Goal: Task Accomplishment & Management: Manage account settings

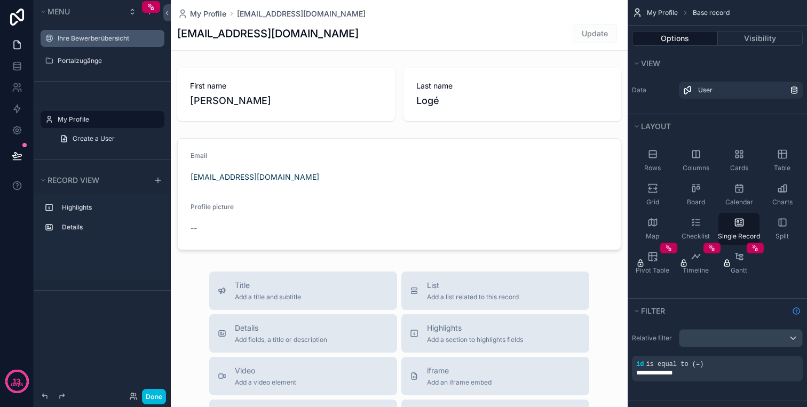
click at [0, 0] on icon "scrollable content" at bounding box center [0, 0] width 0 height 0
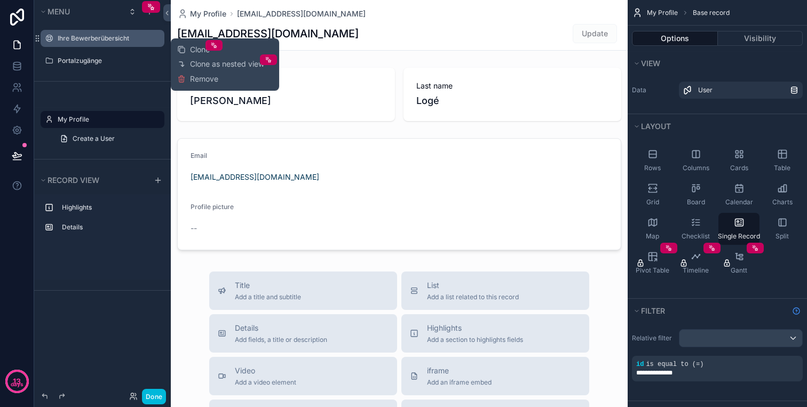
click at [0, 0] on icon "scrollable content" at bounding box center [0, 0] width 0 height 0
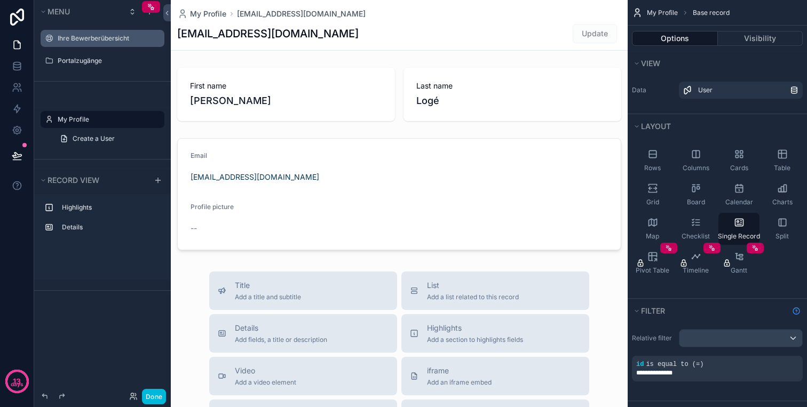
click at [67, 40] on label "Ihre Bewerberübersicht" at bounding box center [108, 38] width 100 height 9
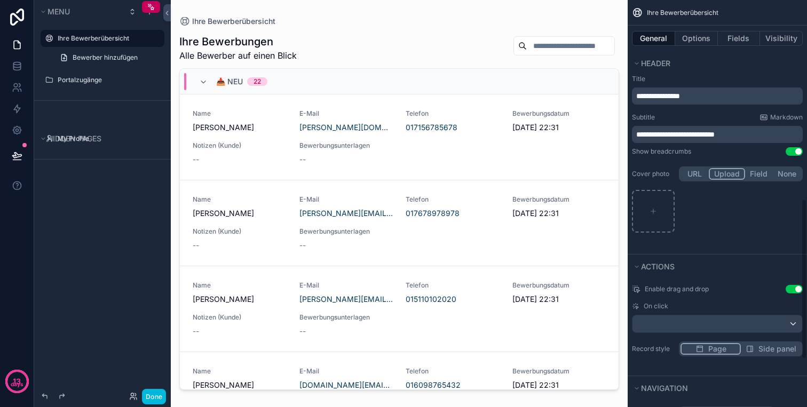
scroll to position [406, 0]
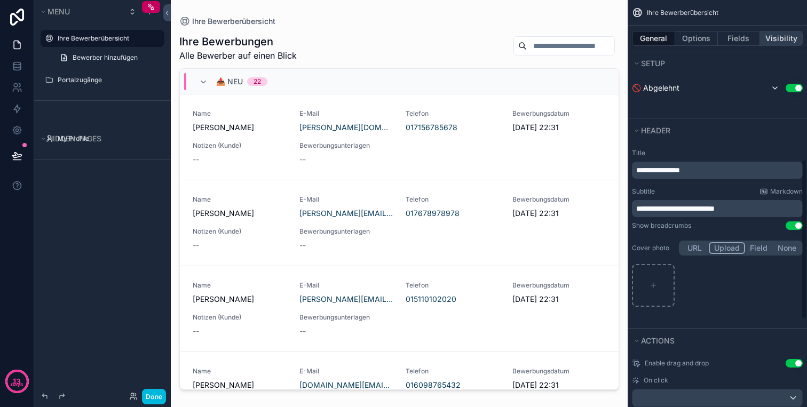
click at [785, 38] on button "Visibility" at bounding box center [781, 38] width 43 height 15
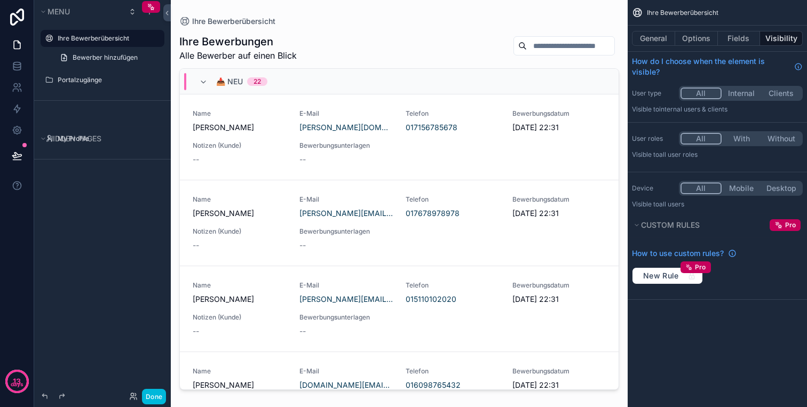
scroll to position [0, 0]
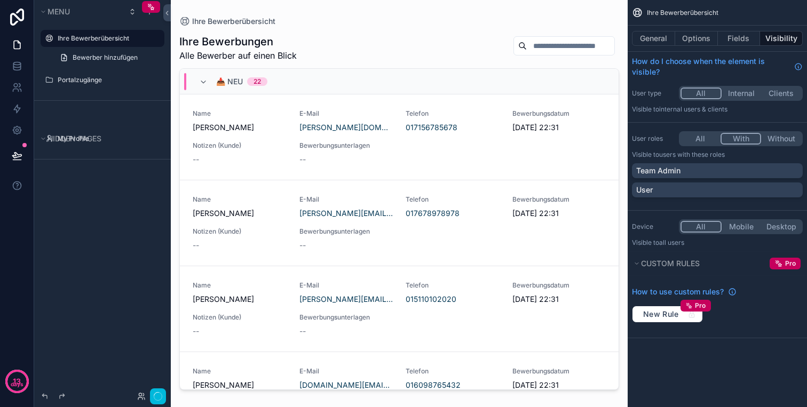
click at [744, 137] on button "With" at bounding box center [741, 139] width 41 height 12
click at [710, 140] on button "All" at bounding box center [701, 139] width 40 height 12
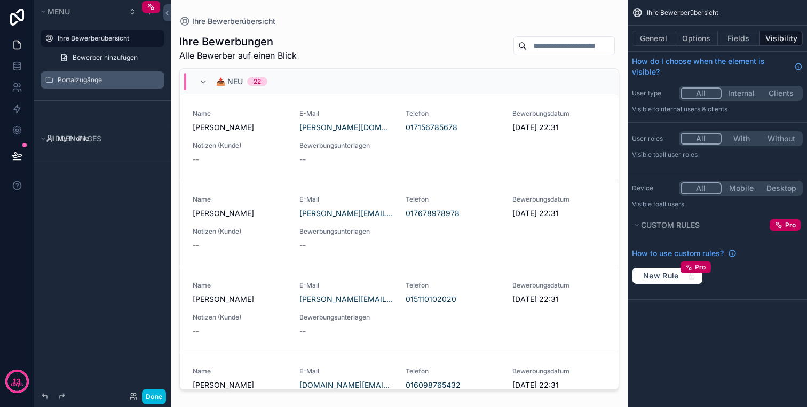
click at [111, 82] on label "Portalzugänge" at bounding box center [108, 80] width 100 height 9
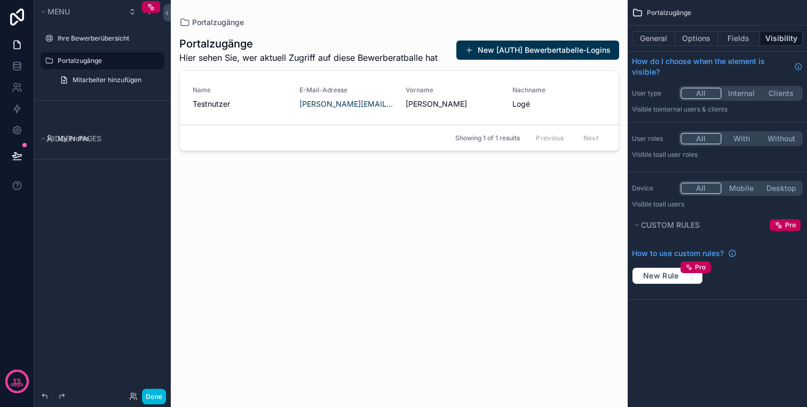
click at [326, 56] on div "scrollable content" at bounding box center [399, 197] width 457 height 395
click at [104, 58] on label "Portalzugänge" at bounding box center [108, 61] width 100 height 9
click at [363, 210] on div "Portalzugänge Hier sehen Sie, wer aktuell Zugriff auf diese Bewerberatballe hat…" at bounding box center [399, 211] width 440 height 367
click at [90, 85] on link "Mitarbeiter hinzufügen" at bounding box center [108, 80] width 111 height 17
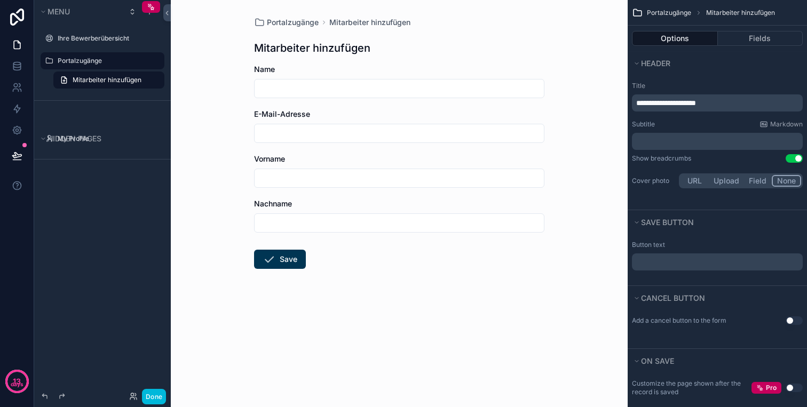
click at [93, 60] on label "Portalzugänge" at bounding box center [108, 61] width 100 height 9
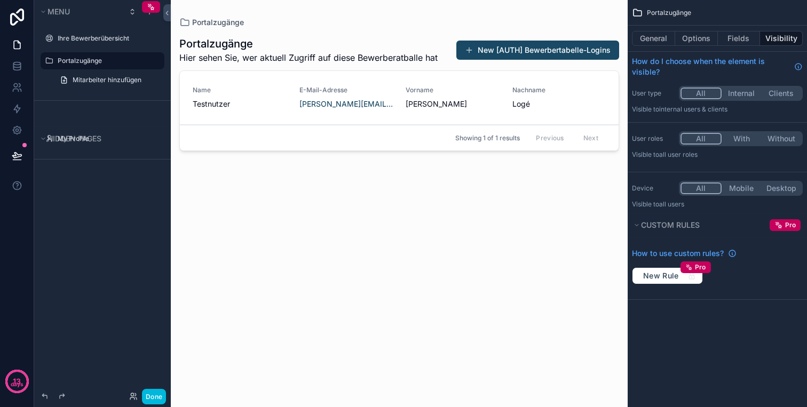
click at [579, 52] on button "New [AUTH] Bewerbertabelle-Logins" at bounding box center [538, 50] width 163 height 19
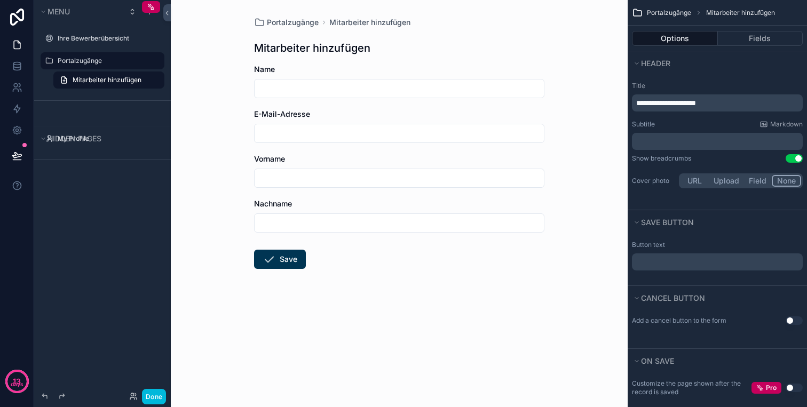
click at [107, 66] on div "Portalzugänge" at bounding box center [110, 60] width 105 height 13
click at [116, 81] on span "Mitarbeiter hinzufügen" at bounding box center [107, 80] width 69 height 9
click at [115, 66] on div "Portalzugänge" at bounding box center [110, 60] width 105 height 13
click at [115, 26] on div "scrollable content" at bounding box center [102, 27] width 137 height 2
click at [119, 43] on div "Ihre Bewerberübersicht" at bounding box center [110, 38] width 105 height 9
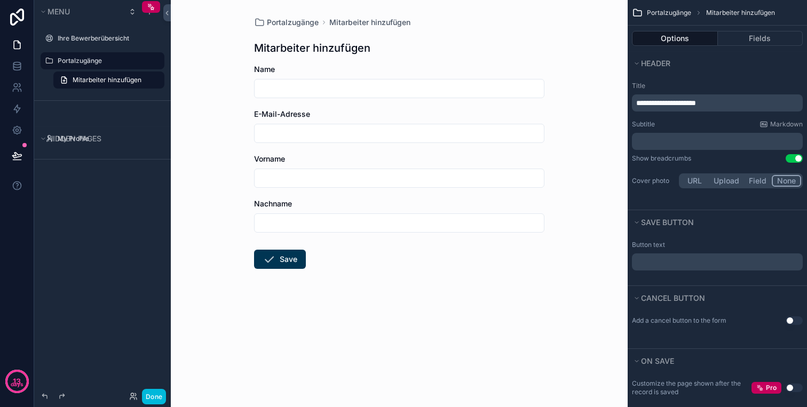
click at [116, 58] on label "Portalzugänge" at bounding box center [108, 61] width 100 height 9
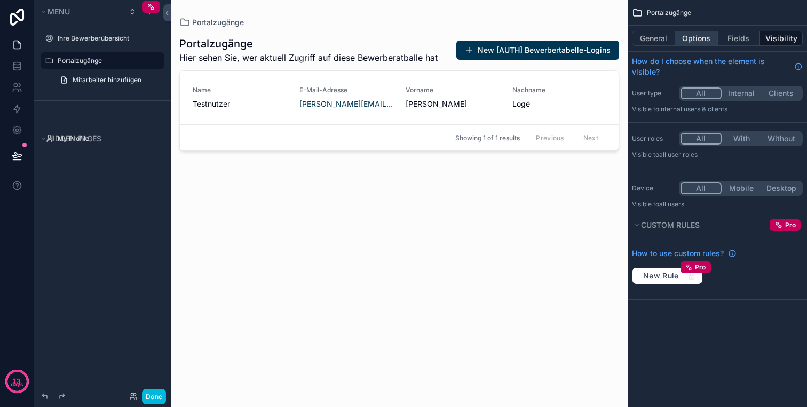
click at [682, 37] on button "Options" at bounding box center [696, 38] width 43 height 15
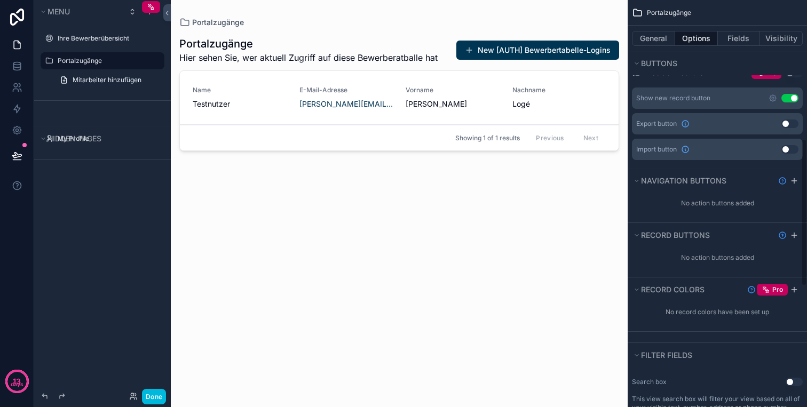
scroll to position [382, 0]
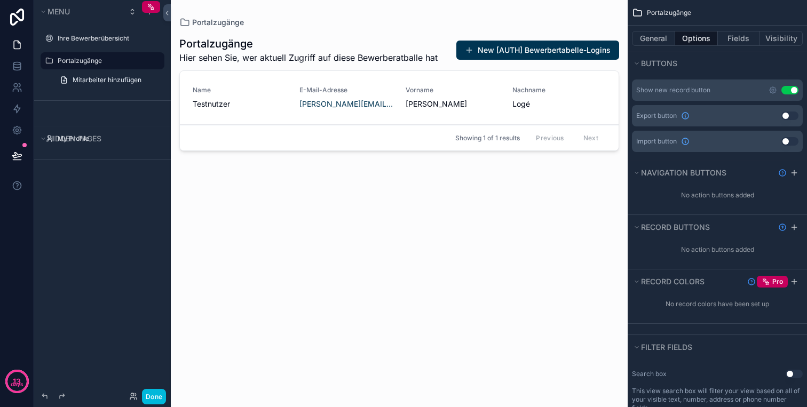
click at [768, 91] on div "Show new record button Use setting" at bounding box center [717, 90] width 171 height 21
click at [769, 91] on icon "scrollable content" at bounding box center [773, 90] width 9 height 9
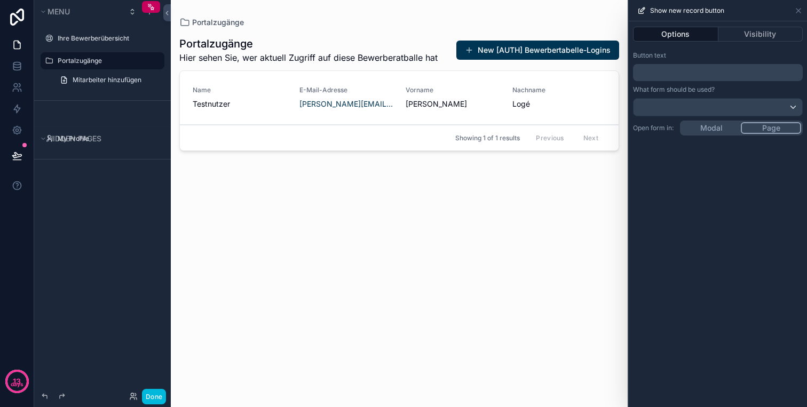
click at [706, 75] on p "﻿" at bounding box center [719, 72] width 163 height 13
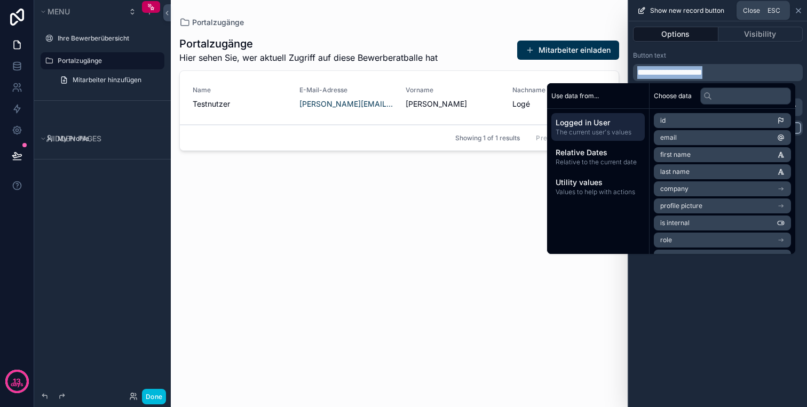
click at [799, 12] on icon at bounding box center [799, 10] width 9 height 9
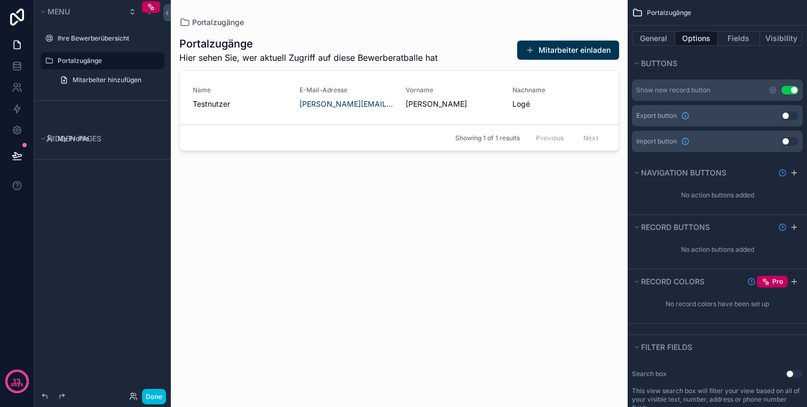
click at [0, 0] on icon "scrollable content" at bounding box center [0, 0] width 0 height 0
click at [15, 65] on icon at bounding box center [16, 63] width 7 height 3
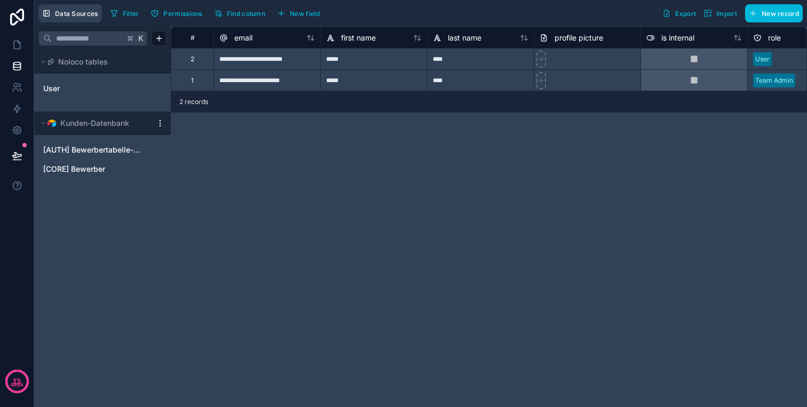
click at [66, 6] on button "Data Sources" at bounding box center [70, 13] width 64 height 18
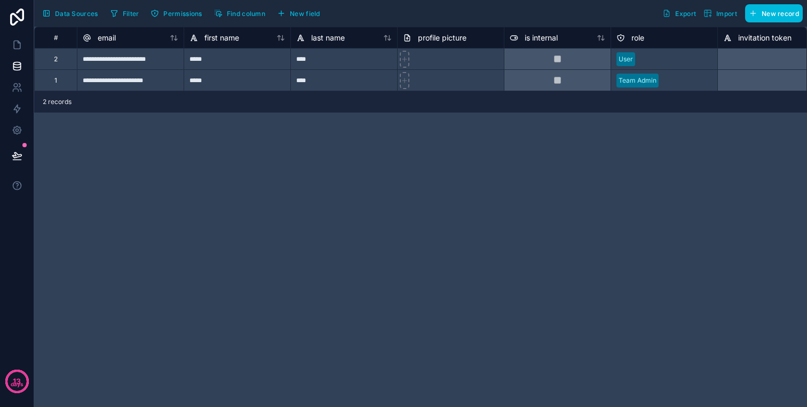
click at [67, 15] on span "Data Sources" at bounding box center [76, 14] width 43 height 8
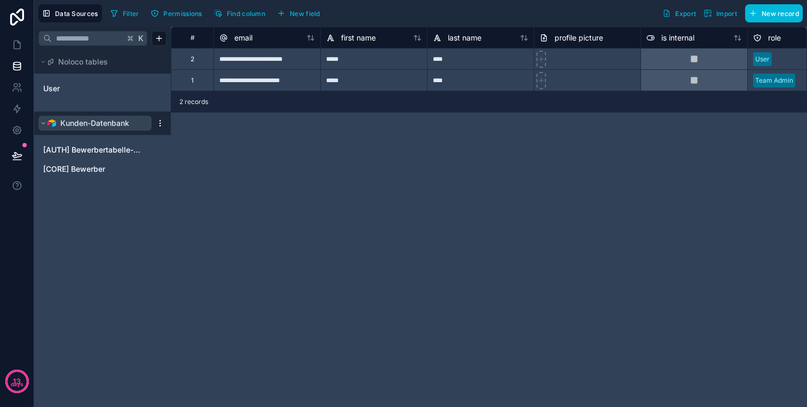
click at [151, 119] on button "Kunden-Datenbank" at bounding box center [94, 123] width 113 height 15
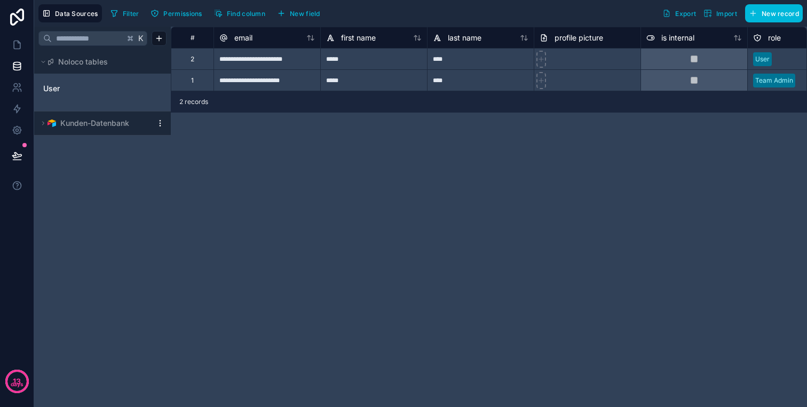
click at [159, 119] on html "**********" at bounding box center [403, 203] width 807 height 407
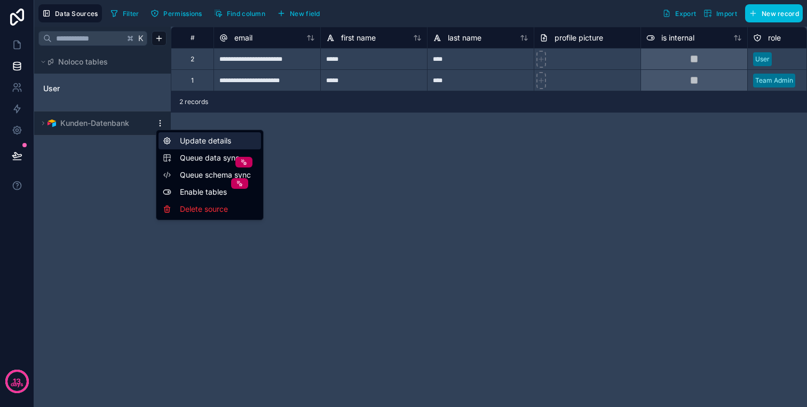
click at [190, 143] on div "Update details" at bounding box center [210, 140] width 103 height 17
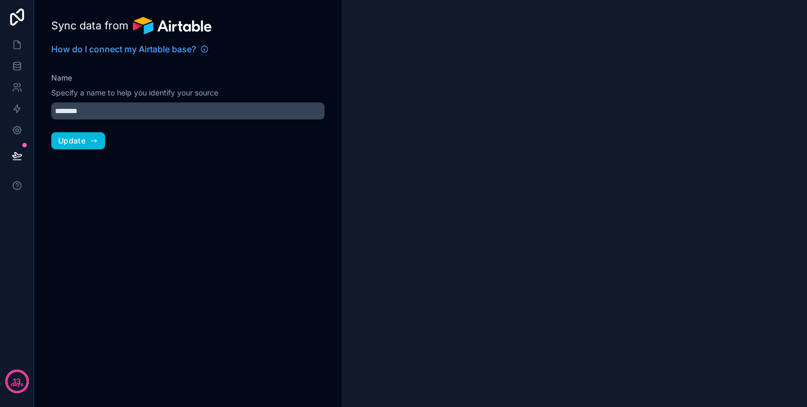
type input "**********"
click at [84, 145] on span "Update" at bounding box center [71, 141] width 27 height 10
click at [213, 283] on div "**********" at bounding box center [188, 203] width 308 height 407
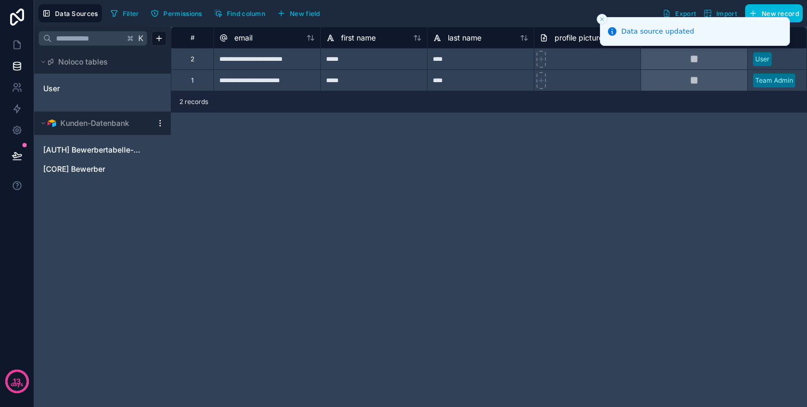
click at [163, 122] on html "**********" at bounding box center [403, 203] width 807 height 407
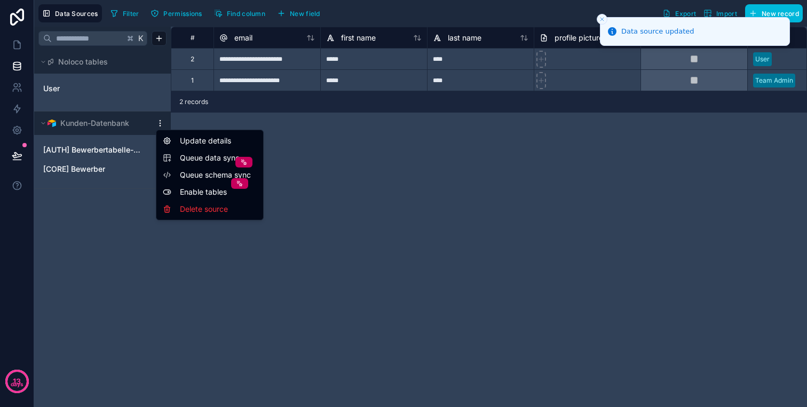
click at [159, 123] on html "**********" at bounding box center [403, 203] width 807 height 407
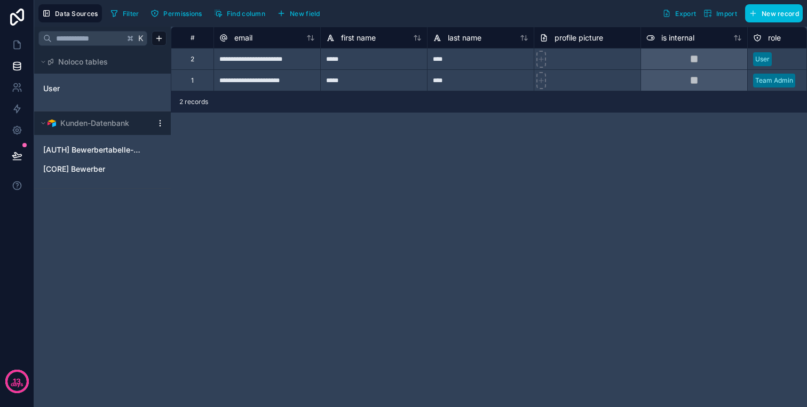
click at [157, 125] on html "**********" at bounding box center [403, 203] width 807 height 407
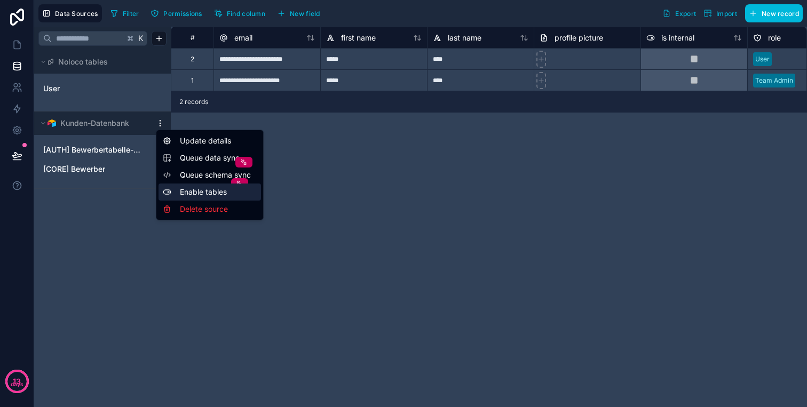
click at [171, 194] on div "Enable tables" at bounding box center [210, 192] width 103 height 17
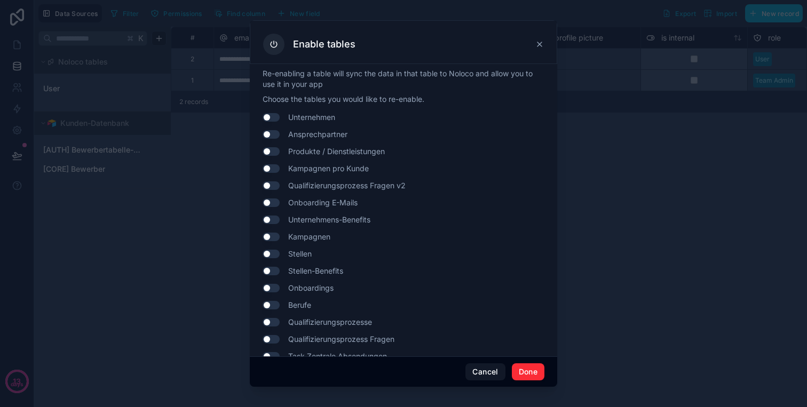
click at [271, 116] on button "Use setting" at bounding box center [271, 117] width 17 height 9
click at [269, 117] on button "Use setting" at bounding box center [271, 117] width 17 height 9
click at [271, 136] on button "Use setting" at bounding box center [271, 134] width 17 height 9
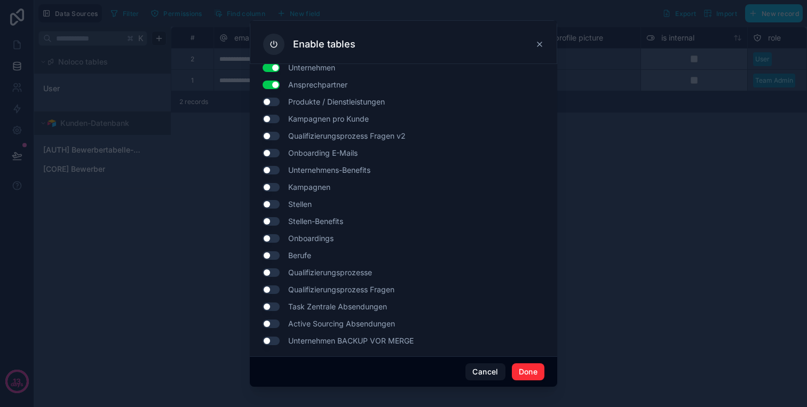
scroll to position [51, 0]
click at [271, 240] on button "Use setting" at bounding box center [271, 237] width 17 height 9
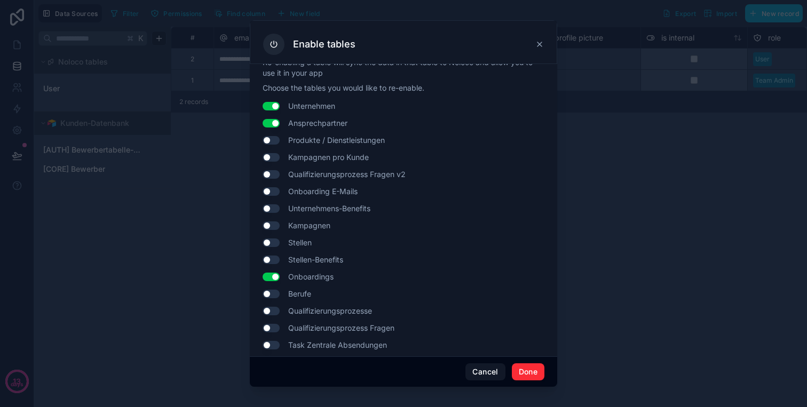
scroll to position [3, 0]
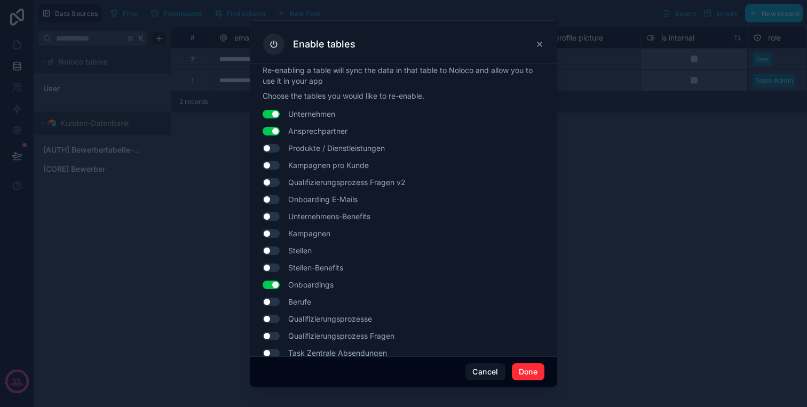
click at [536, 371] on button "Done" at bounding box center [528, 372] width 33 height 17
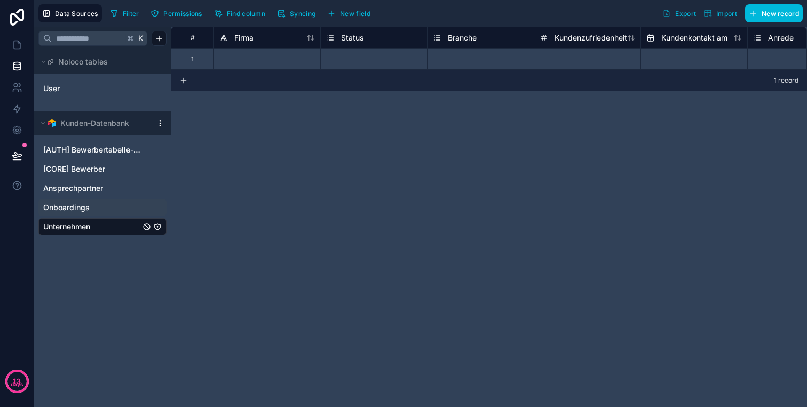
click at [90, 214] on div "Onboardings" at bounding box center [102, 207] width 128 height 17
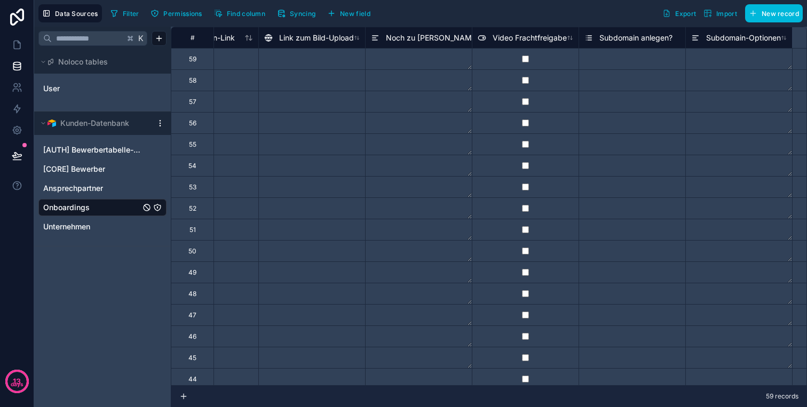
scroll to position [0, 793]
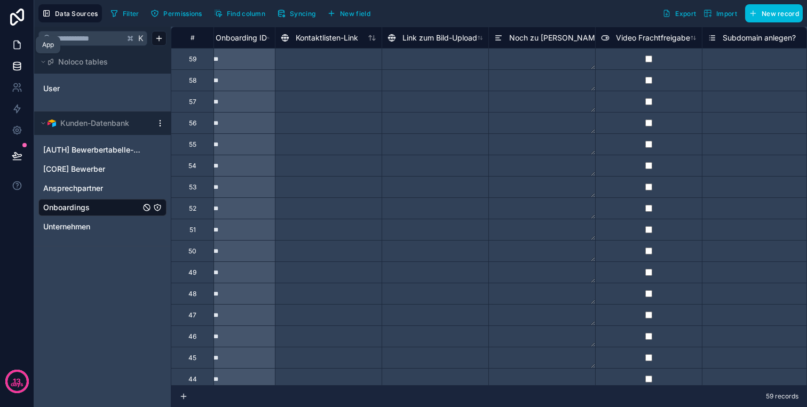
click at [13, 36] on link at bounding box center [17, 44] width 34 height 21
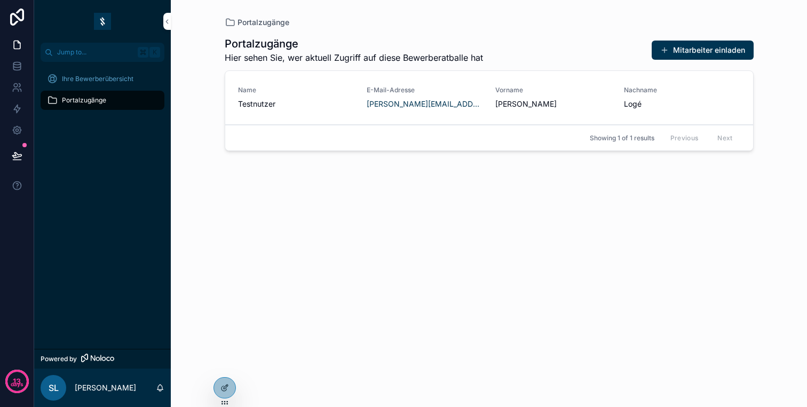
click at [111, 84] on div "Ihre Bewerberübersicht" at bounding box center [102, 78] width 111 height 17
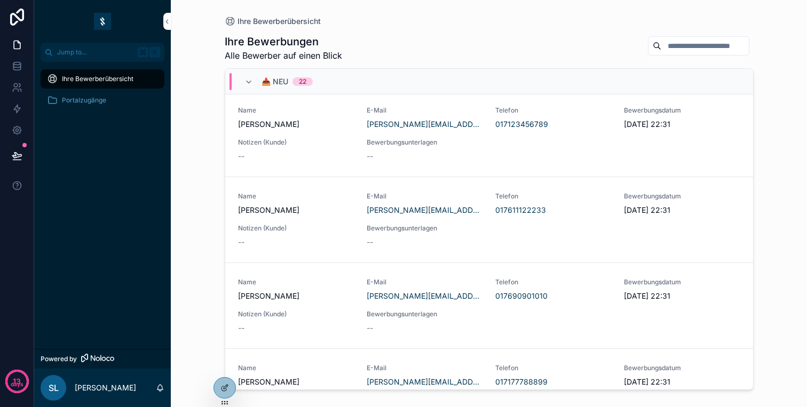
scroll to position [21, 0]
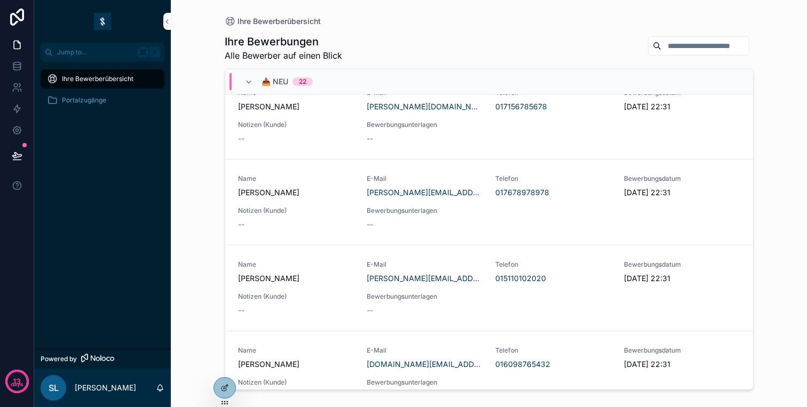
click at [675, 44] on input "scrollable content" at bounding box center [706, 45] width 88 height 15
type input "******"
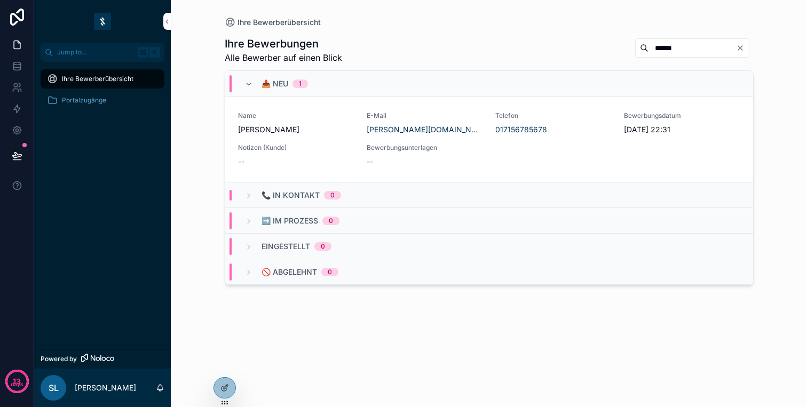
click at [395, 121] on div "E-Mail [PERSON_NAME][DOMAIN_NAME][EMAIL_ADDRESS][PERSON_NAME][DOMAIN_NAME]" at bounding box center [425, 123] width 116 height 23
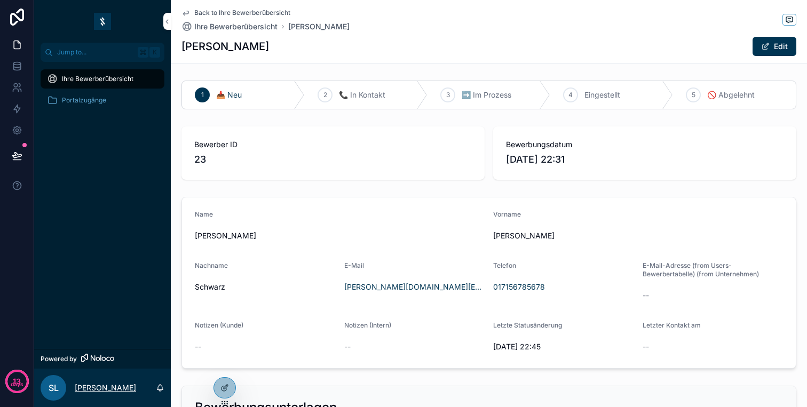
click at [87, 383] on p "[PERSON_NAME]" at bounding box center [105, 388] width 61 height 11
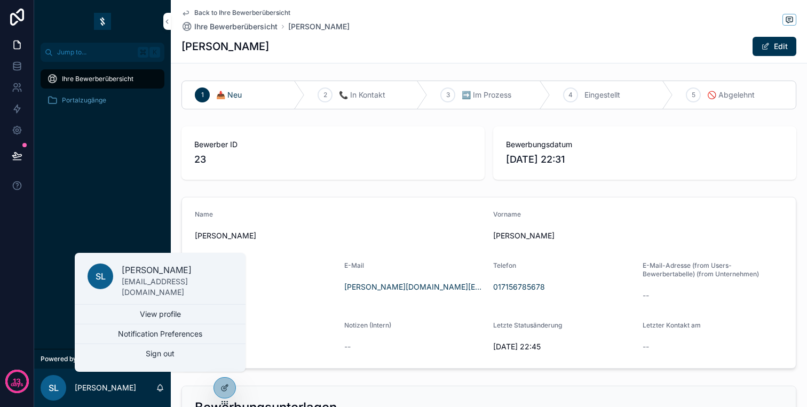
click at [46, 164] on div "Ihre Bewerberübersicht Portalzugänge" at bounding box center [102, 205] width 137 height 287
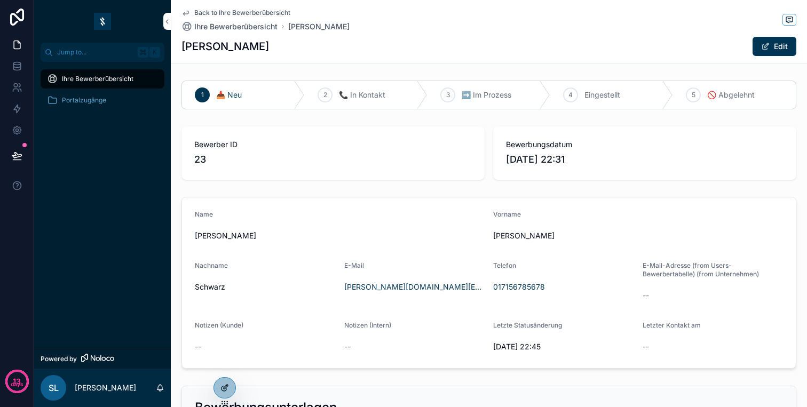
click at [226, 386] on icon at bounding box center [226, 386] width 1 height 1
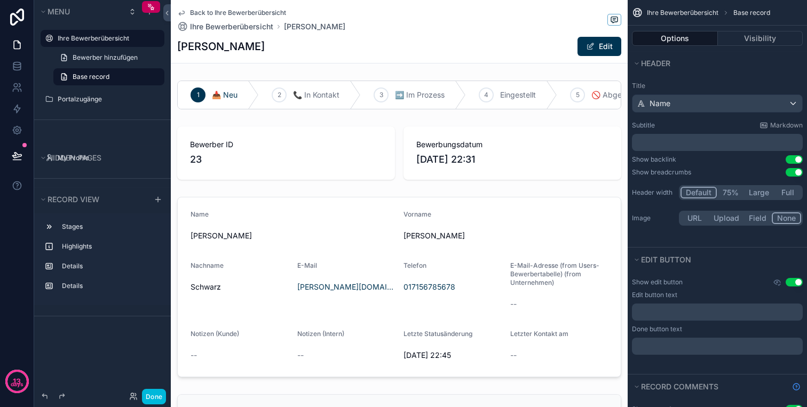
click at [100, 109] on div "Ihre Bewerberübersicht Bewerber hinzufügen Base record Portalzugänge" at bounding box center [102, 71] width 137 height 96
click at [153, 394] on button "Done" at bounding box center [154, 396] width 24 height 15
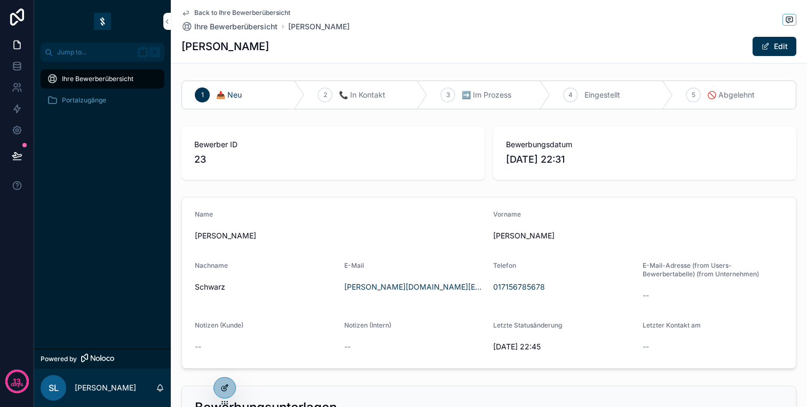
click at [234, 384] on div at bounding box center [224, 388] width 21 height 20
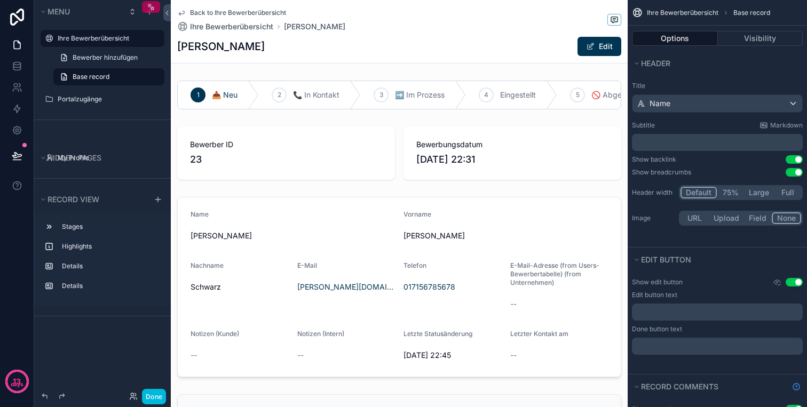
click at [151, 7] on icon "scrollable content" at bounding box center [152, 7] width 3 height 3
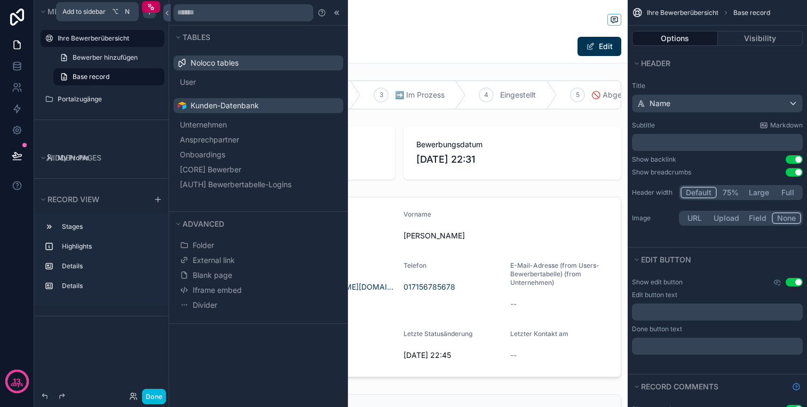
click at [146, 15] on icon "scrollable content" at bounding box center [149, 11] width 9 height 9
click at [148, 15] on icon "scrollable content" at bounding box center [149, 11] width 9 height 9
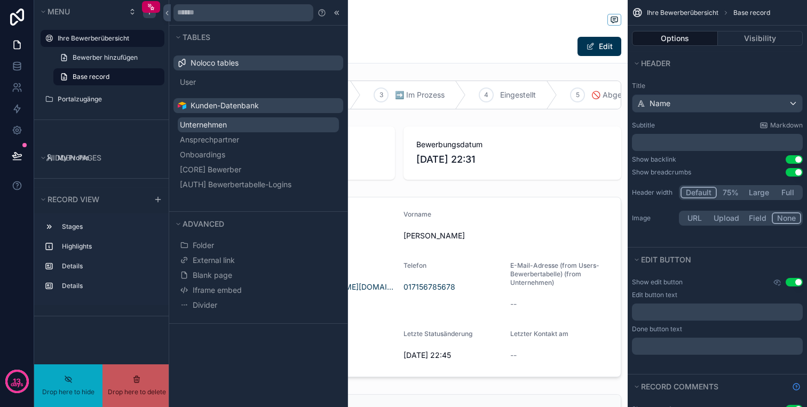
drag, startPoint x: 183, startPoint y: 124, endPoint x: 186, endPoint y: 155, distance: 31.7
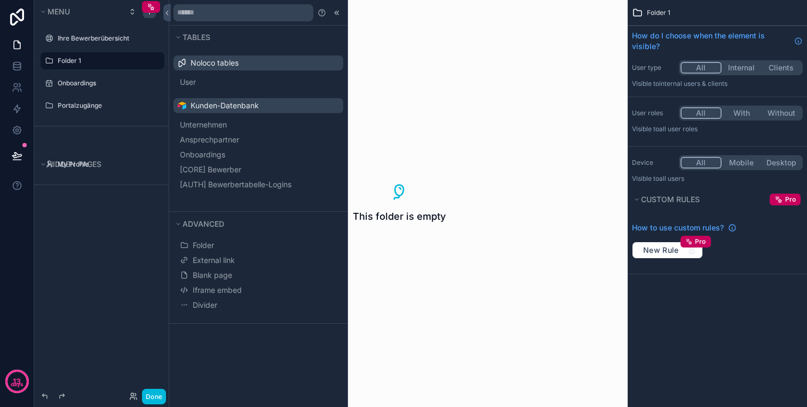
click at [0, 0] on icon "scrollable content" at bounding box center [0, 0] width 0 height 0
click at [90, 59] on input "********" at bounding box center [94, 60] width 73 height 13
type input "*"
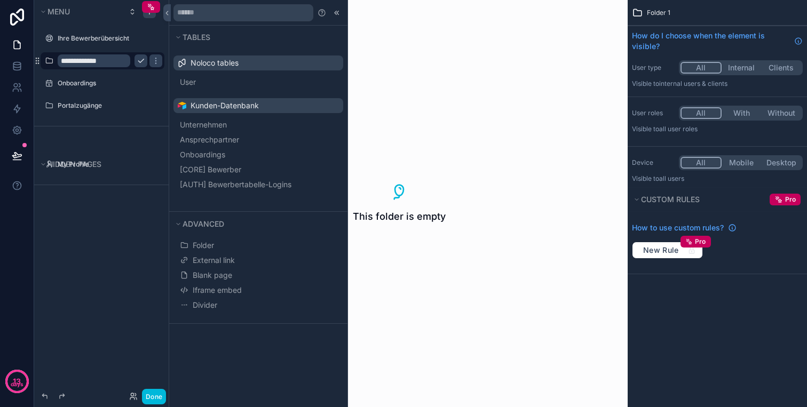
type input "**********"
click at [118, 250] on div "**********" at bounding box center [102, 197] width 137 height 395
click at [143, 57] on icon "scrollable content" at bounding box center [141, 61] width 9 height 9
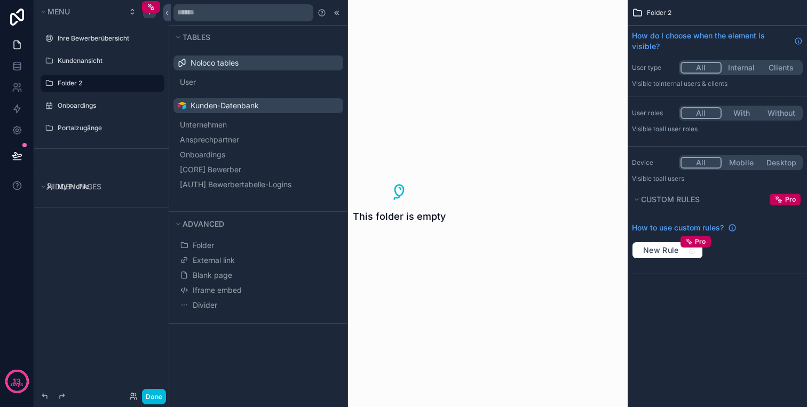
click at [0, 0] on icon "scrollable content" at bounding box center [0, 0] width 0 height 0
click at [123, 89] on input "********" at bounding box center [94, 83] width 73 height 13
type input "**********"
click at [144, 86] on icon "scrollable content" at bounding box center [141, 83] width 9 height 9
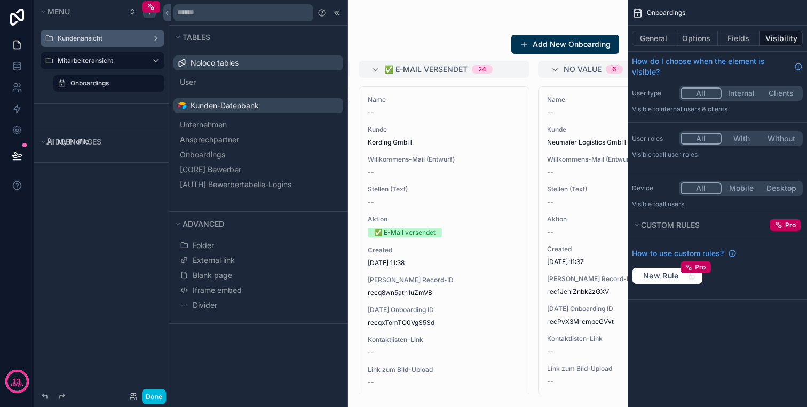
click at [98, 43] on div "Kundenansicht" at bounding box center [103, 38] width 90 height 9
click at [105, 34] on div "Kundenansicht" at bounding box center [103, 38] width 90 height 9
click at [82, 57] on label "Mitarbeiteransicht" at bounding box center [100, 61] width 85 height 9
click at [103, 84] on label "Onboardings" at bounding box center [114, 83] width 88 height 9
click at [96, 65] on label "Mitarbeiteransicht" at bounding box center [100, 61] width 85 height 9
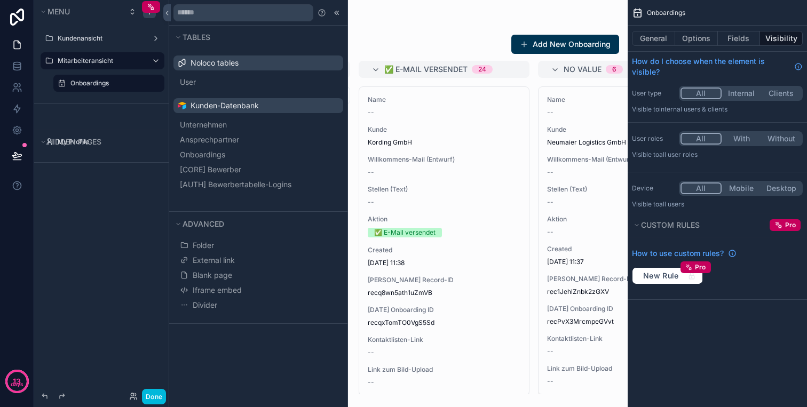
click at [747, 139] on button "With" at bounding box center [742, 139] width 40 height 12
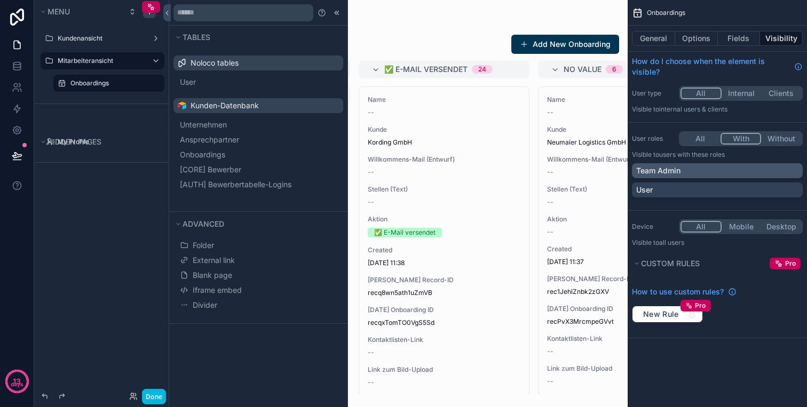
click at [705, 172] on div "Team Admin" at bounding box center [718, 171] width 162 height 11
click at [705, 172] on div "Team Admin" at bounding box center [712, 171] width 150 height 11
click at [697, 185] on div "User" at bounding box center [718, 190] width 162 height 11
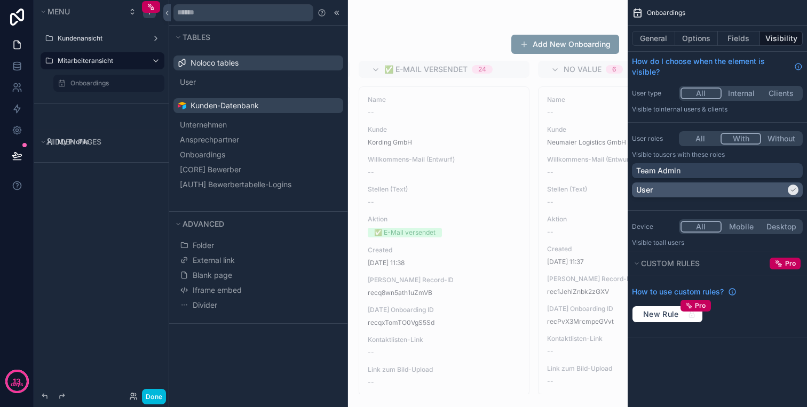
click at [697, 185] on div "User" at bounding box center [712, 190] width 150 height 11
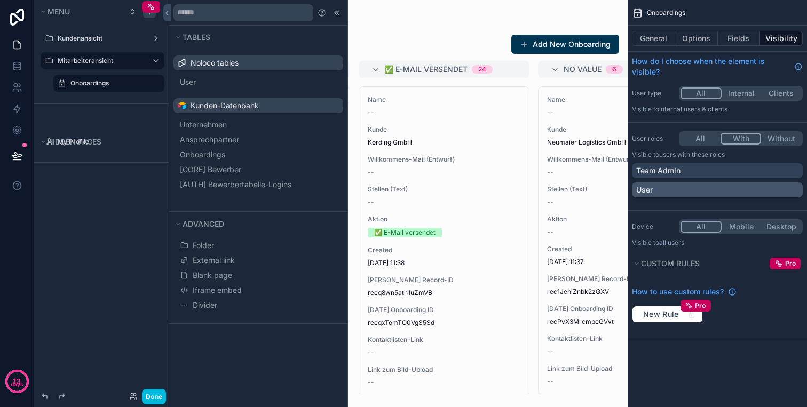
click at [709, 186] on div "User" at bounding box center [718, 190] width 162 height 11
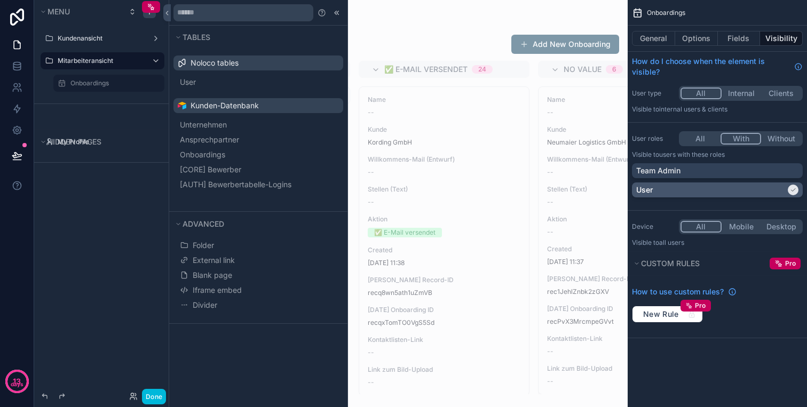
click at [709, 186] on div "User" at bounding box center [712, 190] width 150 height 11
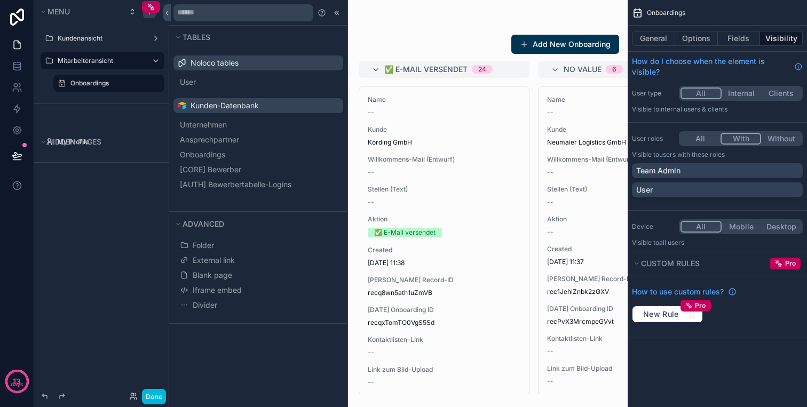
drag, startPoint x: 550, startPoint y: 101, endPoint x: 737, endPoint y: 115, distance: 187.4
click at [737, 115] on div "Jump to... K Kundenansicht Mitarbeiteransicht Onboardings My Profile Powered by…" at bounding box center [489, 203] width 637 height 407
click at [766, 139] on button "Without" at bounding box center [781, 139] width 40 height 12
click at [747, 139] on button "With" at bounding box center [741, 139] width 40 height 12
click at [671, 126] on div "Onboardings General Options Fields Visibility How do I choose when the element …" at bounding box center [717, 169] width 179 height 339
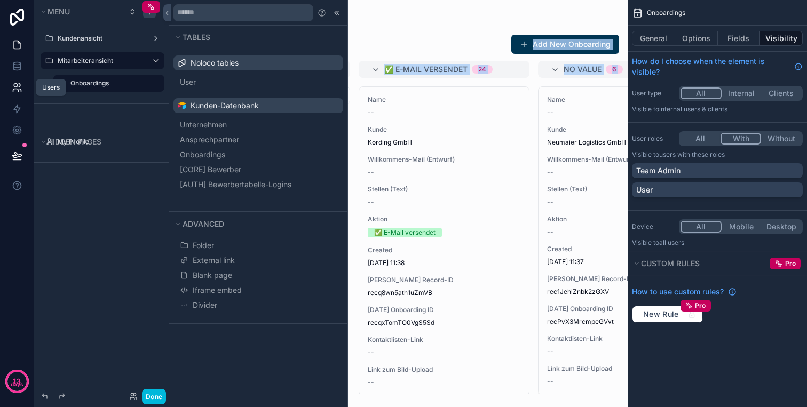
click at [14, 84] on icon at bounding box center [16, 86] width 4 height 4
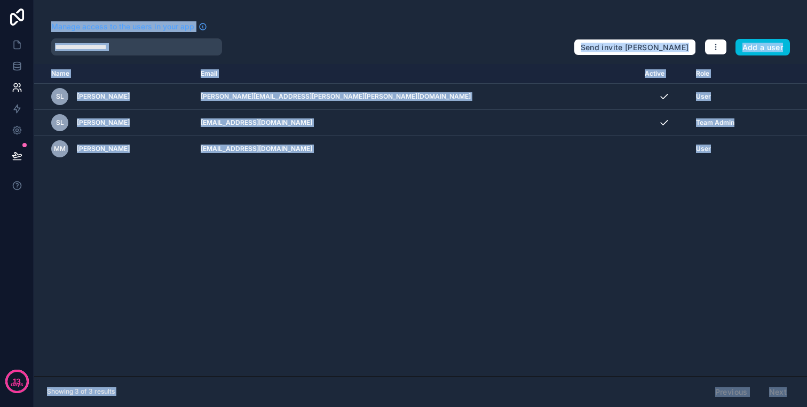
click at [269, 32] on div "Manage access to the users in your app" at bounding box center [308, 29] width 514 height 17
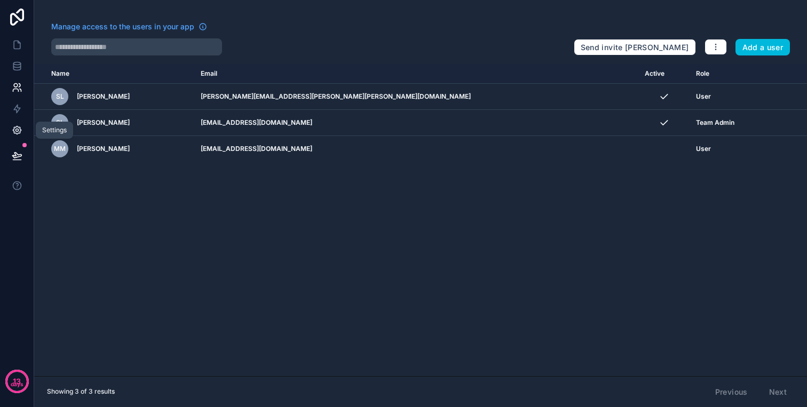
click at [20, 121] on link at bounding box center [17, 130] width 34 height 21
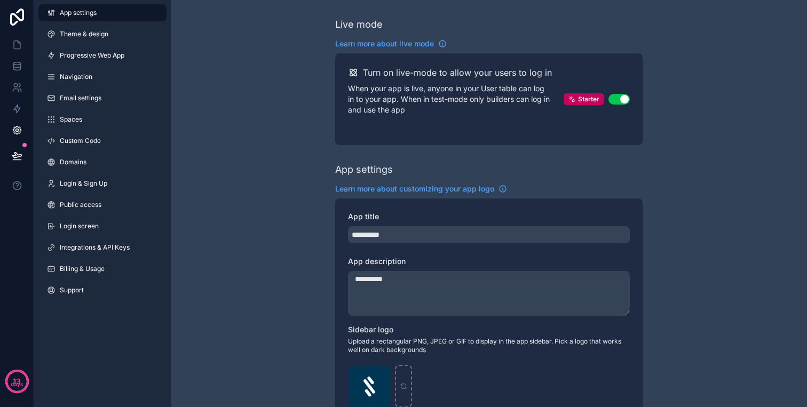
click at [89, 174] on div "App settings Theme & design Progressive Web App Navigation Email settings Space…" at bounding box center [102, 154] width 137 height 308
click at [93, 186] on span "Login & Sign Up" at bounding box center [84, 183] width 48 height 9
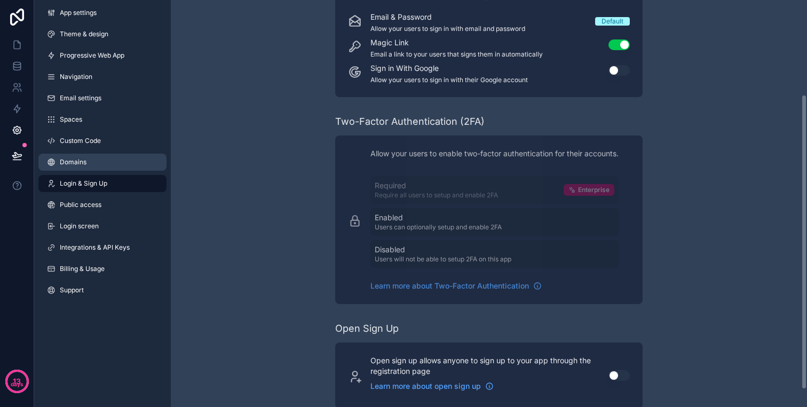
scroll to position [141, 0]
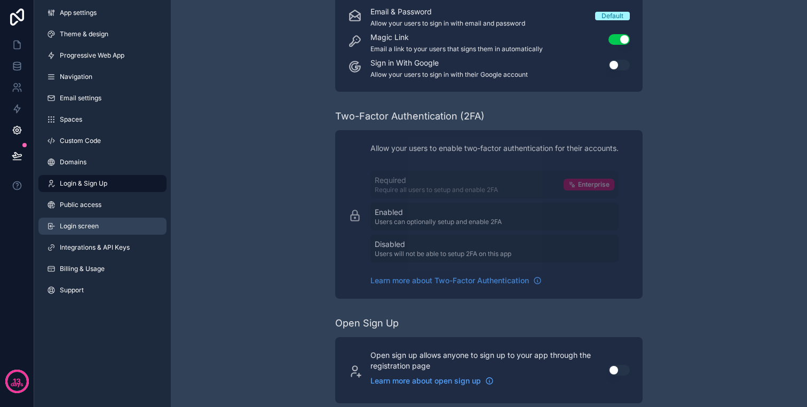
click at [116, 229] on link "Login screen" at bounding box center [102, 226] width 128 height 17
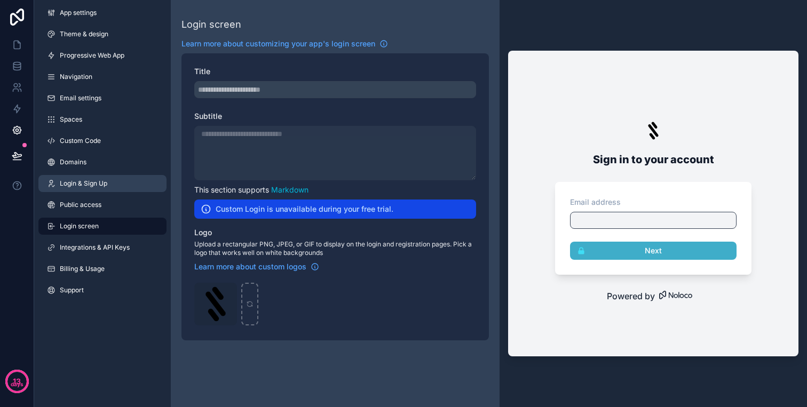
click at [120, 188] on link "Login & Sign Up" at bounding box center [102, 183] width 128 height 17
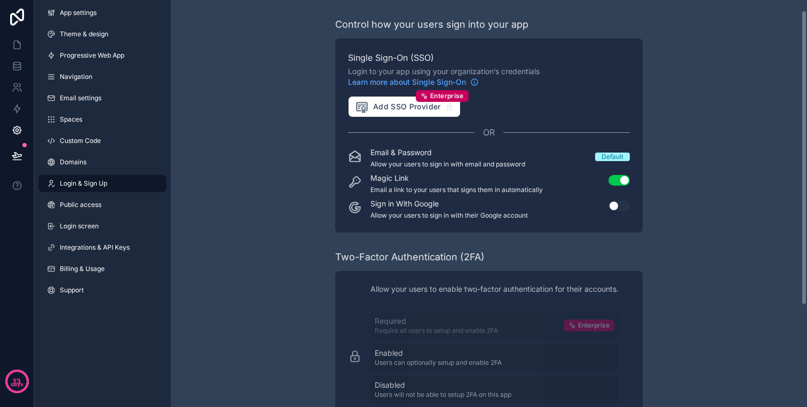
scroll to position [154, 0]
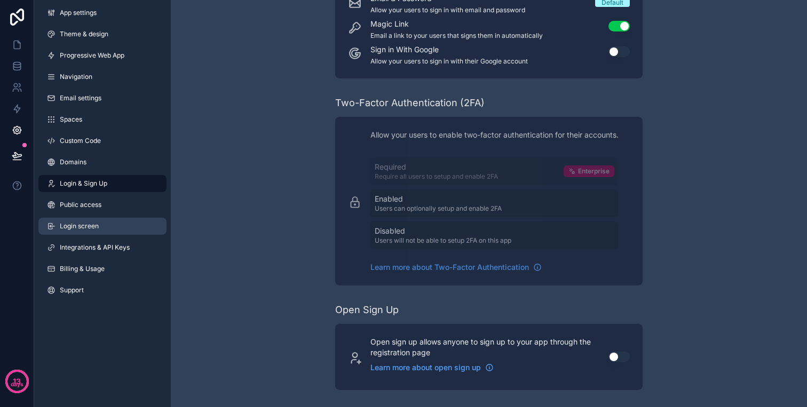
click at [91, 230] on span "Login screen" at bounding box center [79, 226] width 39 height 9
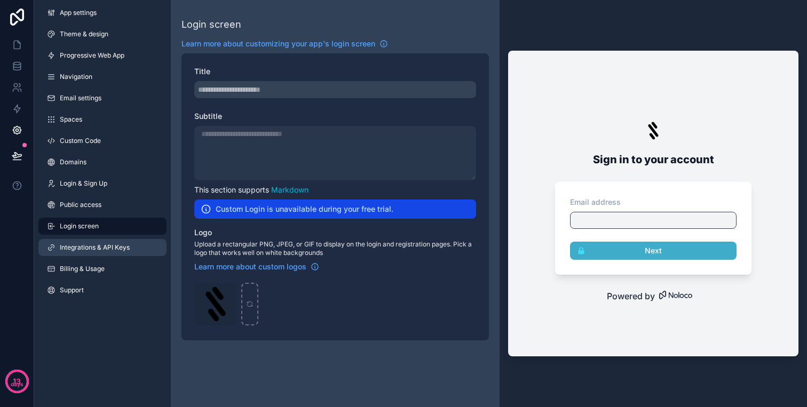
click at [120, 246] on span "Integrations & API Keys" at bounding box center [95, 247] width 70 height 9
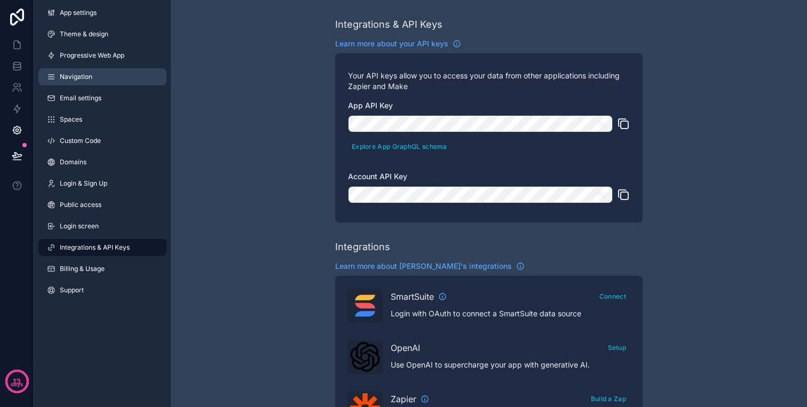
click at [111, 75] on link "Navigation" at bounding box center [102, 76] width 128 height 17
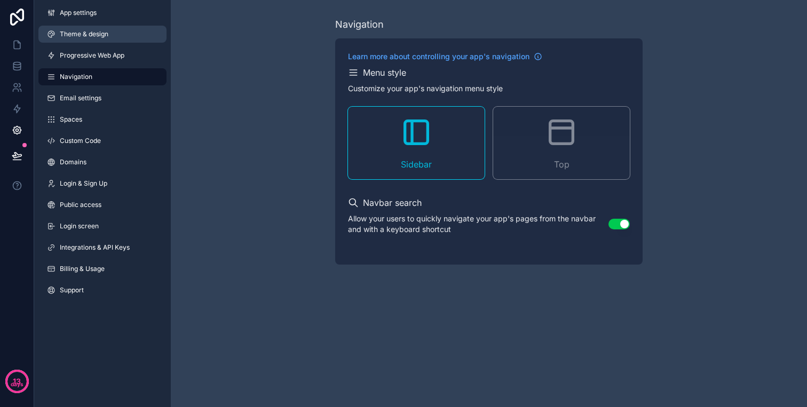
click at [122, 26] on link "Theme & design" at bounding box center [102, 34] width 128 height 17
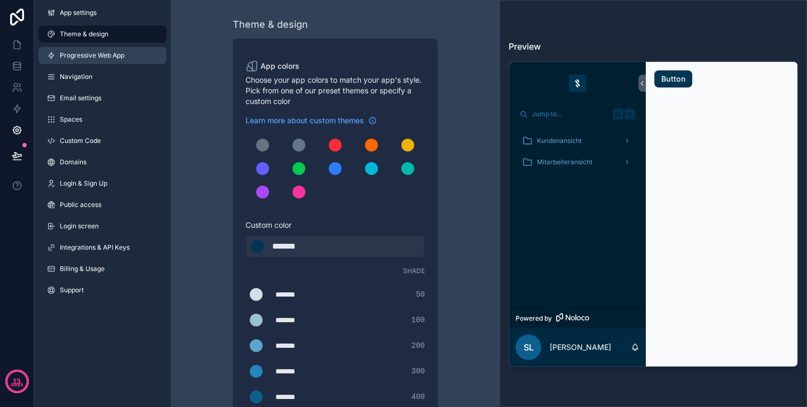
click at [125, 62] on link "Progressive Web App" at bounding box center [102, 55] width 128 height 17
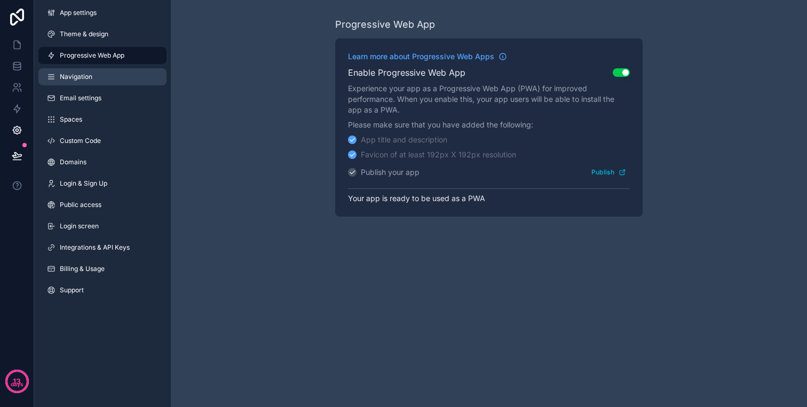
click at [123, 81] on link "Navigation" at bounding box center [102, 76] width 128 height 17
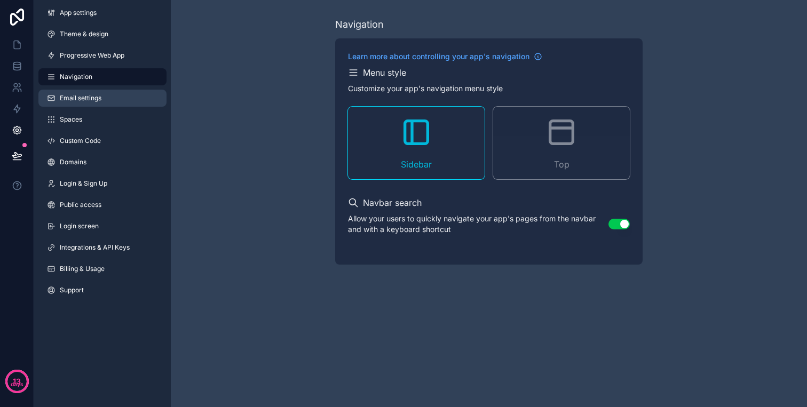
click at [119, 101] on link "Email settings" at bounding box center [102, 98] width 128 height 17
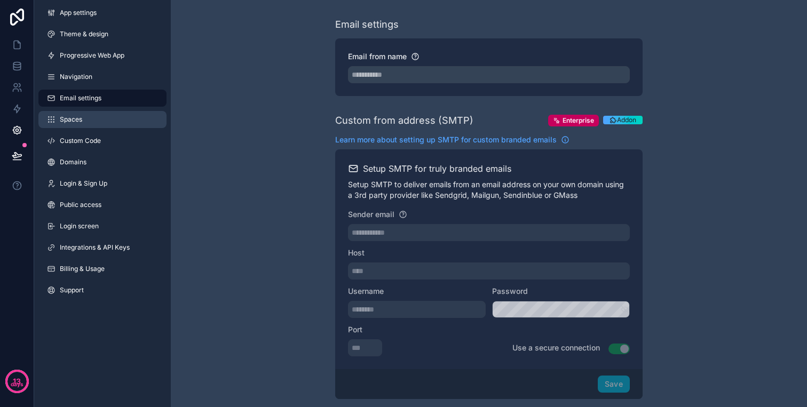
click at [117, 113] on link "Spaces" at bounding box center [102, 119] width 128 height 17
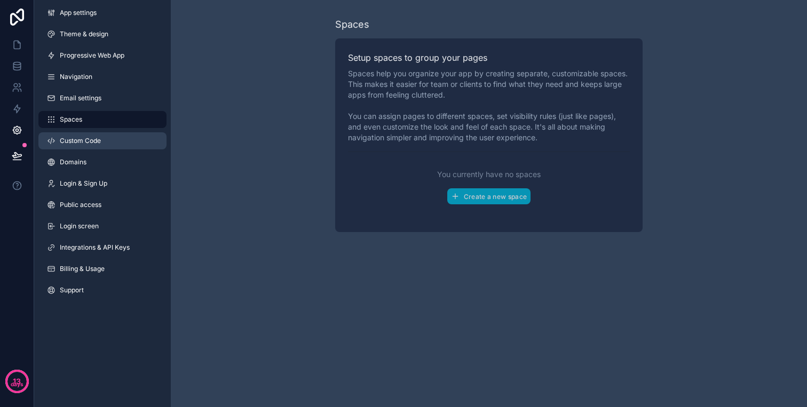
click at [116, 140] on link "Custom Code" at bounding box center [102, 140] width 128 height 17
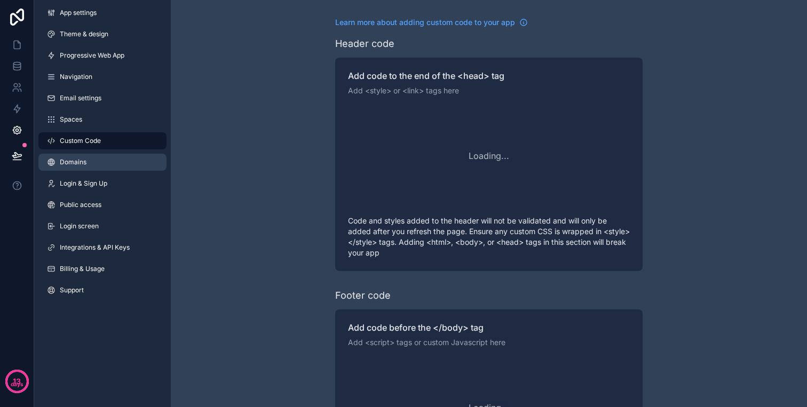
click at [119, 159] on link "Domains" at bounding box center [102, 162] width 128 height 17
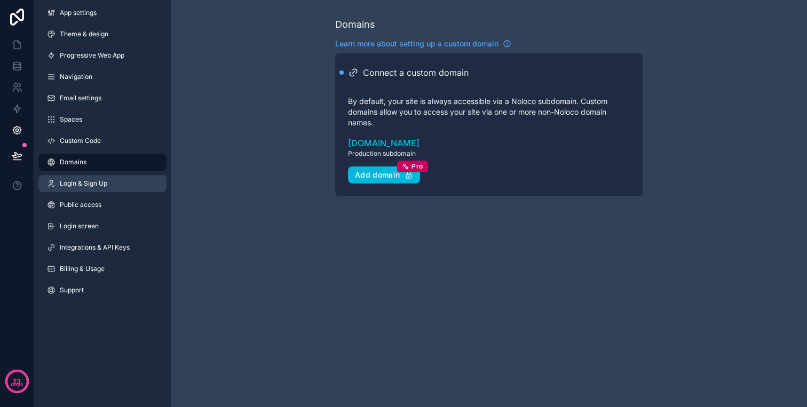
click at [119, 179] on link "Login & Sign Up" at bounding box center [102, 183] width 128 height 17
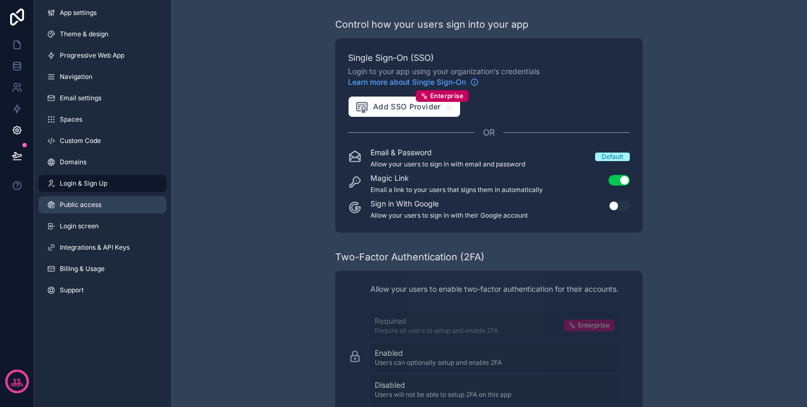
click at [119, 200] on link "Public access" at bounding box center [102, 205] width 128 height 17
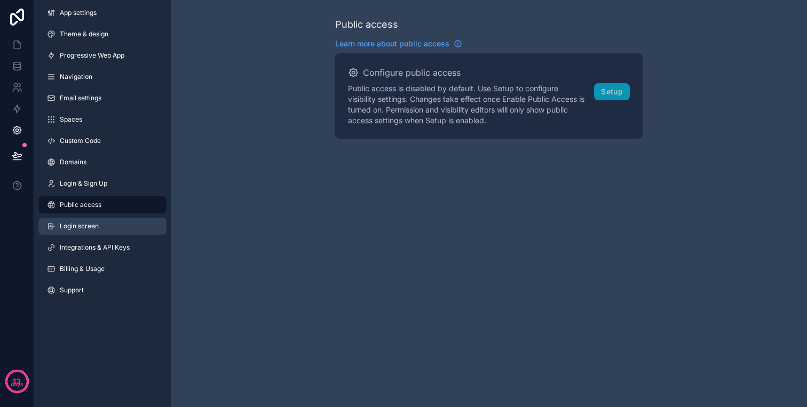
click at [114, 224] on link "Login screen" at bounding box center [102, 226] width 128 height 17
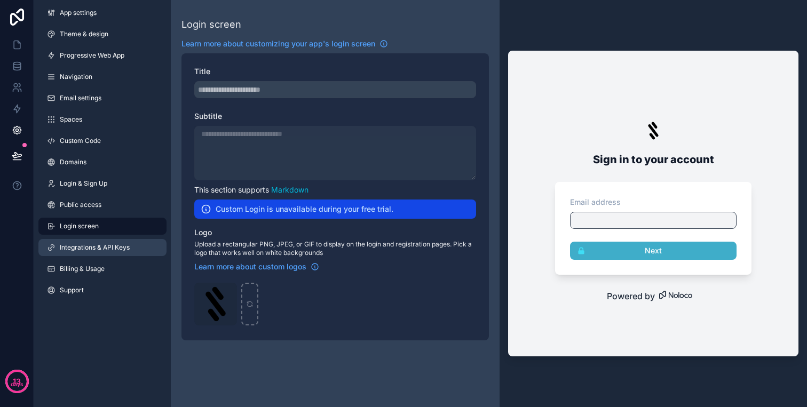
click at [113, 239] on link "Integrations & API Keys" at bounding box center [102, 247] width 128 height 17
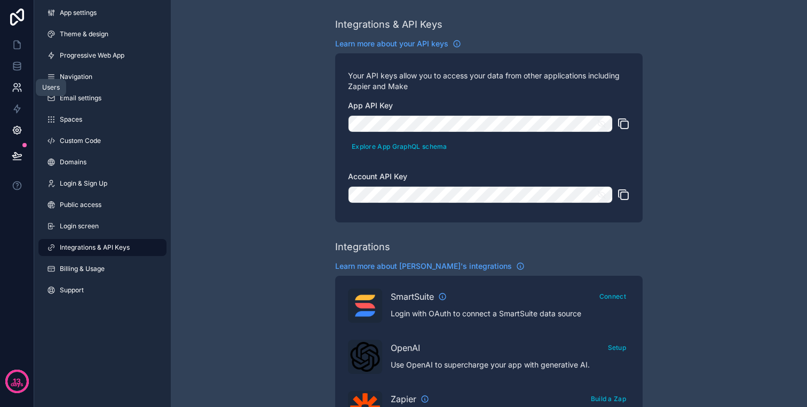
click at [16, 84] on icon at bounding box center [16, 86] width 4 height 4
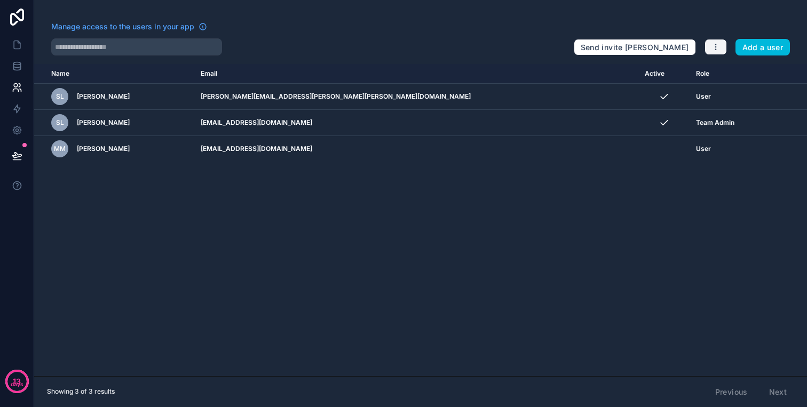
click at [716, 43] on icon "button" at bounding box center [716, 47] width 9 height 9
click at [730, 75] on link "Manage roles" at bounding box center [741, 72] width 75 height 17
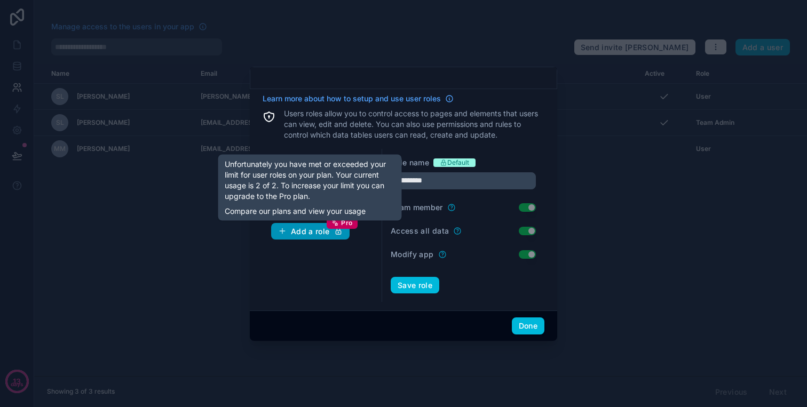
click at [320, 230] on div "Add a role Pro" at bounding box center [310, 232] width 65 height 10
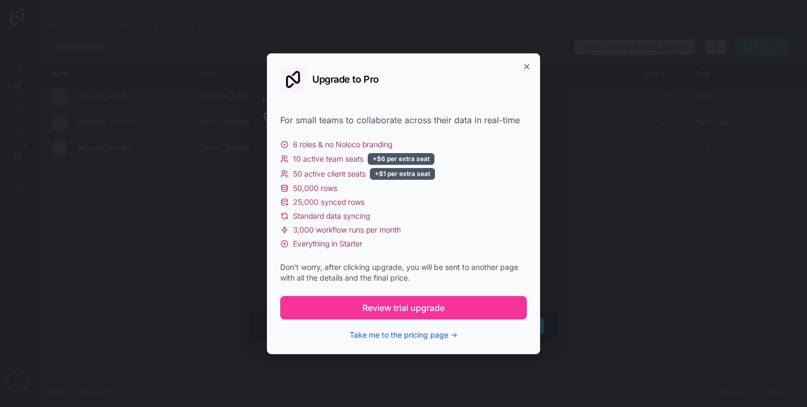
click at [413, 152] on div "6 roles & no Noloco branding 10 active team seats +$6 per extra seat 50 active …" at bounding box center [403, 194] width 247 height 110
click at [414, 157] on div "+$6 per extra seat" at bounding box center [401, 159] width 67 height 12
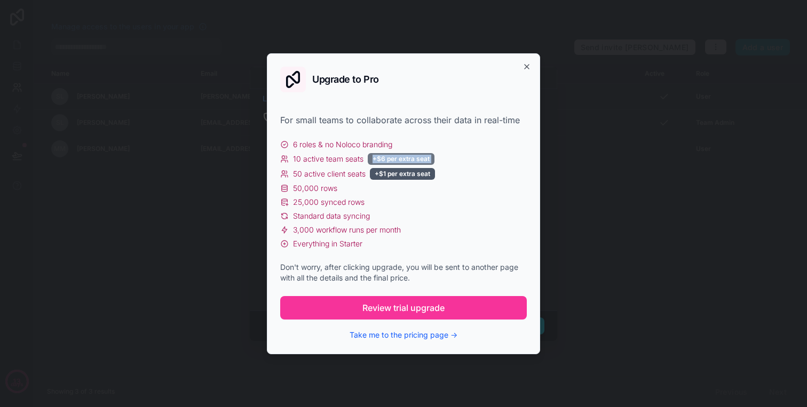
click at [414, 157] on div "+$6 per extra seat" at bounding box center [401, 159] width 67 height 12
click at [429, 162] on div "+$6 per extra seat" at bounding box center [401, 159] width 67 height 12
click at [424, 334] on button "Take me to the pricing page →" at bounding box center [404, 335] width 108 height 11
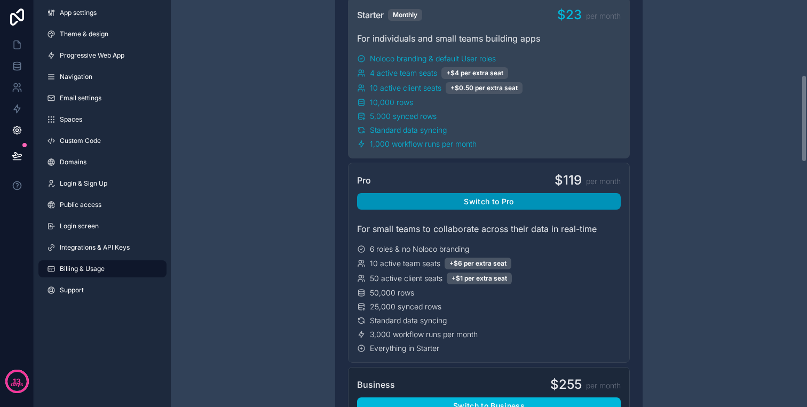
scroll to position [376, 0]
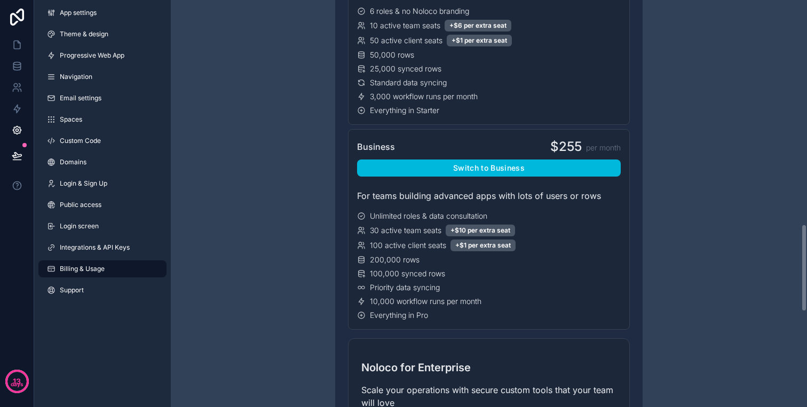
scroll to position [0, 0]
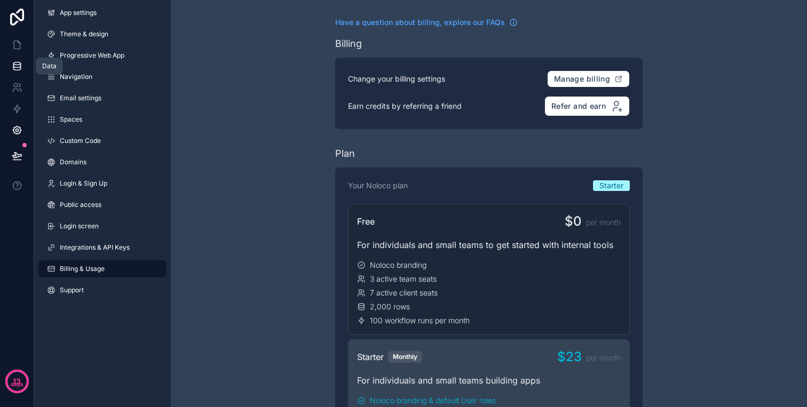
click at [22, 63] on link at bounding box center [17, 66] width 34 height 21
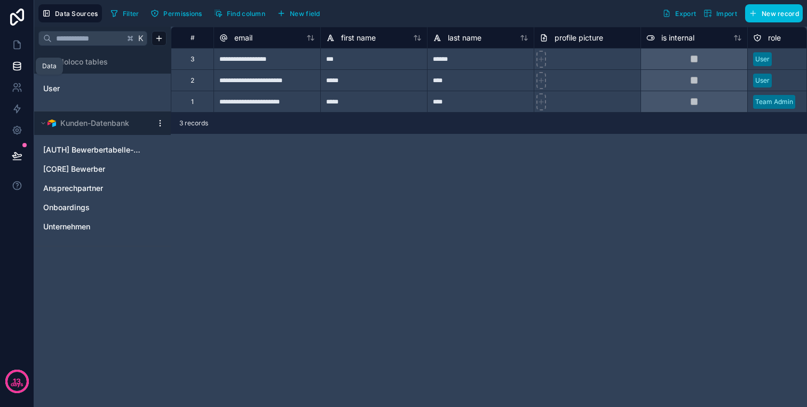
click at [23, 64] on link at bounding box center [17, 66] width 34 height 21
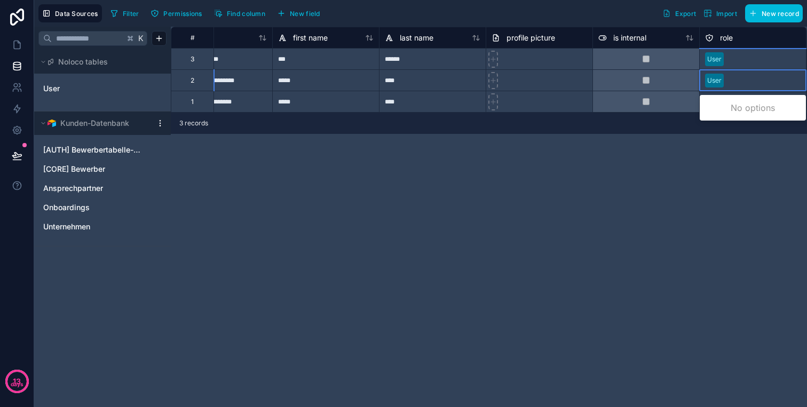
click at [697, 190] on div "**********" at bounding box center [489, 217] width 637 height 381
click at [724, 164] on div "**********" at bounding box center [489, 217] width 637 height 381
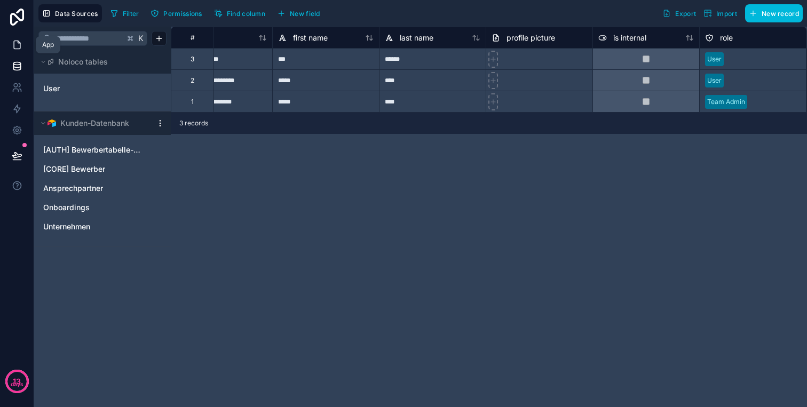
click at [23, 50] on link at bounding box center [17, 44] width 34 height 21
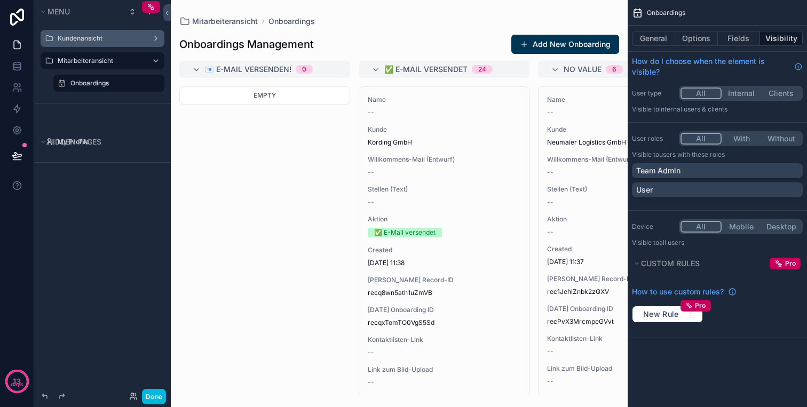
click at [92, 34] on label "Kundenansicht" at bounding box center [100, 38] width 85 height 9
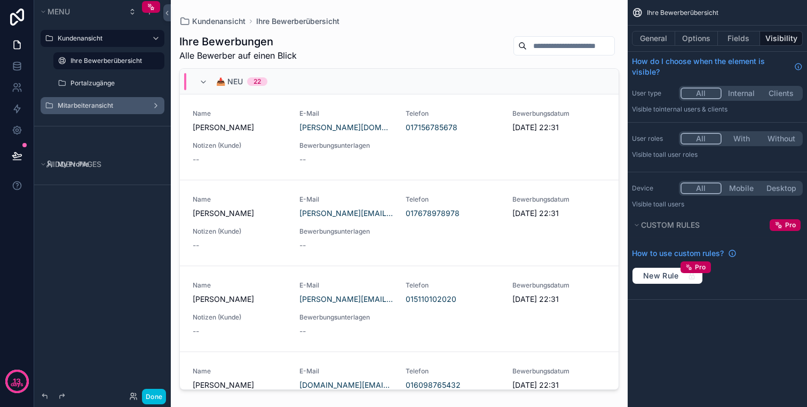
click at [103, 104] on label "Mitarbeiteransicht" at bounding box center [100, 105] width 85 height 9
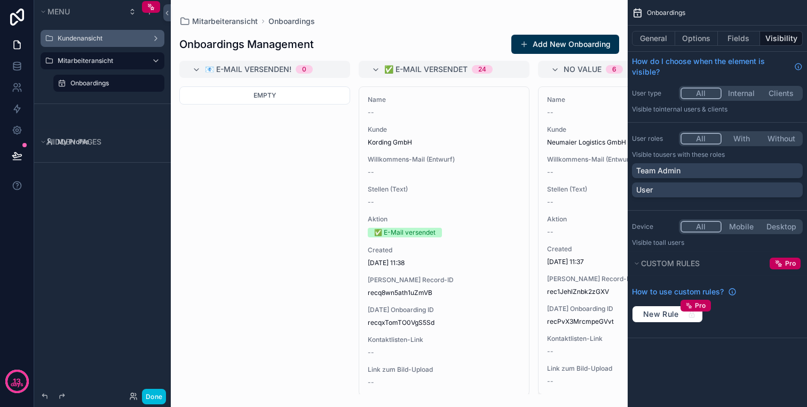
click at [784, 95] on button "Clients" at bounding box center [781, 94] width 40 height 12
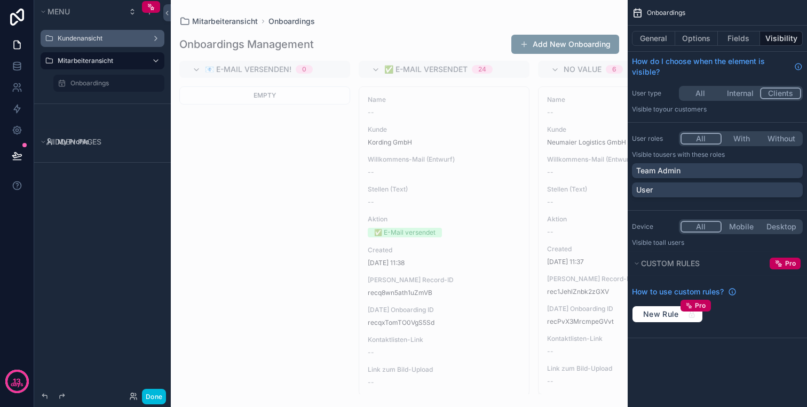
click at [699, 96] on button "All" at bounding box center [701, 94] width 40 height 12
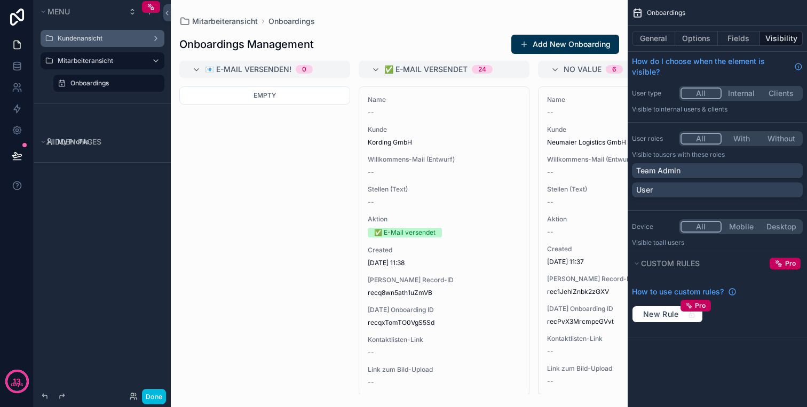
click at [747, 95] on button "Internal" at bounding box center [742, 94] width 40 height 12
click at [749, 138] on button "With" at bounding box center [741, 139] width 41 height 12
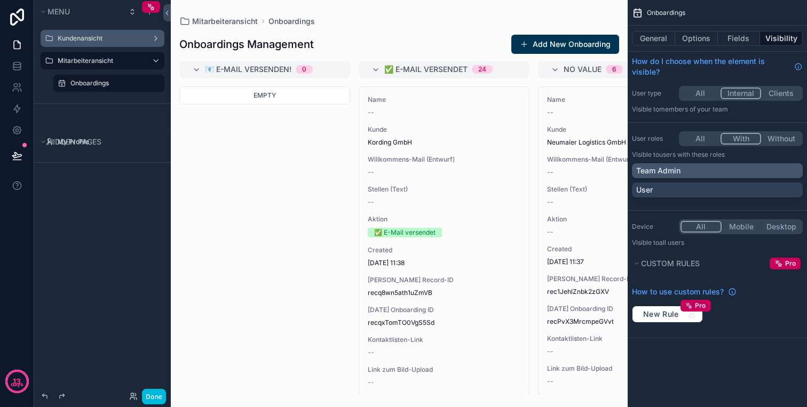
click at [704, 174] on div "Team Admin" at bounding box center [718, 171] width 162 height 11
click at [694, 169] on div "Team Admin" at bounding box center [712, 171] width 150 height 11
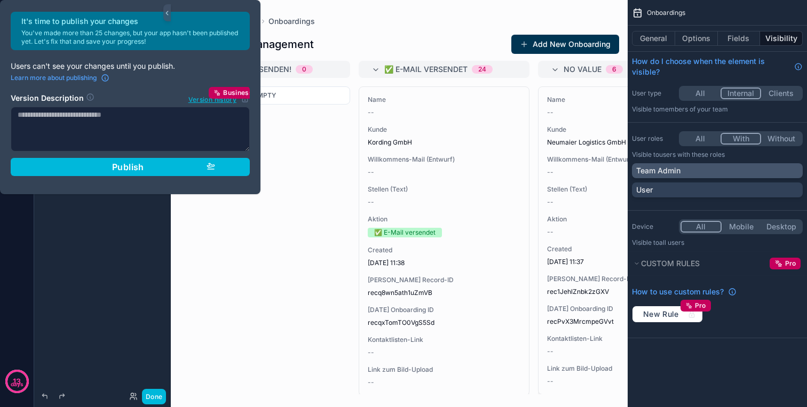
click at [694, 169] on div "Team Admin" at bounding box center [718, 171] width 162 height 11
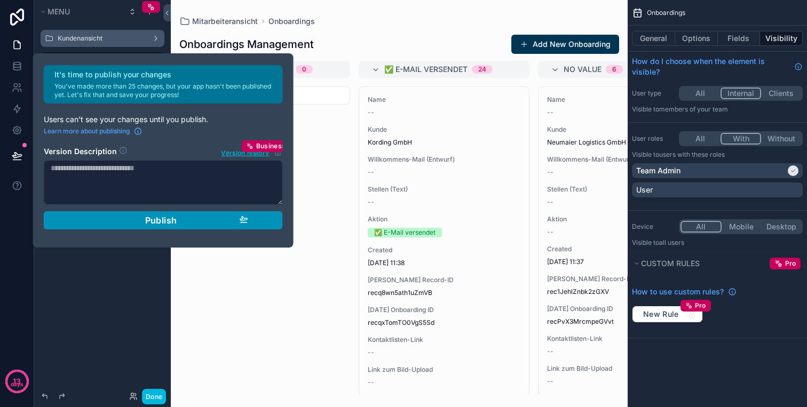
click at [154, 223] on span "Publish" at bounding box center [161, 220] width 32 height 11
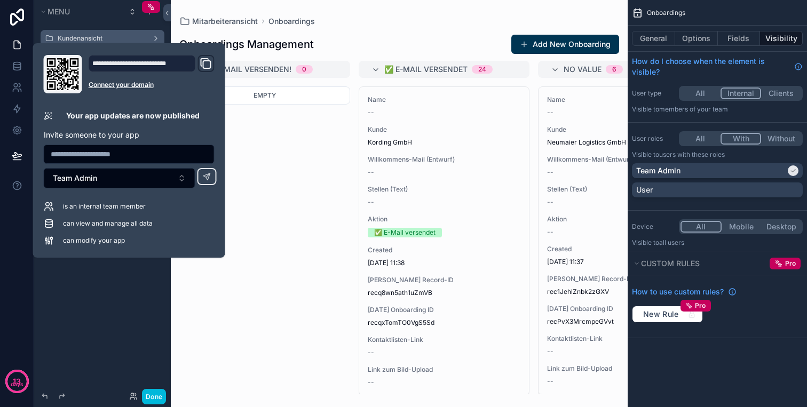
click at [204, 63] on icon "Domain and Custom Link" at bounding box center [206, 63] width 13 height 13
click at [91, 303] on div "Menu Kundenansicht Mitarbeiteransicht Onboardings Hidden pages My Profile" at bounding box center [102, 197] width 137 height 395
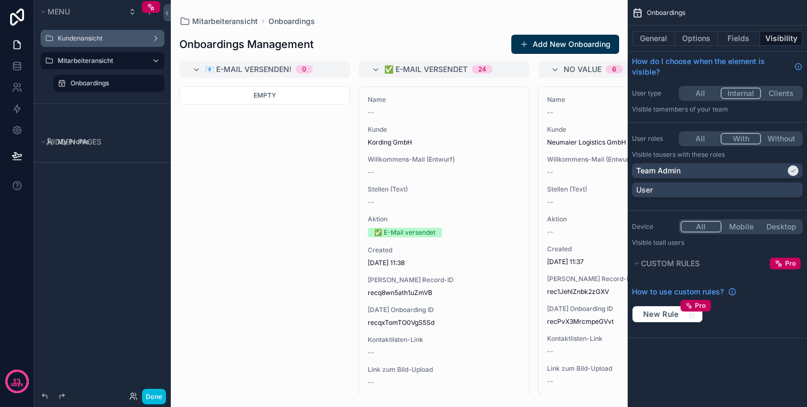
click at [93, 84] on label "Onboardings" at bounding box center [114, 83] width 88 height 9
click at [656, 47] on div "General Options Fields Visibility" at bounding box center [717, 39] width 179 height 26
click at [665, 38] on button "General" at bounding box center [653, 38] width 43 height 15
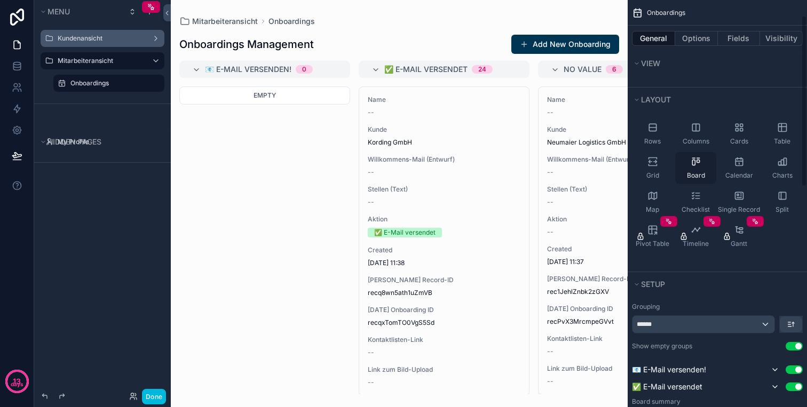
scroll to position [37, 0]
click at [795, 214] on div "Split" at bounding box center [782, 200] width 41 height 32
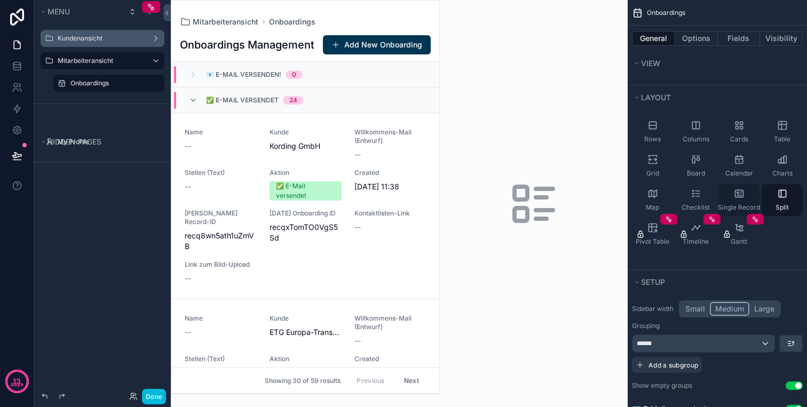
click at [732, 191] on div "Single Record" at bounding box center [739, 200] width 41 height 32
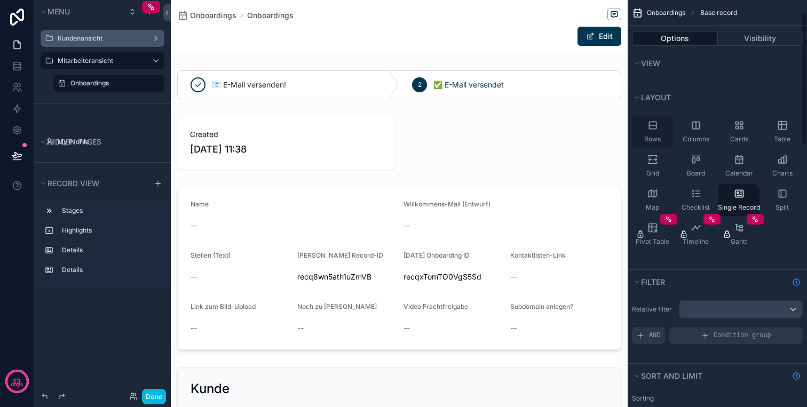
click at [654, 119] on div "Rows" at bounding box center [652, 132] width 41 height 32
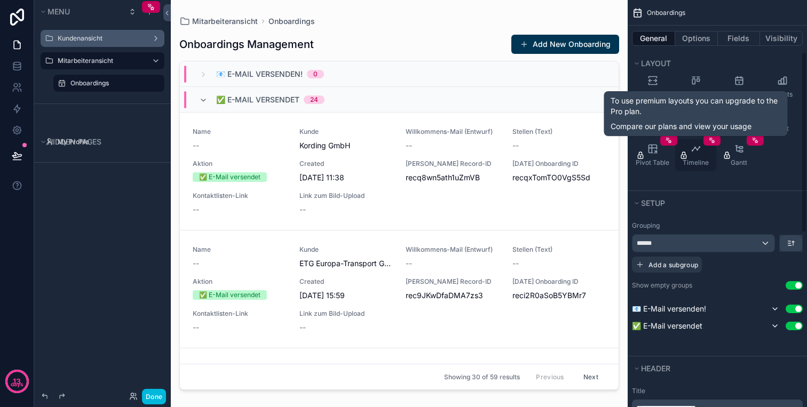
scroll to position [125, 0]
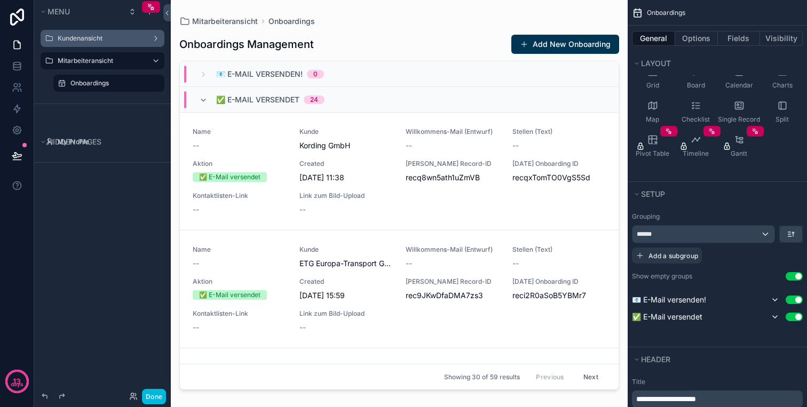
click at [792, 276] on button "Use setting" at bounding box center [794, 276] width 17 height 9
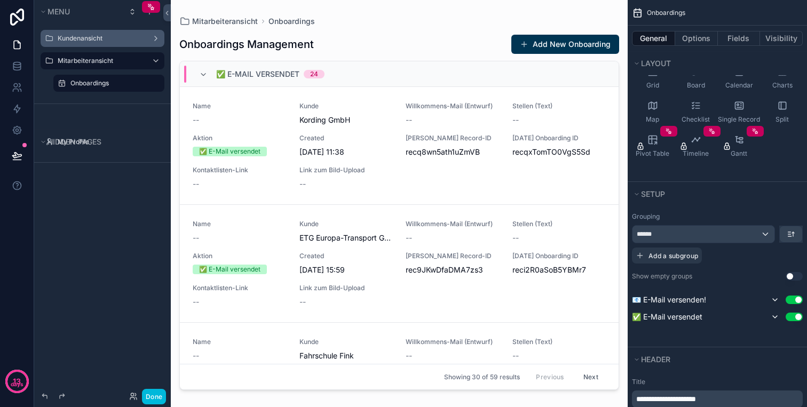
click at [792, 276] on button "Use setting" at bounding box center [794, 276] width 17 height 9
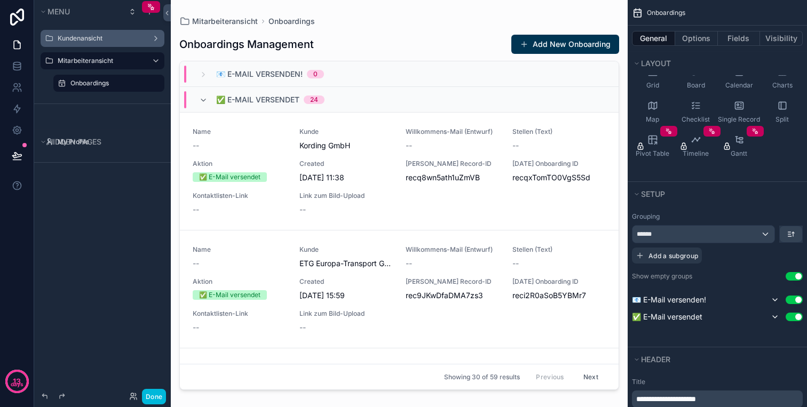
click at [796, 300] on button "Use setting" at bounding box center [794, 300] width 17 height 9
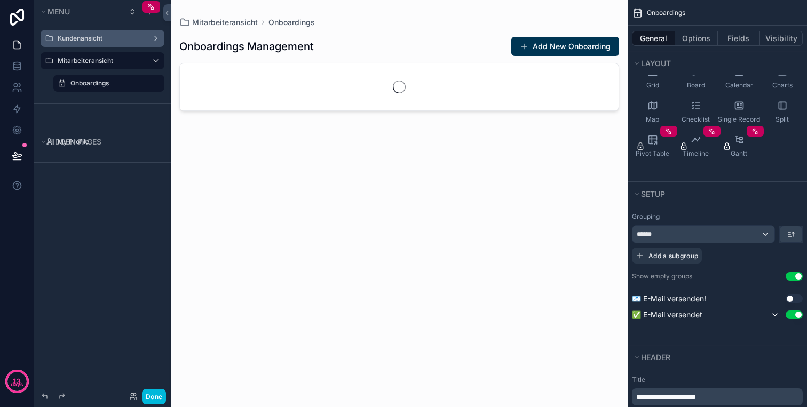
click at [796, 315] on button "Use setting" at bounding box center [794, 315] width 17 height 9
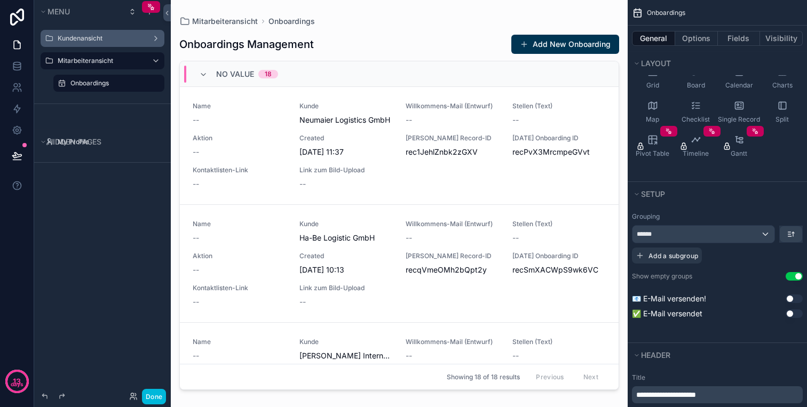
click at [796, 315] on button "Use setting" at bounding box center [794, 314] width 17 height 9
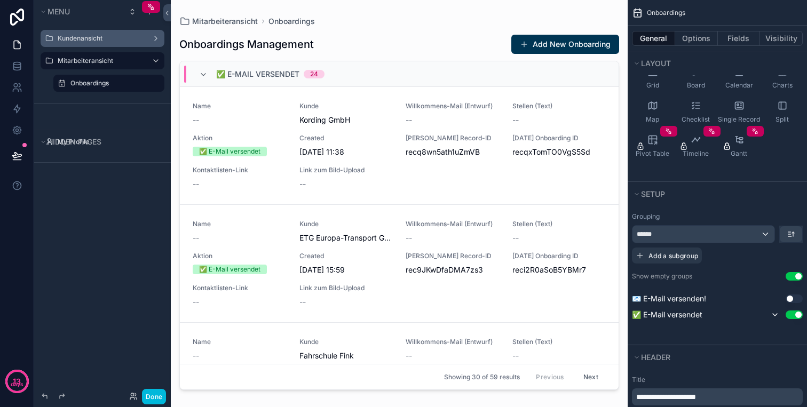
click at [796, 301] on button "Use setting" at bounding box center [794, 299] width 17 height 9
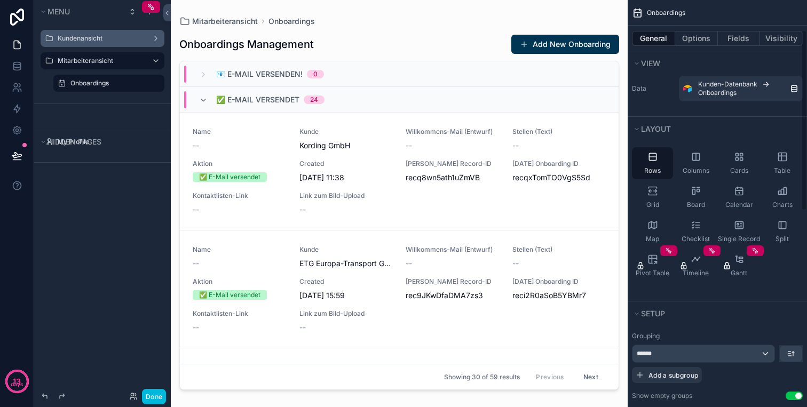
scroll to position [0, 0]
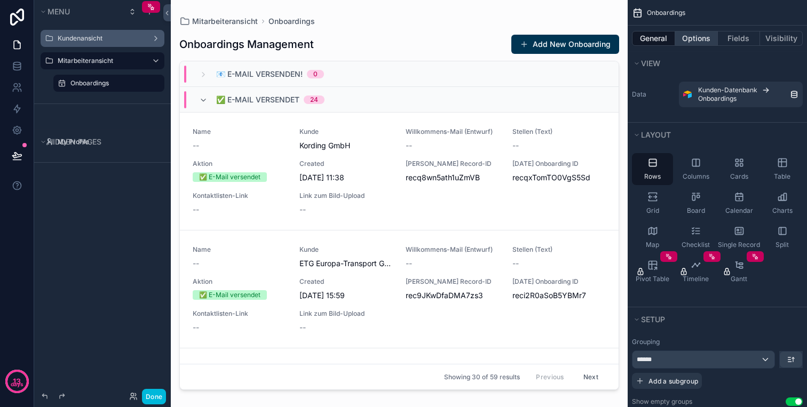
click at [692, 37] on button "Options" at bounding box center [696, 38] width 43 height 15
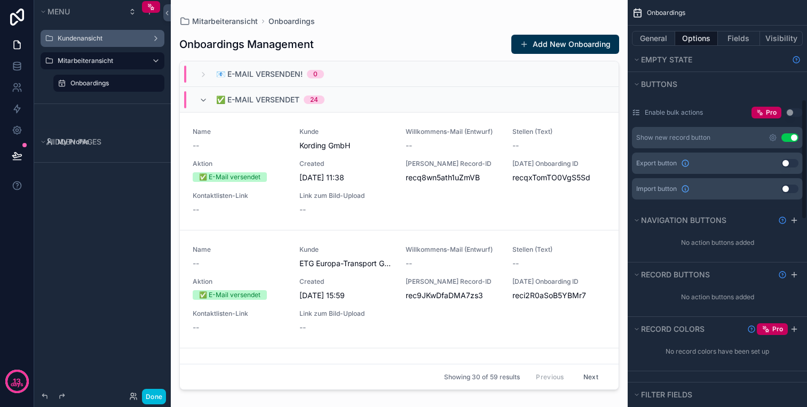
scroll to position [345, 0]
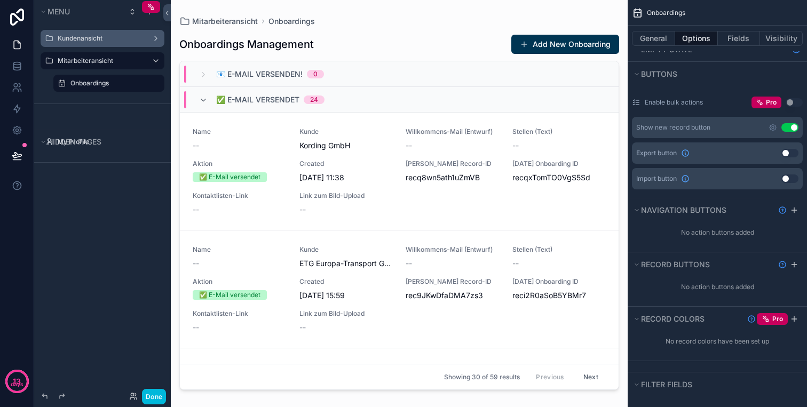
click at [788, 128] on button "Use setting" at bounding box center [790, 127] width 17 height 9
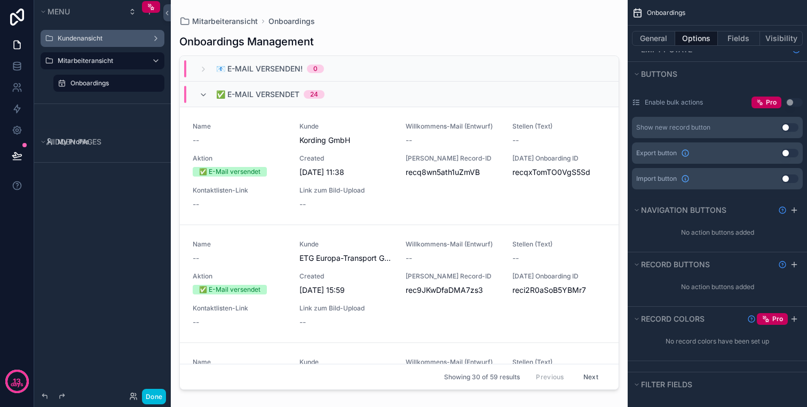
click at [788, 128] on button "Use setting" at bounding box center [790, 127] width 17 height 9
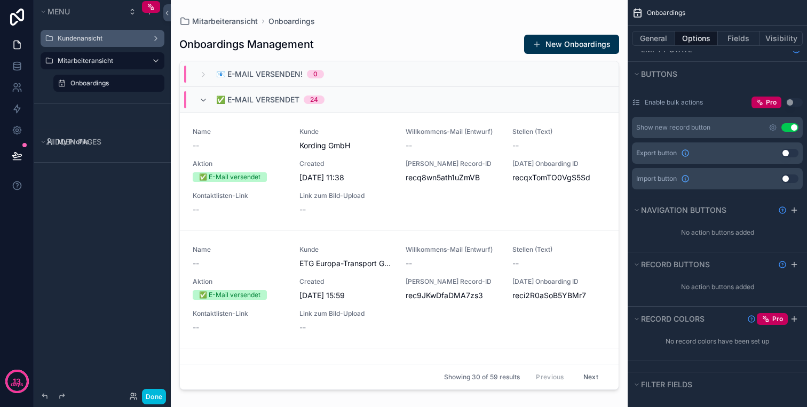
click at [83, 81] on label "Onboardings" at bounding box center [114, 83] width 88 height 9
click at [561, 47] on div "scrollable content" at bounding box center [399, 197] width 457 height 395
click at [573, 47] on button "New Onboardings" at bounding box center [571, 44] width 95 height 19
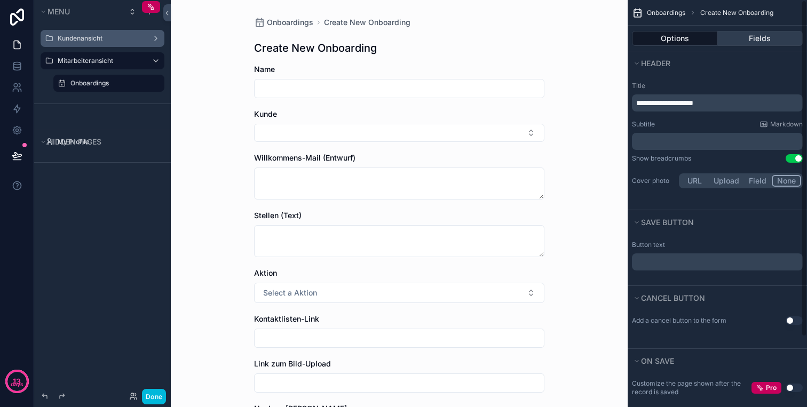
click at [767, 45] on button "Fields" at bounding box center [760, 38] width 85 height 15
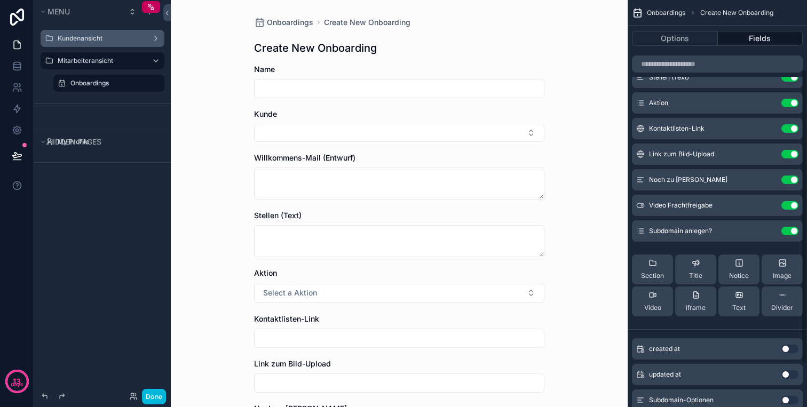
scroll to position [155, 0]
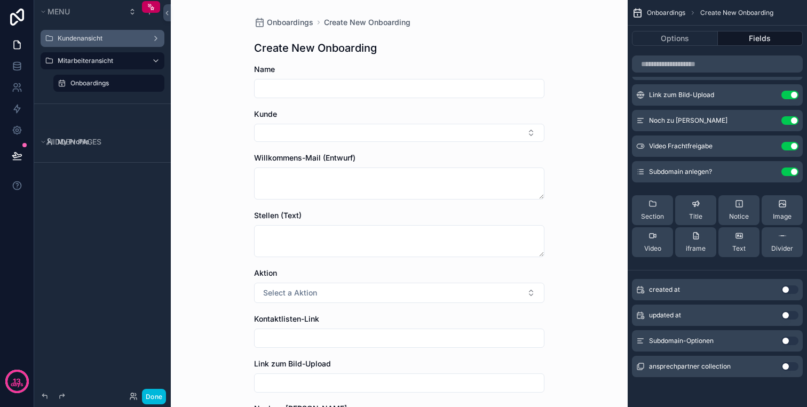
click at [785, 366] on button "Use setting" at bounding box center [790, 367] width 17 height 9
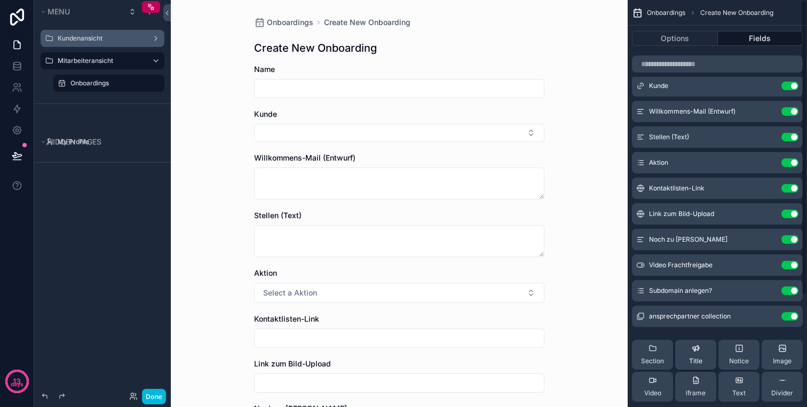
scroll to position [0, 0]
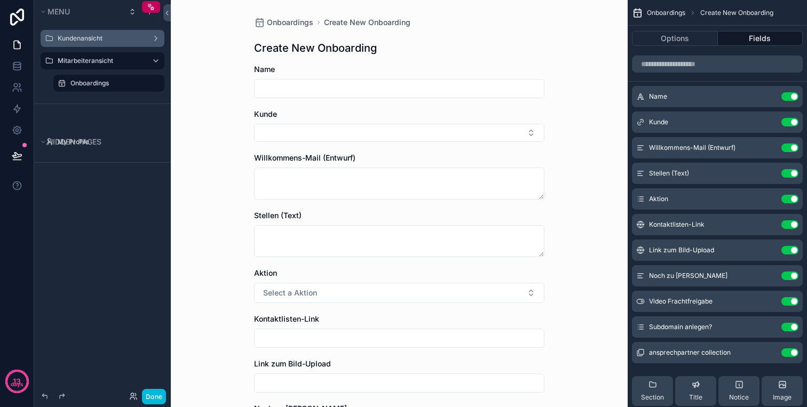
click at [788, 146] on button "Use setting" at bounding box center [790, 148] width 17 height 9
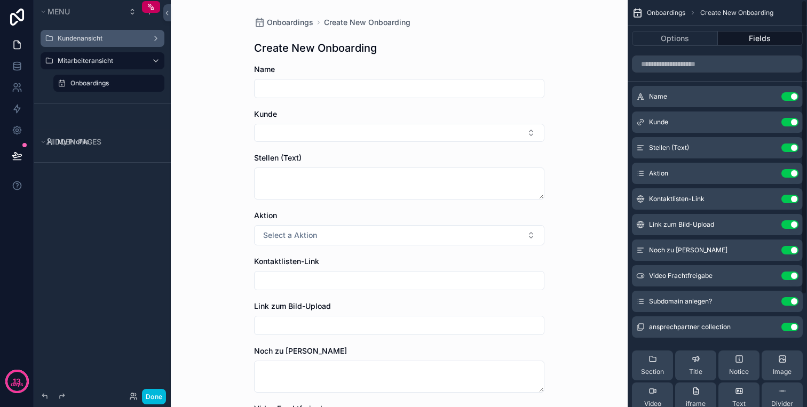
click at [788, 146] on button "Use setting" at bounding box center [790, 148] width 17 height 9
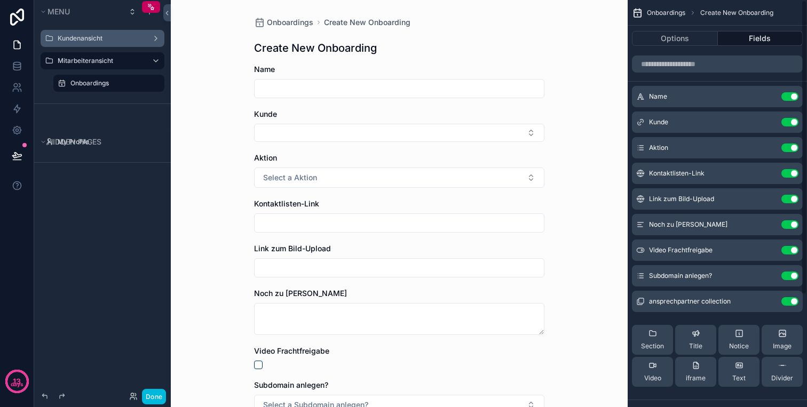
click at [790, 146] on button "Use setting" at bounding box center [790, 148] width 17 height 9
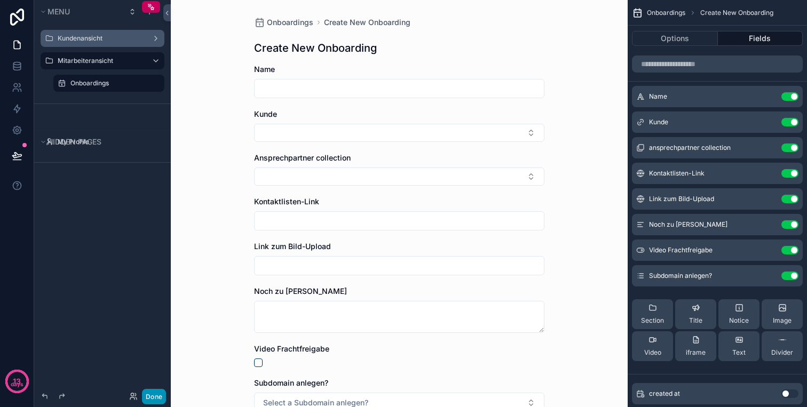
click at [153, 394] on button "Done" at bounding box center [154, 396] width 24 height 15
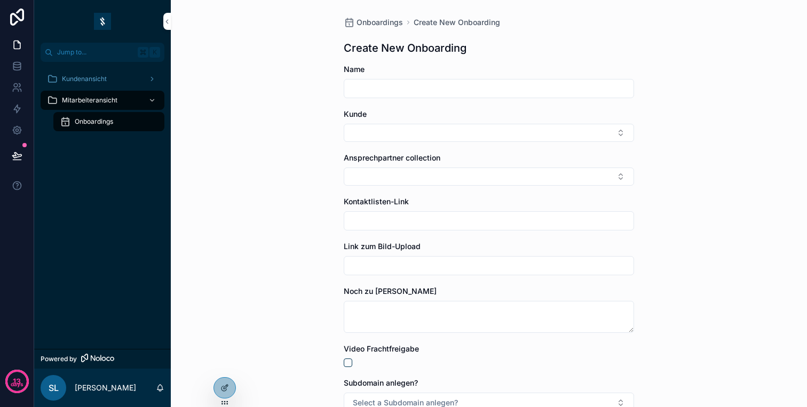
click at [116, 95] on div "Mitarbeiteransicht" at bounding box center [102, 100] width 111 height 17
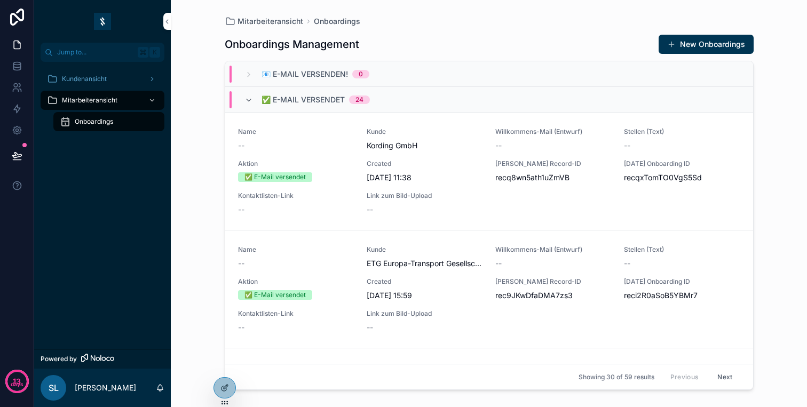
click at [112, 115] on div "Onboardings" at bounding box center [109, 121] width 98 height 17
click at [699, 47] on button "New Onboardings" at bounding box center [706, 44] width 95 height 19
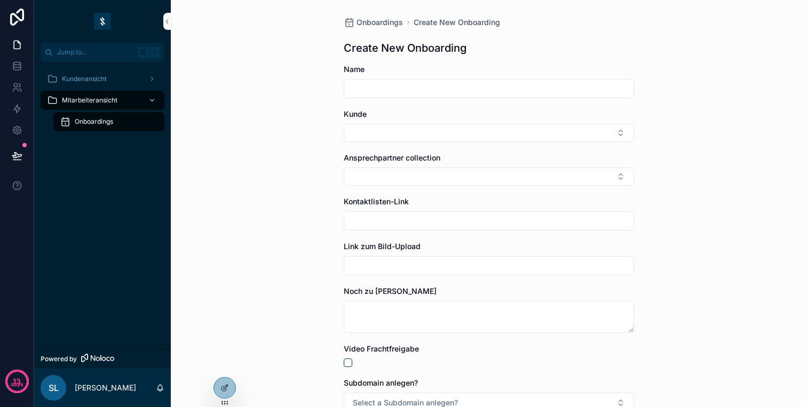
click at [478, 90] on input "scrollable content" at bounding box center [488, 88] width 289 height 15
click at [424, 137] on button "Select Button" at bounding box center [489, 133] width 290 height 18
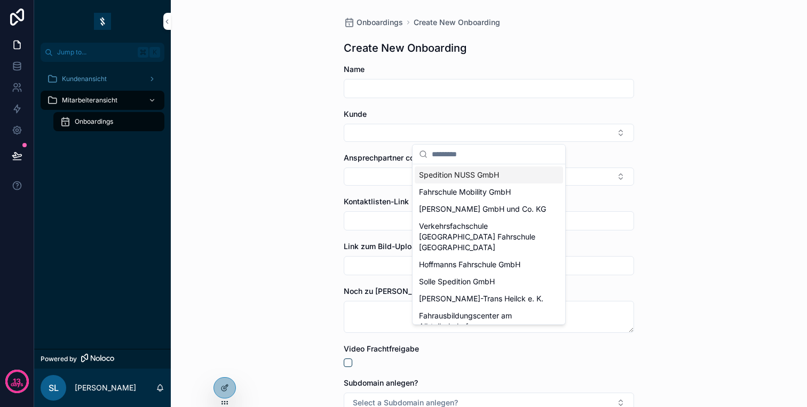
click at [450, 169] on div "Spedition NUSS GmbH" at bounding box center [489, 175] width 148 height 17
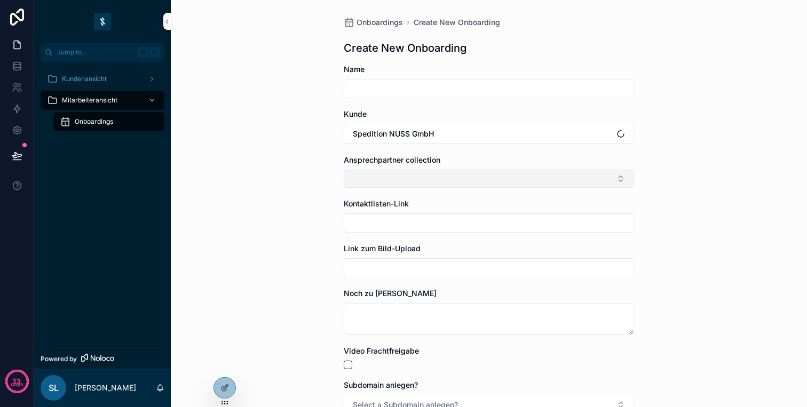
click at [455, 176] on button "Select Button" at bounding box center [489, 179] width 290 height 18
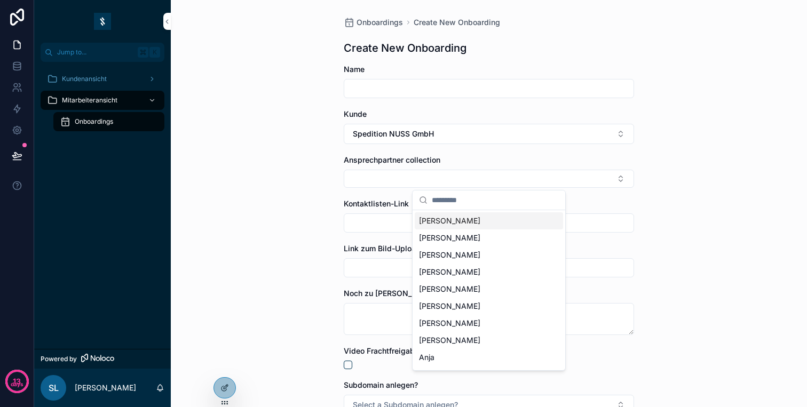
click at [444, 224] on span "Frederik" at bounding box center [449, 221] width 61 height 11
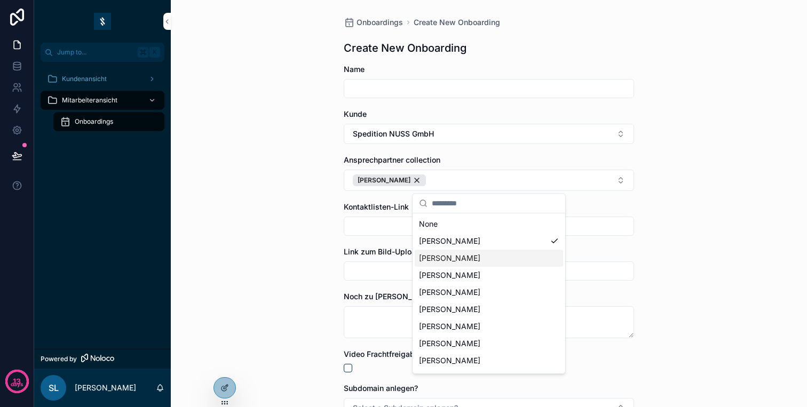
click at [450, 257] on div "André" at bounding box center [489, 258] width 148 height 17
click at [690, 192] on div "Onboardings Create New Onboarding Create New Onboarding Name Kunde Spedition NU…" at bounding box center [489, 203] width 637 height 407
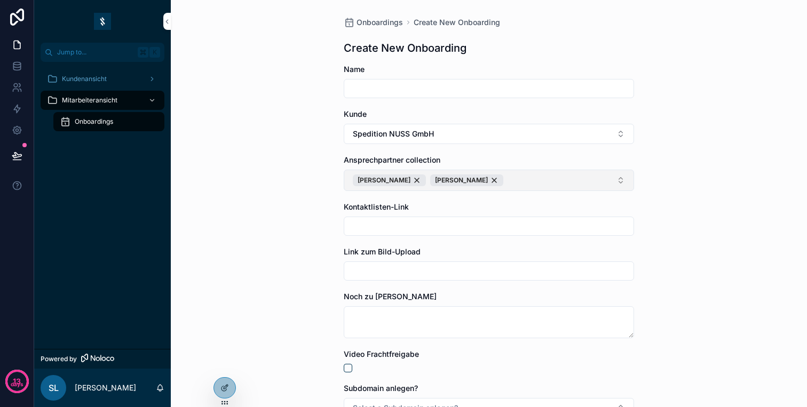
click at [456, 179] on button "Frederik André" at bounding box center [489, 180] width 290 height 21
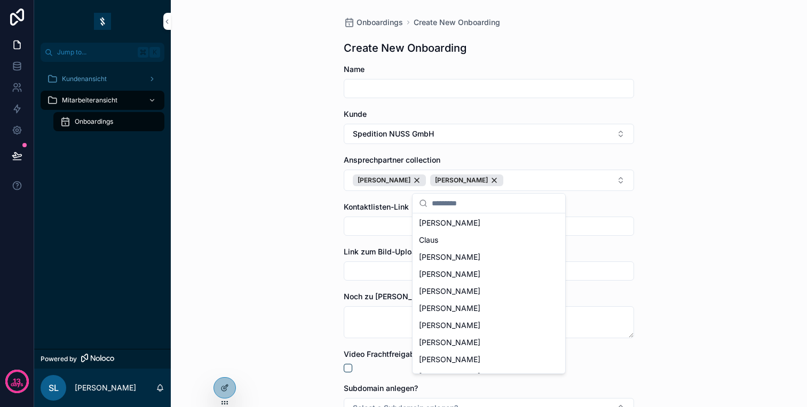
scroll to position [741, 0]
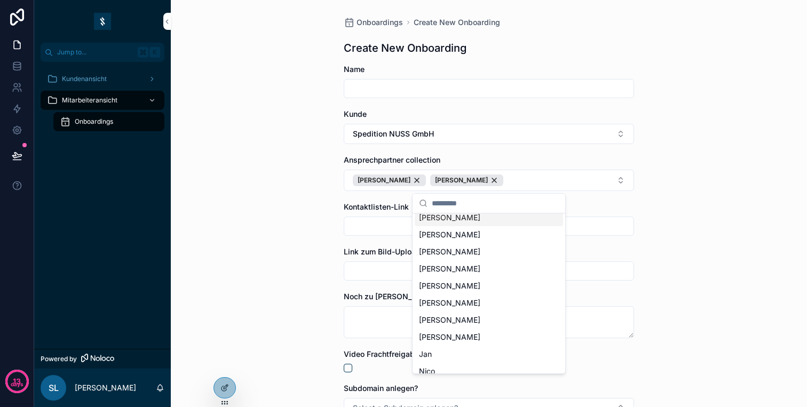
click at [455, 202] on input "scrollable content" at bounding box center [495, 203] width 127 height 19
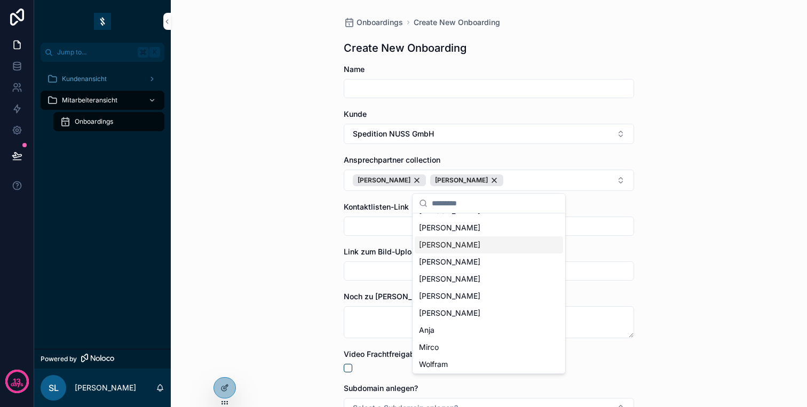
scroll to position [0, 0]
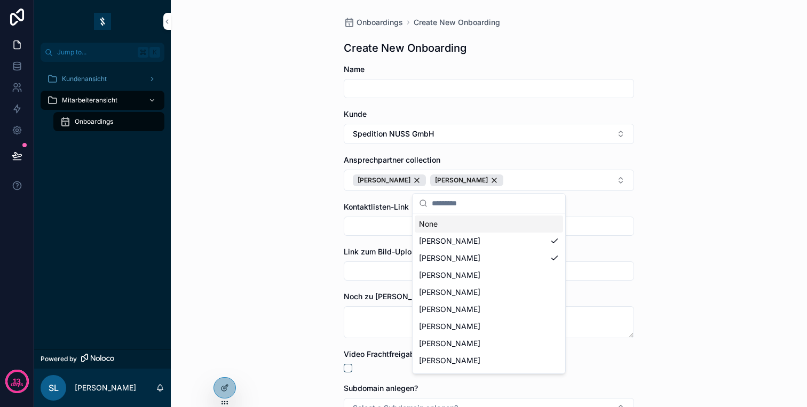
click at [467, 206] on input "scrollable content" at bounding box center [495, 203] width 127 height 19
click at [594, 203] on div "Kontaktlisten-Link" at bounding box center [489, 207] width 290 height 11
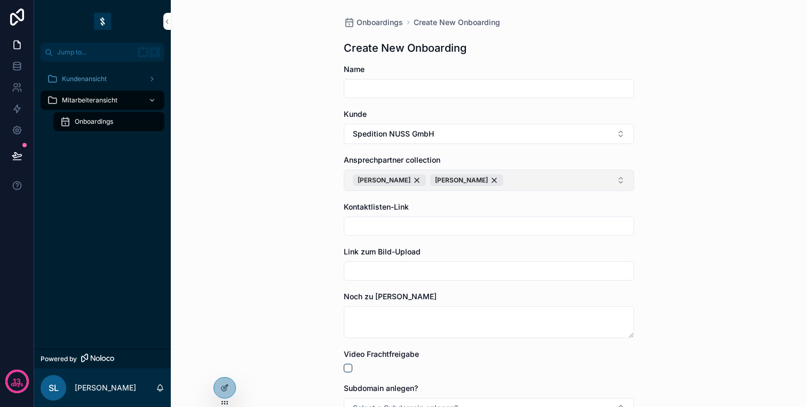
click at [519, 184] on button "Frederik André" at bounding box center [489, 180] width 290 height 21
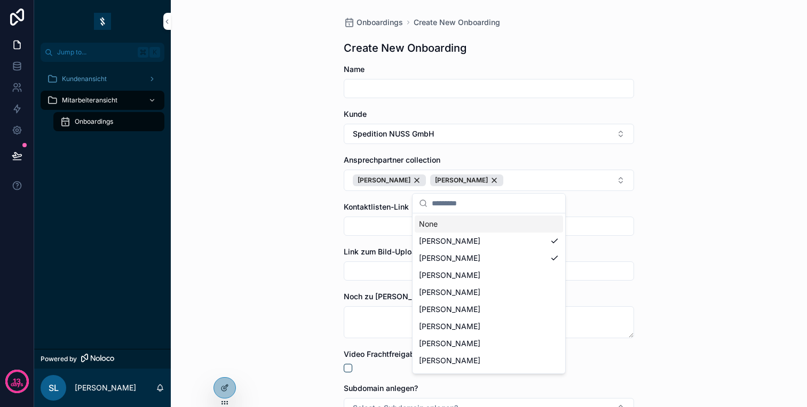
click at [577, 169] on div "Ansprechpartner collection Frederik André" at bounding box center [489, 173] width 290 height 36
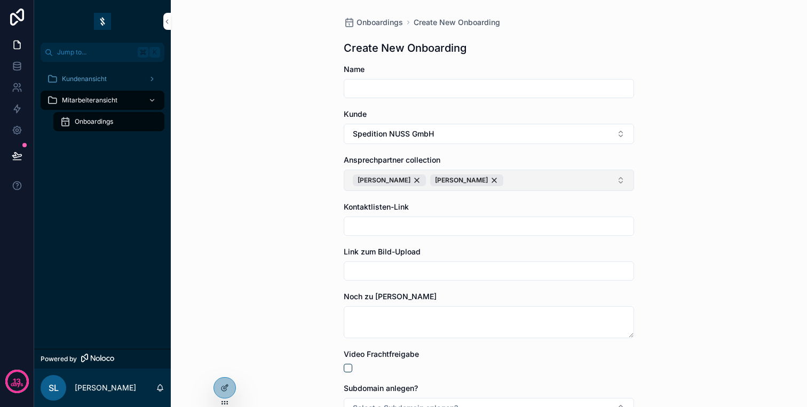
click at [563, 184] on button "Frederik André" at bounding box center [489, 180] width 290 height 21
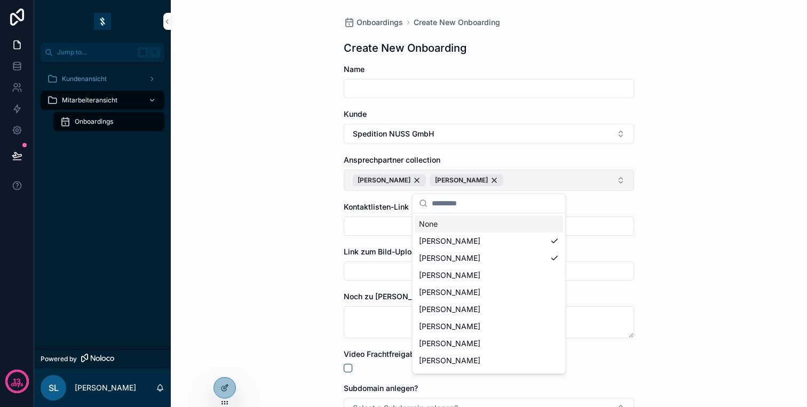
click at [576, 186] on button "Frederik André" at bounding box center [489, 180] width 290 height 21
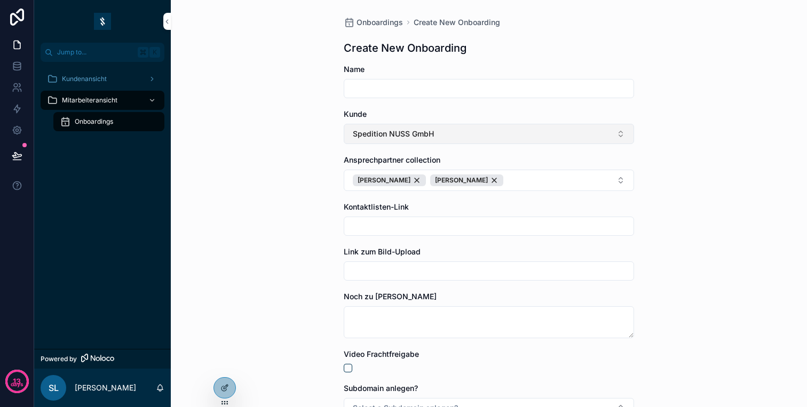
click at [482, 142] on button "Spedition NUSS GmbH" at bounding box center [489, 134] width 290 height 20
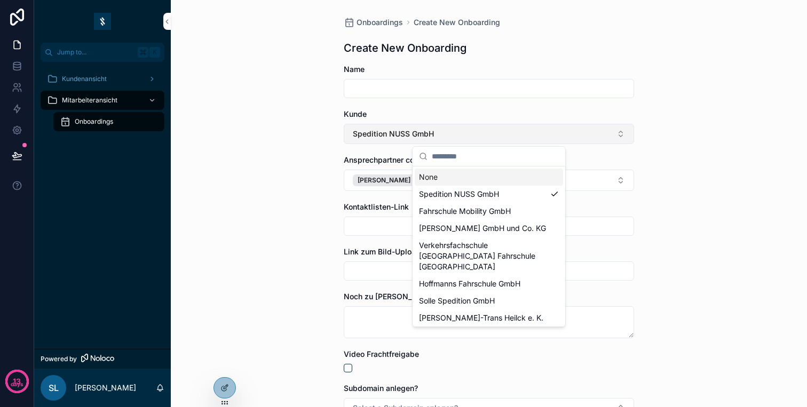
click at [457, 139] on button "Spedition NUSS GmbH" at bounding box center [489, 134] width 290 height 20
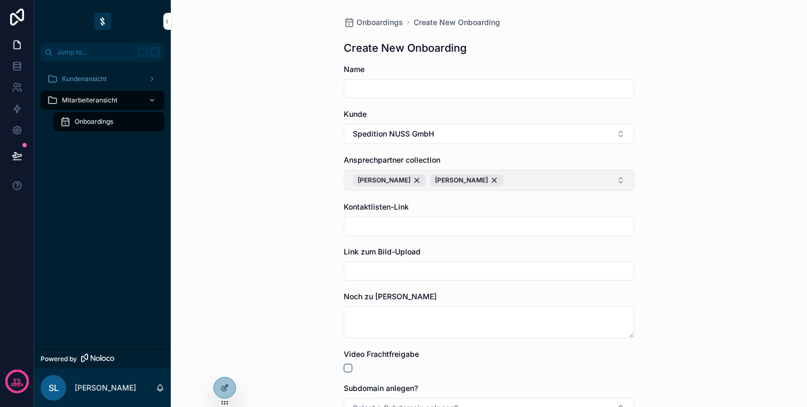
click at [447, 173] on button "Frederik André" at bounding box center [489, 180] width 290 height 21
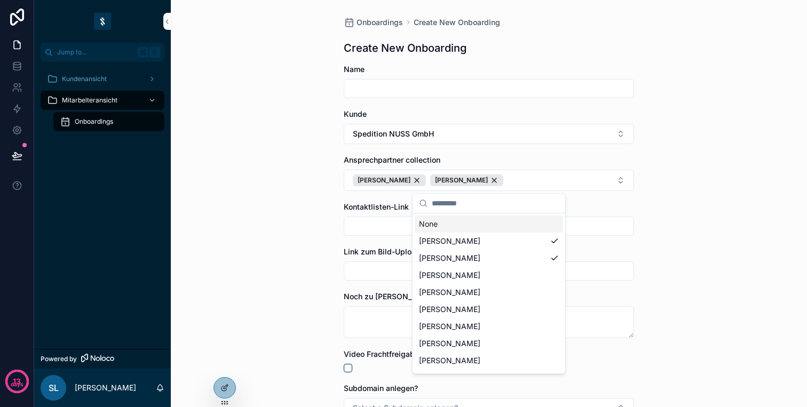
click at [279, 220] on div "Onboardings Create New Onboarding Create New Onboarding Name Kunde Spedition NU…" at bounding box center [489, 203] width 637 height 407
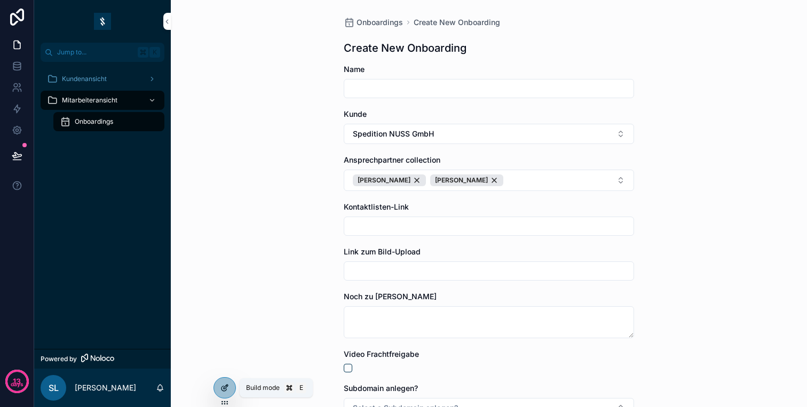
click at [227, 386] on icon at bounding box center [226, 387] width 4 height 4
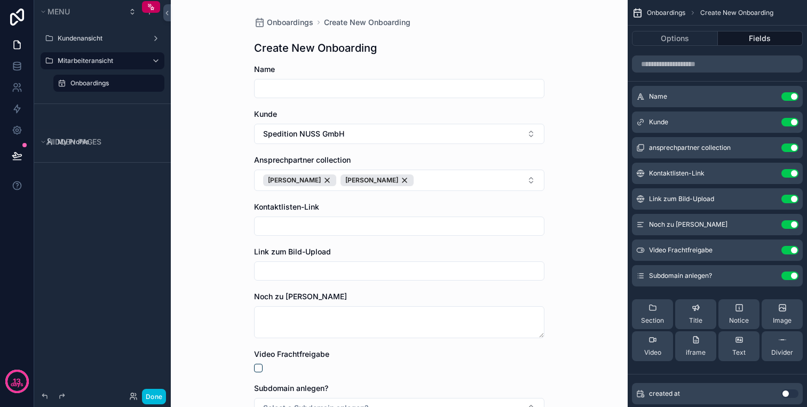
click at [378, 169] on div "Ansprechpartner collection Frederik André" at bounding box center [399, 173] width 290 height 36
click at [405, 180] on button "Frederik André" at bounding box center [399, 180] width 290 height 21
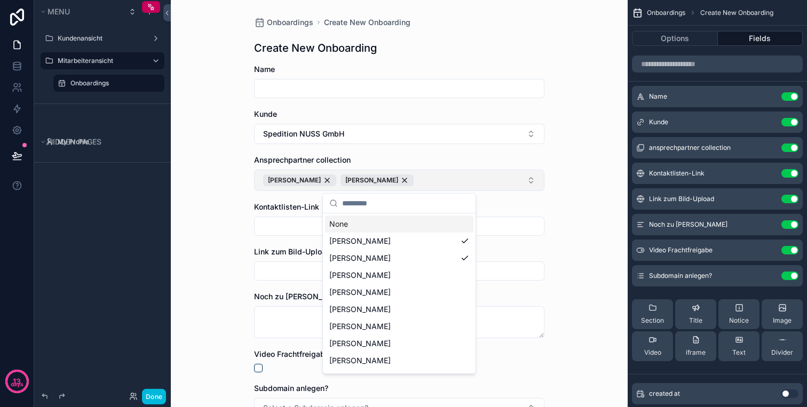
click at [421, 177] on button "Frederik André" at bounding box center [399, 180] width 290 height 21
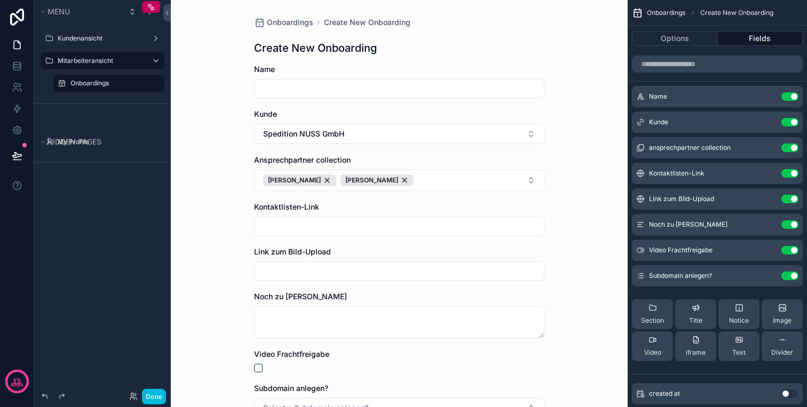
click at [337, 161] on span "Ansprechpartner collection" at bounding box center [302, 159] width 97 height 9
click at [718, 146] on span "ansprechpartner collection" at bounding box center [690, 148] width 82 height 9
click at [0, 0] on icon "scrollable content" at bounding box center [0, 0] width 0 height 0
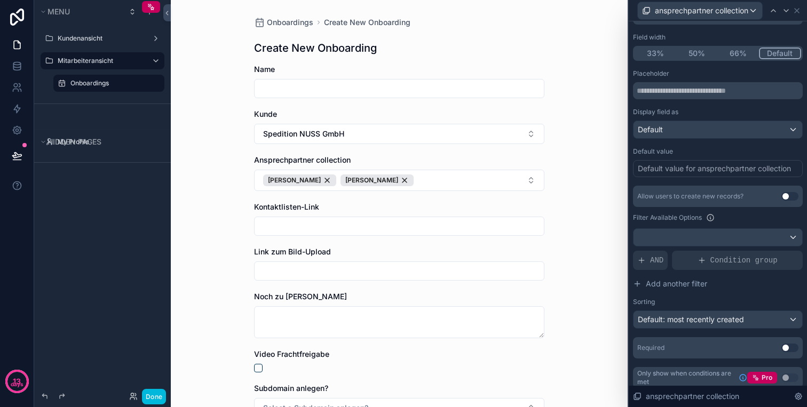
scroll to position [96, 0]
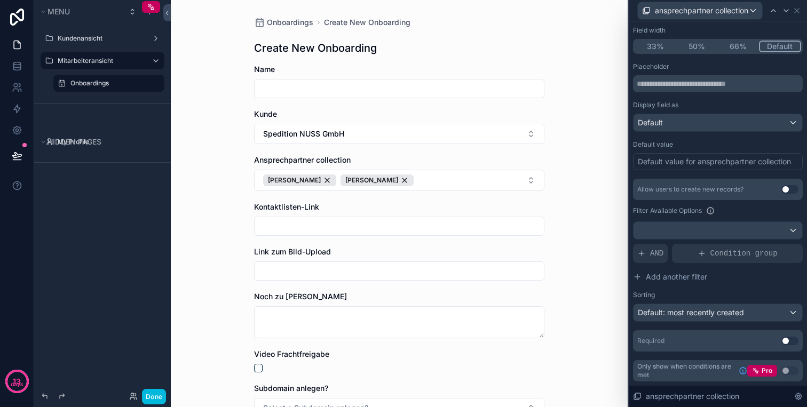
click at [789, 190] on button "Use setting" at bounding box center [790, 189] width 17 height 9
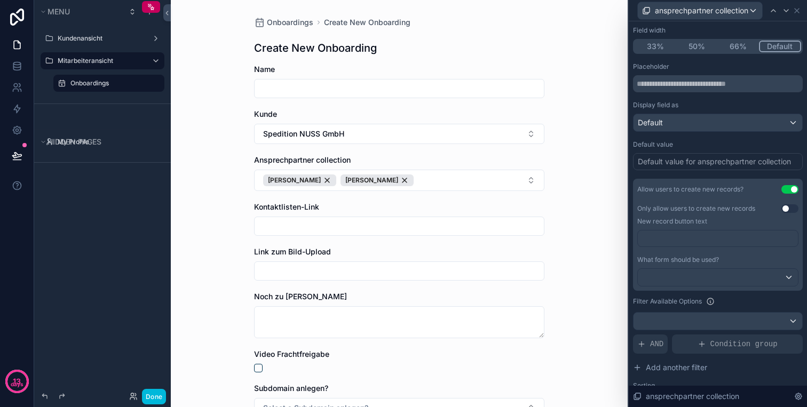
click at [711, 238] on p "﻿" at bounding box center [719, 238] width 154 height 11
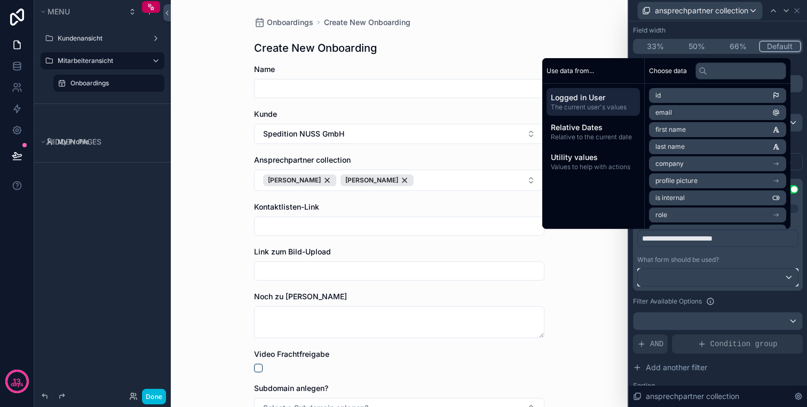
click at [695, 274] on div at bounding box center [718, 277] width 160 height 17
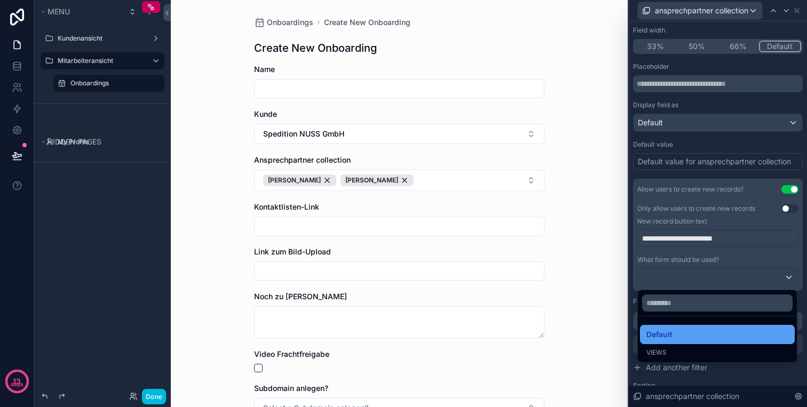
click at [673, 331] on div "Default" at bounding box center [718, 334] width 142 height 13
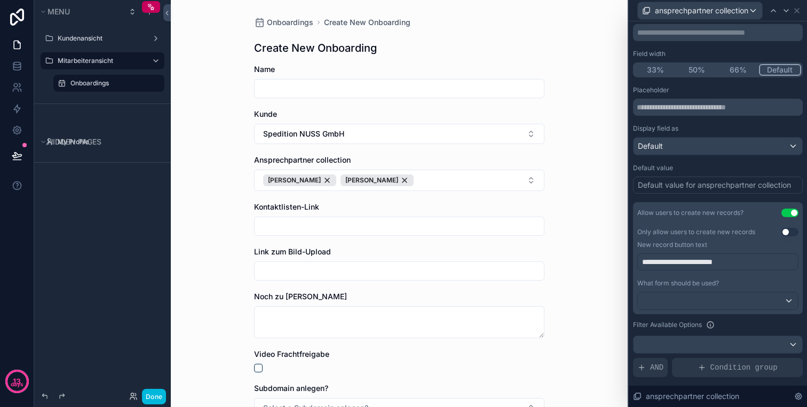
scroll to position [0, 0]
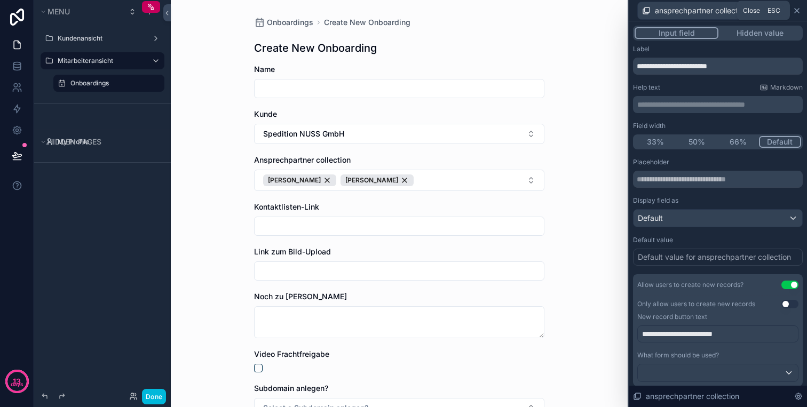
click at [798, 11] on icon at bounding box center [797, 11] width 4 height 4
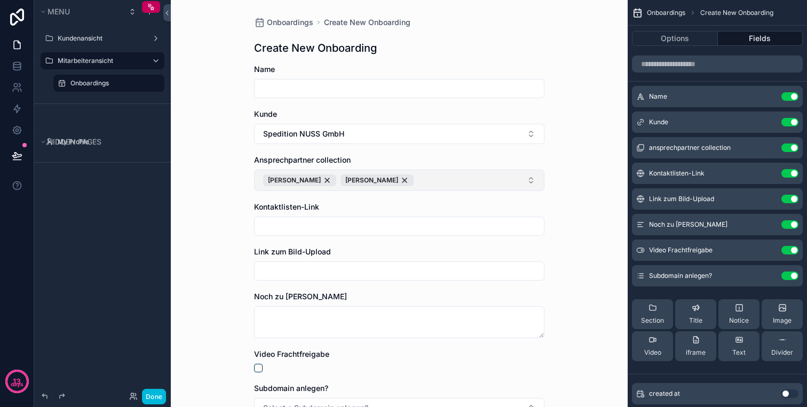
click at [362, 179] on button "Frederik André" at bounding box center [399, 180] width 290 height 21
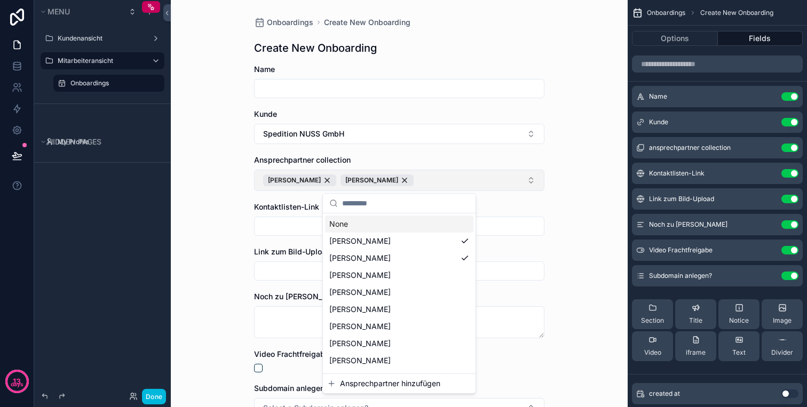
click at [379, 181] on button "Frederik André" at bounding box center [399, 180] width 290 height 21
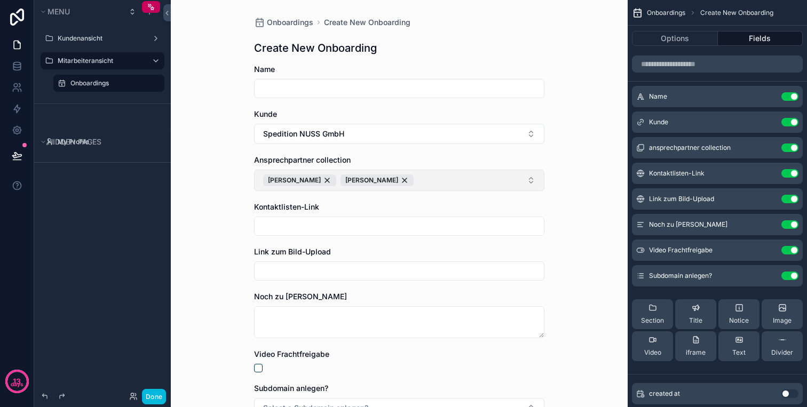
click at [519, 175] on button "Frederik André" at bounding box center [399, 180] width 290 height 21
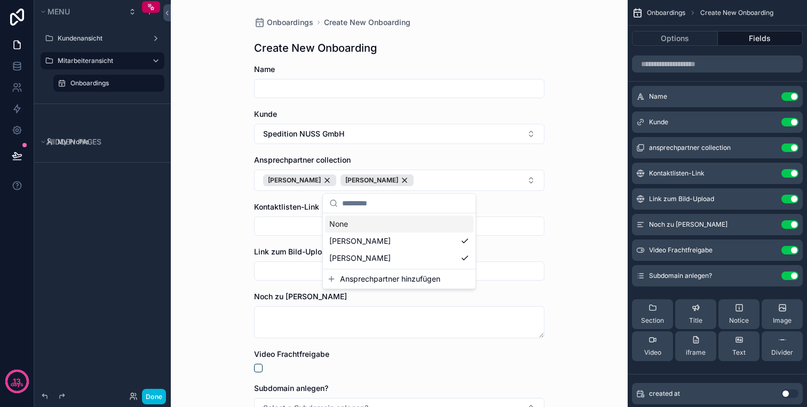
click at [343, 165] on label "Ansprechpartner collection" at bounding box center [302, 160] width 97 height 11
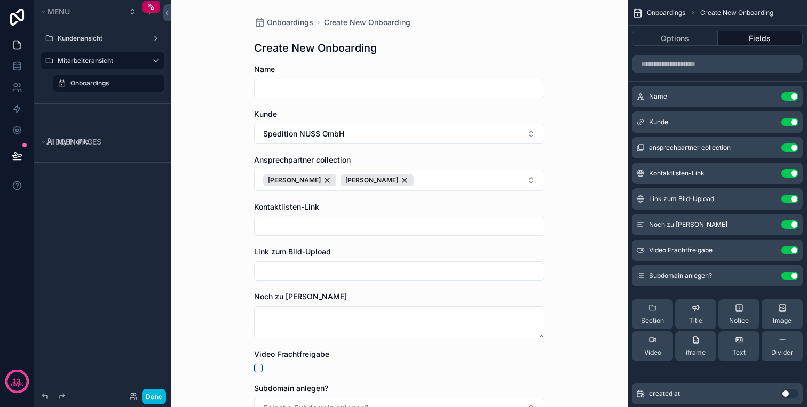
click at [0, 0] on icon "scrollable content" at bounding box center [0, 0] width 0 height 0
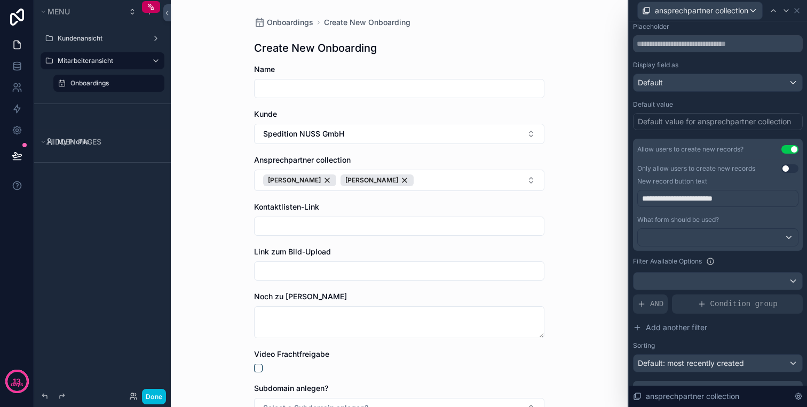
scroll to position [146, 0]
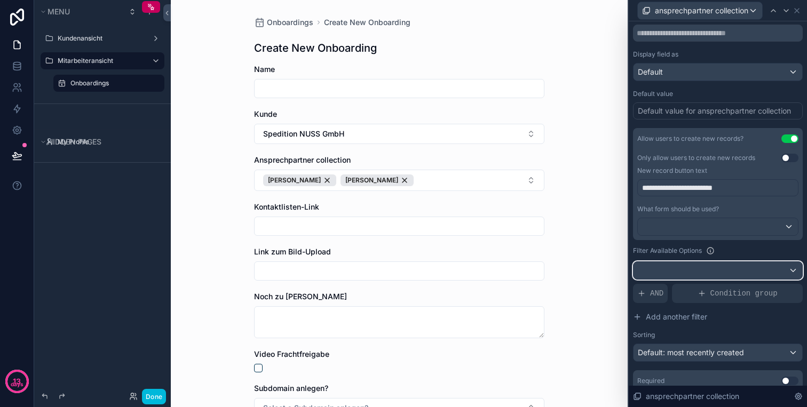
click at [695, 274] on div at bounding box center [718, 270] width 169 height 17
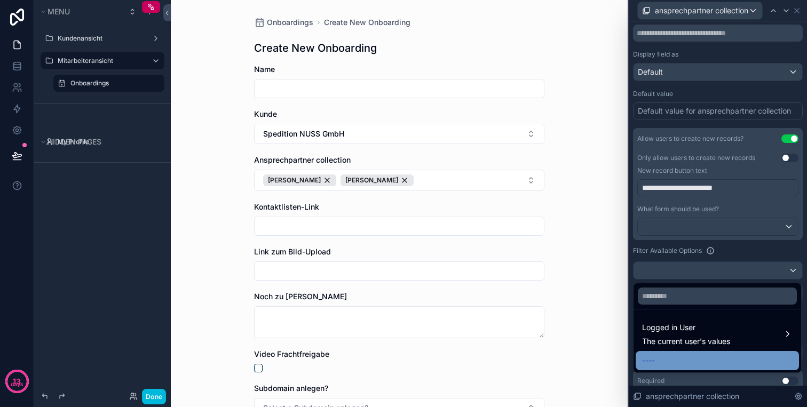
click at [680, 362] on div "----" at bounding box center [717, 361] width 151 height 13
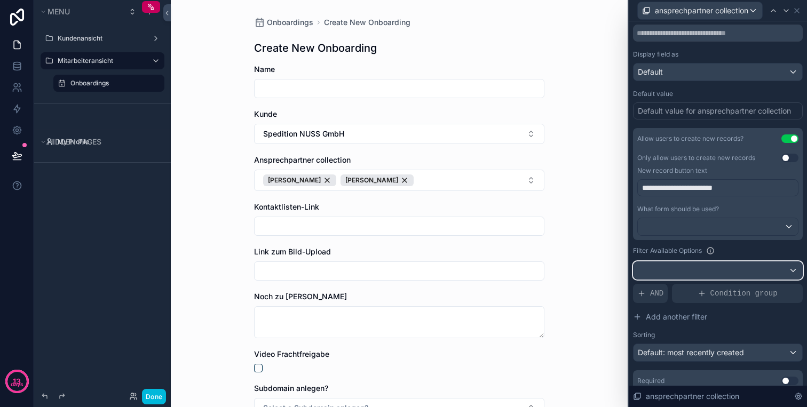
click at [719, 274] on div at bounding box center [718, 270] width 169 height 17
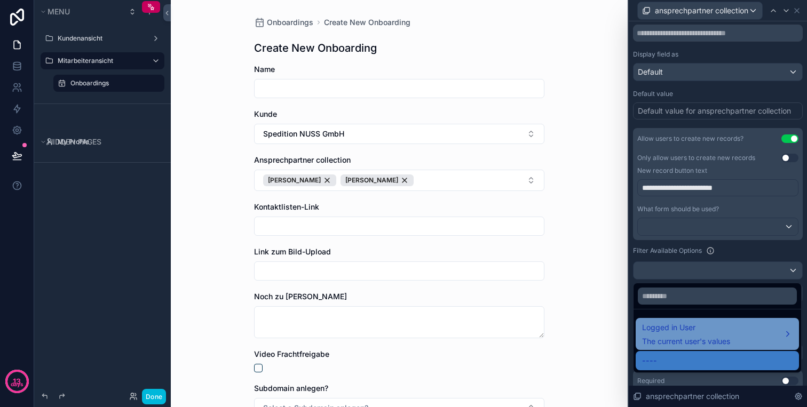
click at [719, 327] on span "Logged in User" at bounding box center [686, 327] width 88 height 13
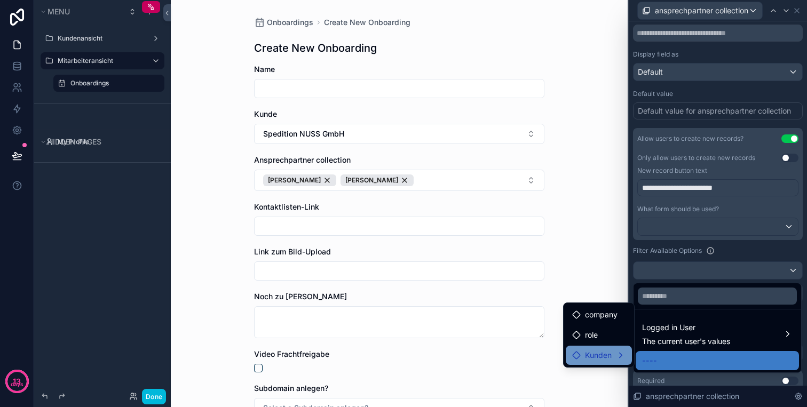
click at [609, 357] on span "Kunden" at bounding box center [598, 355] width 27 height 13
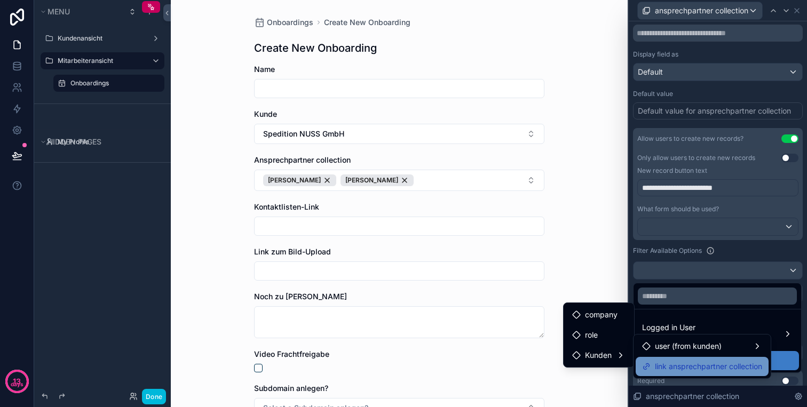
click at [709, 363] on span "link ansprechpartner collection" at bounding box center [708, 366] width 107 height 13
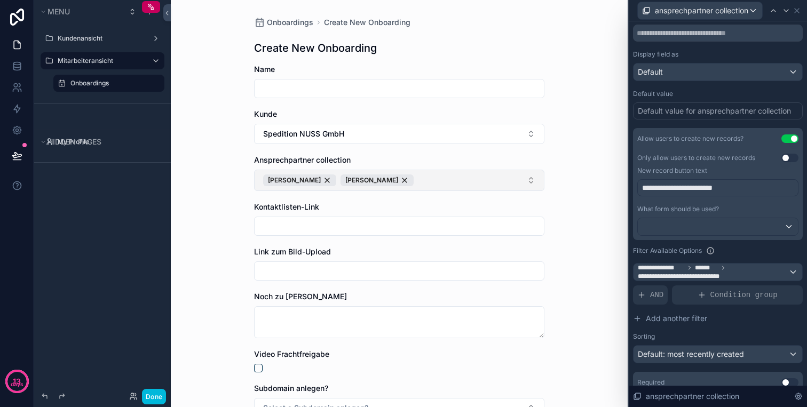
click at [502, 182] on button "Frederik André" at bounding box center [399, 180] width 290 height 21
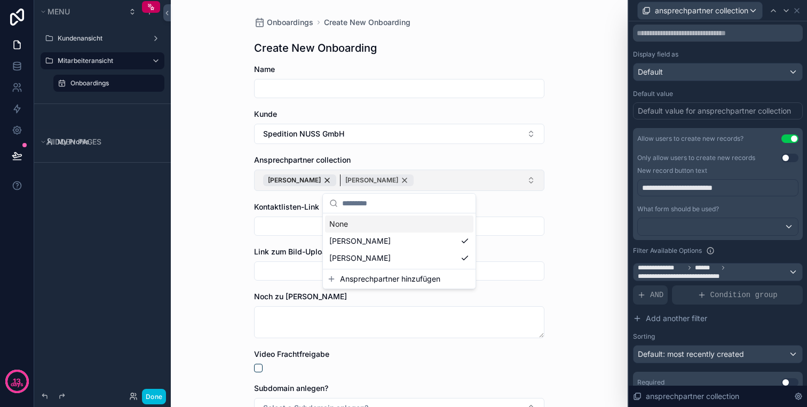
click at [345, 178] on div "André" at bounding box center [377, 181] width 73 height 12
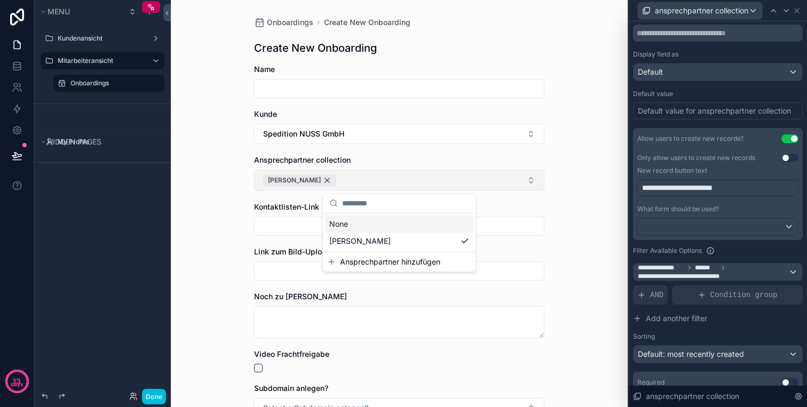
click at [300, 180] on div "Frederik" at bounding box center [299, 181] width 73 height 12
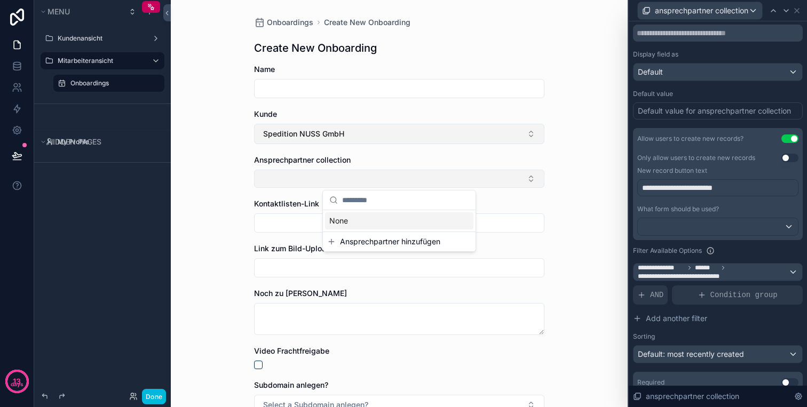
click at [423, 132] on button "Spedition NUSS GmbH" at bounding box center [399, 134] width 290 height 20
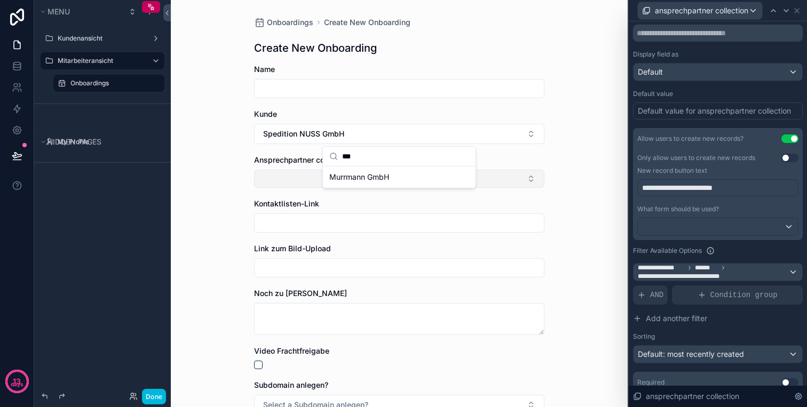
type input "***"
click at [380, 176] on span "Murrmann GmbH" at bounding box center [359, 177] width 60 height 11
click at [364, 176] on button "Select Button" at bounding box center [399, 179] width 290 height 18
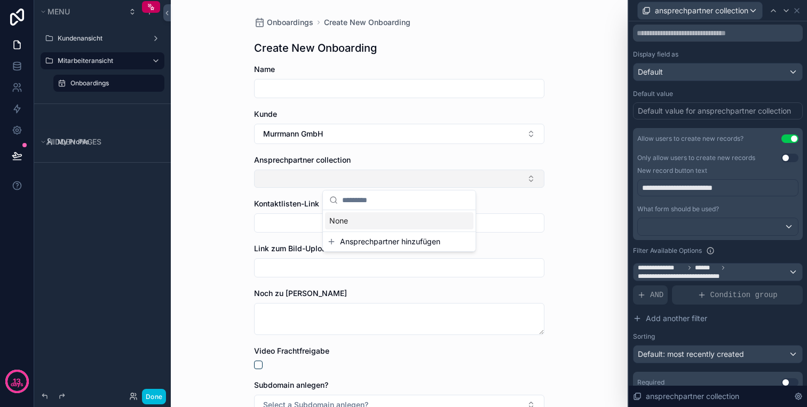
click at [378, 183] on button "Select Button" at bounding box center [399, 179] width 290 height 18
click at [391, 179] on button "Select Button" at bounding box center [399, 179] width 290 height 18
click at [403, 175] on button "Select Button" at bounding box center [399, 179] width 290 height 18
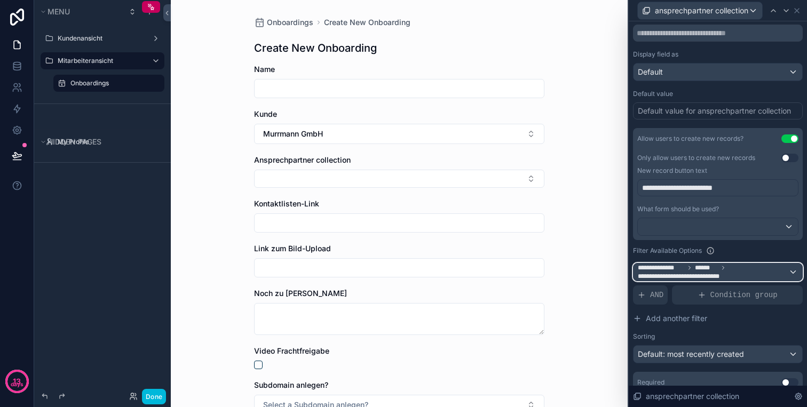
click at [733, 273] on span "**********" at bounding box center [713, 272] width 151 height 17
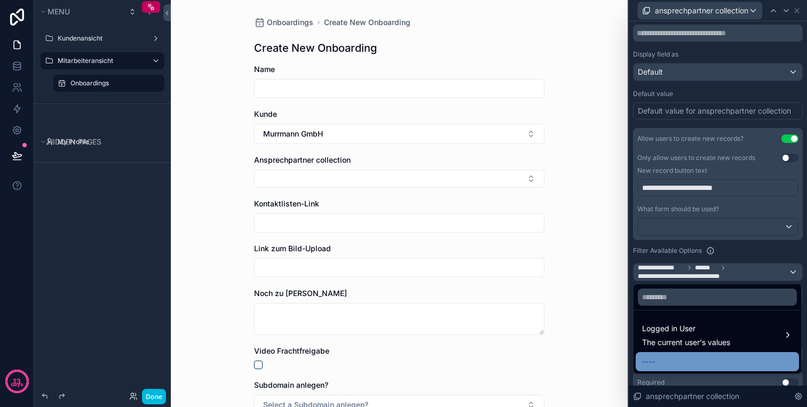
click at [694, 358] on div "----" at bounding box center [717, 362] width 151 height 13
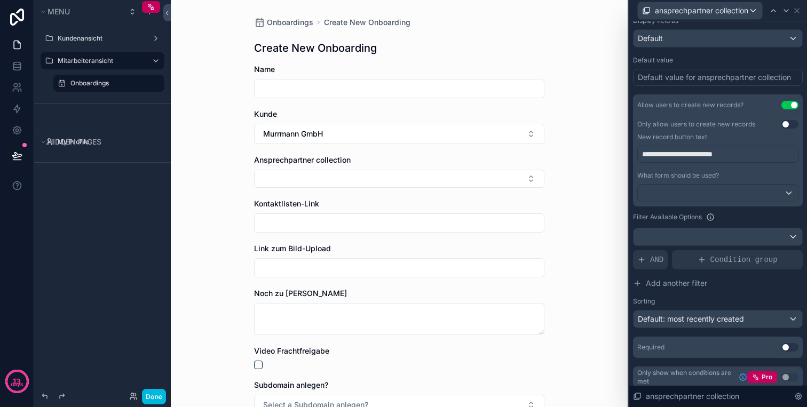
scroll to position [186, 0]
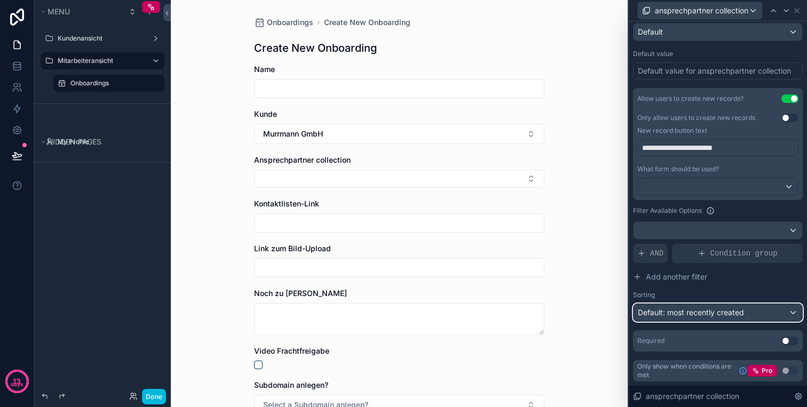
click at [729, 309] on span "Default: most recently created" at bounding box center [691, 312] width 106 height 9
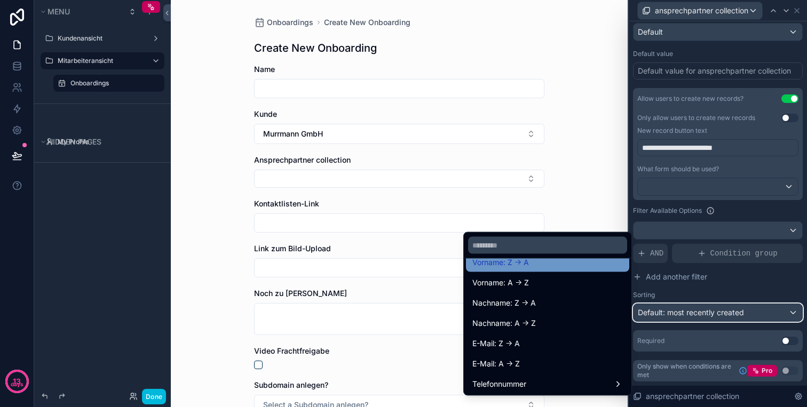
scroll to position [189, 0]
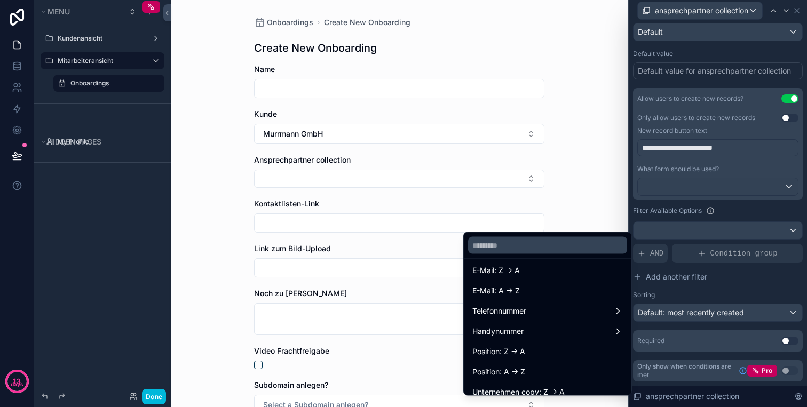
click at [692, 307] on div at bounding box center [718, 203] width 178 height 407
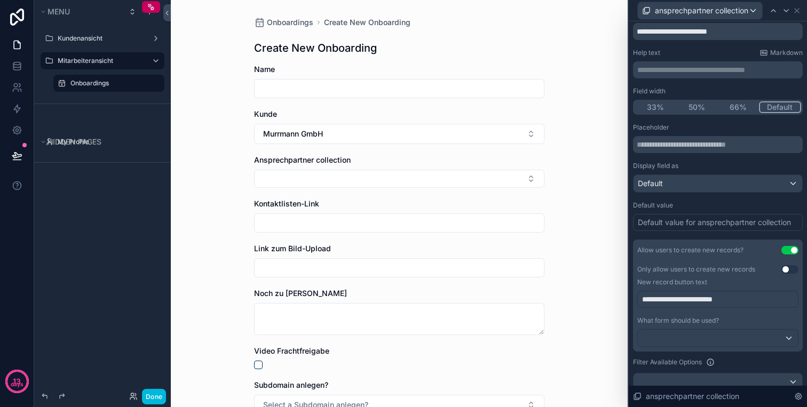
scroll to position [30, 0]
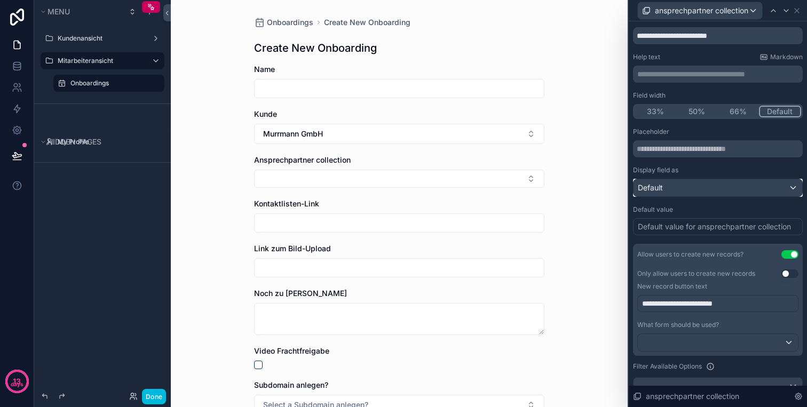
click at [758, 187] on div "Default" at bounding box center [718, 187] width 169 height 17
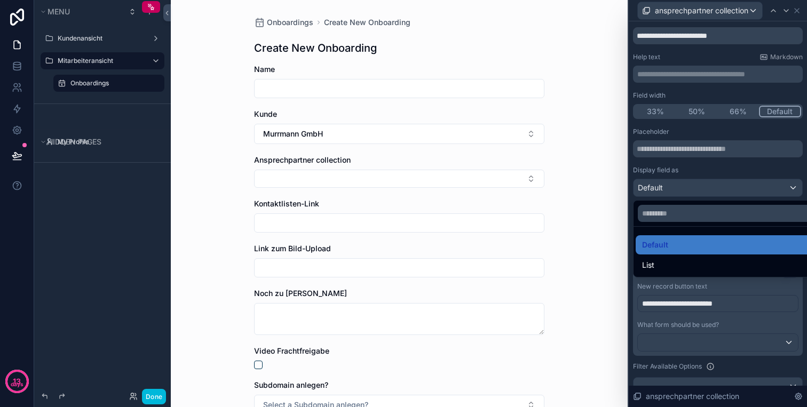
click at [768, 187] on div at bounding box center [718, 203] width 178 height 407
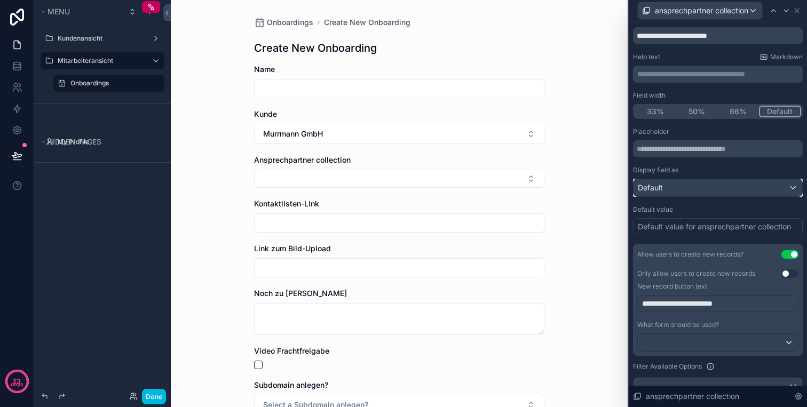
click at [742, 188] on div "Default" at bounding box center [718, 187] width 169 height 17
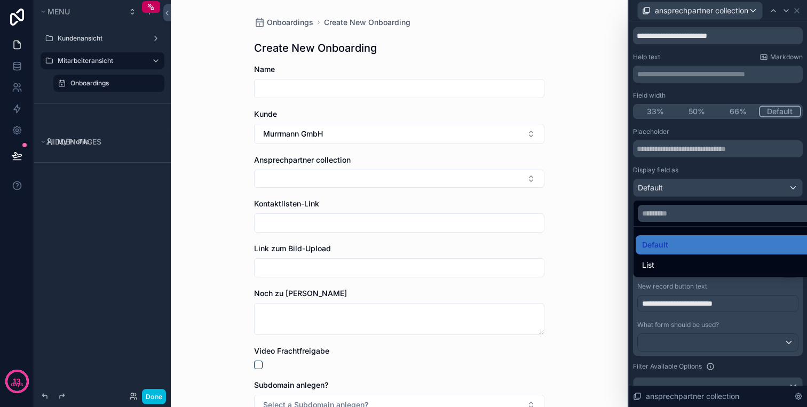
click at [736, 191] on div at bounding box center [718, 203] width 178 height 407
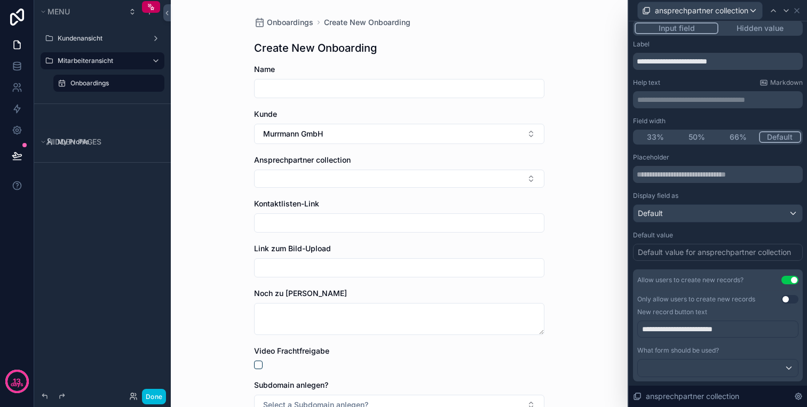
scroll to position [0, 0]
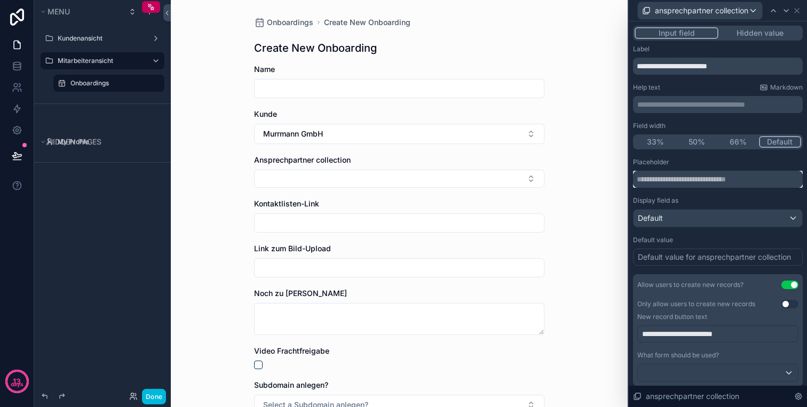
click at [745, 179] on input "text" at bounding box center [718, 179] width 170 height 17
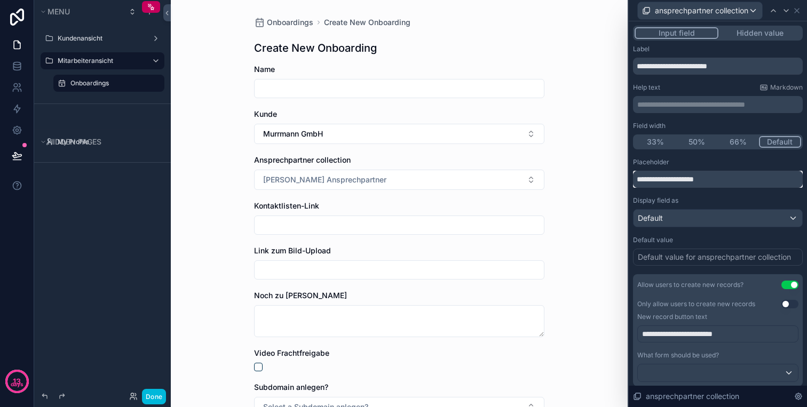
click at [663, 179] on input "**********" at bounding box center [718, 179] width 170 height 17
type input "**********"
click at [743, 142] on button "66%" at bounding box center [739, 142] width 42 height 12
click at [781, 140] on button "Default" at bounding box center [781, 142] width 42 height 12
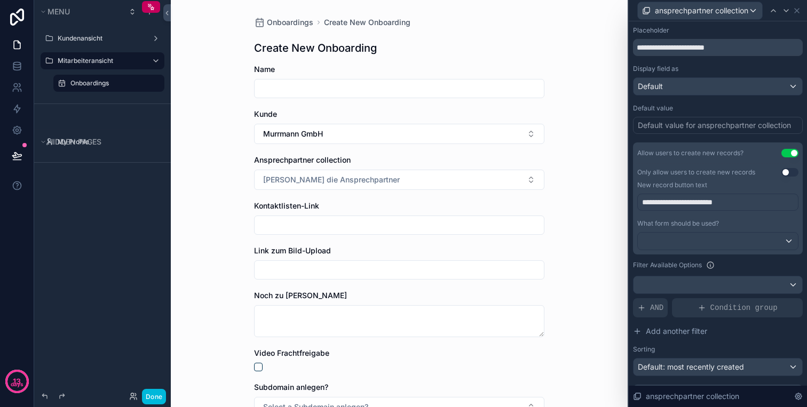
scroll to position [138, 0]
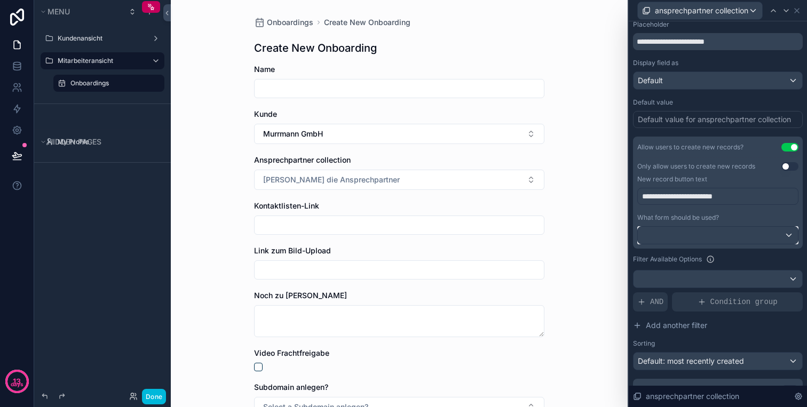
click at [705, 230] on div at bounding box center [718, 235] width 160 height 17
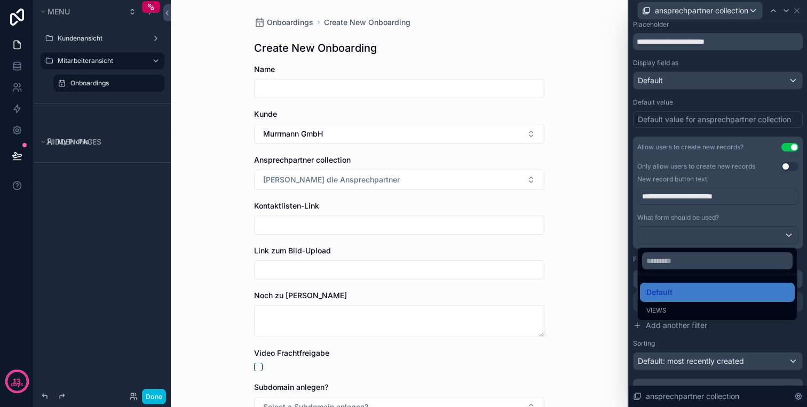
click at [715, 232] on div at bounding box center [718, 203] width 178 height 407
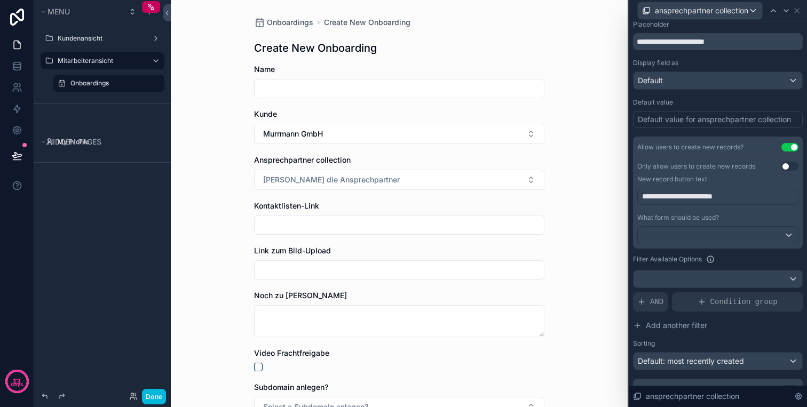
scroll to position [0, 0]
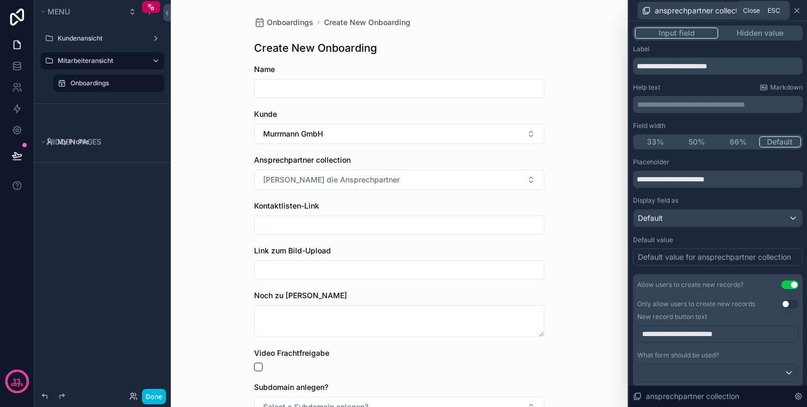
click at [799, 7] on icon at bounding box center [797, 10] width 9 height 9
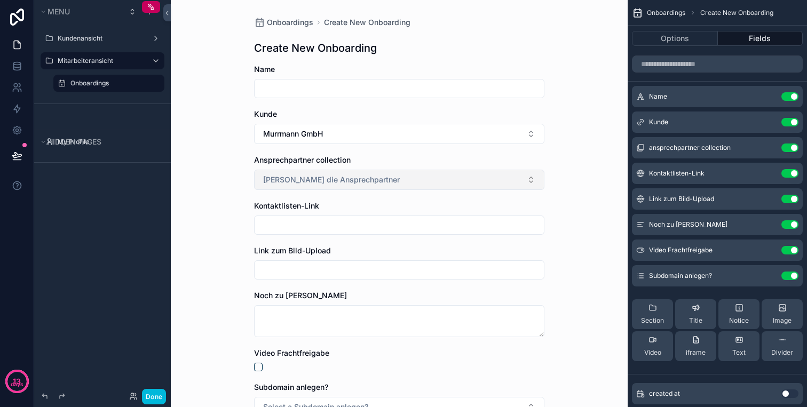
click at [412, 178] on button "Wähle die Ansprechpartner" at bounding box center [399, 180] width 290 height 20
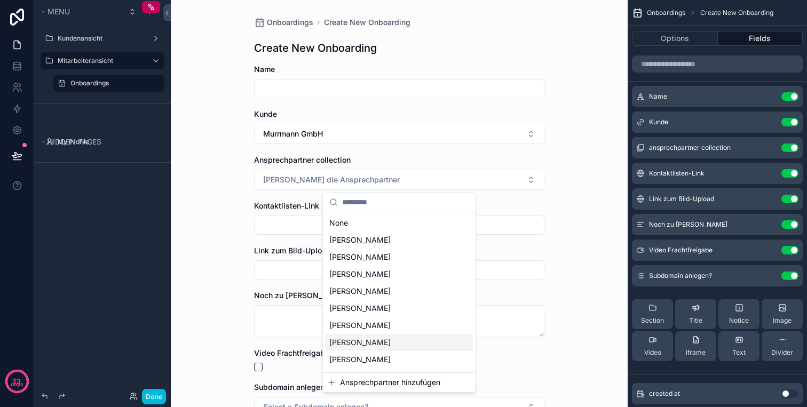
click at [564, 160] on div "Onboardings Create New Onboarding Create New Onboarding Name Kunde Murrmann Gmb…" at bounding box center [399, 203] width 457 height 407
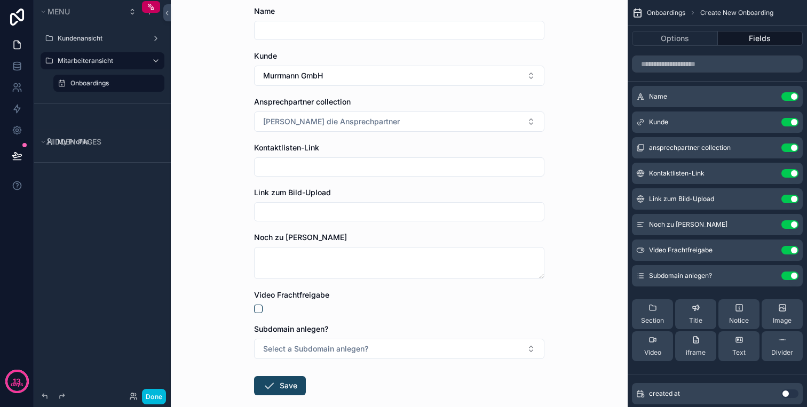
scroll to position [115, 0]
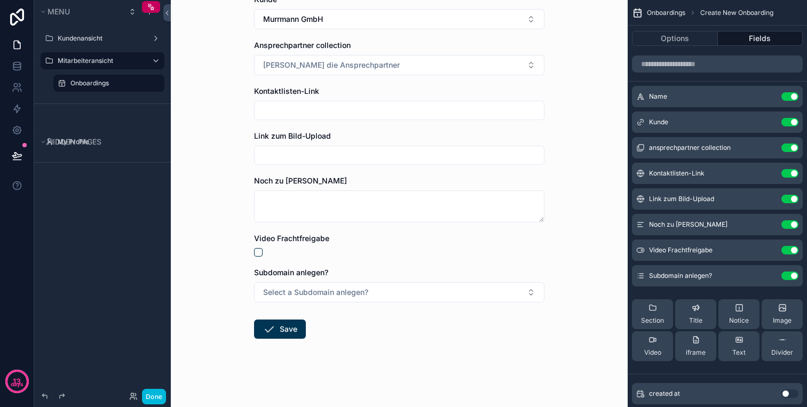
click at [294, 341] on form "Name Kunde Murrmann GmbH Ansprechpartner collection Wähle die Ansprechpartner K…" at bounding box center [399, 178] width 290 height 458
click at [295, 328] on button "Save" at bounding box center [280, 329] width 52 height 19
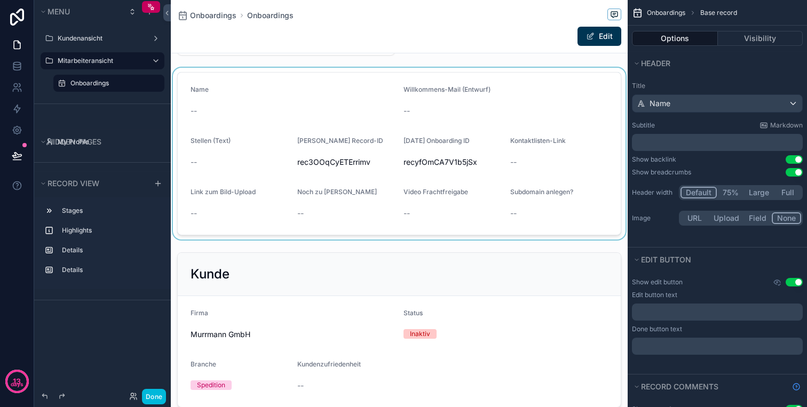
click at [543, 88] on div "scrollable content" at bounding box center [399, 154] width 457 height 172
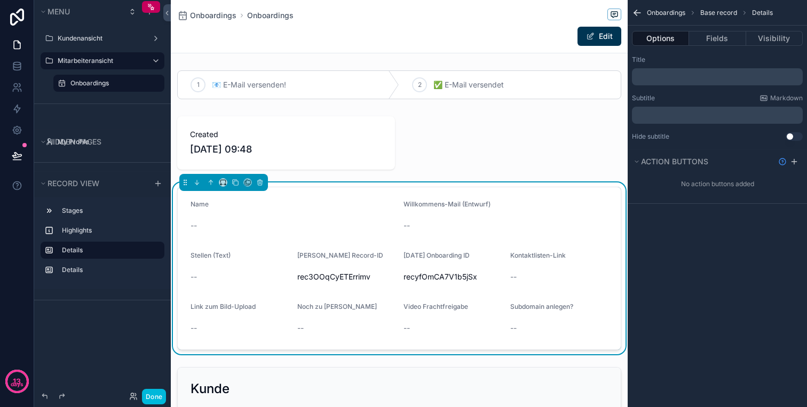
click at [104, 90] on div "Onboardings" at bounding box center [109, 83] width 107 height 17
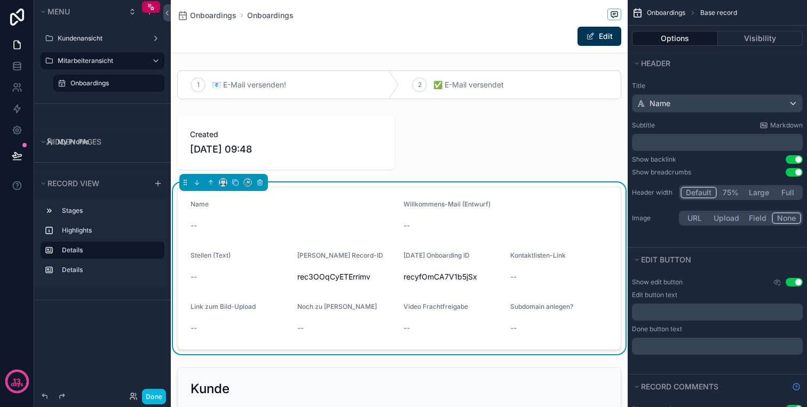
click at [112, 80] on label "Onboardings" at bounding box center [114, 83] width 88 height 9
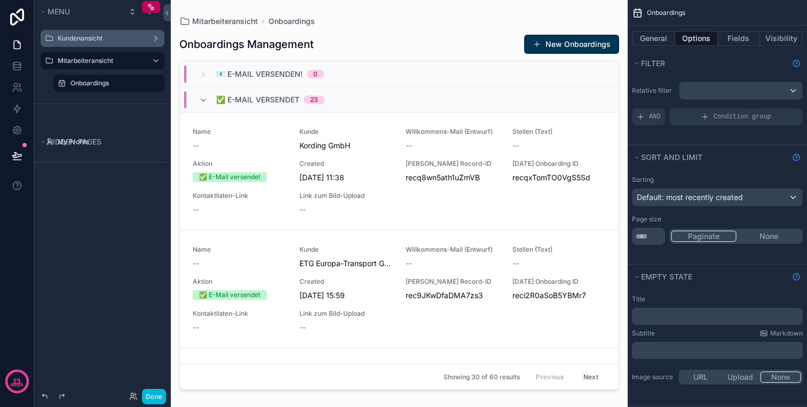
click at [107, 36] on label "Kundenansicht" at bounding box center [100, 38] width 85 height 9
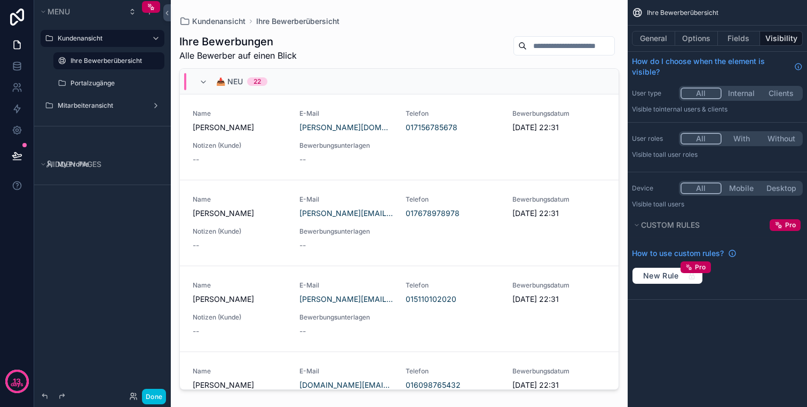
click at [107, 36] on label "Kundenansicht" at bounding box center [100, 38] width 85 height 9
click at [112, 105] on label "Mitarbeiteransicht" at bounding box center [100, 105] width 85 height 9
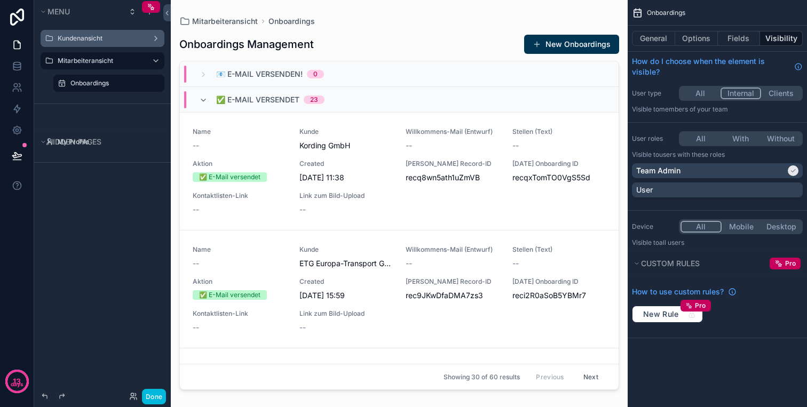
click at [98, 82] on label "Onboardings" at bounding box center [114, 83] width 88 height 9
click at [122, 84] on label "Onboardings" at bounding box center [114, 83] width 88 height 9
click at [202, 100] on icon "scrollable content" at bounding box center [203, 100] width 9 height 9
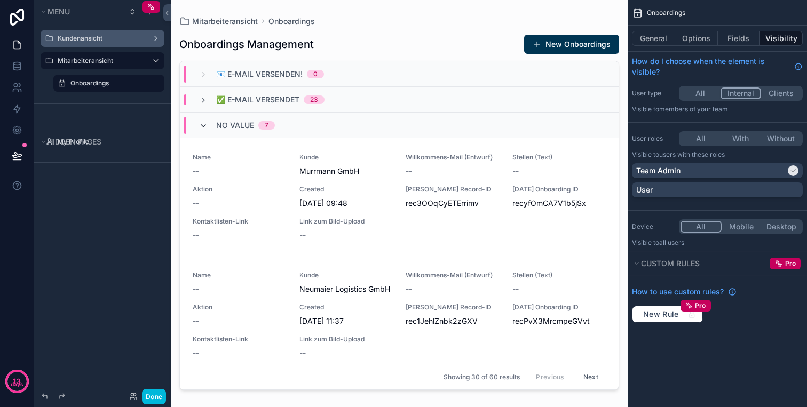
click at [202, 124] on icon "scrollable content" at bounding box center [203, 126] width 9 height 9
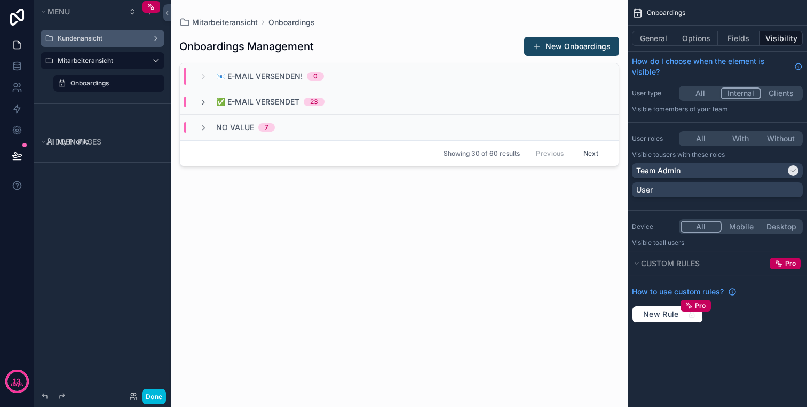
click at [567, 50] on button "New Onboardings" at bounding box center [571, 46] width 95 height 19
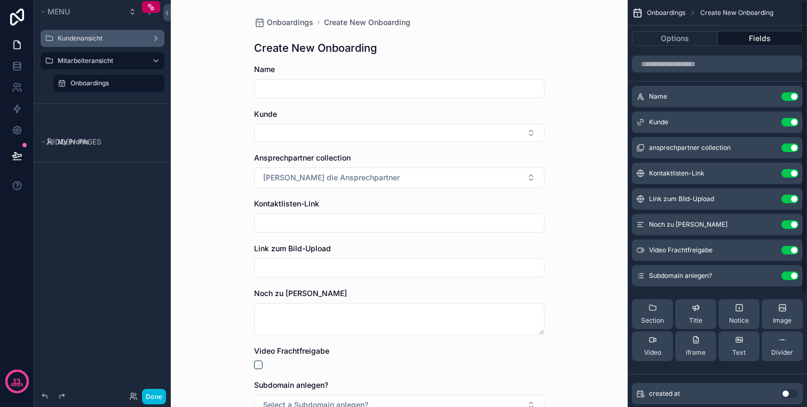
scroll to position [113, 0]
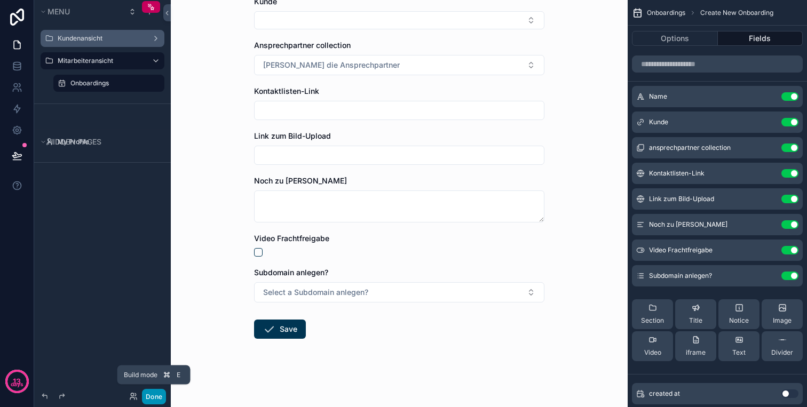
click at [152, 398] on button "Done" at bounding box center [154, 396] width 24 height 15
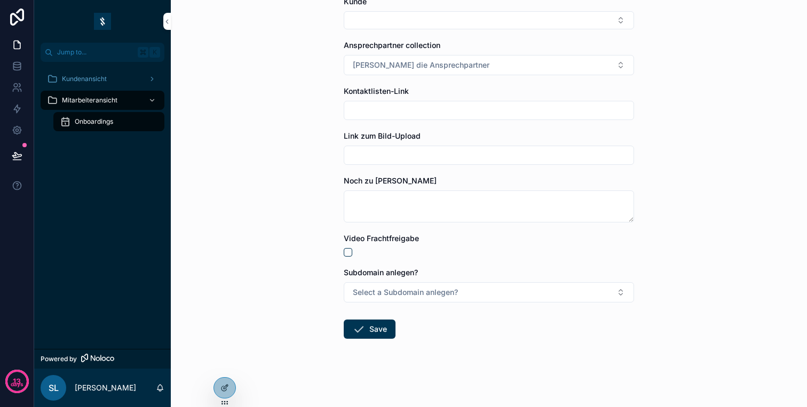
scroll to position [0, 0]
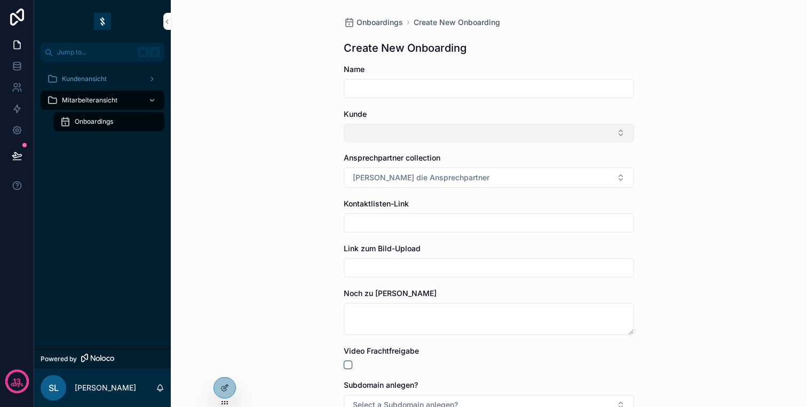
click at [410, 129] on button "Select Button" at bounding box center [489, 133] width 290 height 18
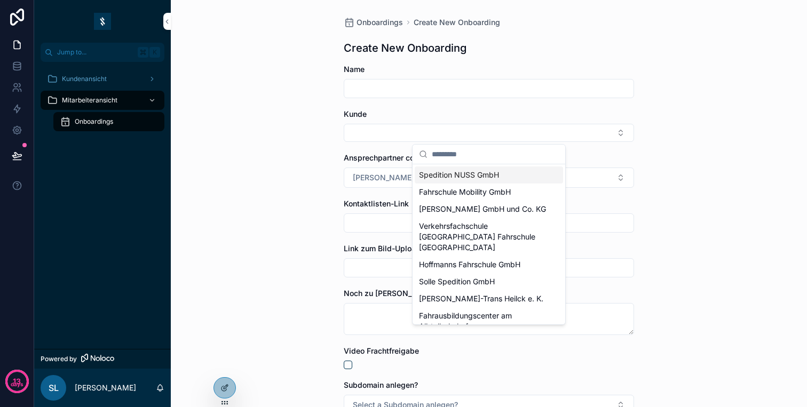
click at [465, 170] on span "Spedition NUSS GmbH" at bounding box center [459, 175] width 80 height 11
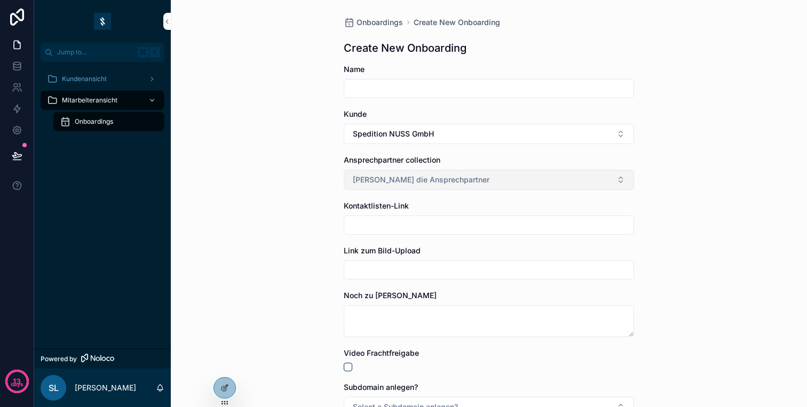
click at [446, 177] on span "Wähle die Ansprechpartner" at bounding box center [421, 180] width 137 height 11
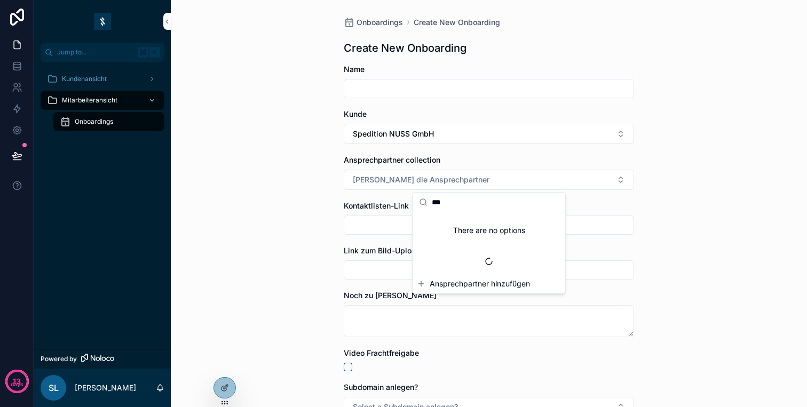
type input "****"
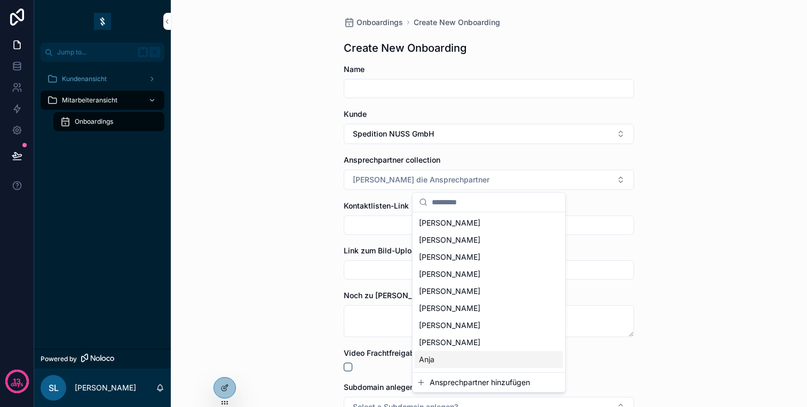
click at [469, 381] on span "Ansprechpartner hinzufügen" at bounding box center [480, 383] width 100 height 11
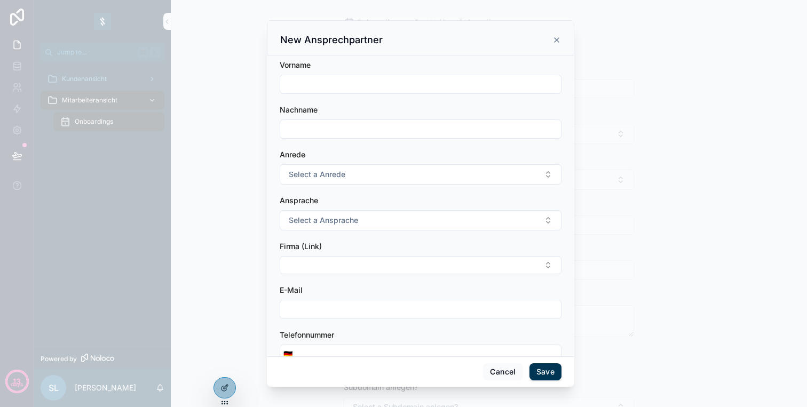
click at [398, 81] on input "scrollable content" at bounding box center [420, 84] width 281 height 15
type input "***"
click at [365, 129] on input "scrollable content" at bounding box center [420, 129] width 281 height 15
type input "**"
click at [354, 166] on button "Select a Anrede" at bounding box center [421, 174] width 282 height 20
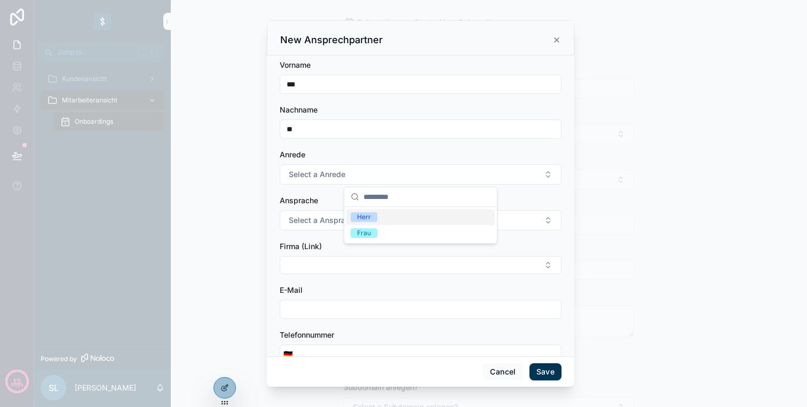
click at [356, 213] on span "Herr" at bounding box center [364, 218] width 27 height 10
click at [356, 218] on span "Select a Ansprache" at bounding box center [323, 220] width 69 height 11
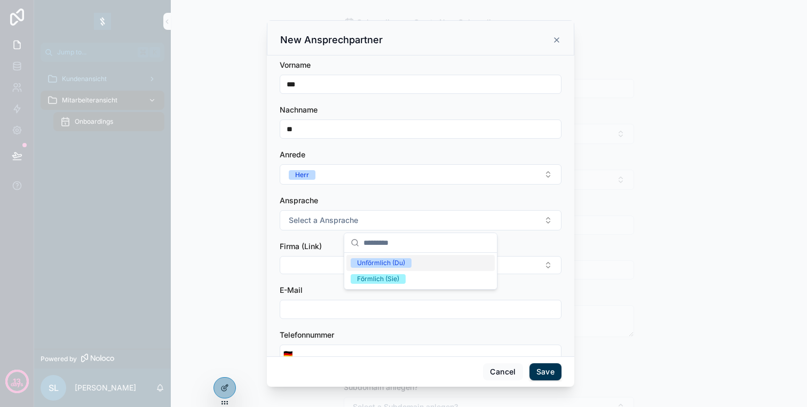
click at [383, 261] on div "Unförmlich (Du)" at bounding box center [381, 263] width 48 height 10
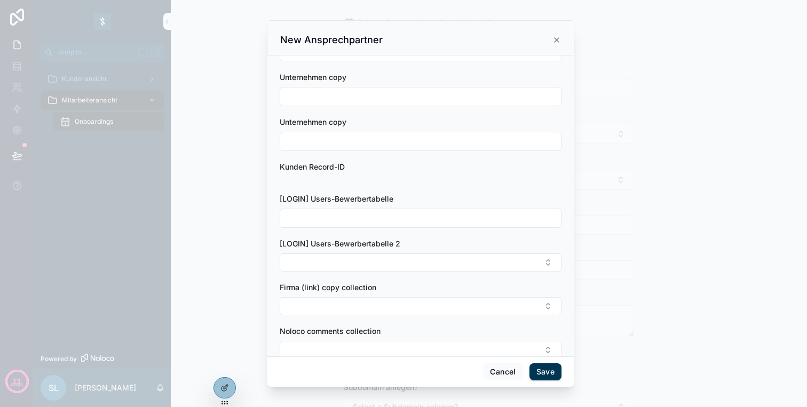
scroll to position [506, 0]
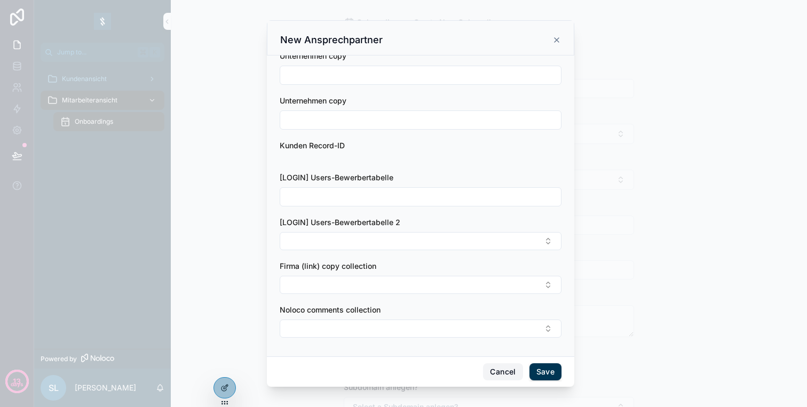
click at [507, 372] on button "Cancel" at bounding box center [503, 372] width 40 height 17
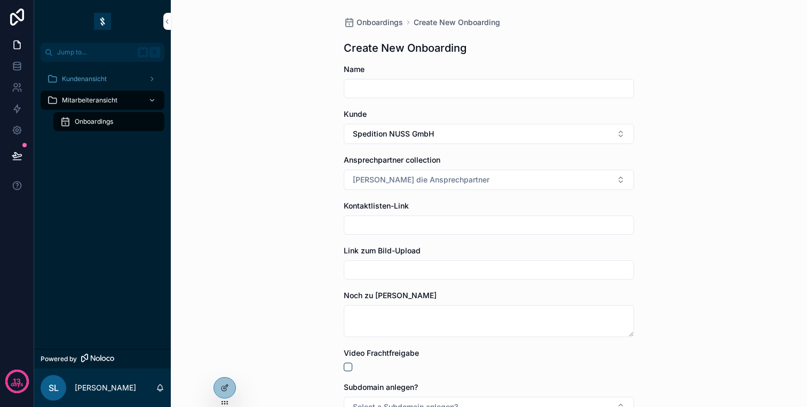
click at [408, 216] on div "scrollable content" at bounding box center [489, 225] width 290 height 19
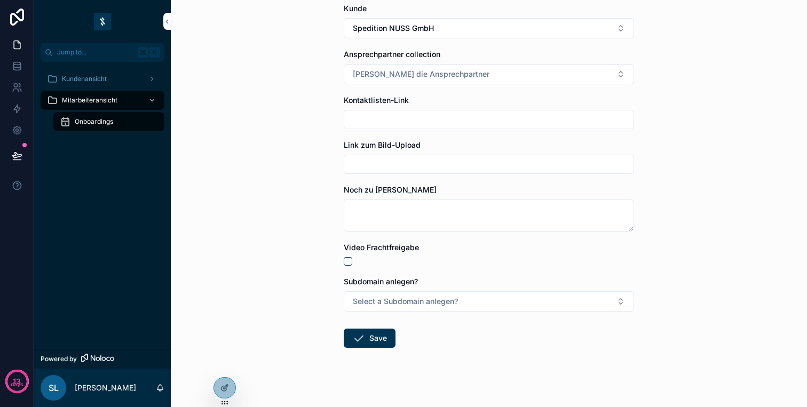
scroll to position [115, 0]
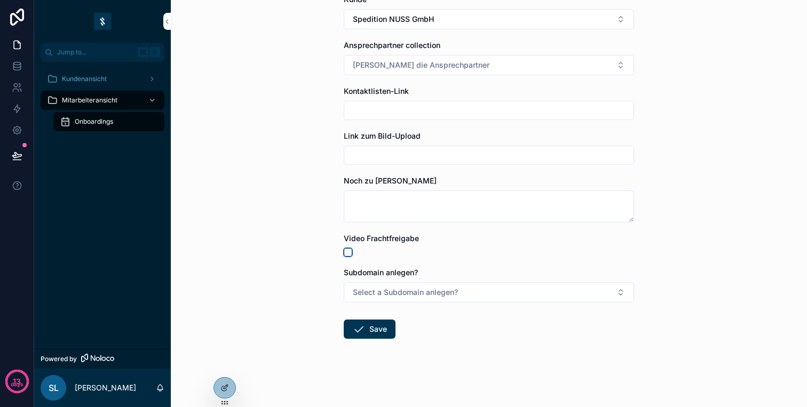
click at [351, 252] on button "scrollable content" at bounding box center [348, 252] width 9 height 9
click at [349, 252] on button "scrollable content" at bounding box center [348, 252] width 9 height 9
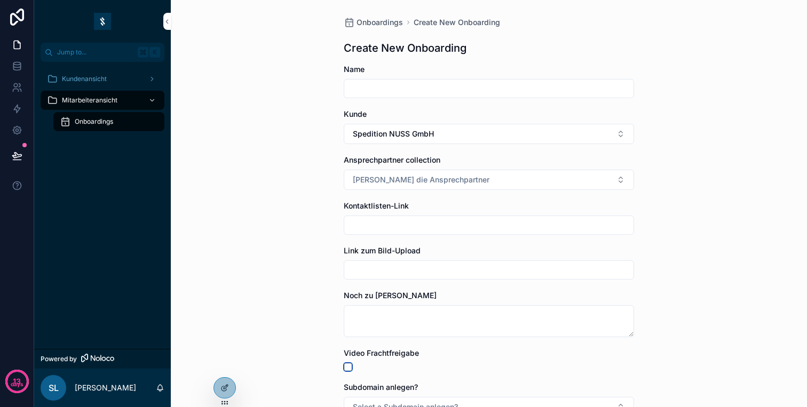
type button "on"
click at [221, 393] on div at bounding box center [224, 388] width 21 height 20
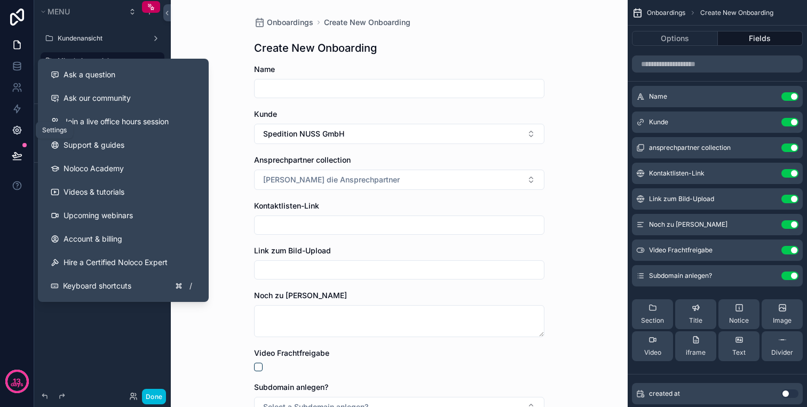
click at [20, 128] on icon at bounding box center [17, 131] width 8 height 8
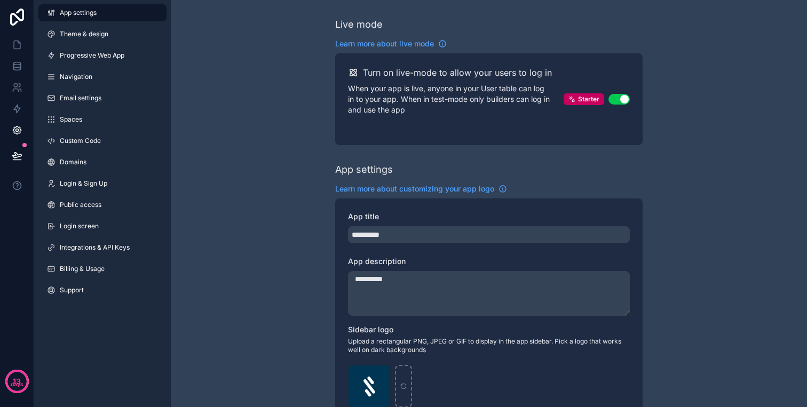
click at [104, 25] on div "App settings Theme & design Progressive Web App Navigation Email settings Space…" at bounding box center [102, 154] width 137 height 308
click at [104, 30] on span "Theme & design" at bounding box center [84, 34] width 49 height 9
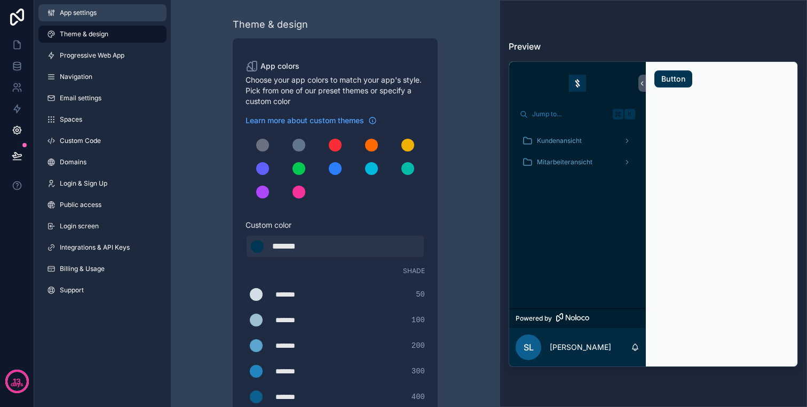
click at [99, 8] on link "App settings" at bounding box center [102, 12] width 128 height 17
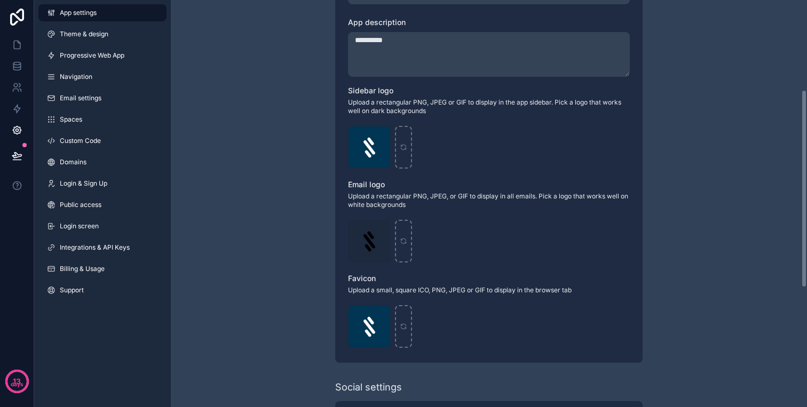
scroll to position [257, 0]
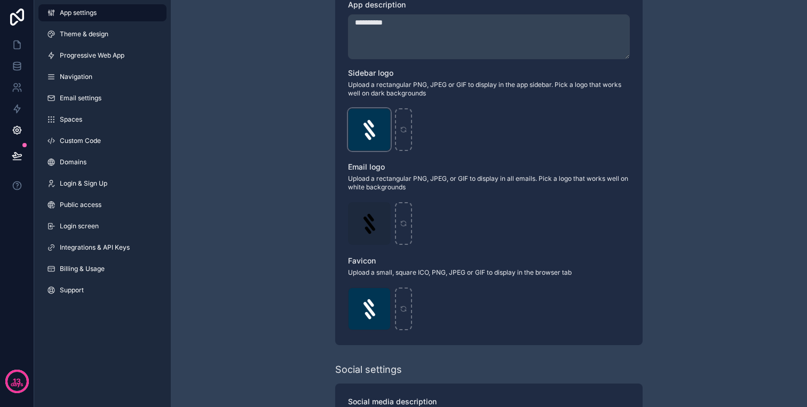
click at [0, 0] on icon "scrollable content" at bounding box center [0, 0] width 0 height 0
click at [404, 99] on icon "button" at bounding box center [404, 98] width 9 height 9
click at [380, 123] on div "scrollable content" at bounding box center [369, 129] width 43 height 43
click at [373, 132] on div "scrollable content" at bounding box center [369, 129] width 43 height 43
type input "**********"
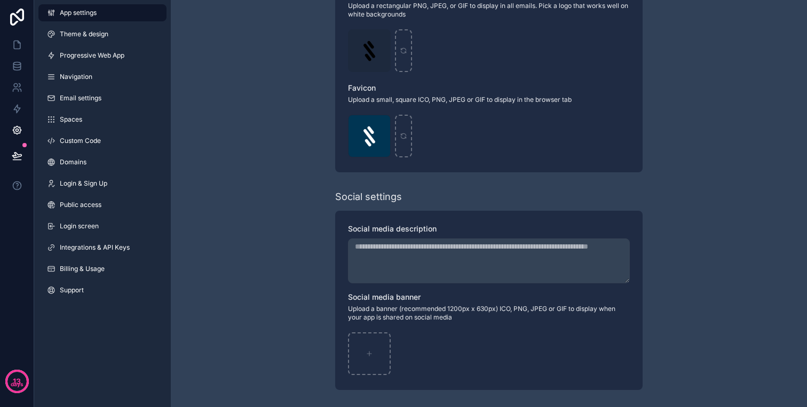
scroll to position [0, 0]
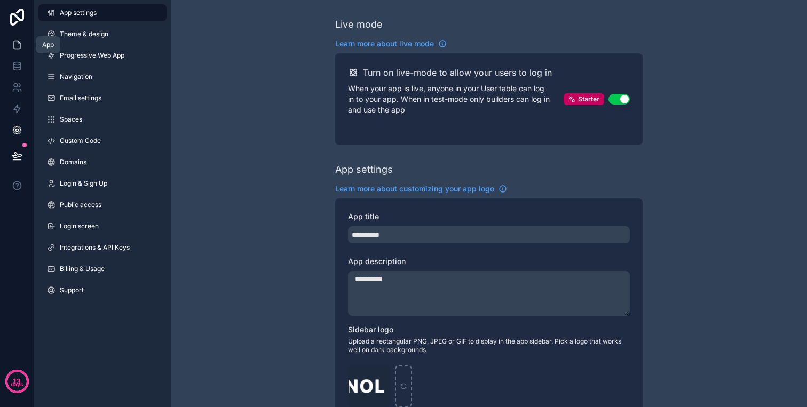
click at [20, 53] on link at bounding box center [17, 44] width 34 height 21
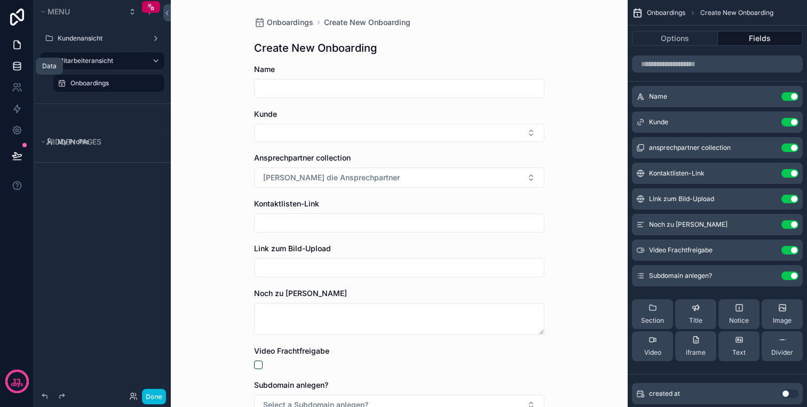
click at [20, 62] on icon at bounding box center [16, 63] width 7 height 3
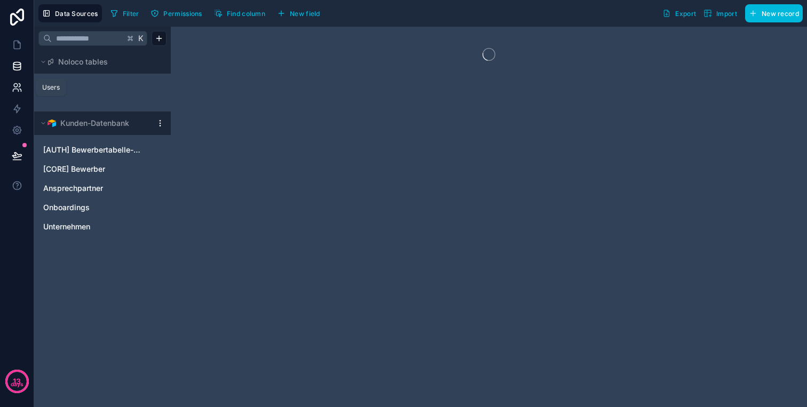
click at [18, 87] on icon at bounding box center [17, 87] width 11 height 11
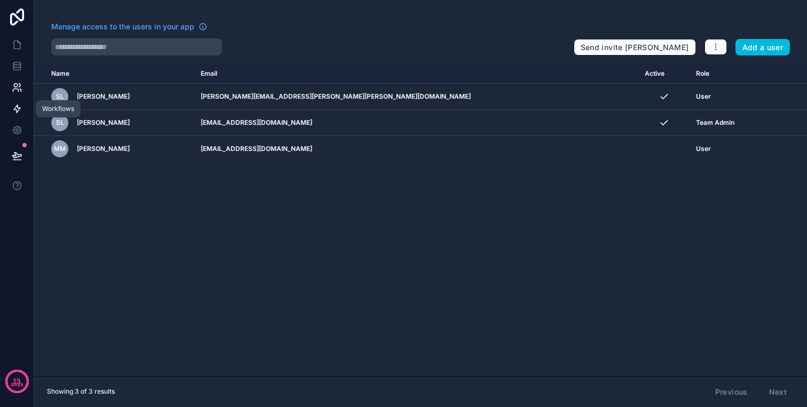
click at [17, 104] on icon at bounding box center [17, 109] width 11 height 11
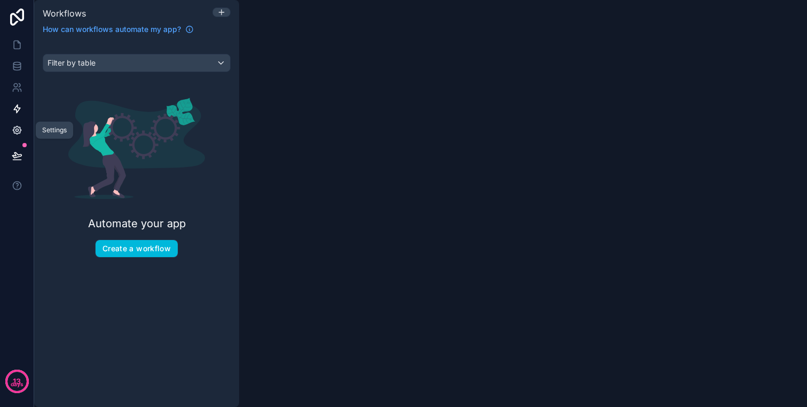
click at [17, 121] on link at bounding box center [17, 130] width 34 height 21
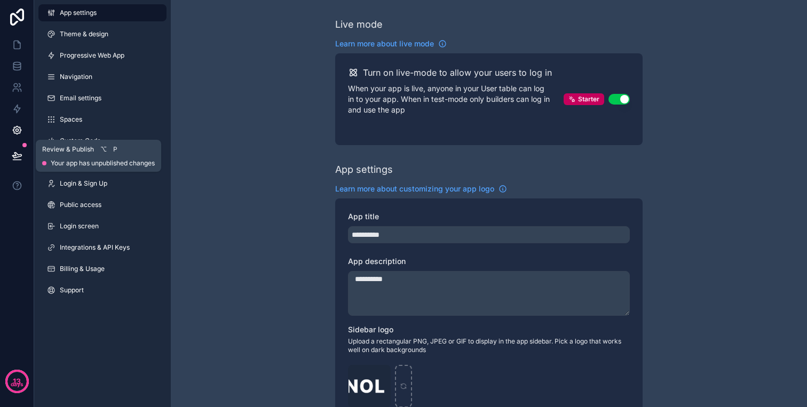
click at [17, 149] on button at bounding box center [16, 156] width 23 height 30
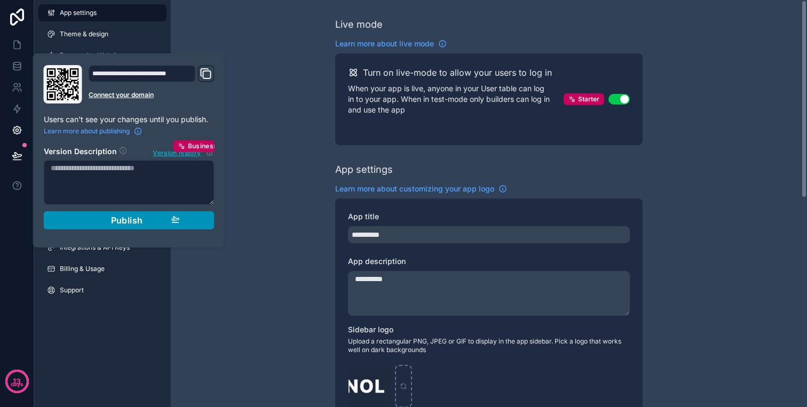
click at [180, 216] on button "Publish" at bounding box center [129, 220] width 171 height 18
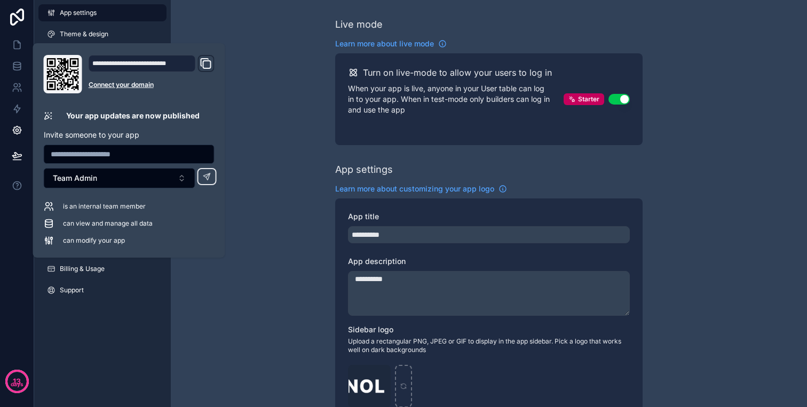
click at [203, 59] on icon "Domain and Custom Link" at bounding box center [204, 62] width 7 height 7
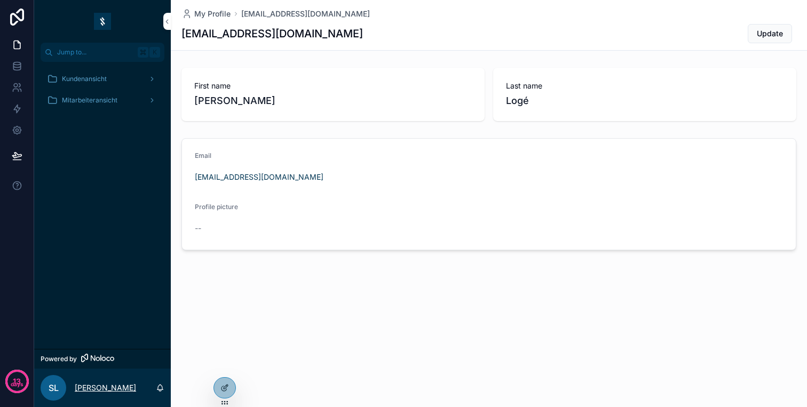
click at [105, 386] on p "[PERSON_NAME]" at bounding box center [105, 388] width 61 height 11
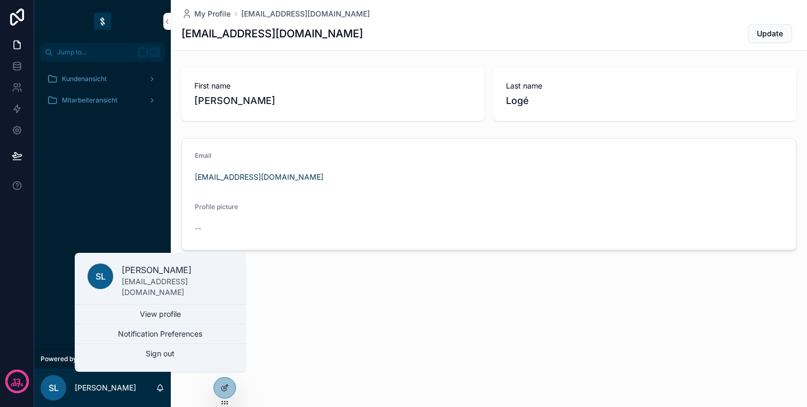
click at [78, 142] on div "Kundenansicht Mitarbeiteransicht" at bounding box center [102, 205] width 137 height 287
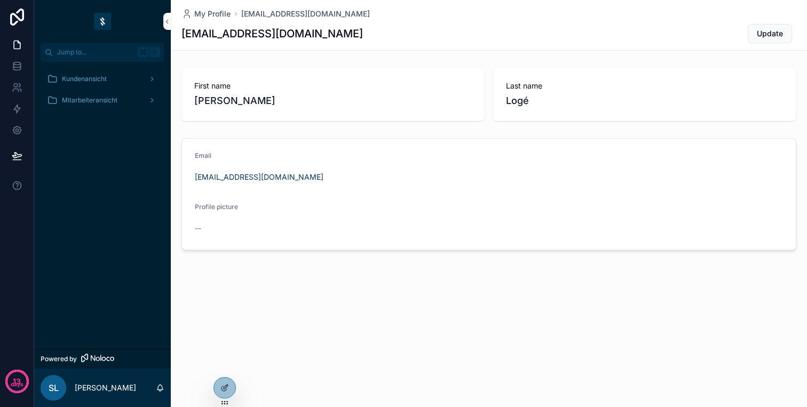
click at [97, 78] on span "Kundenansicht" at bounding box center [84, 79] width 45 height 9
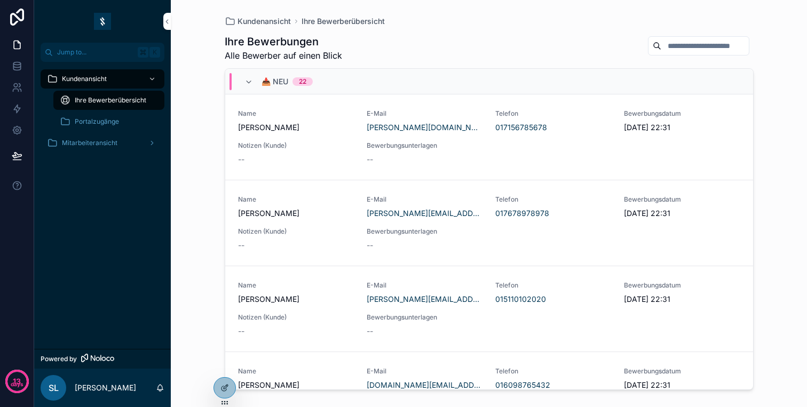
click at [94, 148] on div "Mitarbeiteransicht" at bounding box center [102, 143] width 111 height 17
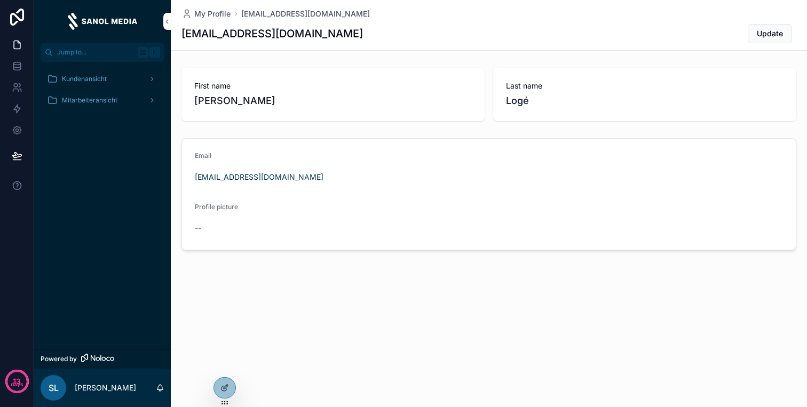
click at [96, 98] on span "Mitarbeiteransicht" at bounding box center [90, 100] width 56 height 9
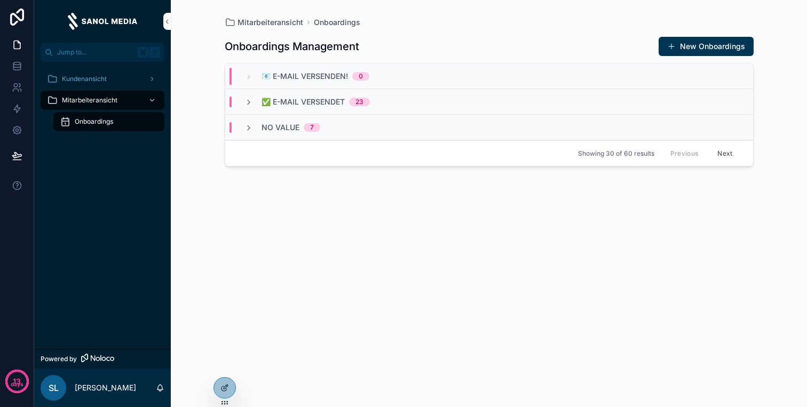
click at [96, 73] on div "Kundenansicht" at bounding box center [102, 78] width 111 height 17
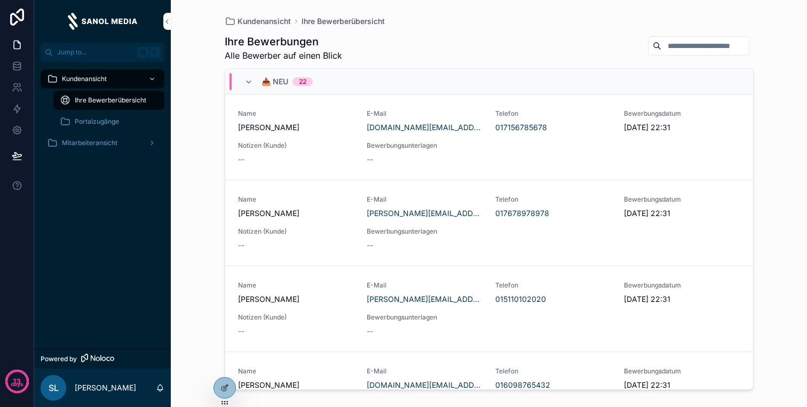
click at [327, 85] on div "📥 Neu 22" at bounding box center [489, 82] width 528 height 26
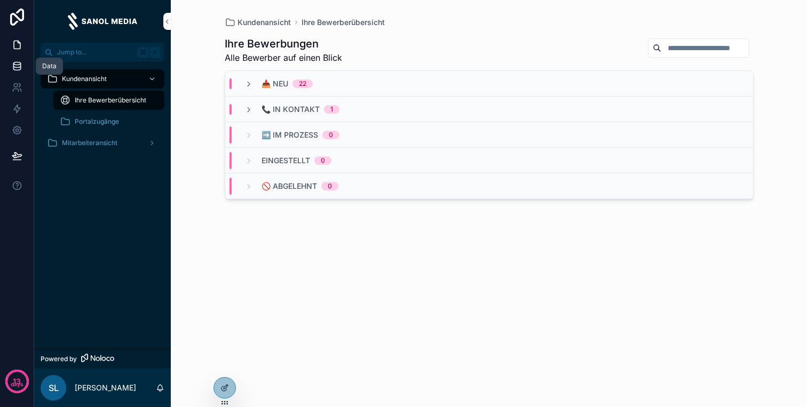
click at [11, 60] on link at bounding box center [17, 66] width 34 height 21
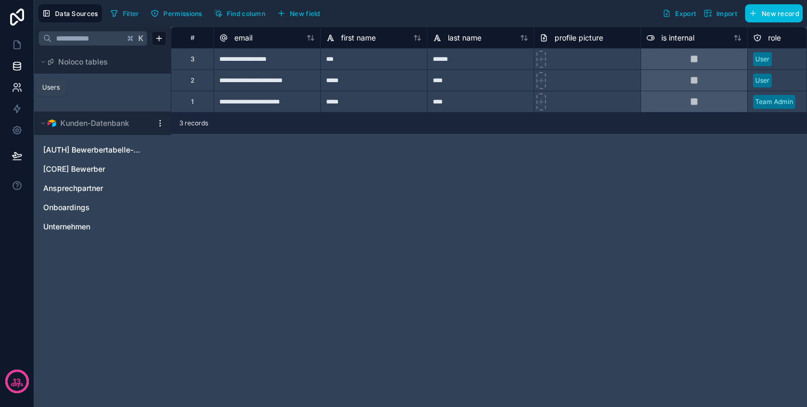
click at [22, 85] on icon at bounding box center [17, 87] width 11 height 11
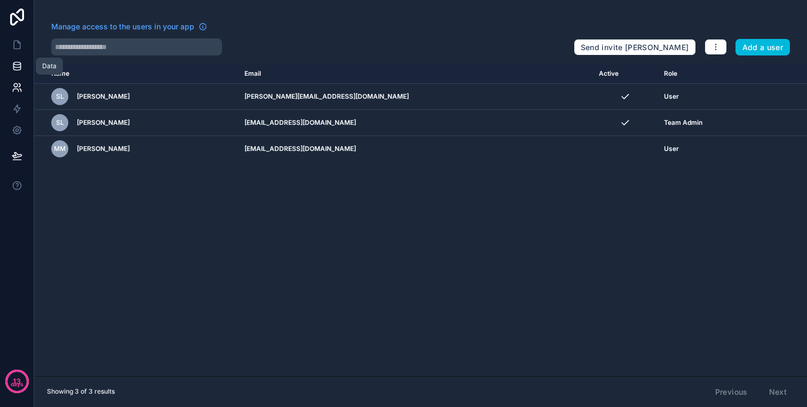
click at [17, 62] on icon at bounding box center [16, 63] width 7 height 3
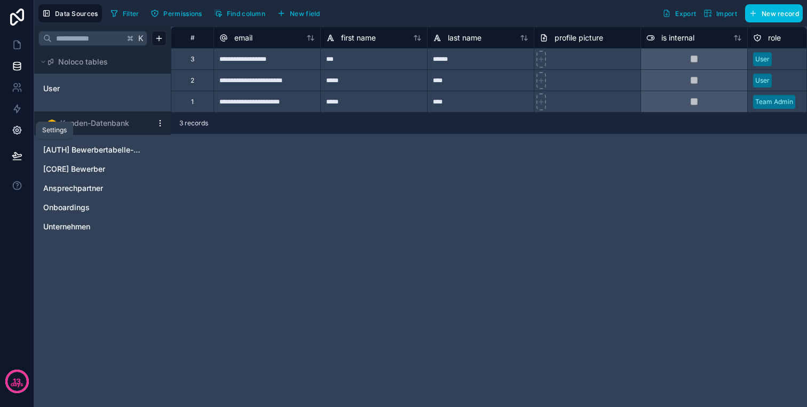
click at [16, 133] on icon at bounding box center [17, 130] width 11 height 11
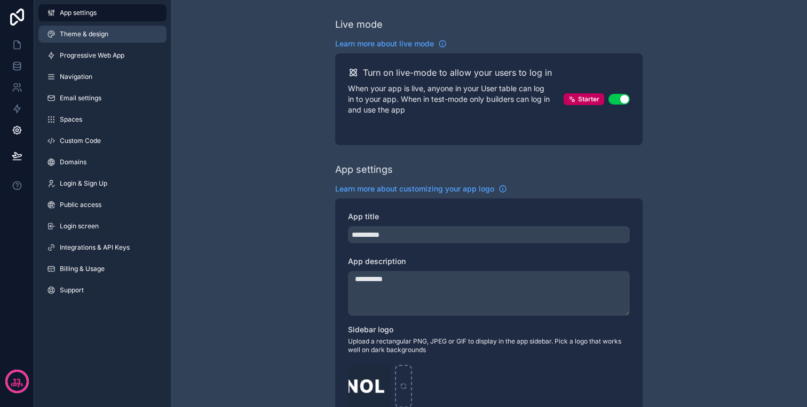
click at [71, 29] on link "Theme & design" at bounding box center [102, 34] width 128 height 17
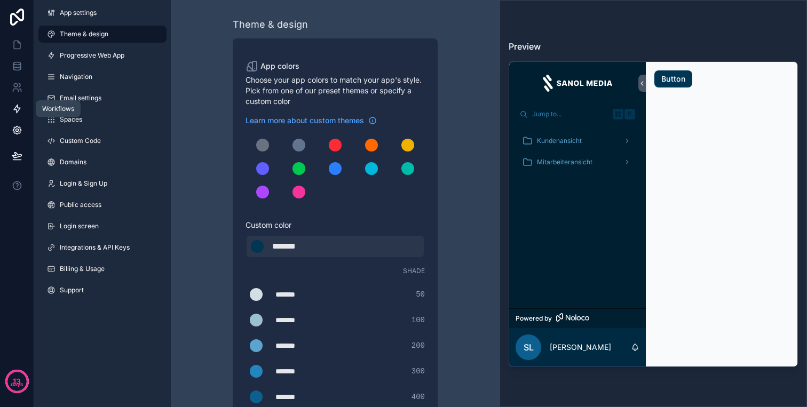
click at [16, 108] on icon at bounding box center [17, 109] width 11 height 11
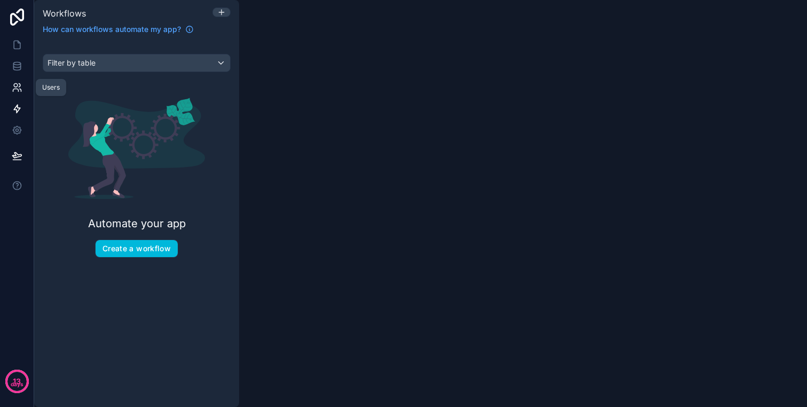
click at [22, 77] on link at bounding box center [17, 87] width 34 height 21
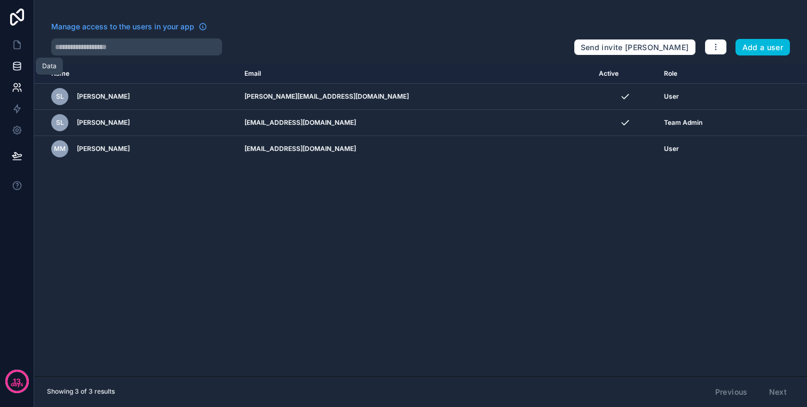
click at [25, 56] on link at bounding box center [17, 66] width 34 height 21
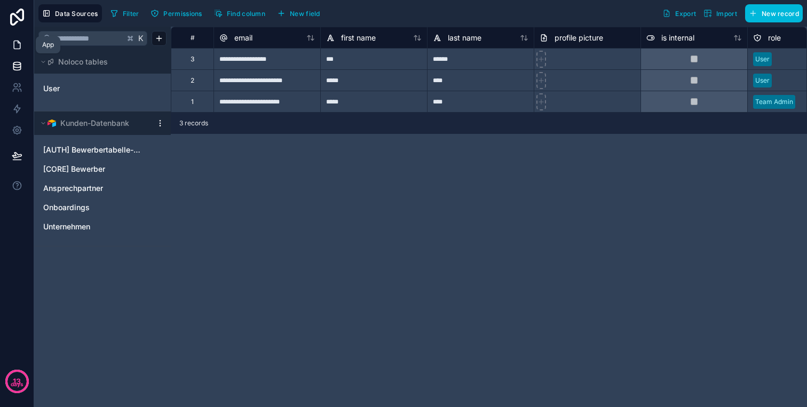
click at [25, 39] on link at bounding box center [17, 44] width 34 height 21
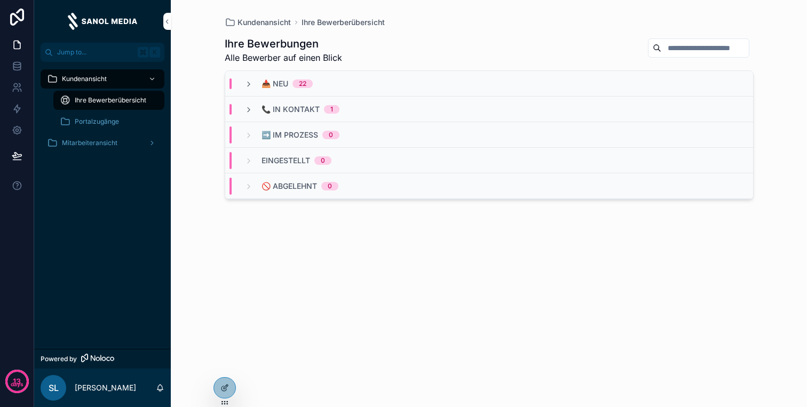
click at [96, 124] on span "Portalzugänge" at bounding box center [97, 121] width 44 height 9
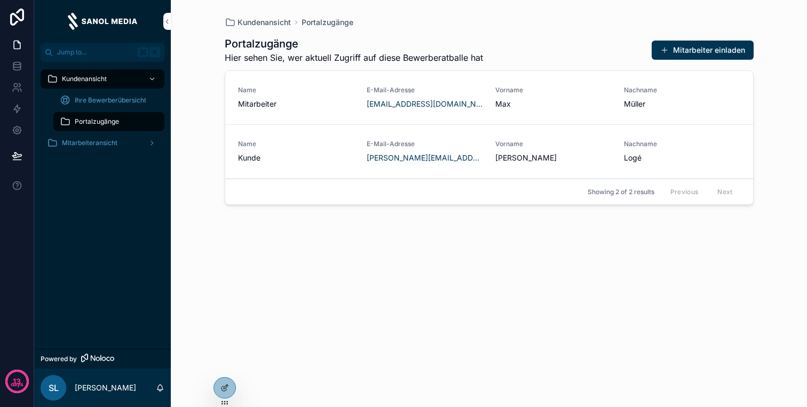
click at [103, 72] on div "Kundenansicht" at bounding box center [102, 78] width 111 height 17
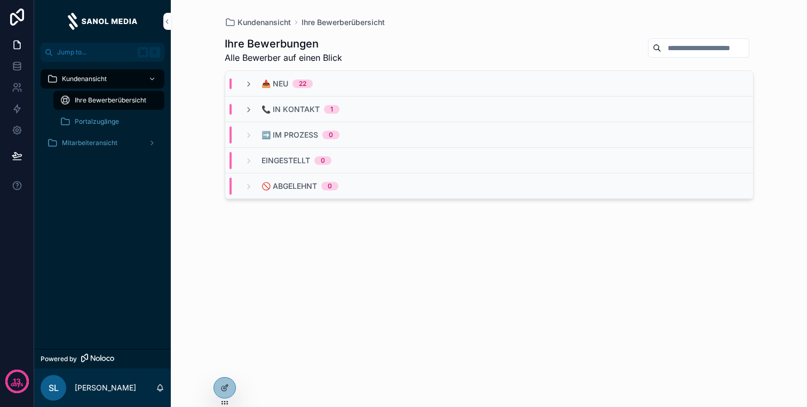
click at [99, 119] on span "Portalzugänge" at bounding box center [97, 121] width 44 height 9
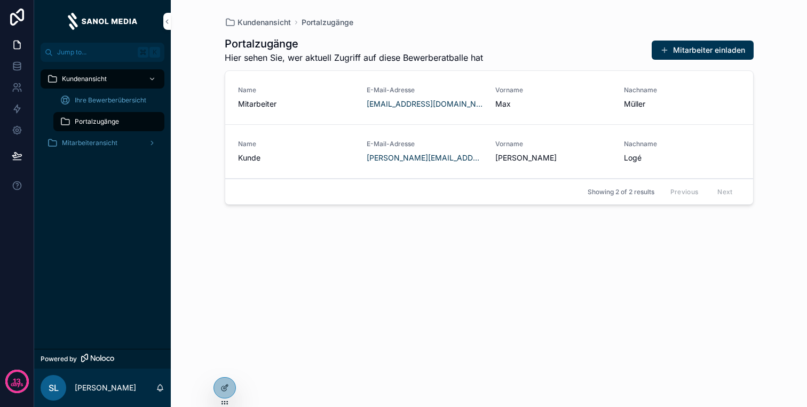
click at [104, 108] on div "Ihre Bewerberübersicht" at bounding box center [109, 100] width 98 height 17
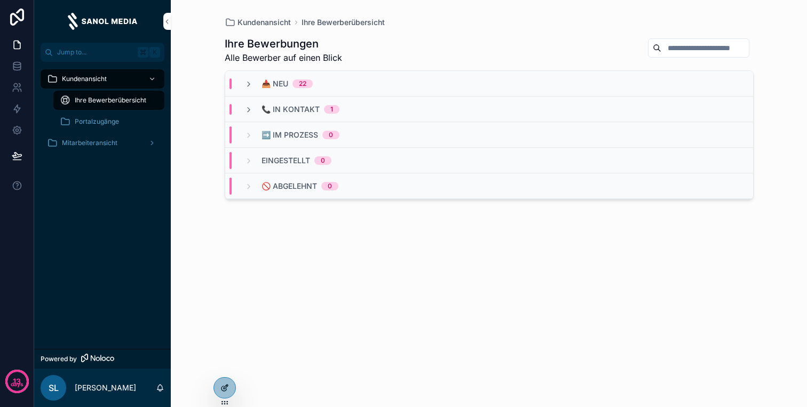
click at [225, 384] on icon at bounding box center [225, 388] width 9 height 9
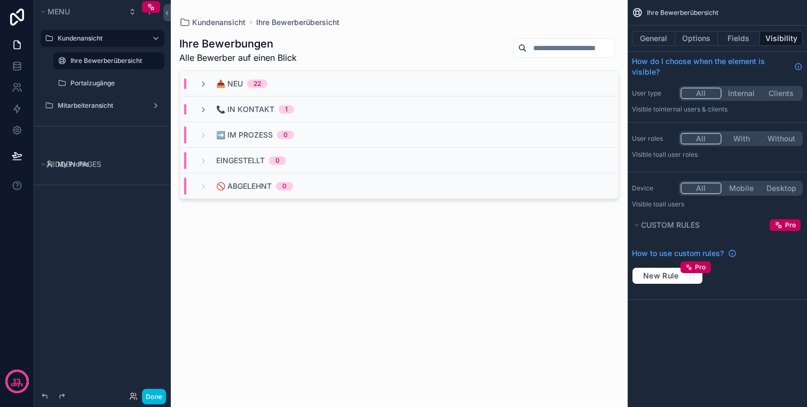
click at [0, 0] on icon "scrollable content" at bounding box center [0, 0] width 0 height 0
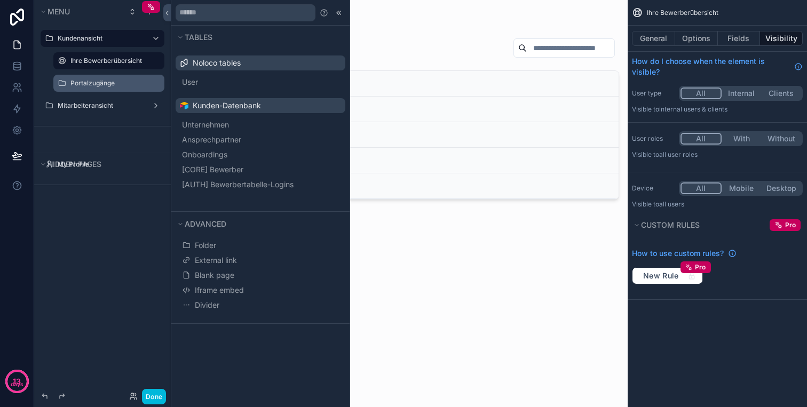
click at [91, 82] on label "Portalzugänge" at bounding box center [114, 83] width 88 height 9
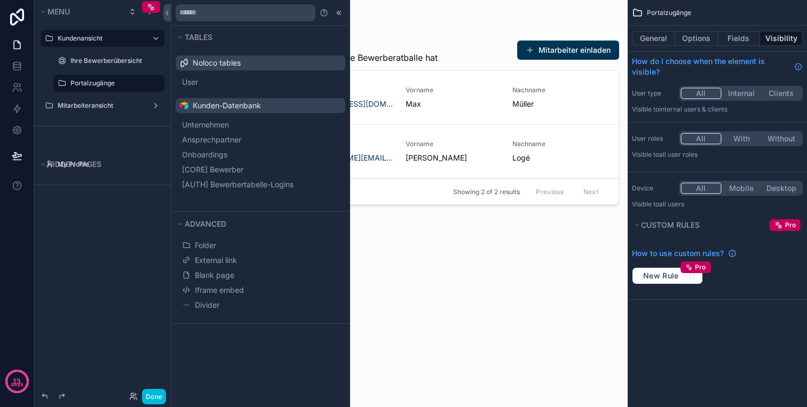
click at [426, 312] on div "scrollable content" at bounding box center [399, 197] width 457 height 395
click at [442, 279] on div "Portalzugänge Hier sehen Sie, wer aktuell Zugriff auf diese Bewerberatballe hat…" at bounding box center [399, 211] width 440 height 367
click at [338, 14] on icon at bounding box center [338, 13] width 2 height 4
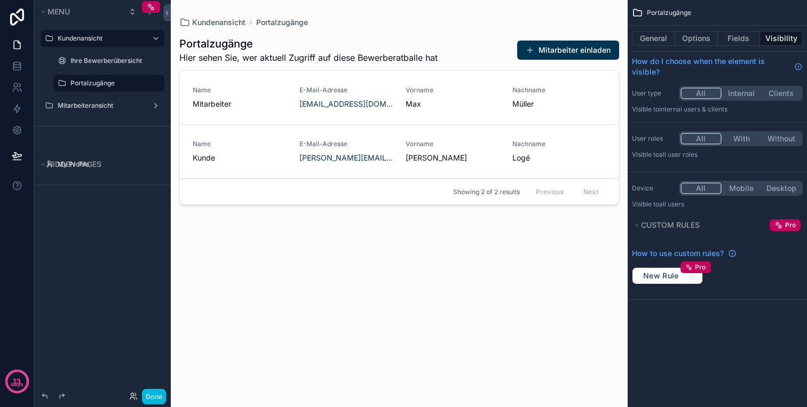
click at [309, 121] on link "Name Mitarbeiter E-Mail-Adresse info@loge-media.de Vorname Max Nachname Müller" at bounding box center [399, 98] width 439 height 54
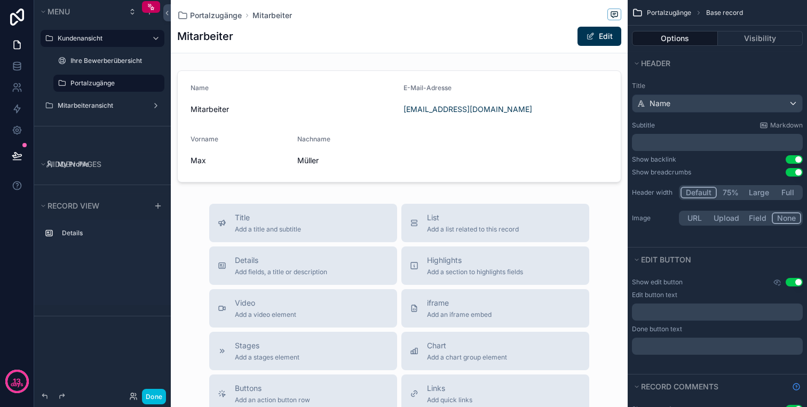
click at [98, 88] on div "Portalzugänge" at bounding box center [116, 83] width 92 height 13
click at [114, 87] on label "Portalzugänge" at bounding box center [114, 83] width 88 height 9
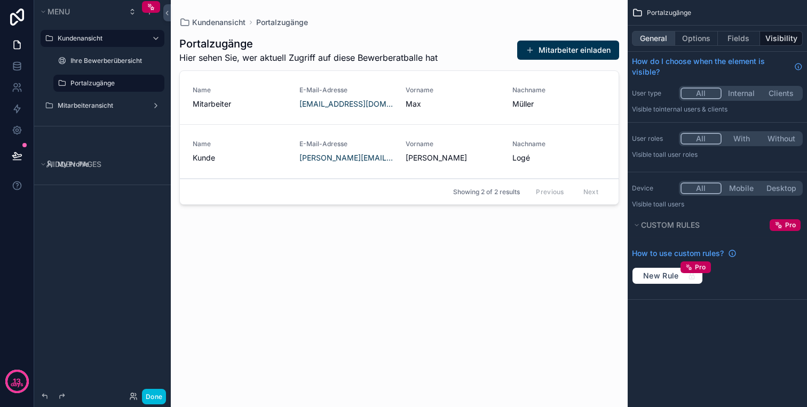
click at [658, 32] on button "General" at bounding box center [653, 38] width 43 height 15
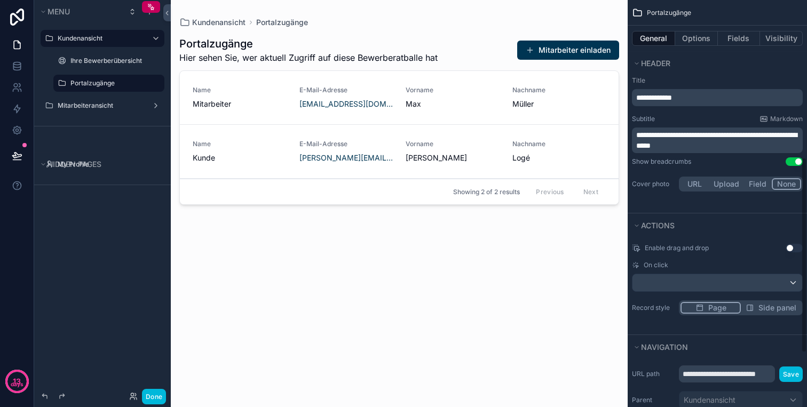
scroll to position [358, 0]
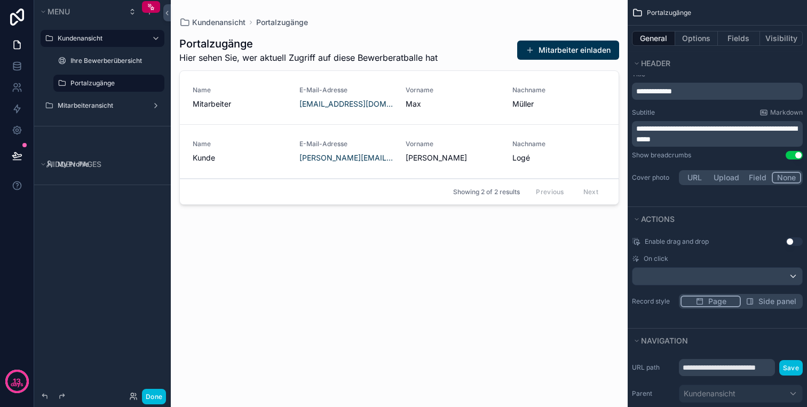
click at [0, 0] on icon "scrollable content" at bounding box center [0, 0] width 0 height 0
click at [154, 83] on icon "scrollable content" at bounding box center [156, 83] width 9 height 9
click at [58, 85] on icon "scrollable content" at bounding box center [62, 83] width 9 height 9
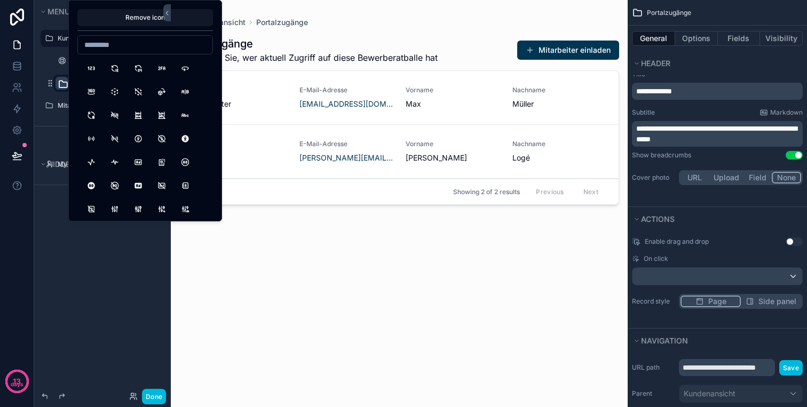
click at [64, 222] on div "**********" at bounding box center [102, 197] width 137 height 395
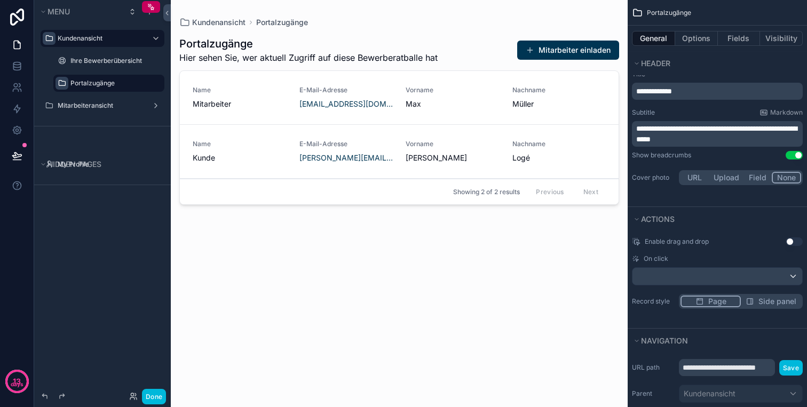
click at [53, 41] on icon "scrollable content" at bounding box center [49, 38] width 9 height 9
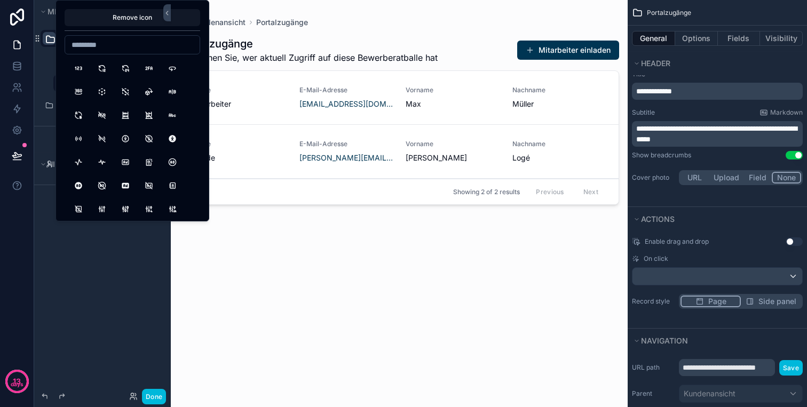
click at [124, 285] on div "**********" at bounding box center [102, 197] width 137 height 395
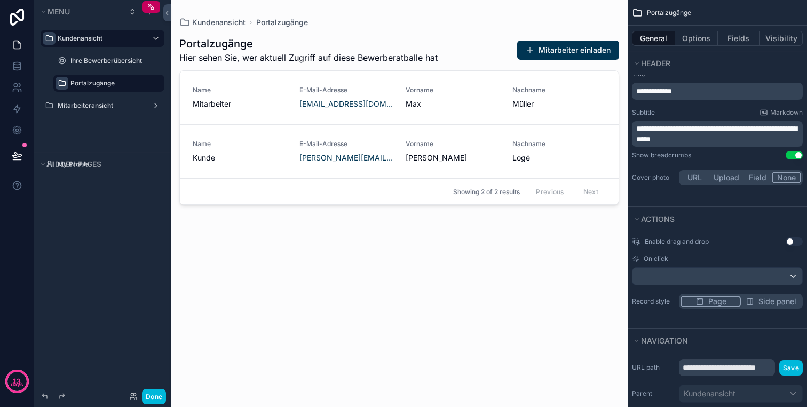
click at [126, 84] on label "Portalzugänge" at bounding box center [114, 83] width 88 height 9
click at [0, 0] on div "scrollable content" at bounding box center [0, 0] width 0 height 0
click at [151, 84] on div "scrollable content" at bounding box center [156, 83] width 13 height 13
click at [118, 83] on label "Portalzugänge" at bounding box center [114, 83] width 88 height 9
click at [255, 258] on div "Portalzugänge Hier sehen Sie, wer aktuell Zugriff auf diese Bewerberatballe hat…" at bounding box center [399, 211] width 440 height 367
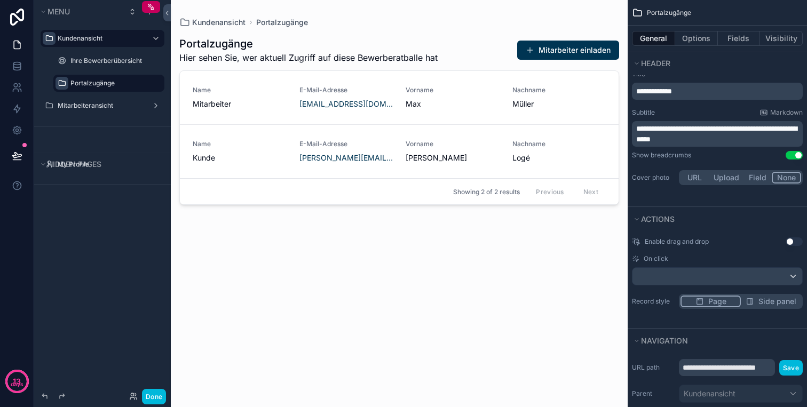
click at [290, 107] on div "Name Mitarbeiter E-Mail-Adresse info@loge-media.de Vorname Max Nachname Müller" at bounding box center [399, 97] width 413 height 23
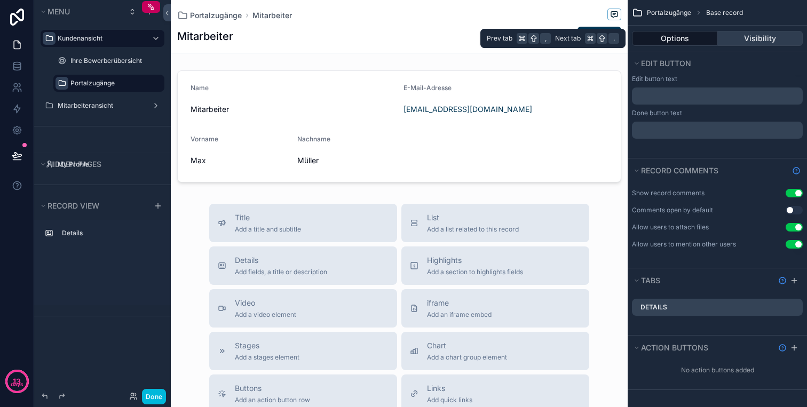
click at [760, 34] on button "Visibility" at bounding box center [760, 38] width 85 height 15
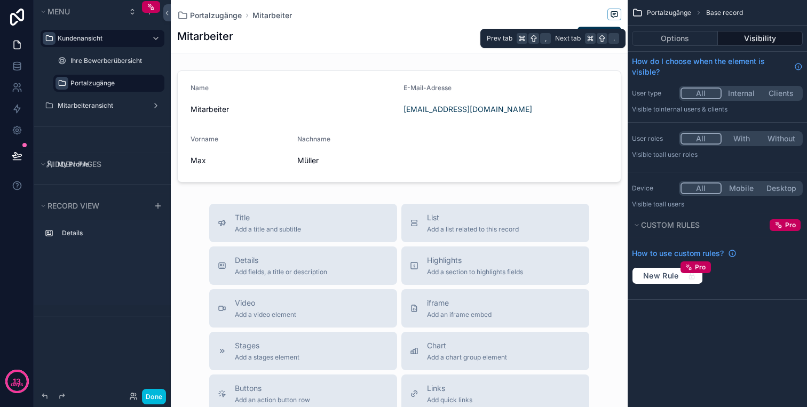
scroll to position [0, 0]
click at [745, 142] on button "With" at bounding box center [742, 139] width 40 height 12
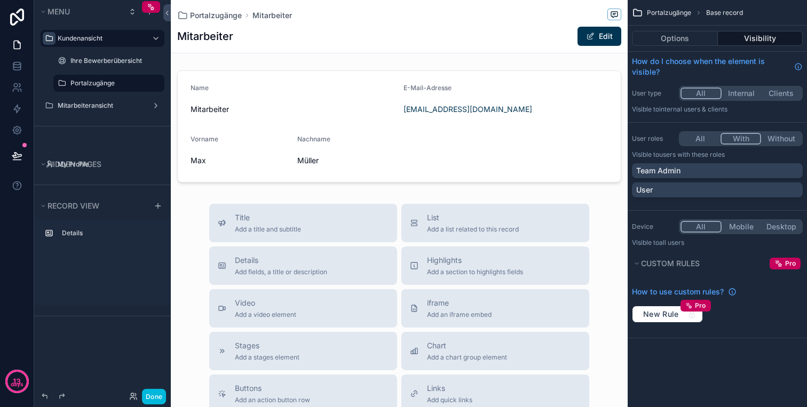
click at [706, 139] on button "All" at bounding box center [701, 139] width 40 height 12
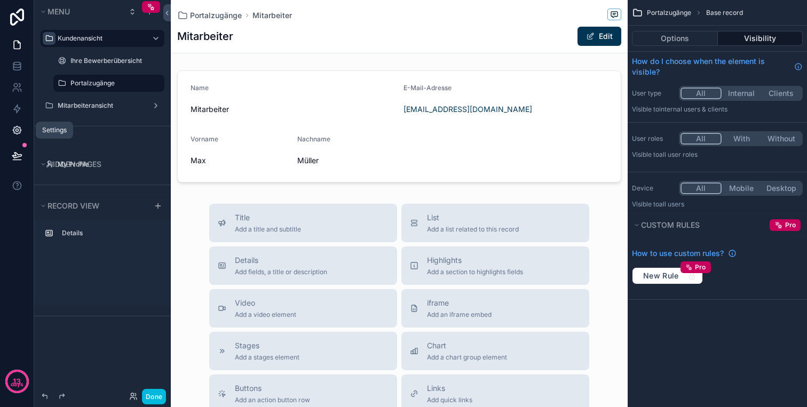
click at [15, 123] on link at bounding box center [17, 130] width 34 height 21
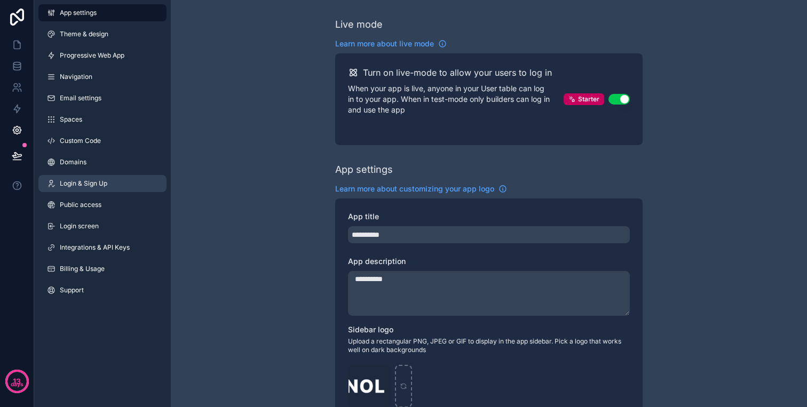
click at [92, 185] on span "Login & Sign Up" at bounding box center [84, 183] width 48 height 9
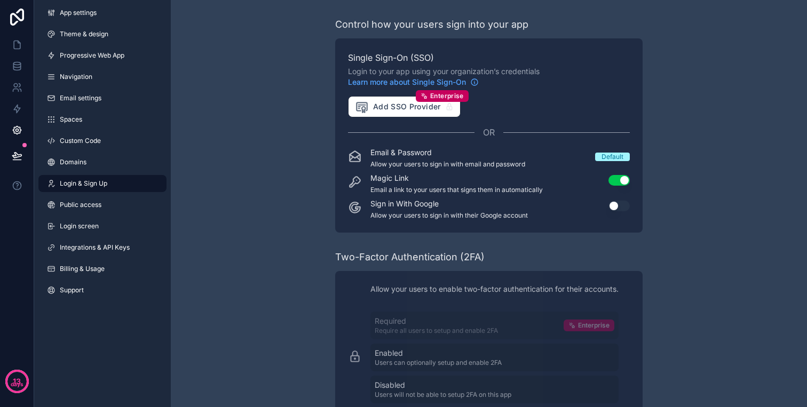
click at [93, 194] on div "App settings Theme & design Progressive Web App Navigation Email settings Space…" at bounding box center [102, 154] width 137 height 308
click at [93, 206] on span "Public access" at bounding box center [81, 205] width 42 height 9
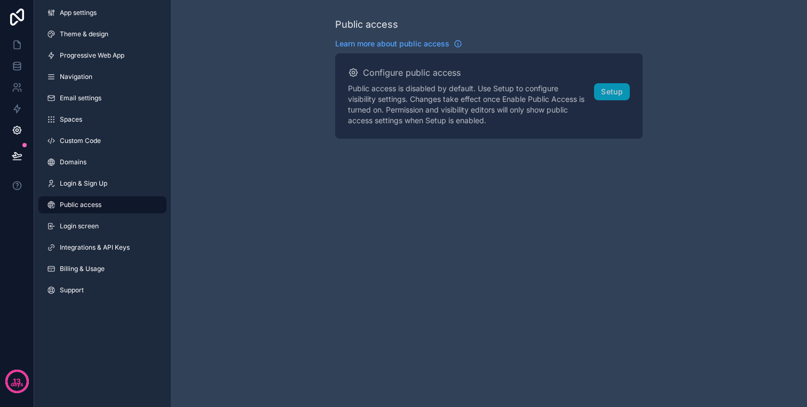
click at [96, 238] on div "App settings Theme & design Progressive Web App Navigation Email settings Space…" at bounding box center [102, 154] width 137 height 308
click at [99, 246] on span "Integrations & API Keys" at bounding box center [95, 247] width 70 height 9
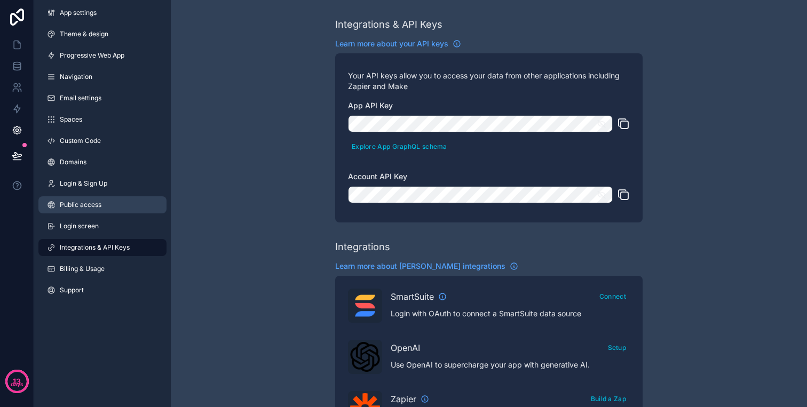
click at [99, 199] on link "Public access" at bounding box center [102, 205] width 128 height 17
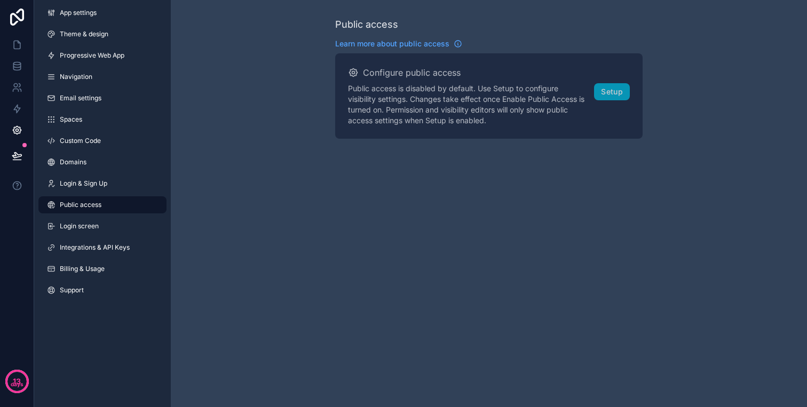
click at [99, 171] on div "App settings Theme & design Progressive Web App Navigation Email settings Space…" at bounding box center [102, 154] width 137 height 308
click at [101, 158] on link "Domains" at bounding box center [102, 162] width 128 height 17
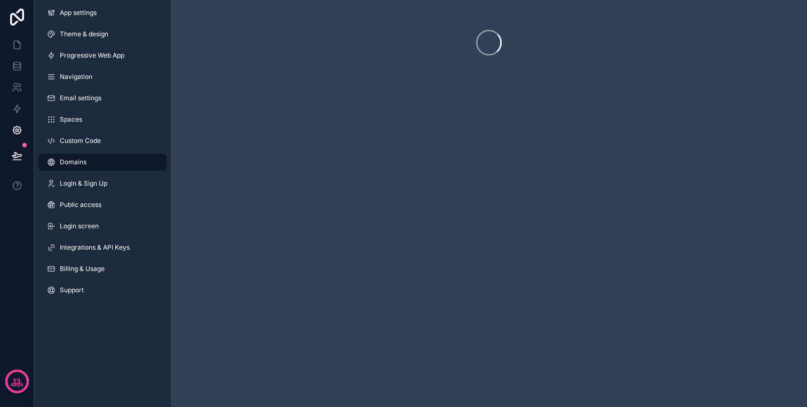
click at [101, 158] on link "Domains" at bounding box center [102, 162] width 128 height 17
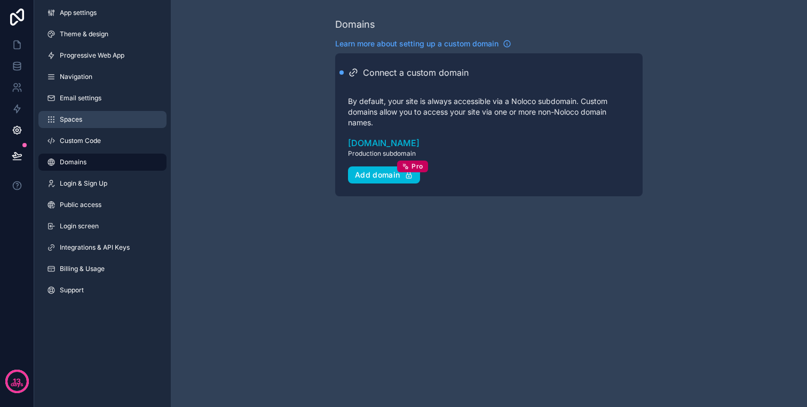
click at [104, 125] on link "Spaces" at bounding box center [102, 119] width 128 height 17
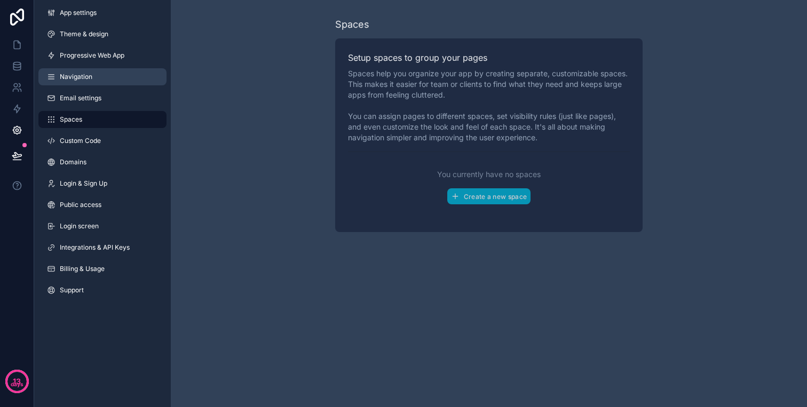
click at [104, 79] on link "Navigation" at bounding box center [102, 76] width 128 height 17
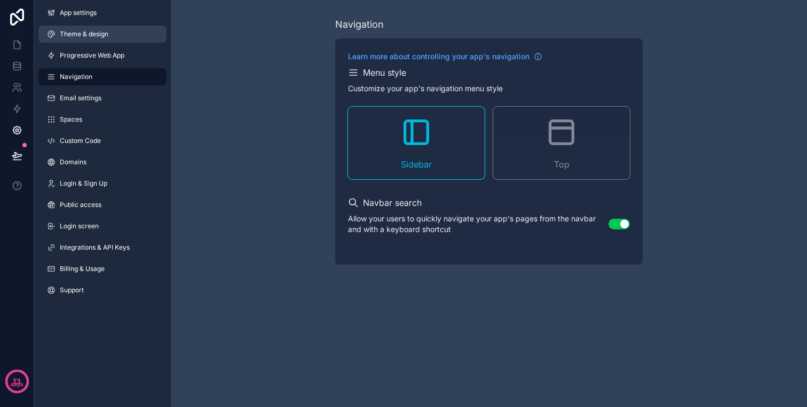
click at [95, 28] on link "Theme & design" at bounding box center [102, 34] width 128 height 17
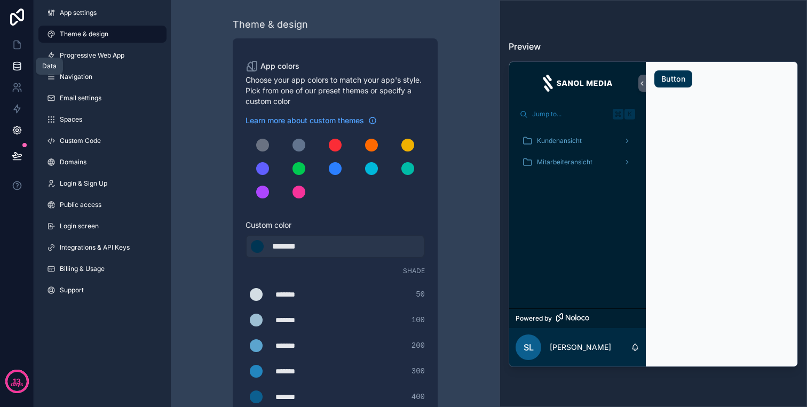
click at [27, 59] on link at bounding box center [17, 66] width 34 height 21
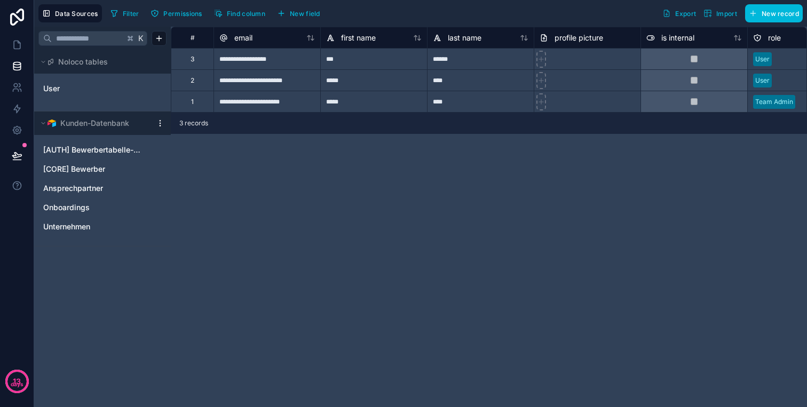
click at [166, 14] on span "Permissions" at bounding box center [182, 14] width 38 height 8
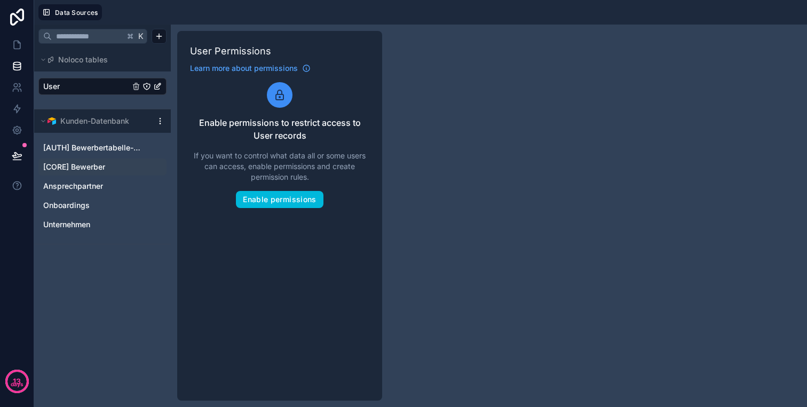
click at [91, 171] on span "[CORE] Bewerber" at bounding box center [74, 167] width 62 height 11
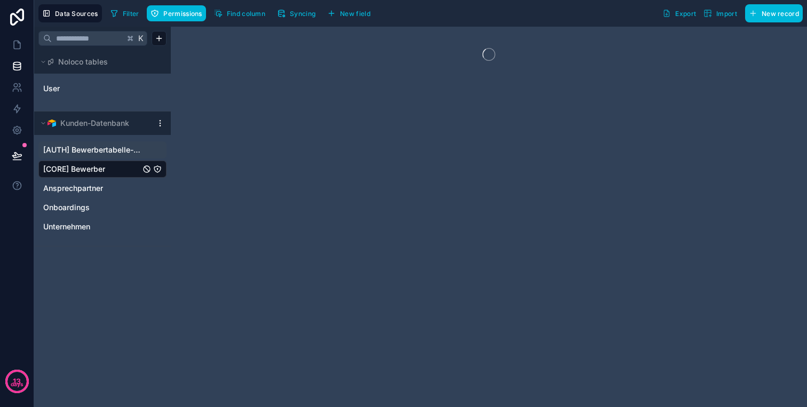
click at [98, 152] on span "[AUTH] Bewerbertabelle-Logins" at bounding box center [91, 150] width 97 height 11
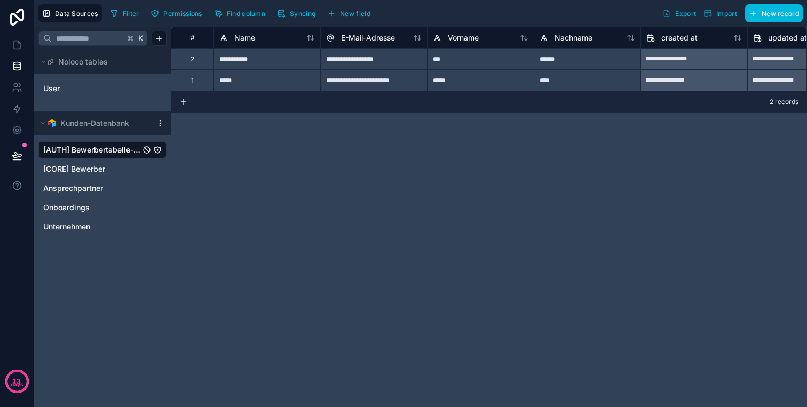
click at [194, 12] on span "Permissions" at bounding box center [182, 14] width 38 height 8
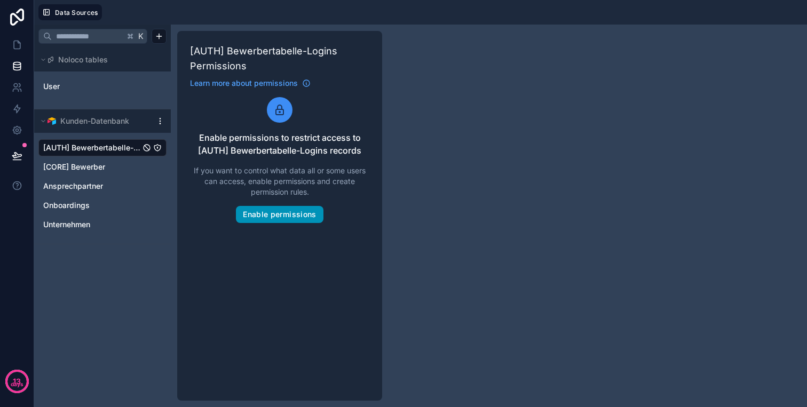
click at [278, 213] on button "Enable permissions" at bounding box center [279, 214] width 87 height 17
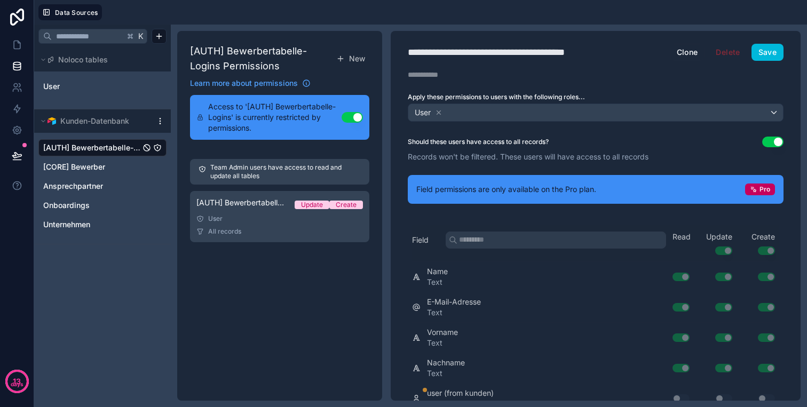
click at [770, 145] on button "Use setting" at bounding box center [773, 142] width 21 height 11
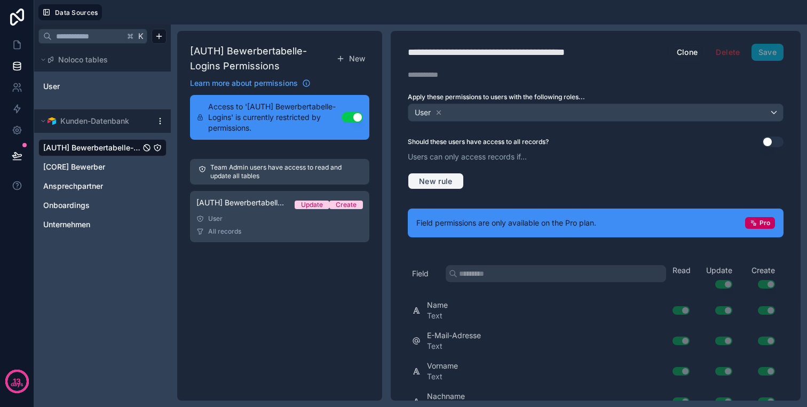
click at [446, 178] on span "New rule" at bounding box center [436, 182] width 42 height 10
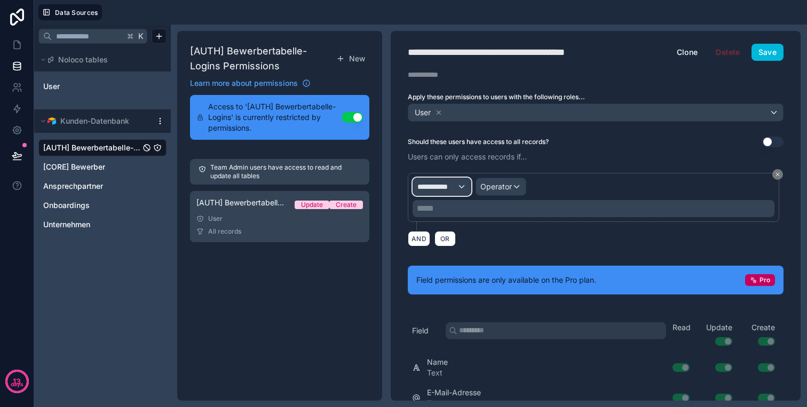
click at [452, 183] on span "**********" at bounding box center [438, 187] width 40 height 11
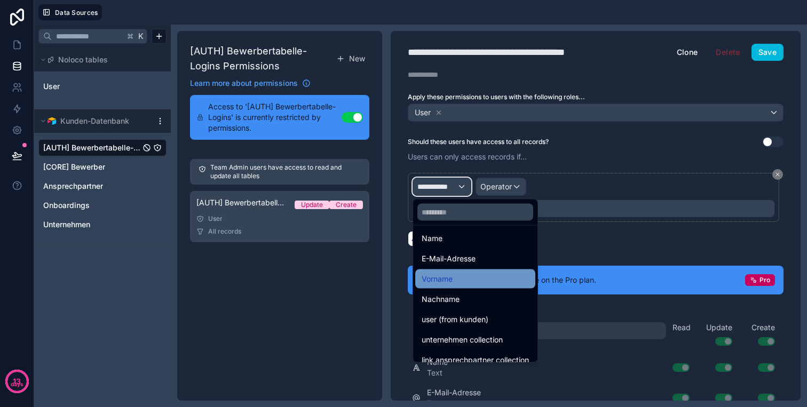
scroll to position [96, 0]
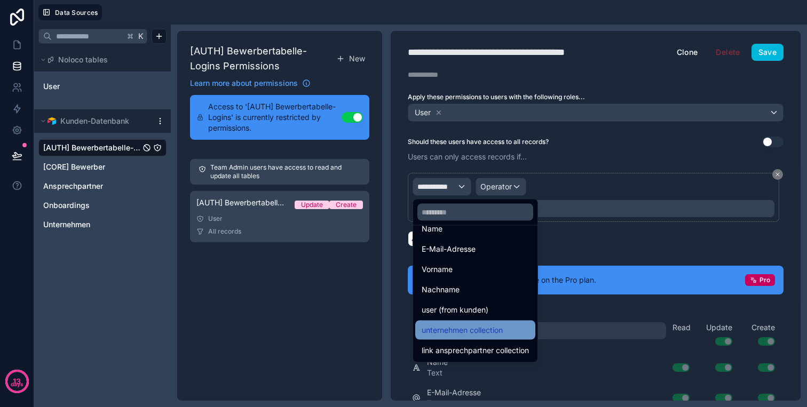
click at [484, 328] on span "unternehmen collection" at bounding box center [462, 330] width 81 height 13
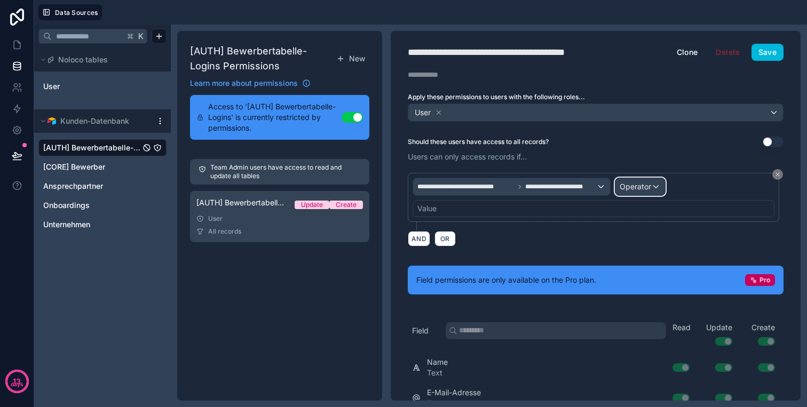
click at [647, 187] on span "Operator" at bounding box center [636, 186] width 32 height 9
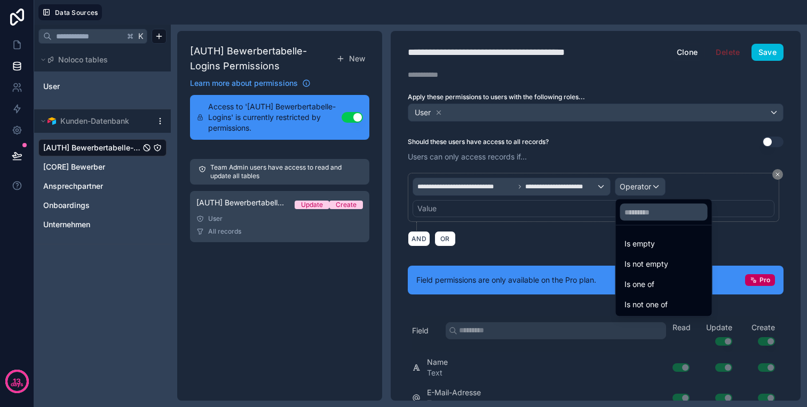
click at [544, 184] on div at bounding box center [403, 203] width 807 height 407
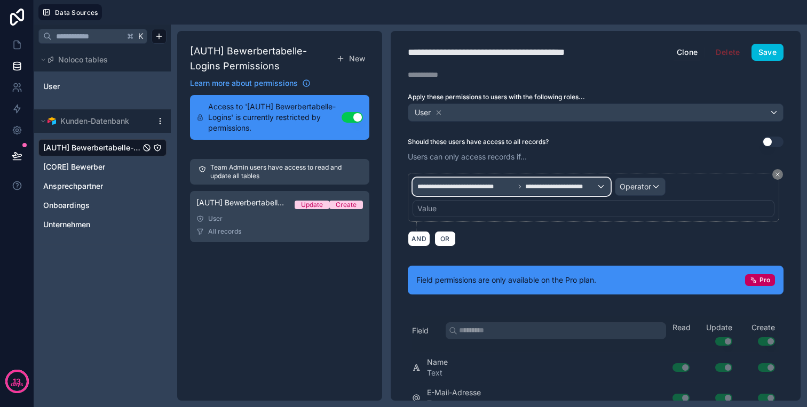
click at [507, 185] on span "**********" at bounding box center [466, 187] width 97 height 9
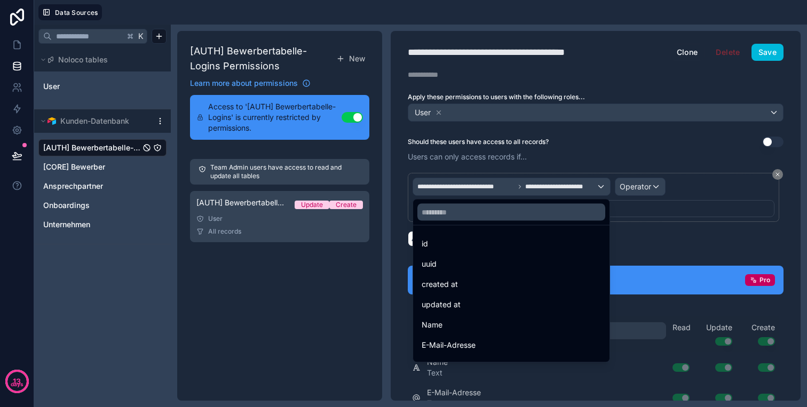
click at [539, 185] on div at bounding box center [403, 203] width 807 height 407
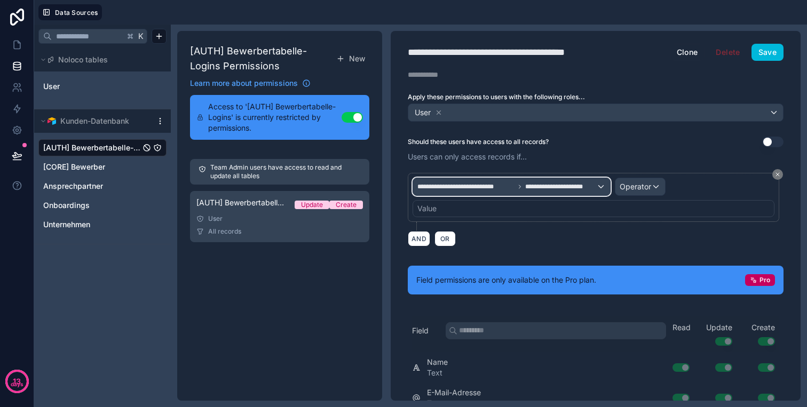
click at [550, 185] on span "**********" at bounding box center [561, 187] width 72 height 9
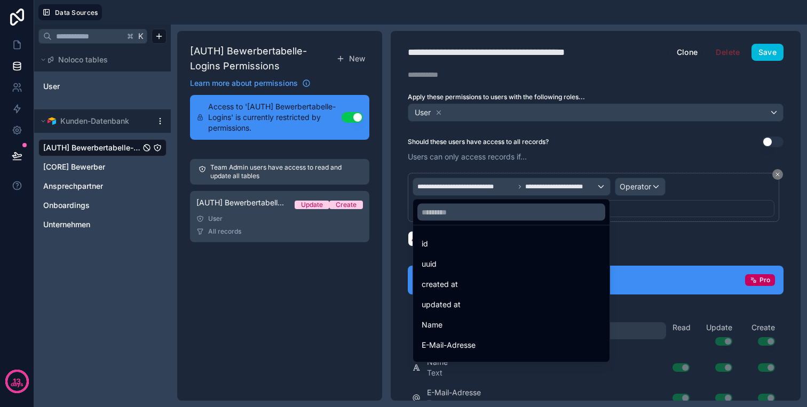
click at [632, 178] on div at bounding box center [403, 203] width 807 height 407
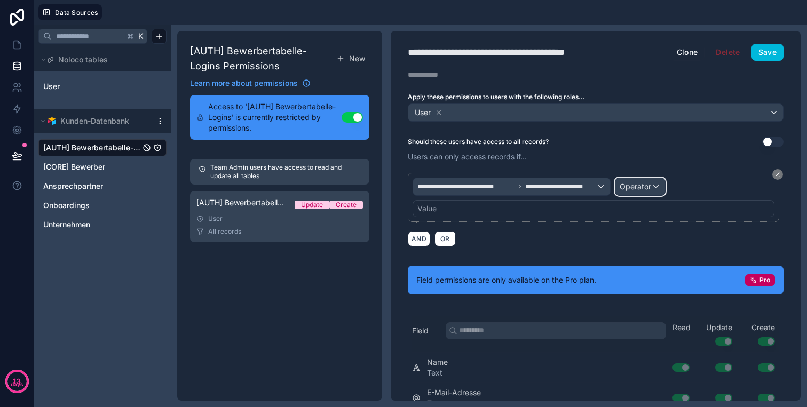
click at [637, 191] on span "Operator" at bounding box center [636, 186] width 32 height 9
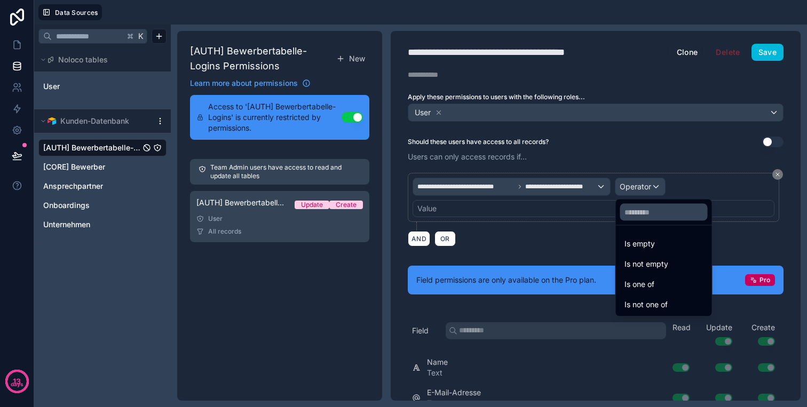
click at [549, 181] on div at bounding box center [403, 203] width 807 height 407
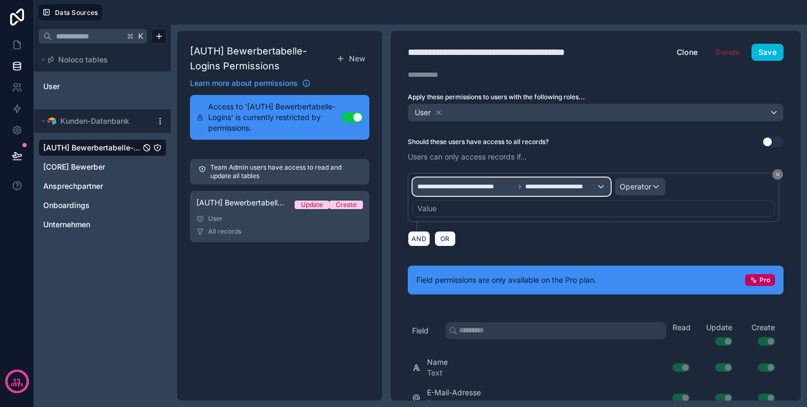
click at [577, 187] on span "**********" at bounding box center [561, 187] width 72 height 9
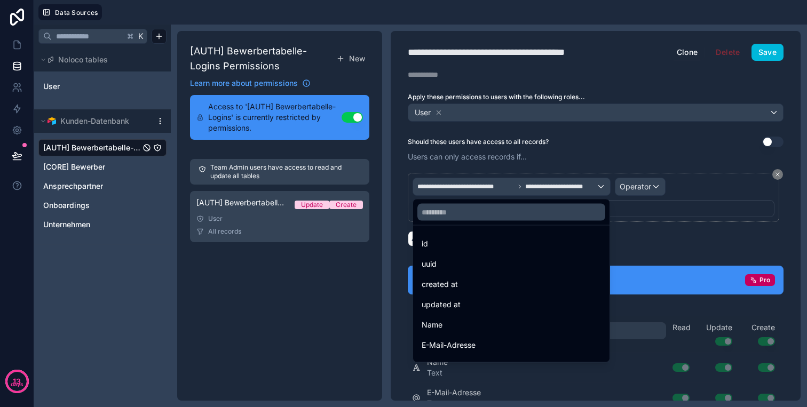
click at [499, 189] on div at bounding box center [403, 203] width 807 height 407
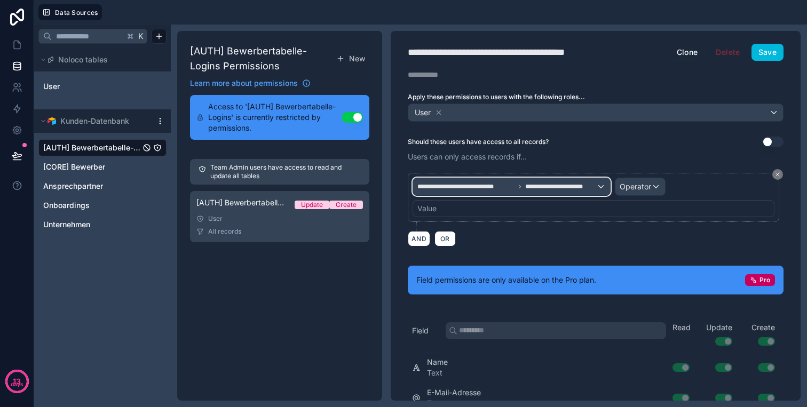
click at [494, 194] on div "**********" at bounding box center [511, 186] width 197 height 17
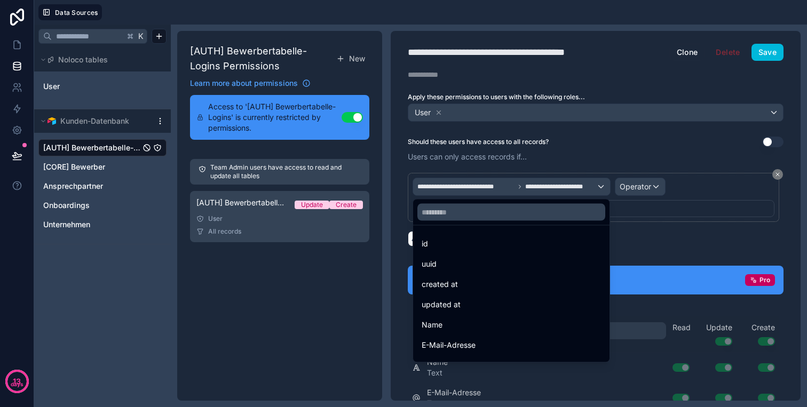
click at [488, 210] on input "text" at bounding box center [512, 212] width 188 height 17
click at [505, 191] on div at bounding box center [403, 203] width 807 height 407
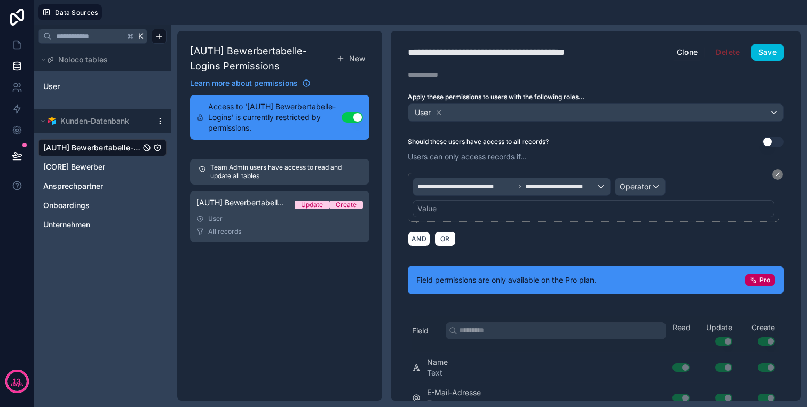
click at [495, 207] on div "Value" at bounding box center [594, 208] width 362 height 17
click at [469, 214] on div "Value" at bounding box center [594, 208] width 362 height 17
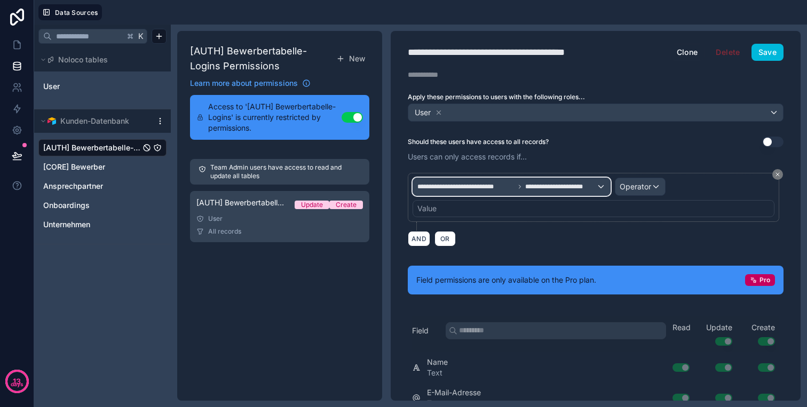
click at [488, 182] on div "**********" at bounding box center [511, 186] width 197 height 17
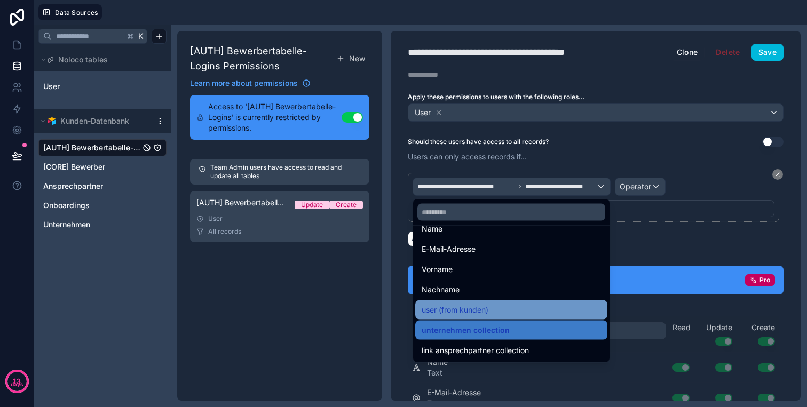
click at [488, 308] on span "user (from kunden)" at bounding box center [455, 310] width 67 height 13
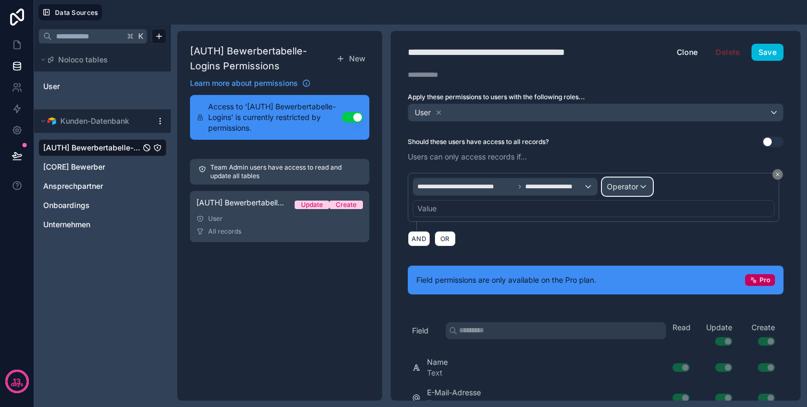
click at [627, 187] on span "Operator" at bounding box center [623, 186] width 32 height 9
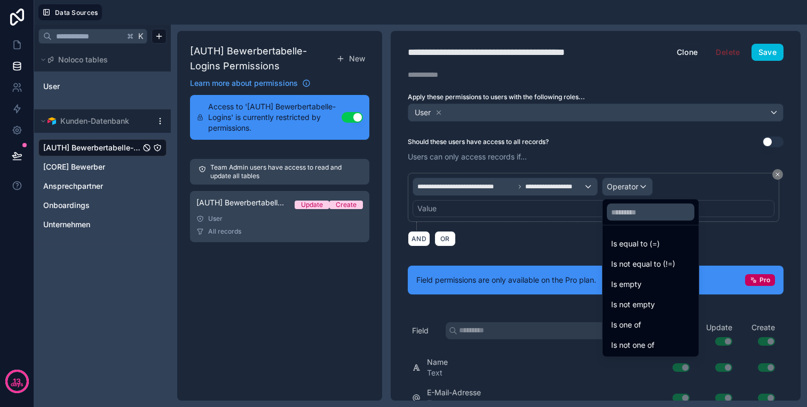
click at [627, 190] on div at bounding box center [403, 203] width 807 height 407
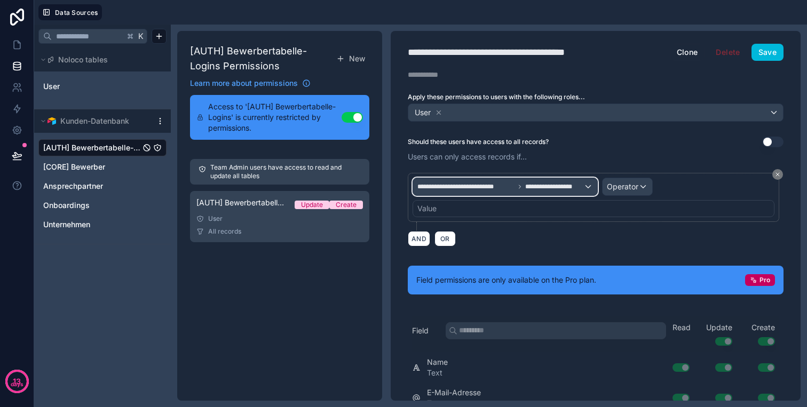
click at [576, 190] on span "**********" at bounding box center [554, 187] width 58 height 9
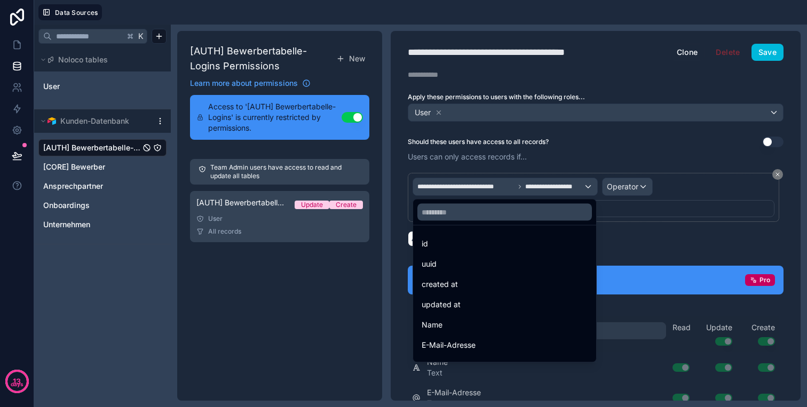
click at [579, 190] on div at bounding box center [403, 203] width 807 height 407
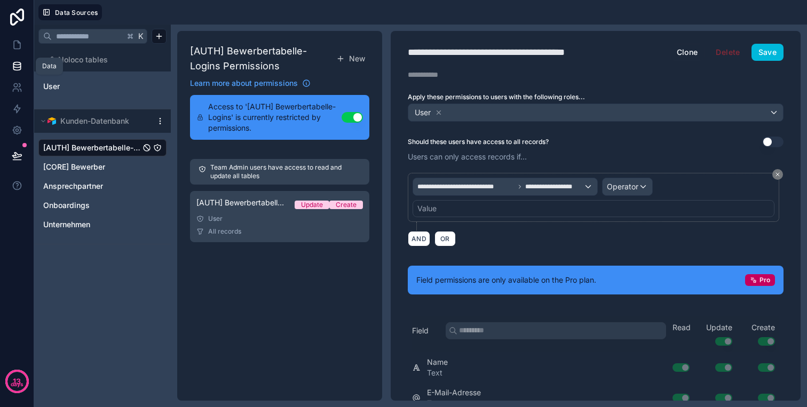
click at [25, 59] on link at bounding box center [17, 66] width 34 height 21
click at [27, 48] on link at bounding box center [17, 44] width 34 height 21
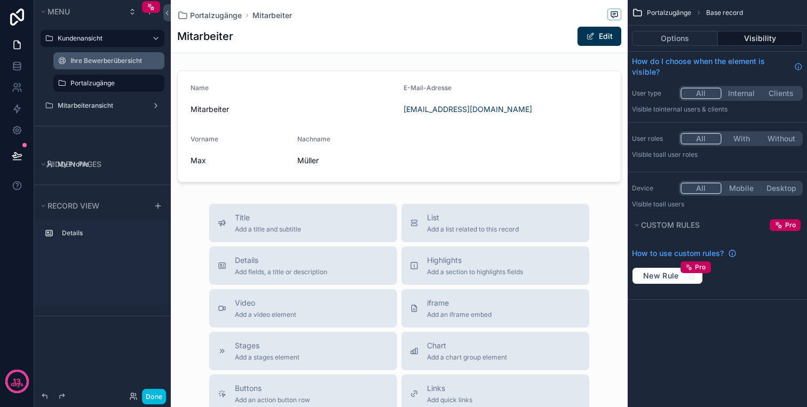
click at [105, 60] on label "Ihre Bewerberübersicht" at bounding box center [114, 61] width 88 height 9
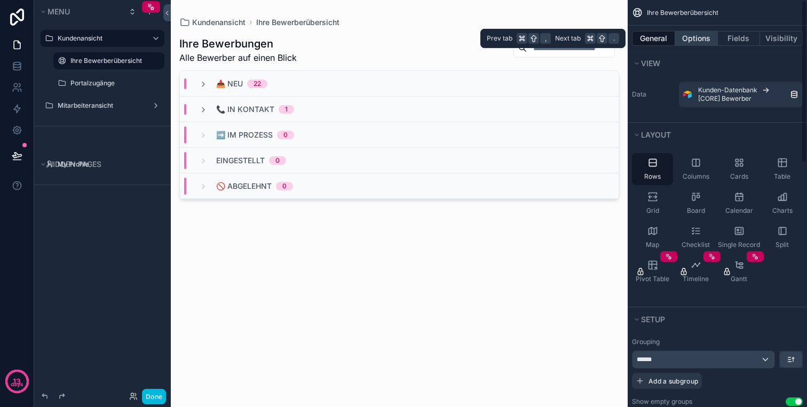
click at [695, 39] on button "Options" at bounding box center [696, 38] width 43 height 15
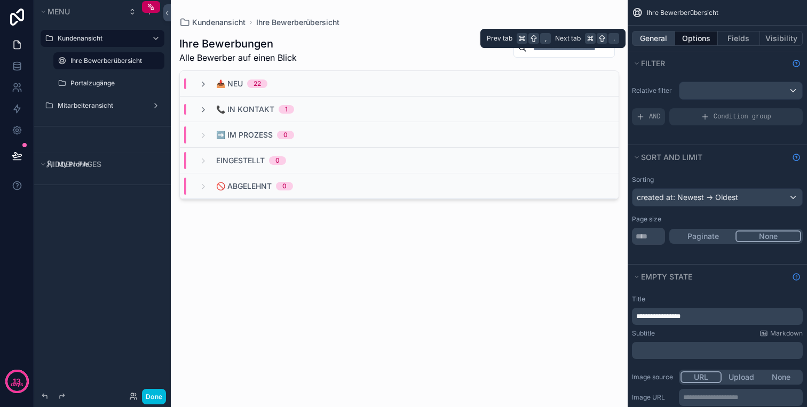
click at [662, 38] on button "General" at bounding box center [653, 38] width 43 height 15
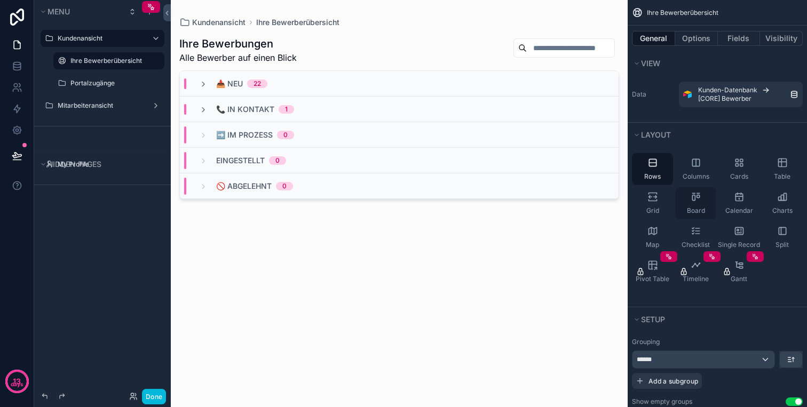
click at [692, 205] on div "Board" at bounding box center [695, 203] width 41 height 32
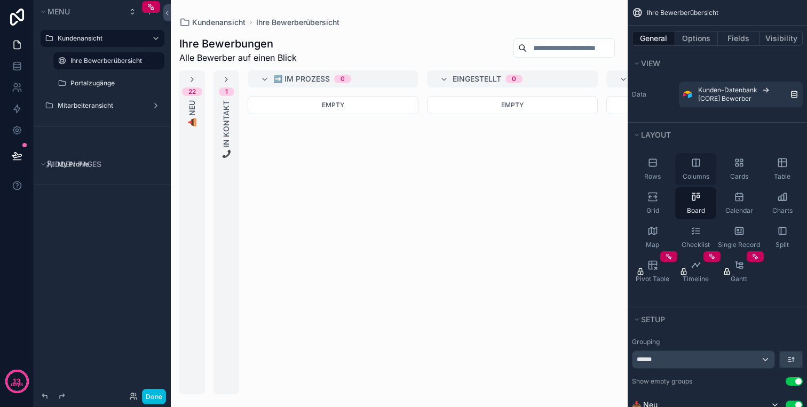
click at [695, 174] on span "Columns" at bounding box center [696, 176] width 27 height 9
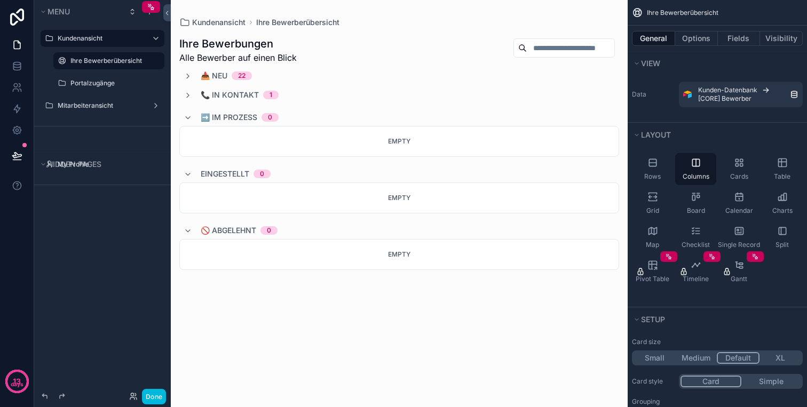
click at [674, 169] on div "Rows Columns Cards Table Grid Board Calendar Charts Map Checklist Single Record…" at bounding box center [717, 220] width 179 height 143
click at [663, 170] on div "Rows" at bounding box center [652, 169] width 41 height 32
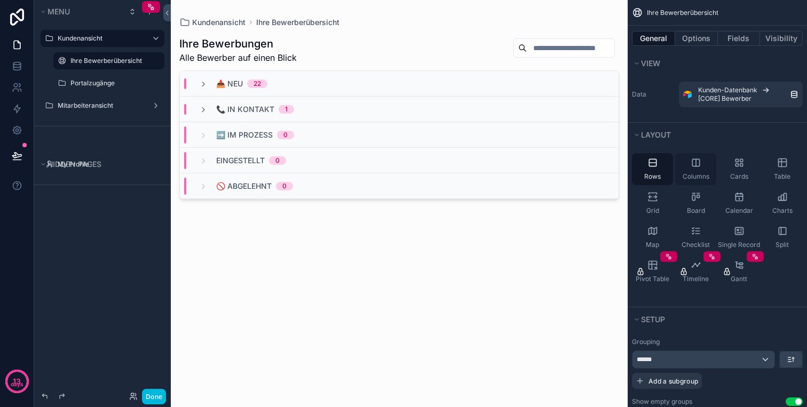
click at [695, 169] on div "Columns" at bounding box center [695, 169] width 41 height 32
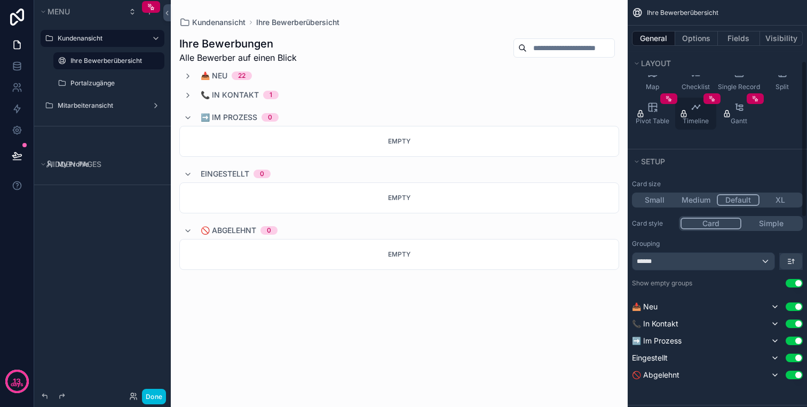
scroll to position [147, 0]
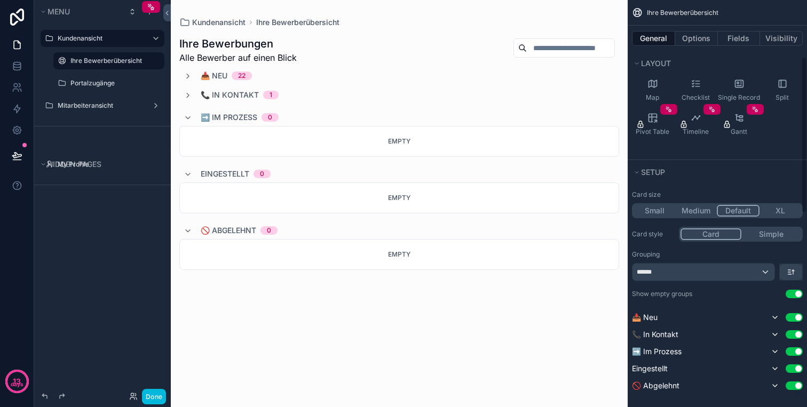
click at [776, 207] on button "XL" at bounding box center [781, 211] width 42 height 12
click at [747, 209] on button "Default" at bounding box center [738, 211] width 42 height 12
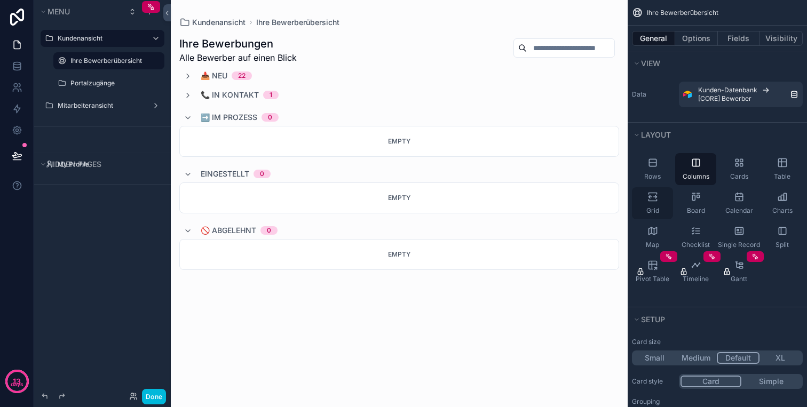
click at [648, 206] on div "Grid" at bounding box center [652, 203] width 41 height 32
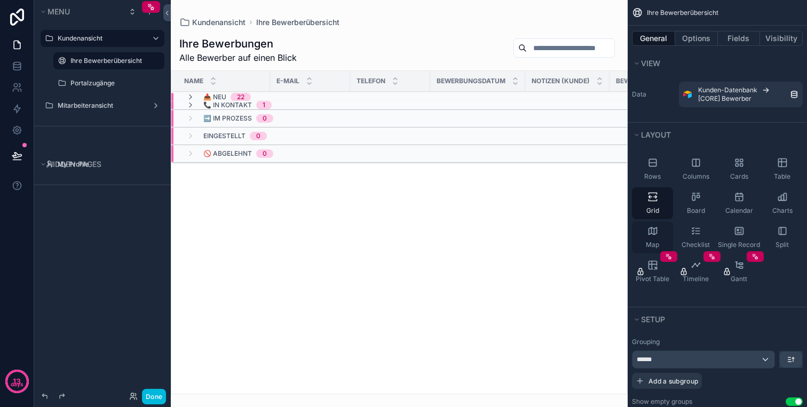
click at [651, 235] on icon "scrollable content" at bounding box center [653, 231] width 11 height 11
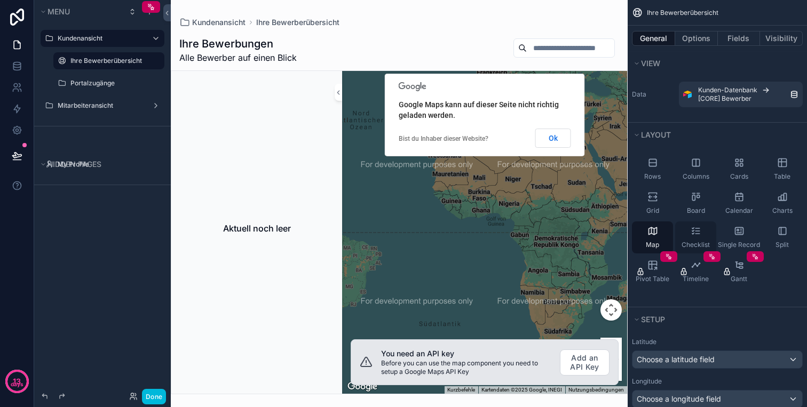
click at [682, 233] on div "Checklist" at bounding box center [695, 238] width 41 height 32
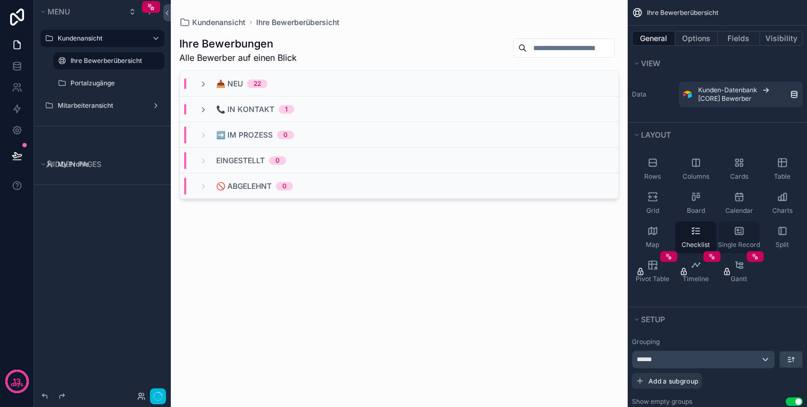
click at [741, 235] on icon "scrollable content" at bounding box center [739, 231] width 11 height 11
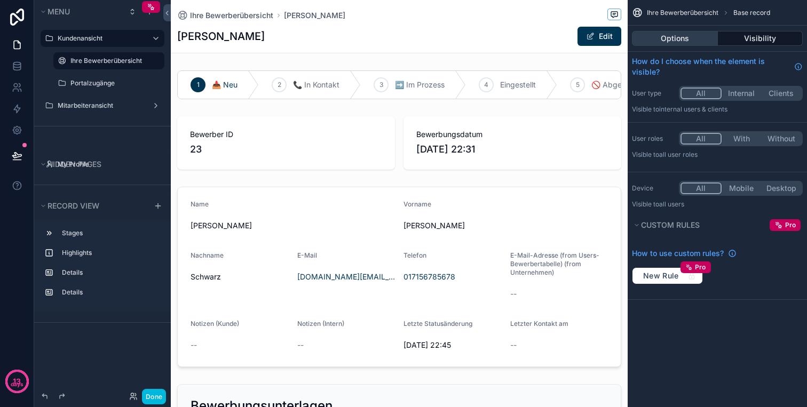
click at [671, 42] on button "Options" at bounding box center [675, 38] width 86 height 15
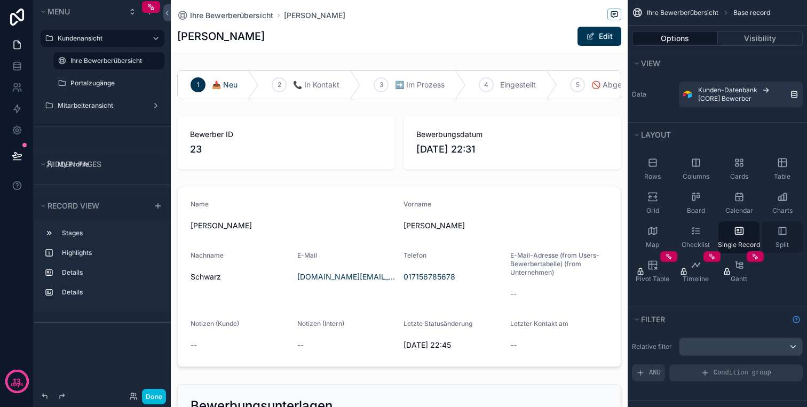
click at [778, 227] on icon "scrollable content" at bounding box center [782, 231] width 11 height 11
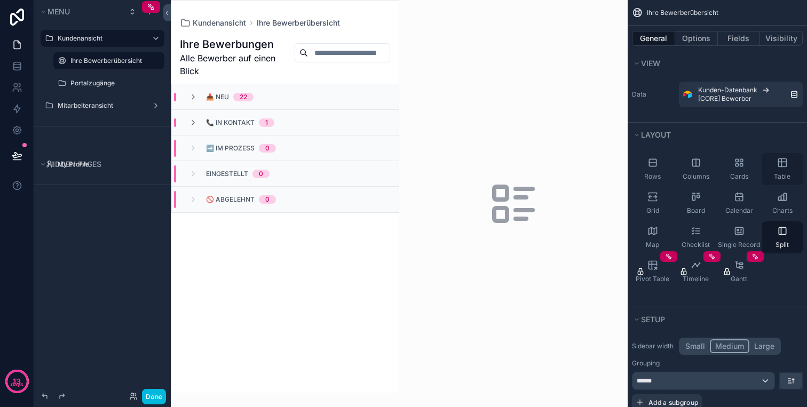
click at [779, 170] on div "Table" at bounding box center [782, 169] width 41 height 32
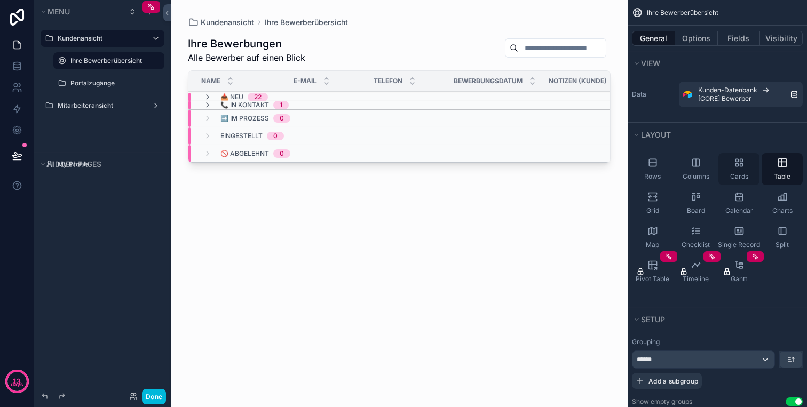
click at [747, 170] on div "Cards" at bounding box center [739, 169] width 41 height 32
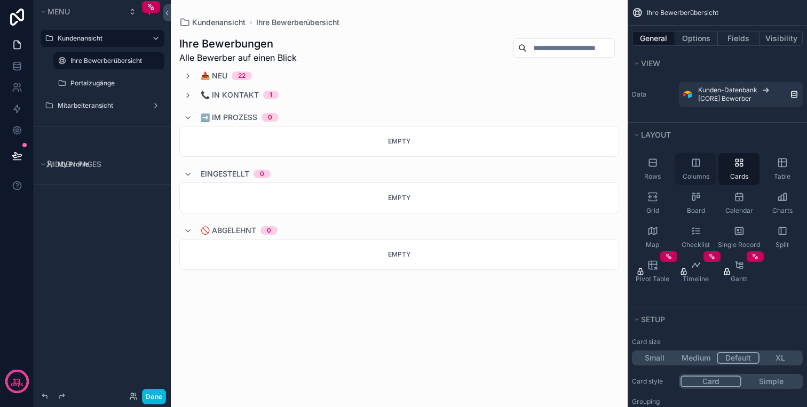
click at [700, 170] on div "Columns" at bounding box center [695, 169] width 41 height 32
click at [660, 173] on span "Rows" at bounding box center [653, 176] width 17 height 9
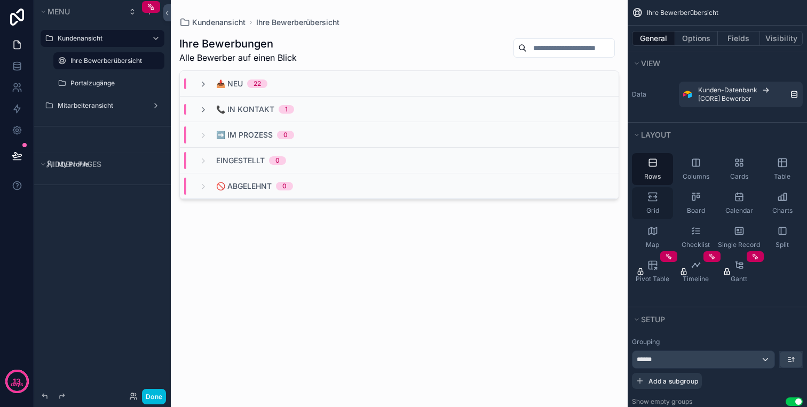
click at [658, 202] on div "Grid" at bounding box center [652, 203] width 41 height 32
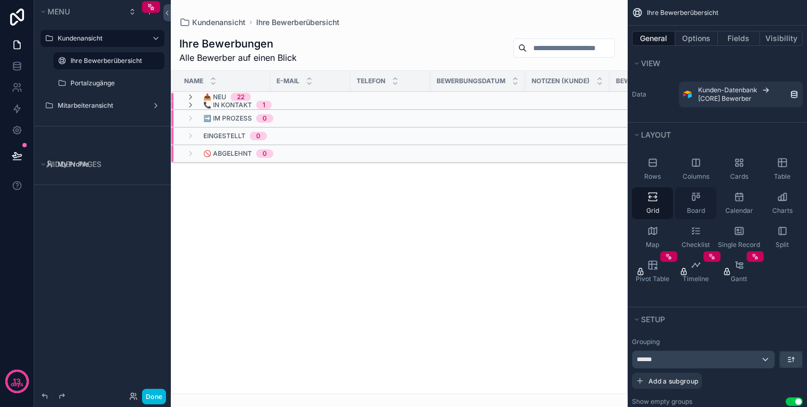
click at [699, 199] on icon "scrollable content" at bounding box center [696, 197] width 11 height 11
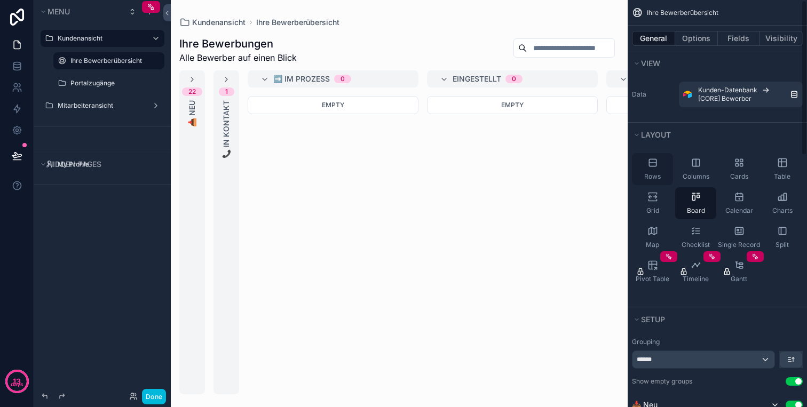
click at [656, 165] on icon "scrollable content" at bounding box center [652, 162] width 7 height 7
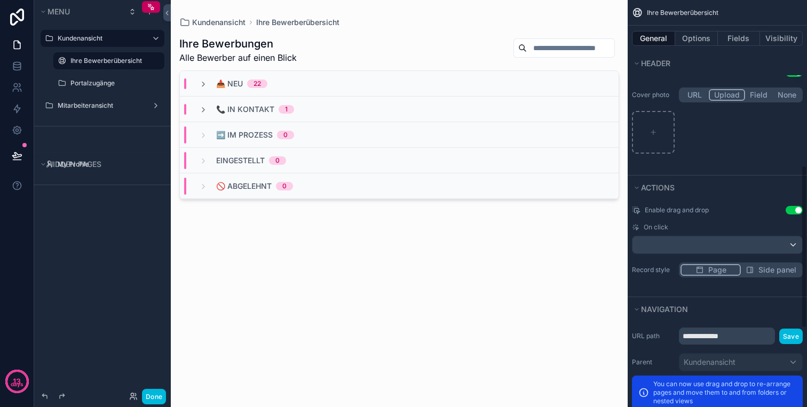
scroll to position [611, 0]
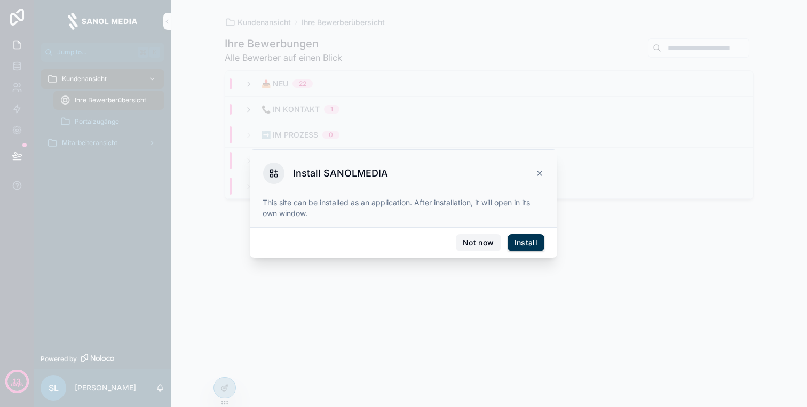
click at [486, 245] on button "Not now" at bounding box center [478, 242] width 45 height 17
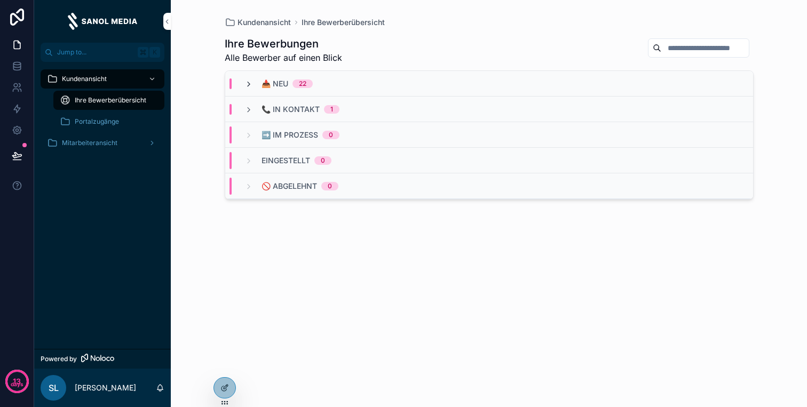
click at [250, 83] on icon "scrollable content" at bounding box center [249, 84] width 9 height 9
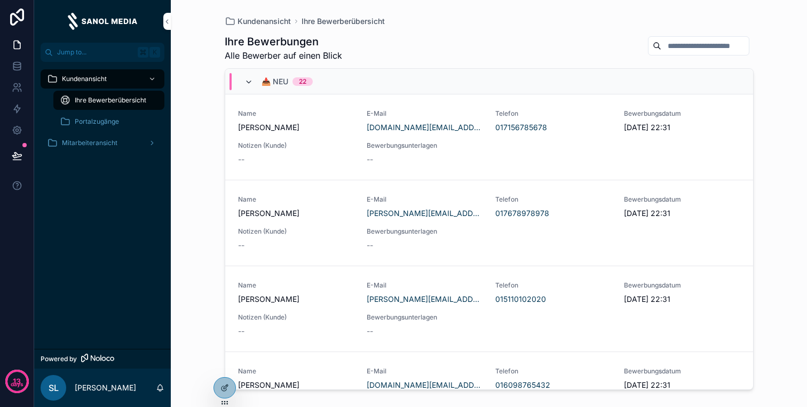
click at [250, 83] on icon "scrollable content" at bounding box center [249, 82] width 9 height 9
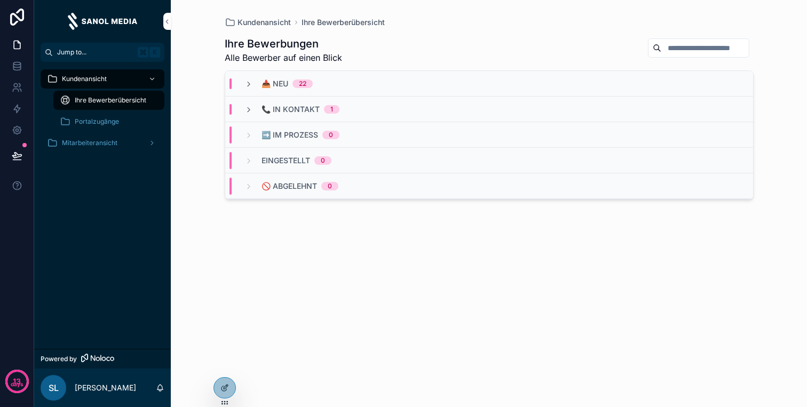
click at [114, 54] on span "Jump to..." at bounding box center [95, 52] width 76 height 9
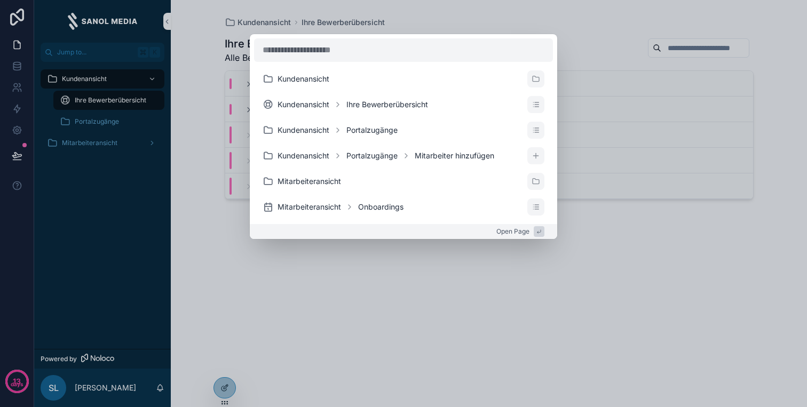
click at [214, 233] on div "Kundenansicht Kundenansicht Ihre Bewerberübersicht Kundenansicht Portalzugänge …" at bounding box center [403, 203] width 807 height 407
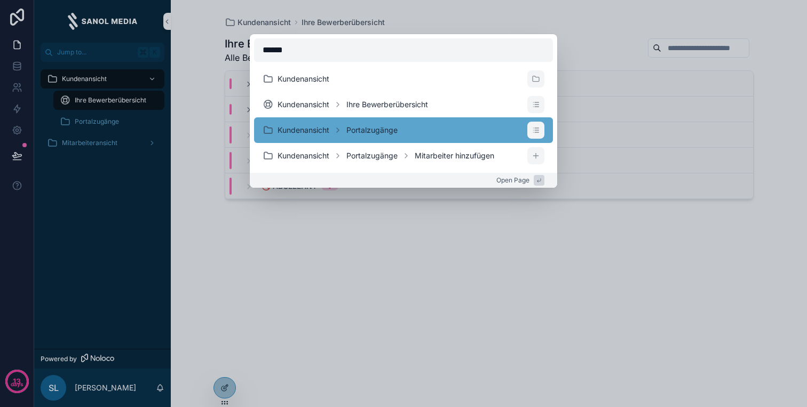
type input "******"
click at [396, 130] on span "Portalzugänge" at bounding box center [372, 130] width 51 height 11
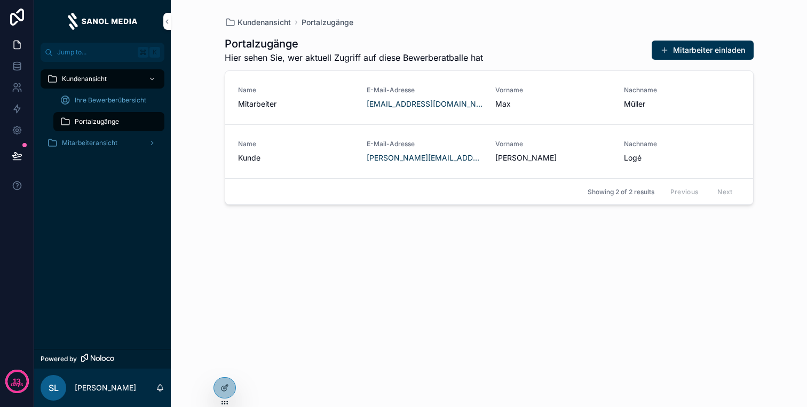
click at [77, 80] on span "Kundenansicht" at bounding box center [84, 79] width 45 height 9
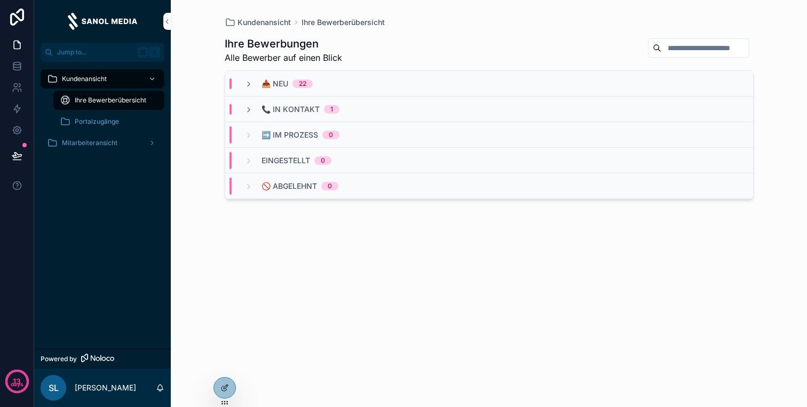
click at [91, 123] on span "Portalzugänge" at bounding box center [97, 121] width 44 height 9
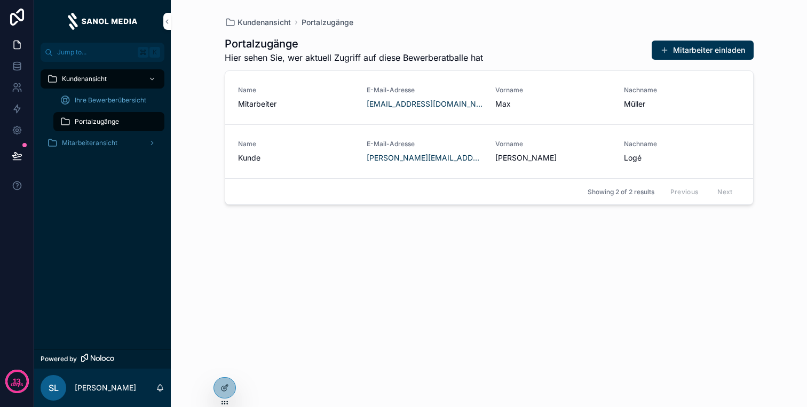
click at [108, 101] on span "Ihre Bewerberübersicht" at bounding box center [111, 100] width 72 height 9
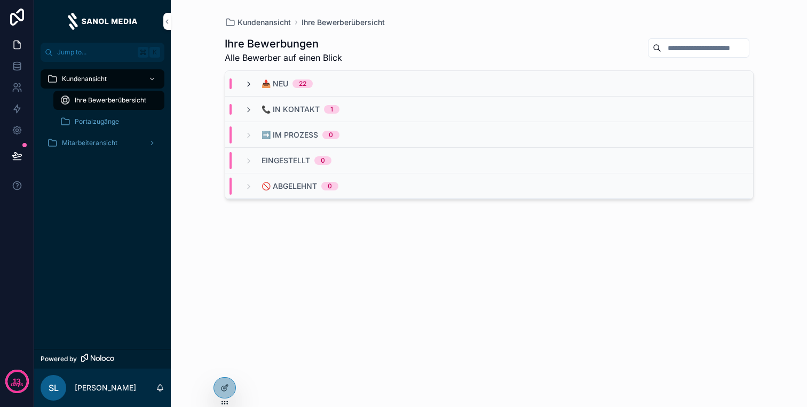
click at [250, 82] on icon "scrollable content" at bounding box center [249, 84] width 9 height 9
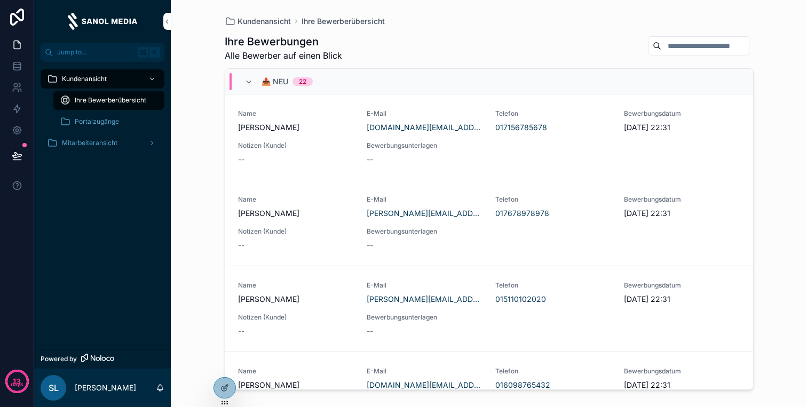
click at [287, 116] on span "Name" at bounding box center [296, 113] width 116 height 9
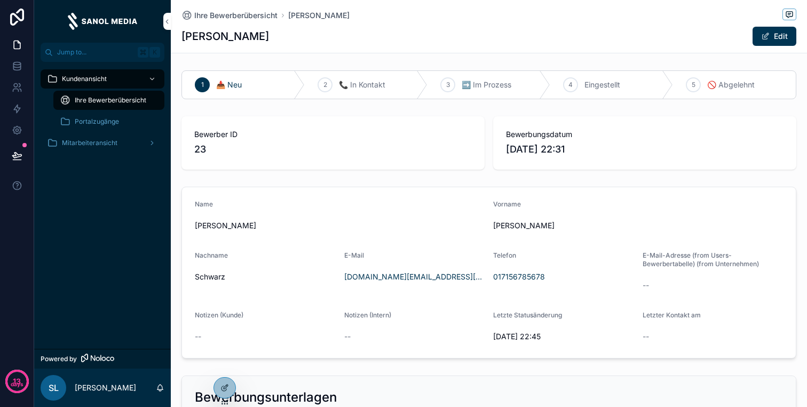
click at [655, 285] on div "--" at bounding box center [713, 285] width 141 height 11
click at [647, 285] on span "--" at bounding box center [646, 285] width 6 height 11
click at [83, 74] on div "Kundenansicht" at bounding box center [102, 78] width 111 height 17
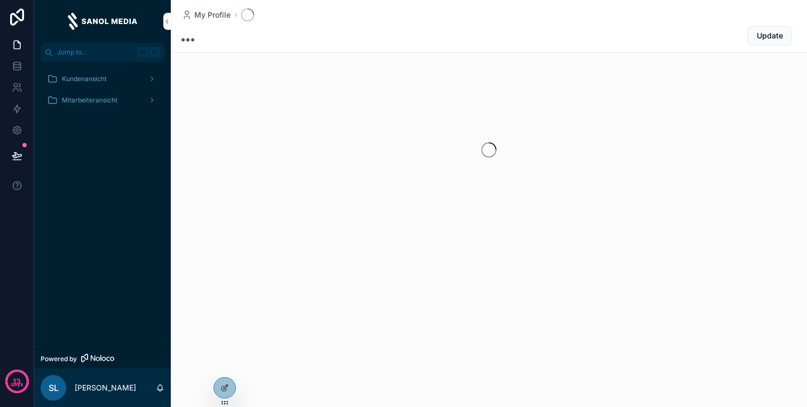
click at [90, 96] on div "Mitarbeiteransicht" at bounding box center [102, 100] width 111 height 17
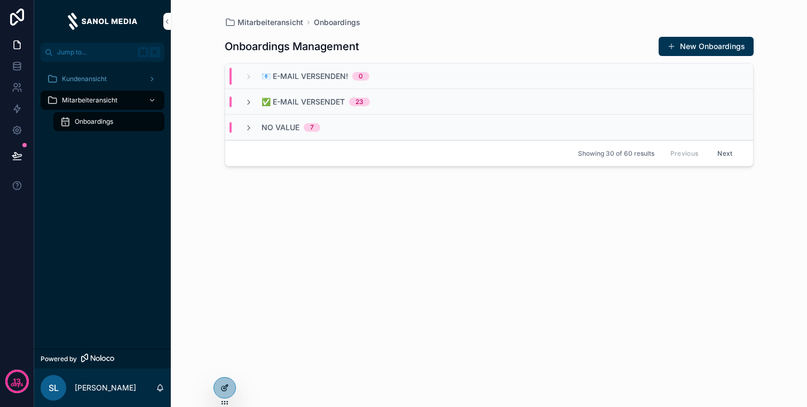
click at [224, 387] on icon at bounding box center [225, 388] width 9 height 9
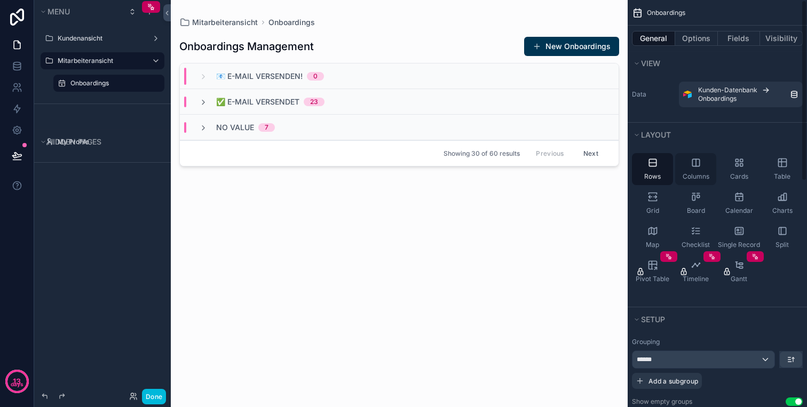
click at [704, 178] on span "Columns" at bounding box center [696, 176] width 27 height 9
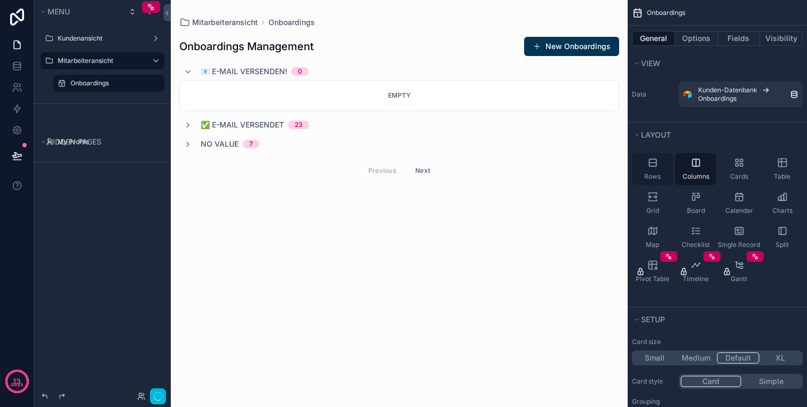
click at [649, 175] on span "Rows" at bounding box center [653, 176] width 17 height 9
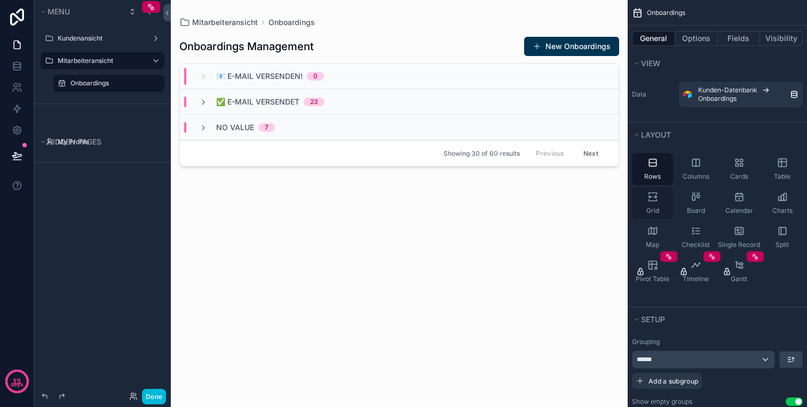
click at [651, 210] on span "Grid" at bounding box center [653, 211] width 13 height 9
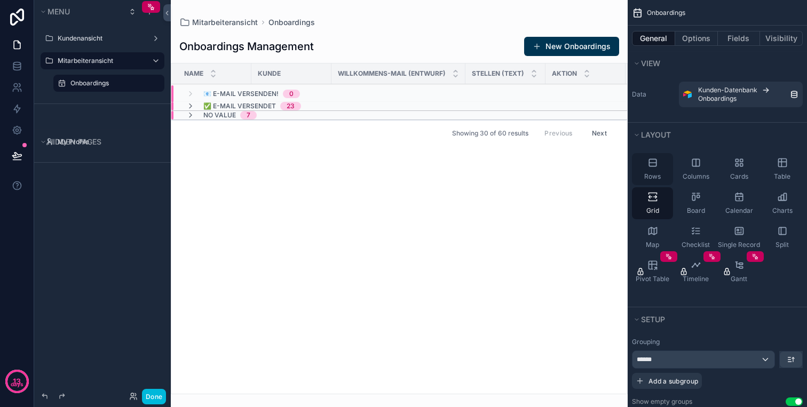
click at [652, 179] on span "Rows" at bounding box center [653, 176] width 17 height 9
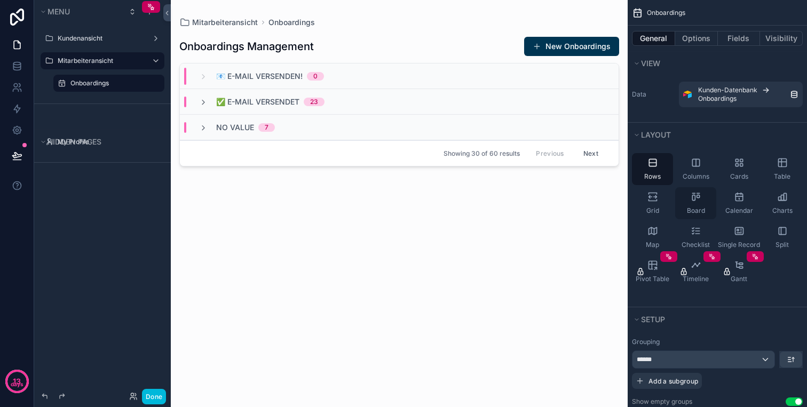
click at [694, 209] on span "Board" at bounding box center [696, 211] width 18 height 9
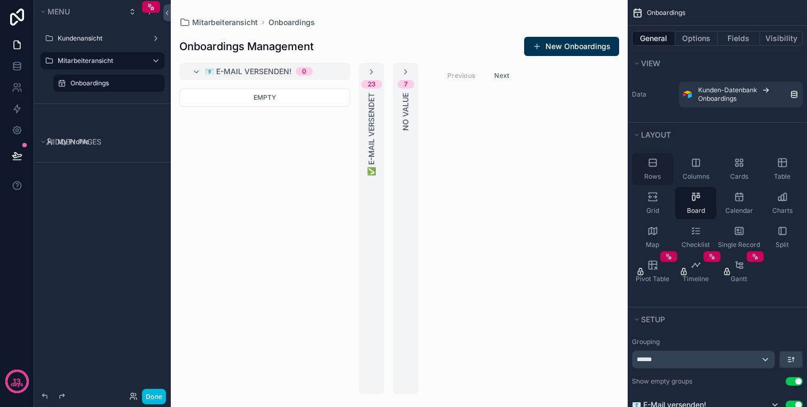
click at [661, 178] on span "Rows" at bounding box center [653, 176] width 17 height 9
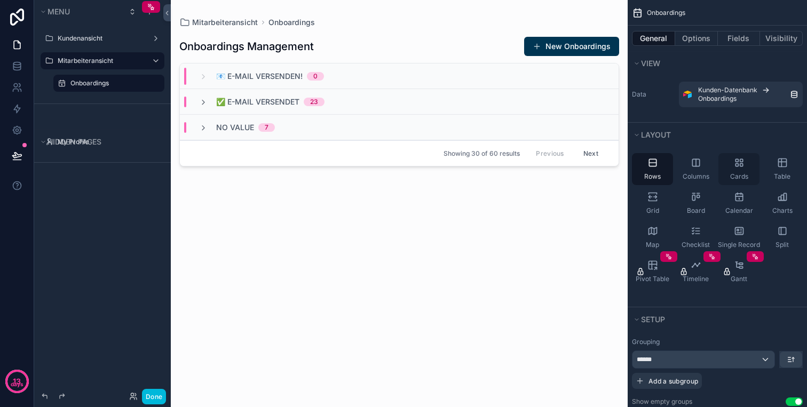
click at [739, 160] on icon "scrollable content" at bounding box center [739, 163] width 11 height 11
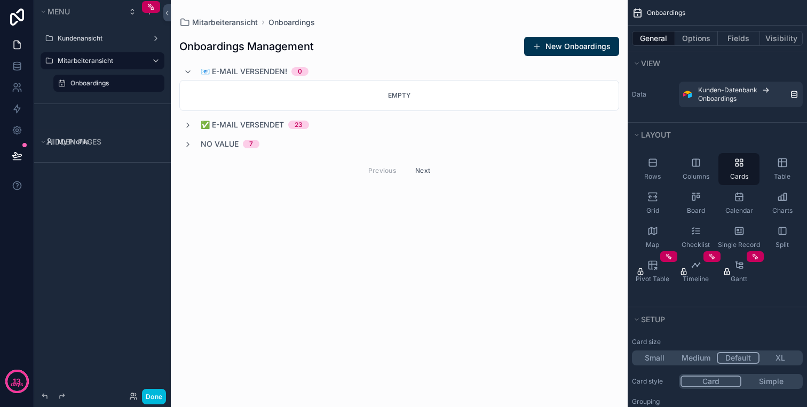
click at [674, 162] on div "Rows Columns Cards Table Grid Board Calendar Charts Map Checklist Single Record…" at bounding box center [717, 220] width 179 height 143
click at [663, 162] on div "Rows" at bounding box center [652, 169] width 41 height 32
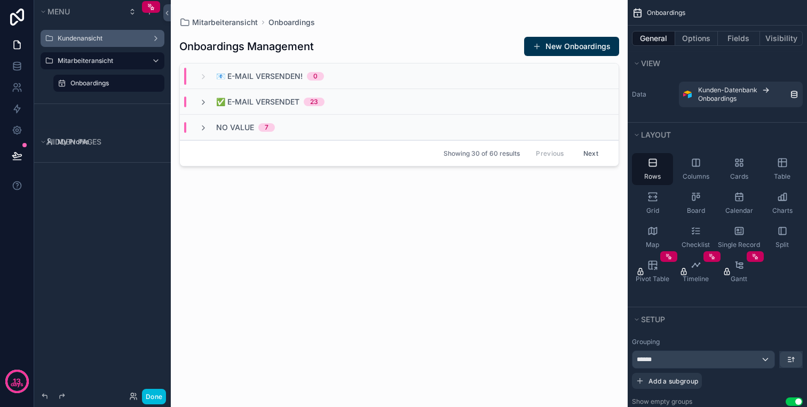
click at [99, 42] on label "Kundenansicht" at bounding box center [100, 38] width 85 height 9
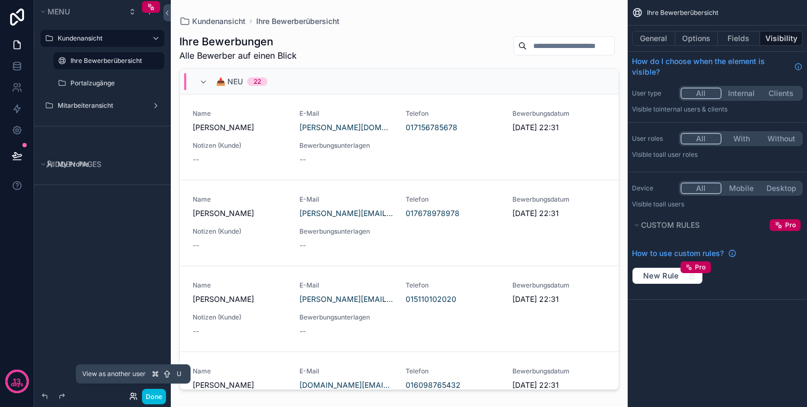
click at [133, 395] on icon at bounding box center [132, 395] width 3 height 3
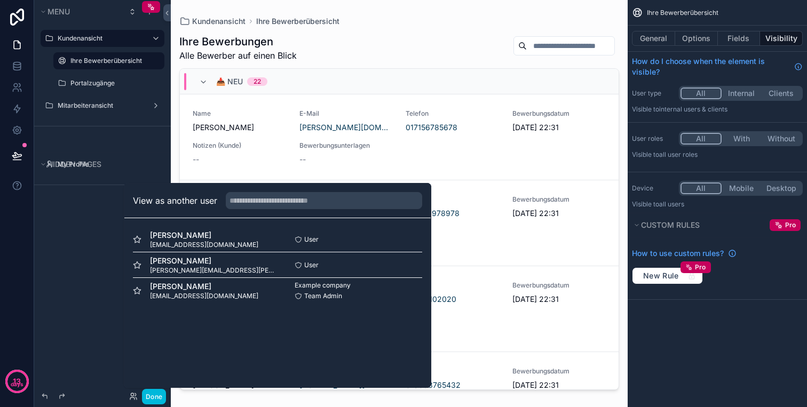
click at [0, 0] on button "Select" at bounding box center [0, 0] width 0 height 0
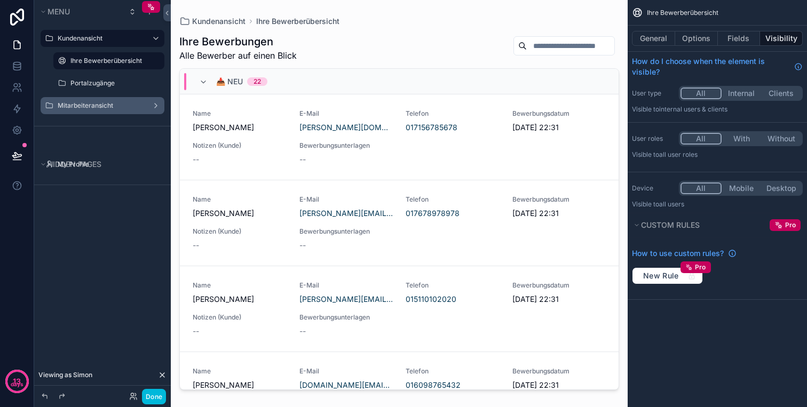
click at [100, 105] on label "Mitarbeiteransicht" at bounding box center [100, 105] width 85 height 9
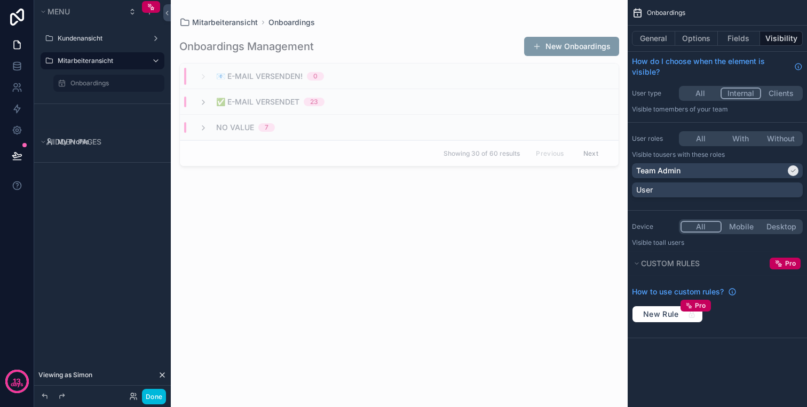
click at [0, 0] on icon "scrollable content" at bounding box center [0, 0] width 0 height 0
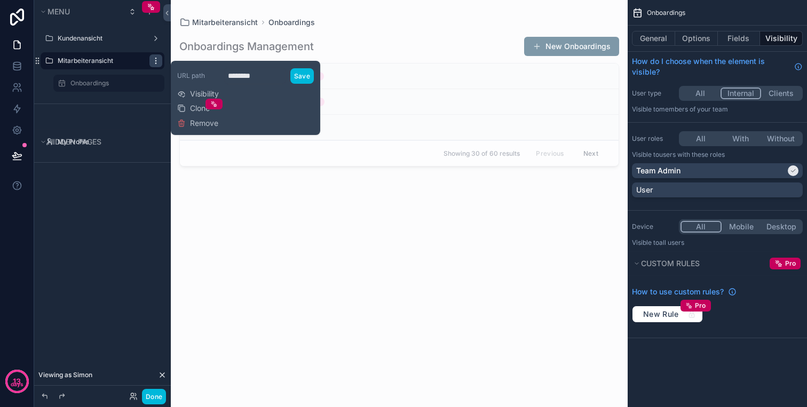
click at [156, 59] on icon "scrollable content" at bounding box center [156, 61] width 9 height 9
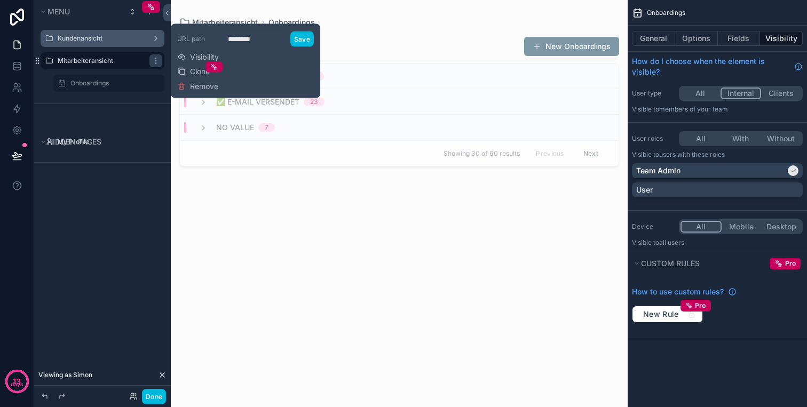
click at [93, 40] on label "Kundenansicht" at bounding box center [100, 38] width 85 height 9
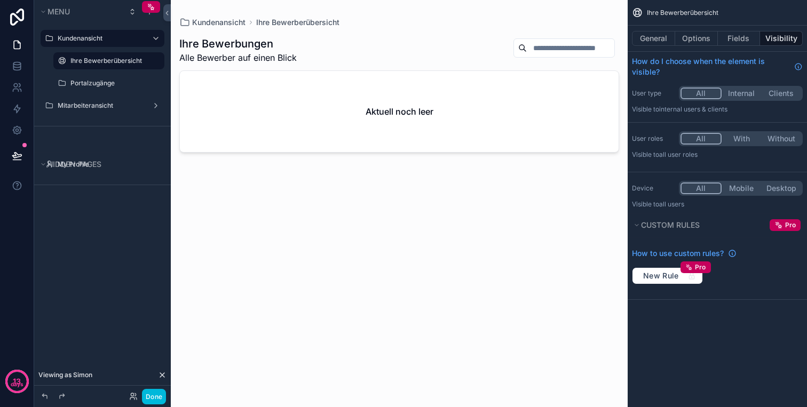
click at [105, 60] on label "Ihre Bewerberübersicht" at bounding box center [114, 61] width 88 height 9
click at [82, 59] on label "Ihre Bewerberübersicht" at bounding box center [114, 61] width 88 height 9
click at [117, 82] on label "Portalzugänge" at bounding box center [114, 83] width 88 height 9
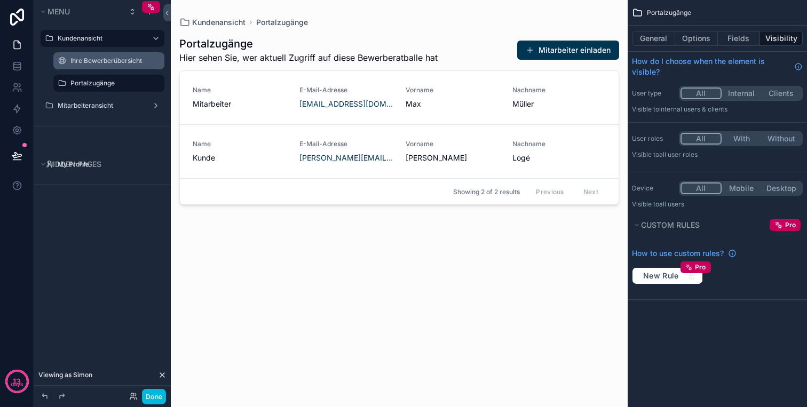
click at [102, 57] on label "Ihre Bewerberübersicht" at bounding box center [114, 61] width 88 height 9
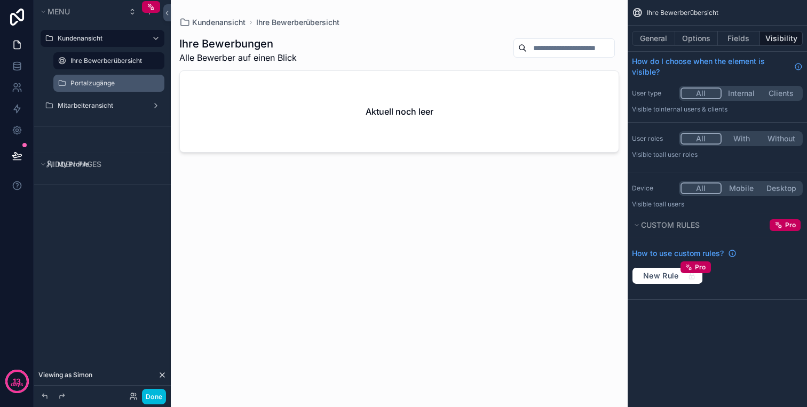
click at [96, 42] on label "Kundenansicht" at bounding box center [100, 38] width 85 height 9
click at [111, 57] on label "Ihre Bewerberübersicht" at bounding box center [114, 61] width 88 height 9
click at [46, 397] on icon at bounding box center [45, 396] width 9 height 9
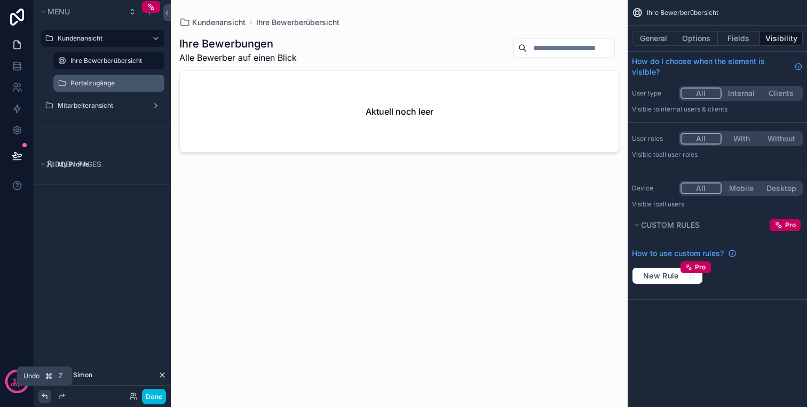
click at [46, 397] on icon at bounding box center [45, 396] width 9 height 9
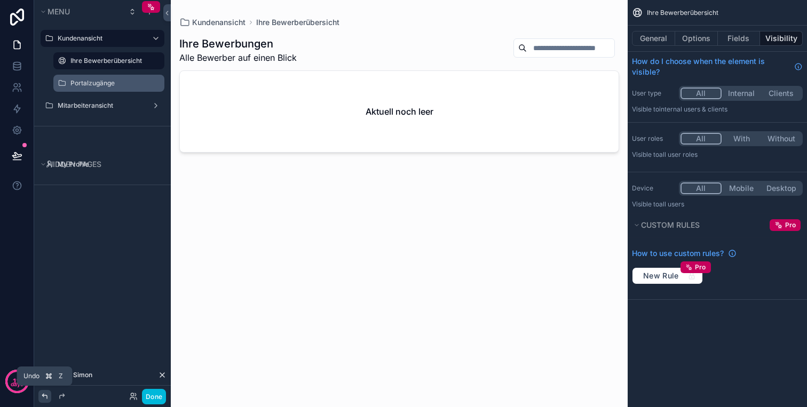
click at [46, 397] on icon at bounding box center [45, 396] width 9 height 9
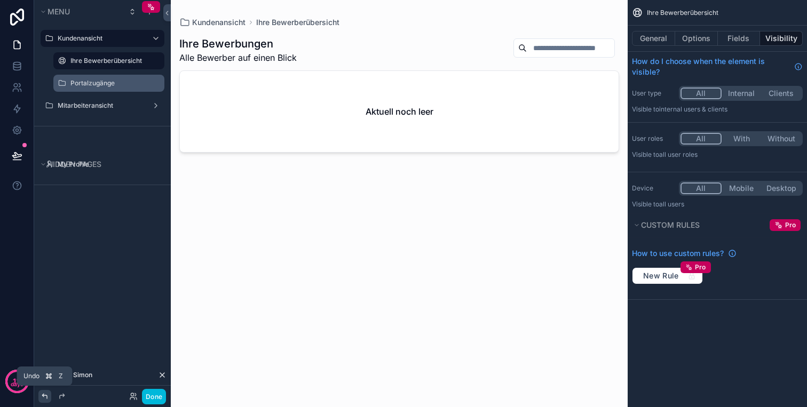
click at [46, 397] on icon at bounding box center [45, 396] width 9 height 9
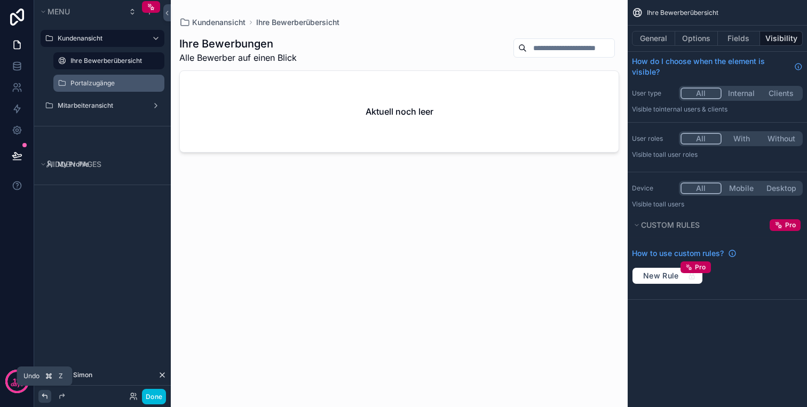
click at [46, 397] on icon at bounding box center [45, 396] width 9 height 9
click at [88, 83] on label "Portalzugänge" at bounding box center [114, 83] width 88 height 9
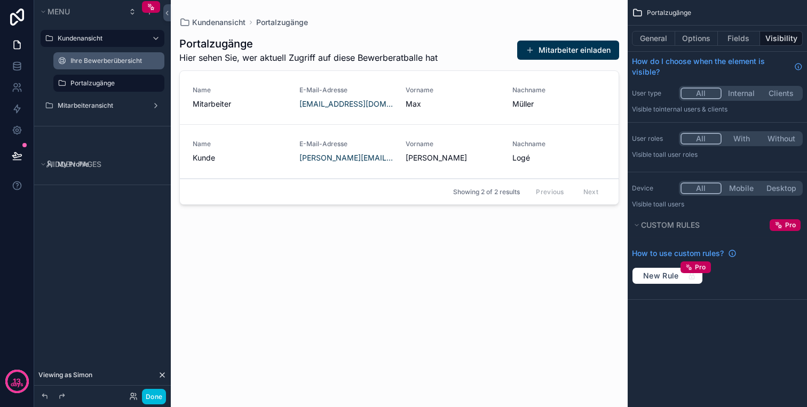
click at [98, 58] on label "Ihre Bewerberübersicht" at bounding box center [114, 61] width 88 height 9
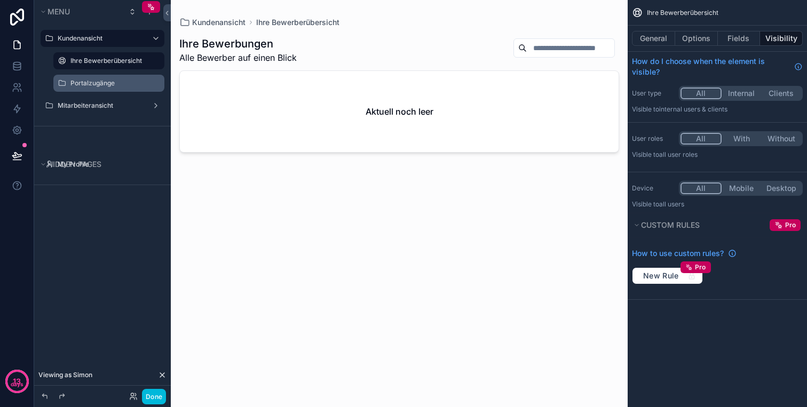
click at [98, 80] on label "Portalzugänge" at bounding box center [114, 83] width 88 height 9
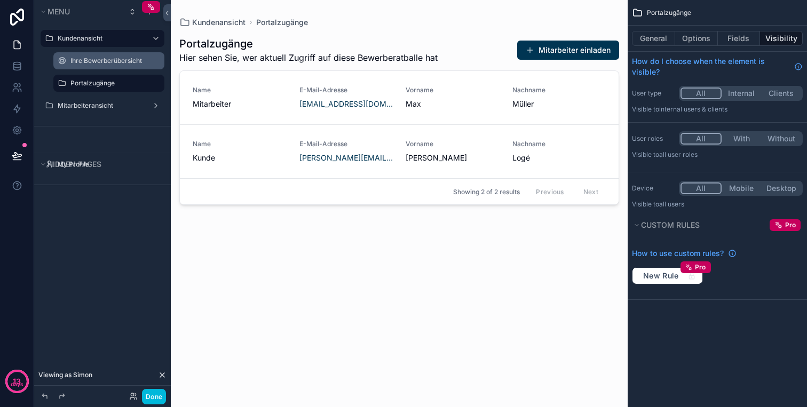
click at [99, 38] on label "Kundenansicht" at bounding box center [100, 38] width 85 height 9
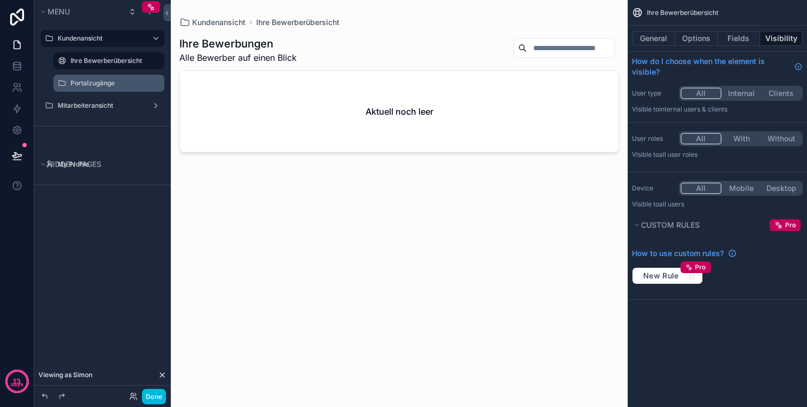
drag, startPoint x: 158, startPoint y: 393, endPoint x: 127, endPoint y: 371, distance: 38.2
click at [128, 371] on div "Viewing as Simon Done" at bounding box center [102, 386] width 137 height 43
click at [81, 381] on div "Viewing as Simon" at bounding box center [102, 375] width 137 height 21
click at [134, 399] on icon at bounding box center [133, 396] width 9 height 9
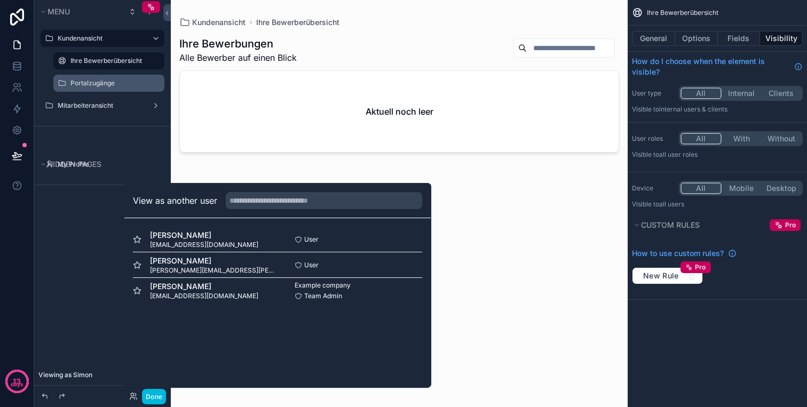
click at [0, 0] on button "Select" at bounding box center [0, 0] width 0 height 0
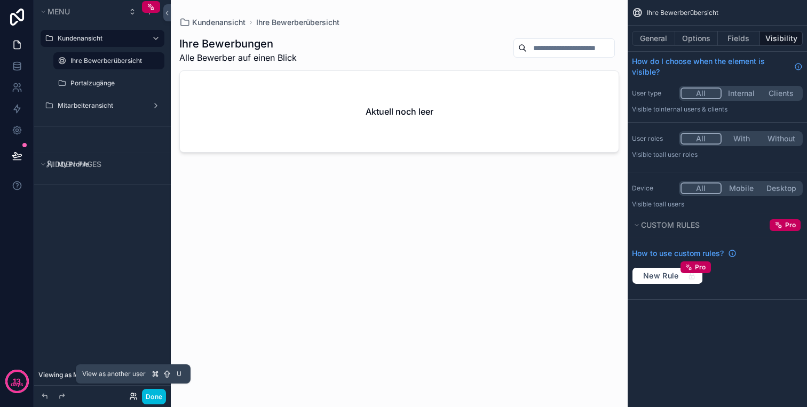
click at [129, 393] on icon at bounding box center [133, 396] width 9 height 9
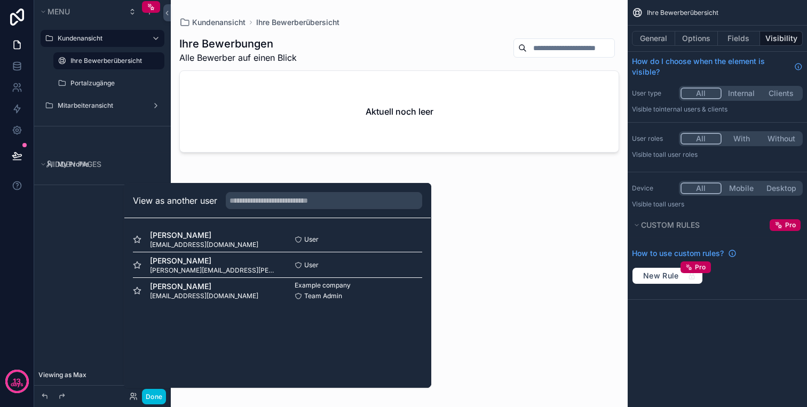
click at [0, 0] on button "Select" at bounding box center [0, 0] width 0 height 0
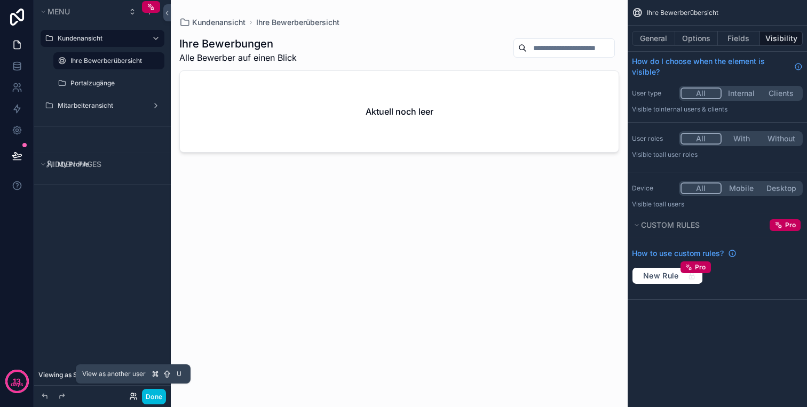
click at [134, 395] on icon at bounding box center [133, 396] width 9 height 9
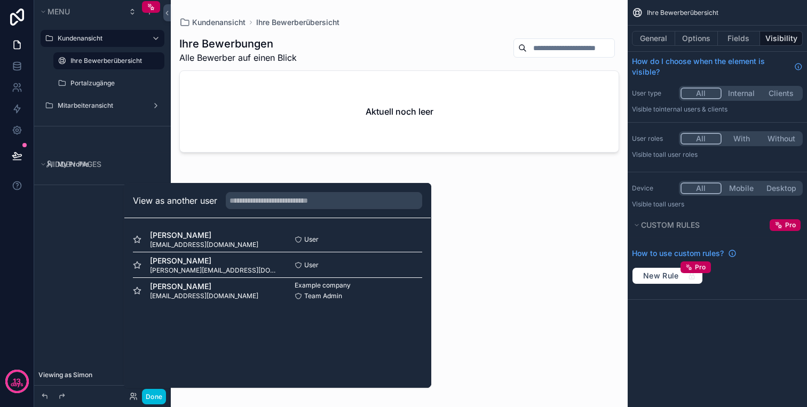
click at [495, 245] on div "scrollable content" at bounding box center [399, 197] width 457 height 395
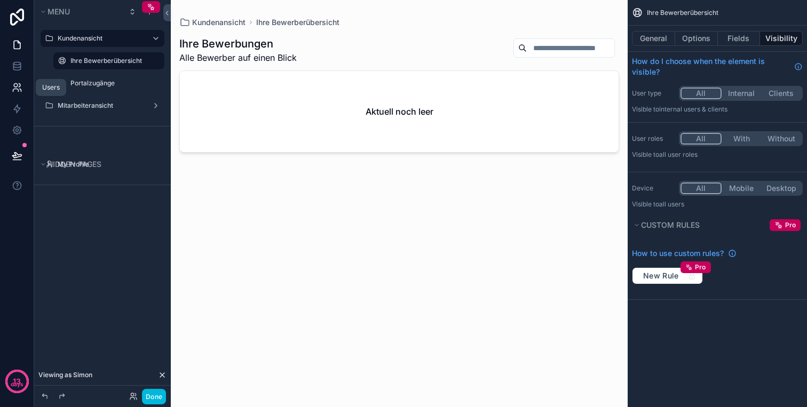
click at [18, 84] on icon at bounding box center [17, 87] width 11 height 11
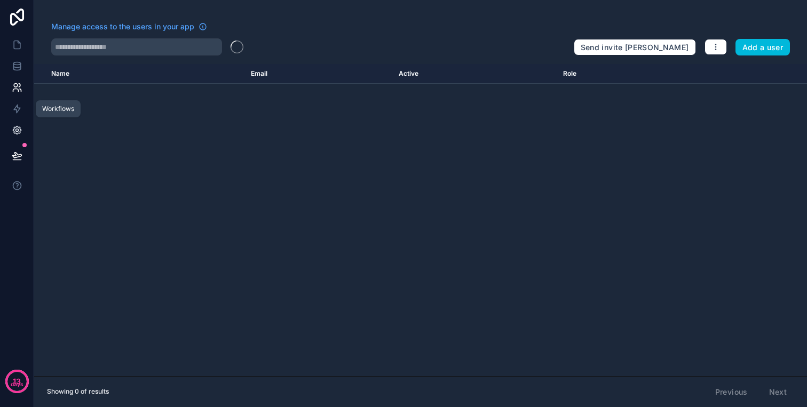
click at [22, 120] on link at bounding box center [17, 130] width 34 height 21
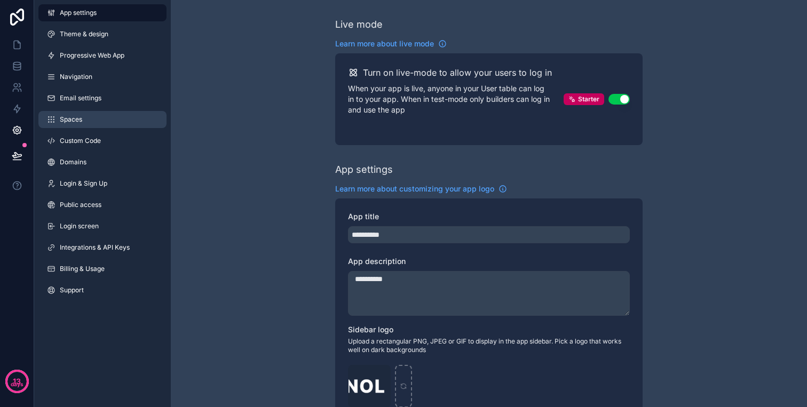
click at [91, 117] on link "Spaces" at bounding box center [102, 119] width 128 height 17
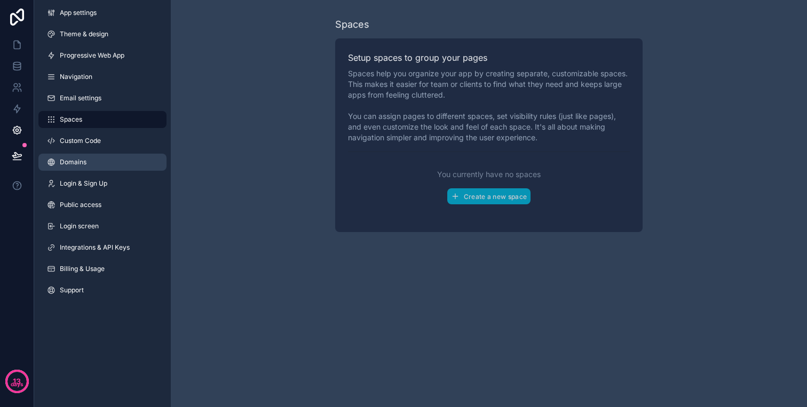
click at [92, 155] on link "Domains" at bounding box center [102, 162] width 128 height 17
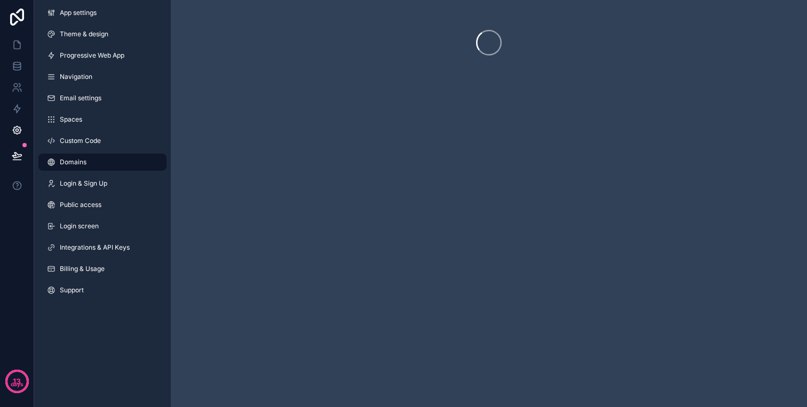
click at [96, 172] on div "App settings Theme & design Progressive Web App Navigation Email settings Space…" at bounding box center [102, 154] width 137 height 308
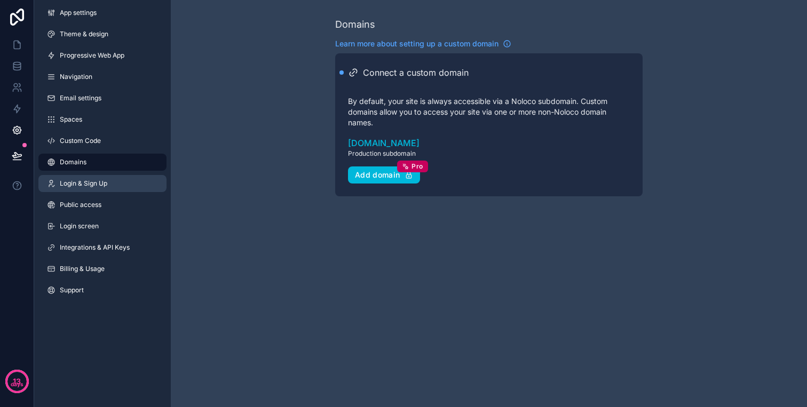
click at [98, 179] on span "Login & Sign Up" at bounding box center [84, 183] width 48 height 9
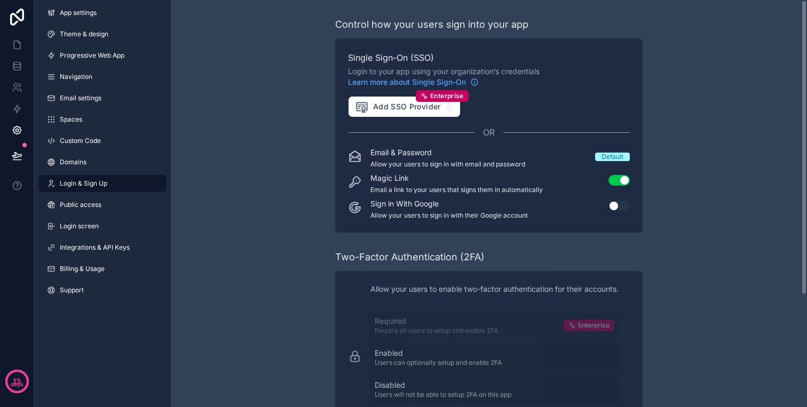
scroll to position [154, 0]
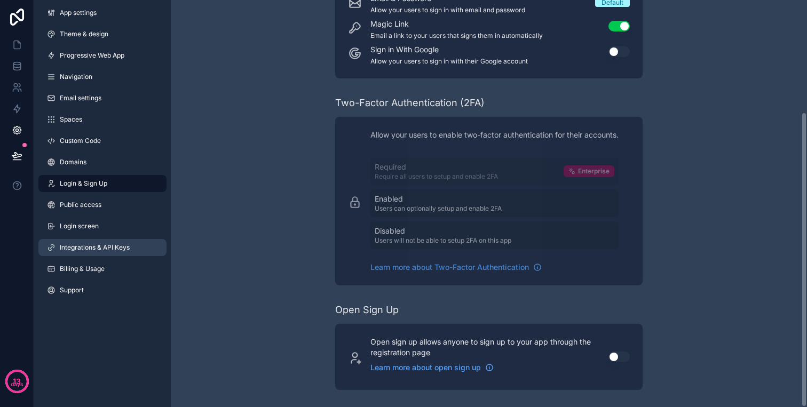
click at [96, 239] on link "Integrations & API Keys" at bounding box center [102, 247] width 128 height 17
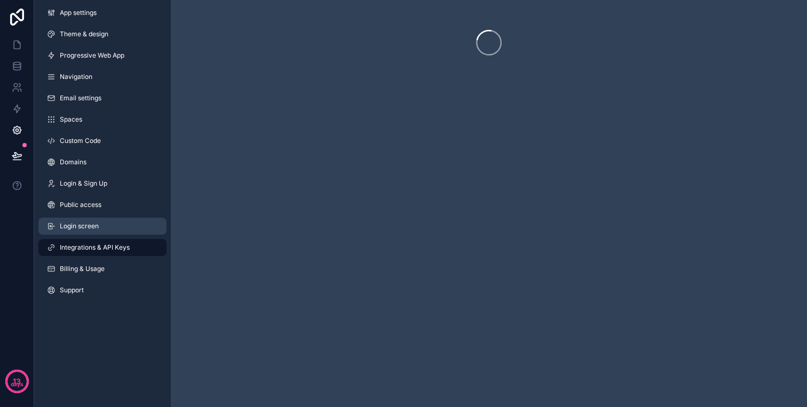
click at [97, 230] on span "Login screen" at bounding box center [79, 226] width 39 height 9
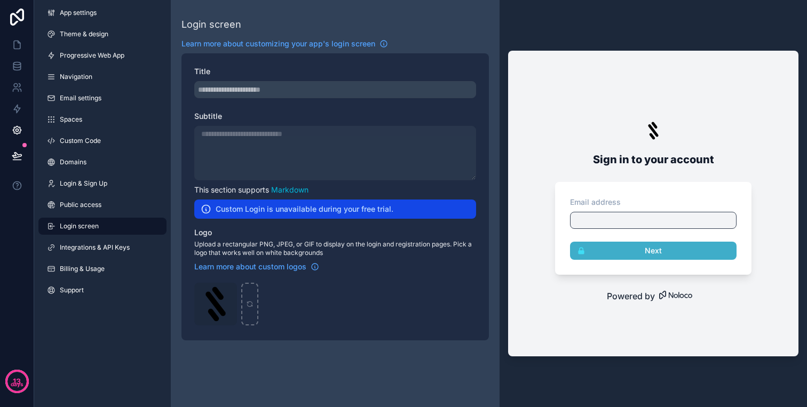
click at [97, 217] on div "App settings Theme & design Progressive Web App Navigation Email settings Space…" at bounding box center [102, 154] width 137 height 308
click at [101, 205] on span "Public access" at bounding box center [81, 205] width 42 height 9
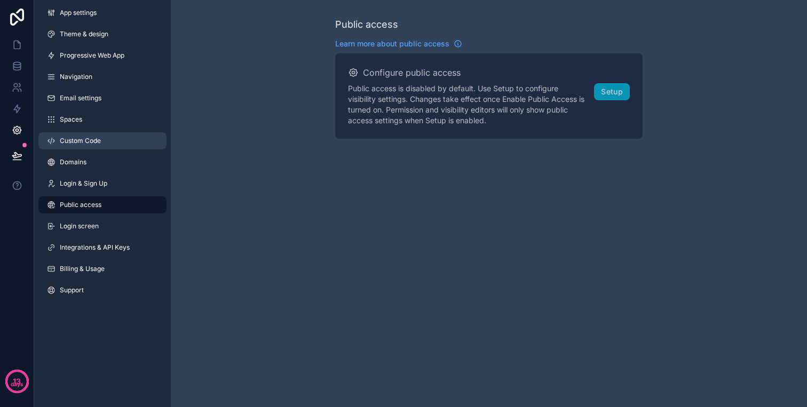
click at [90, 137] on span "Custom Code" at bounding box center [80, 141] width 41 height 9
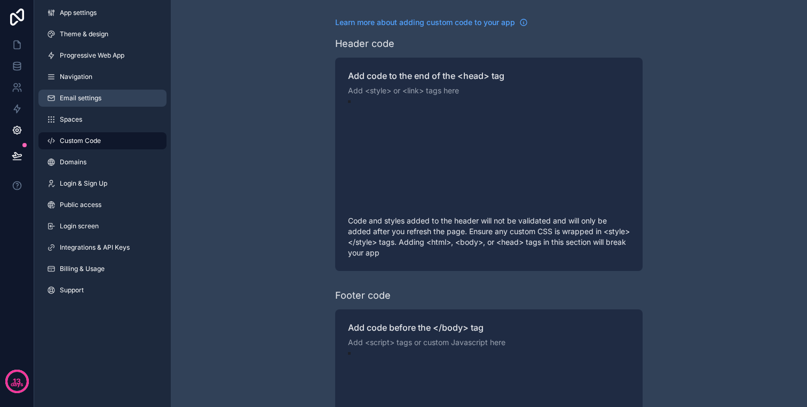
click at [91, 97] on span "Email settings" at bounding box center [81, 98] width 42 height 9
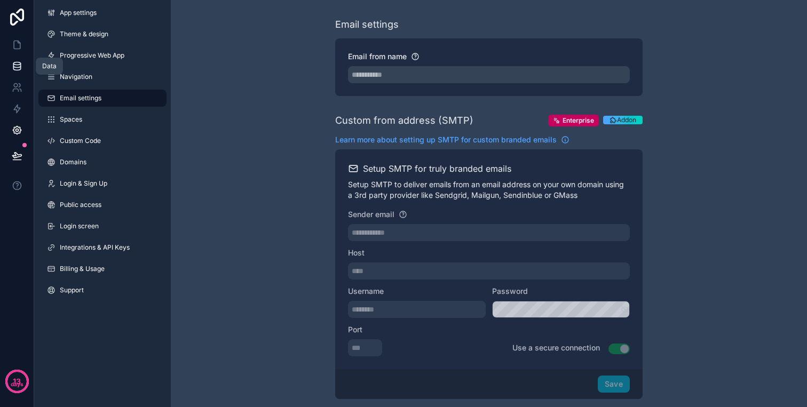
click at [13, 61] on icon at bounding box center [17, 66] width 11 height 11
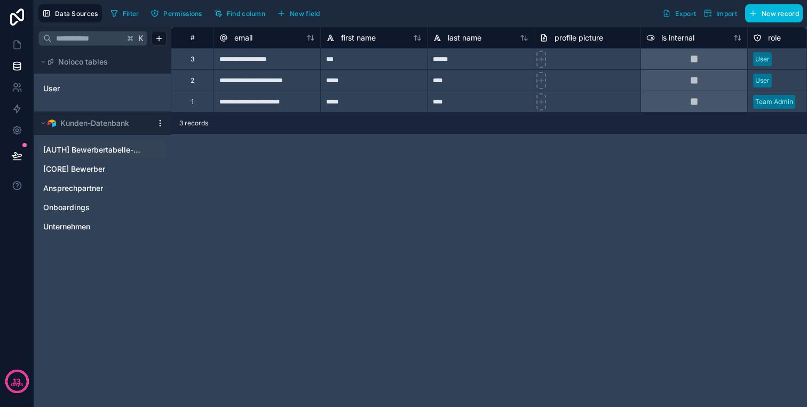
click at [91, 148] on span "[AUTH] Bewerbertabelle-Logins" at bounding box center [91, 150] width 97 height 11
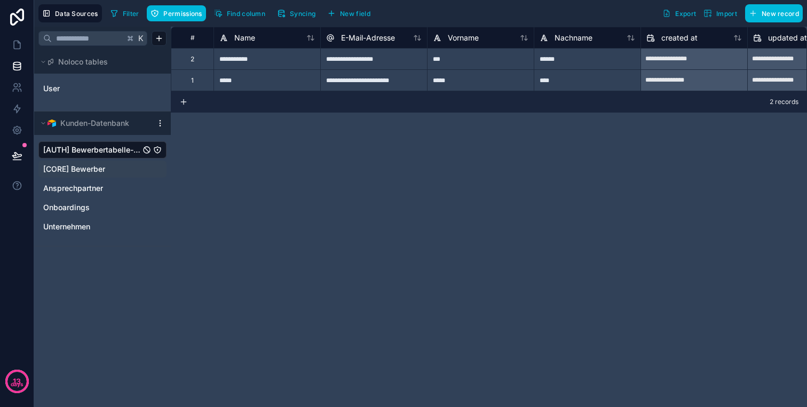
click at [97, 173] on span "[CORE] Bewerber" at bounding box center [74, 169] width 62 height 11
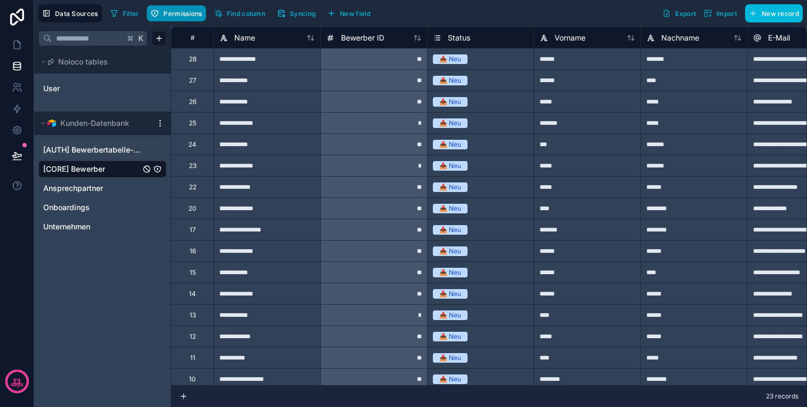
click at [188, 13] on span "Permissions" at bounding box center [182, 14] width 38 height 8
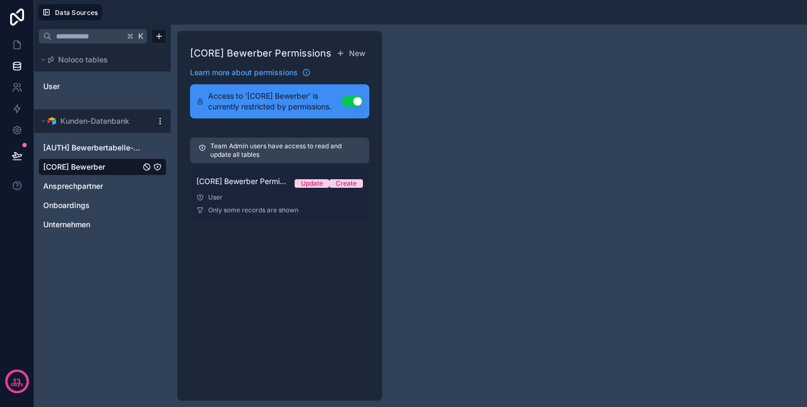
click at [249, 178] on span "[CORE] Bewerber Permission 1" at bounding box center [242, 181] width 90 height 11
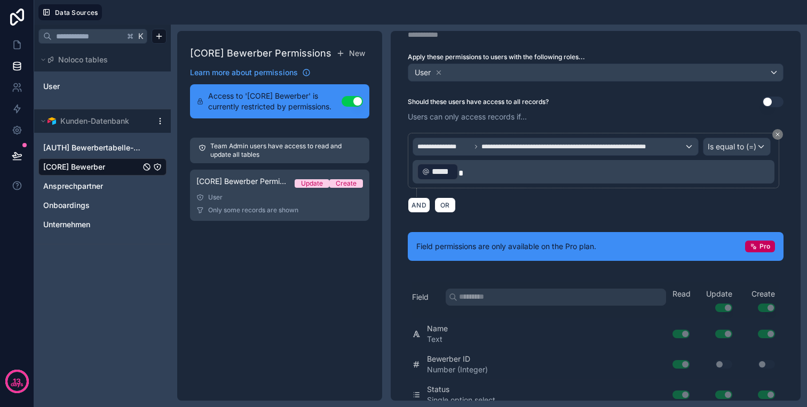
scroll to position [42, 0]
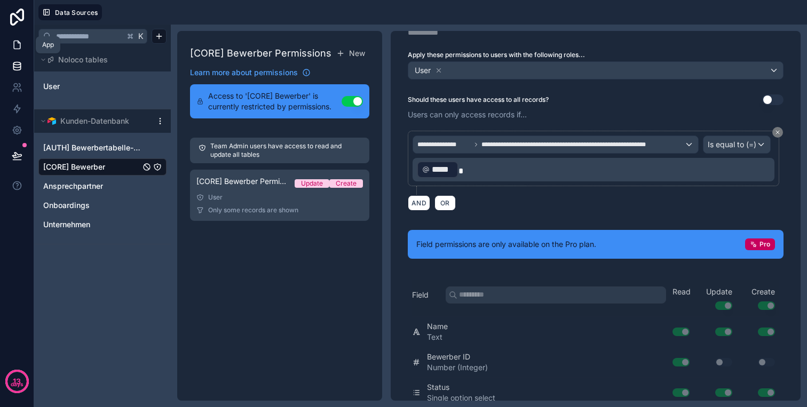
click at [19, 46] on icon at bounding box center [17, 45] width 11 height 11
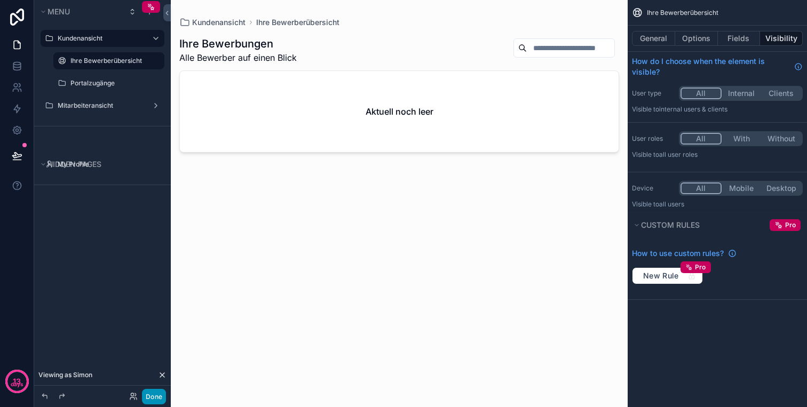
click at [160, 395] on button "Done" at bounding box center [154, 396] width 24 height 15
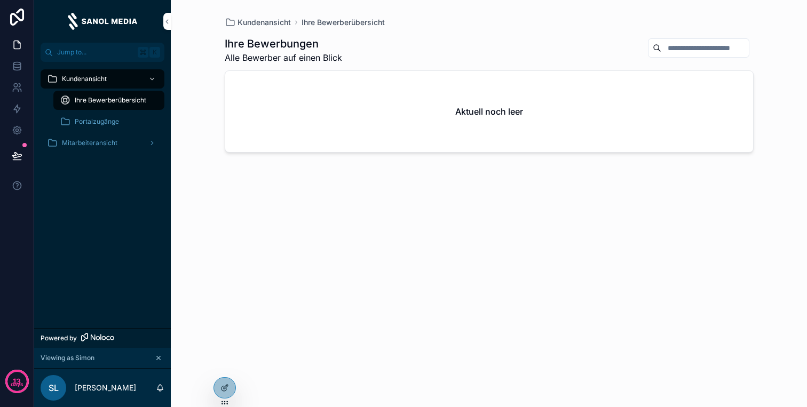
click at [109, 112] on link "Portalzugänge" at bounding box center [108, 121] width 111 height 19
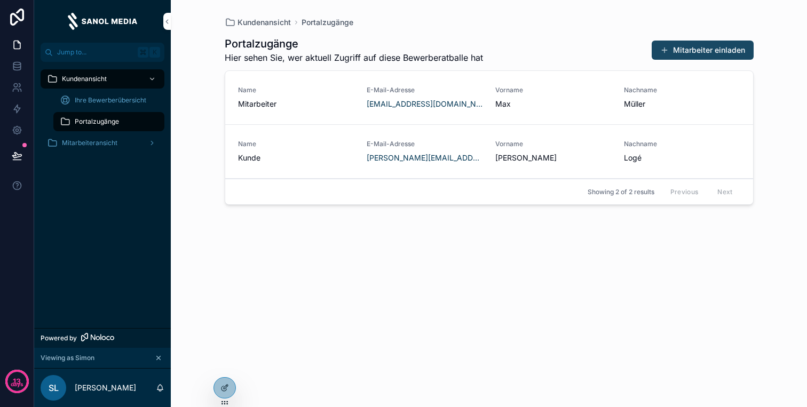
click at [726, 48] on button "Mitarbeiter einladen" at bounding box center [703, 50] width 102 height 19
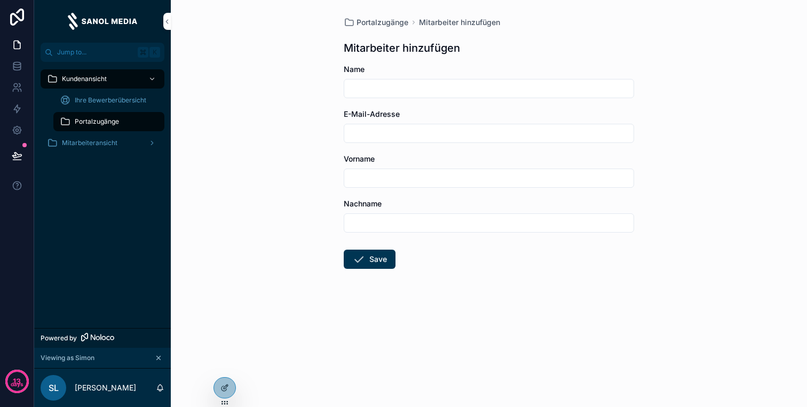
click at [82, 113] on link "Portalzugänge" at bounding box center [108, 121] width 111 height 19
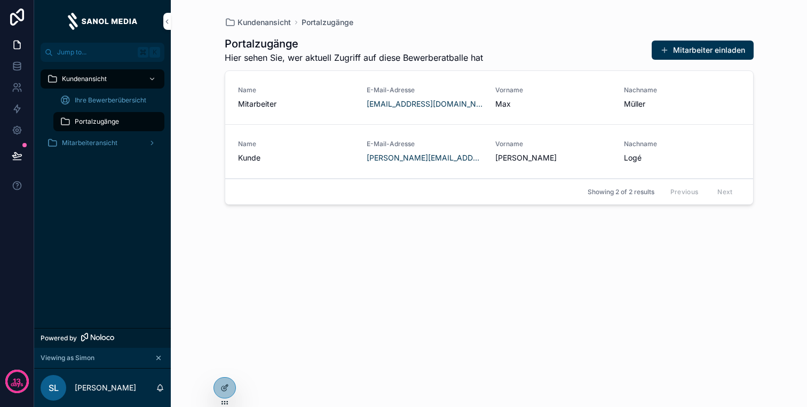
click at [84, 107] on div "Ihre Bewerberübersicht" at bounding box center [109, 100] width 98 height 17
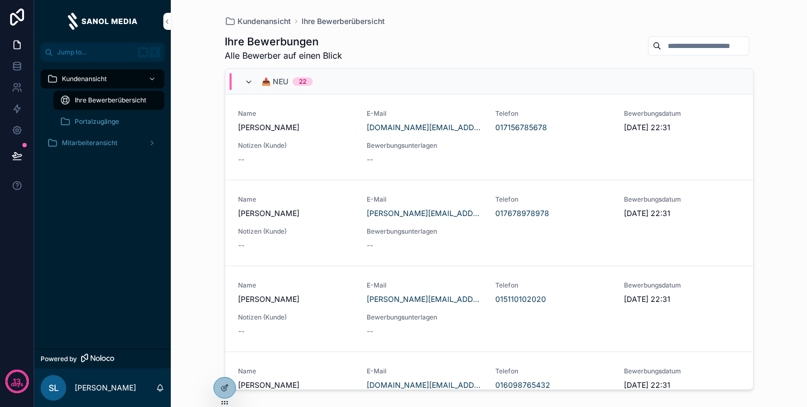
click at [247, 83] on icon "scrollable content" at bounding box center [249, 82] width 9 height 9
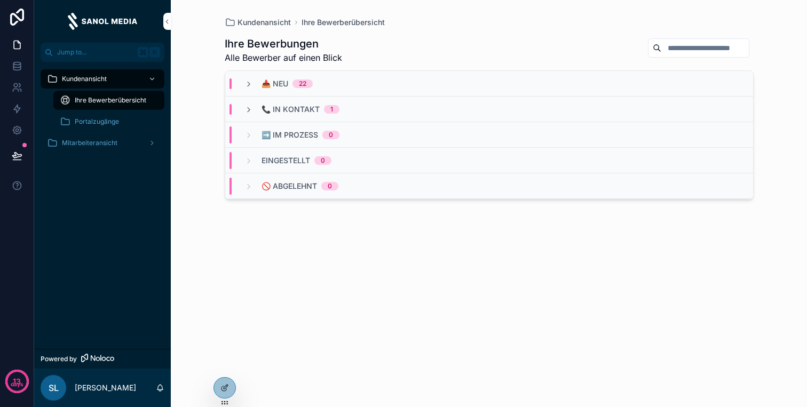
click at [247, 83] on icon "scrollable content" at bounding box center [249, 84] width 9 height 9
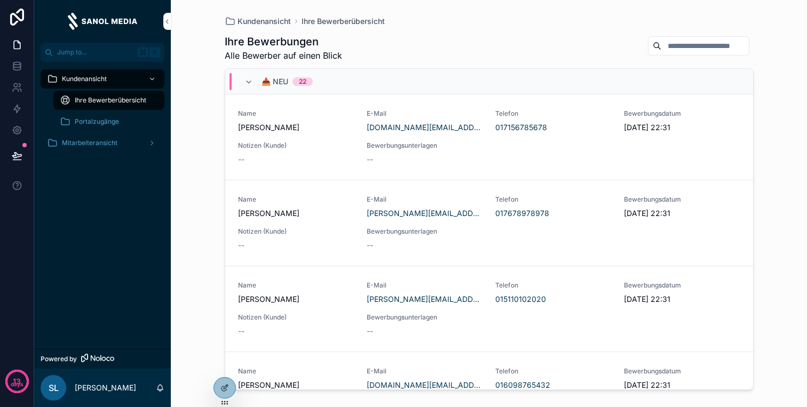
click at [255, 80] on div "📥 Neu 22" at bounding box center [279, 81] width 68 height 17
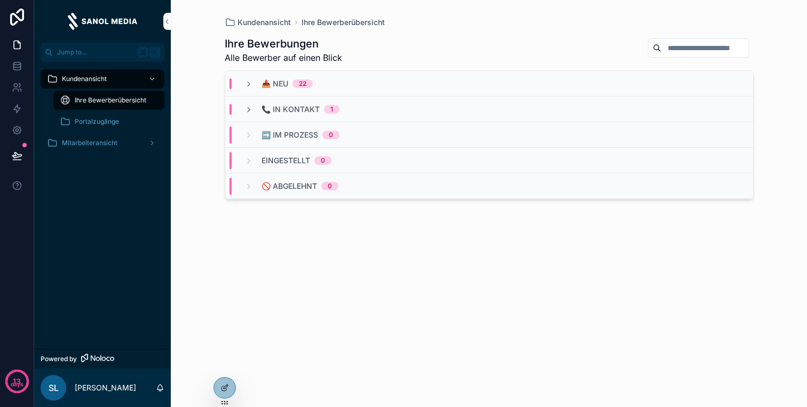
click at [120, 389] on div "SL Simon Logé" at bounding box center [102, 388] width 137 height 38
click at [108, 385] on p "[PERSON_NAME]" at bounding box center [105, 388] width 61 height 11
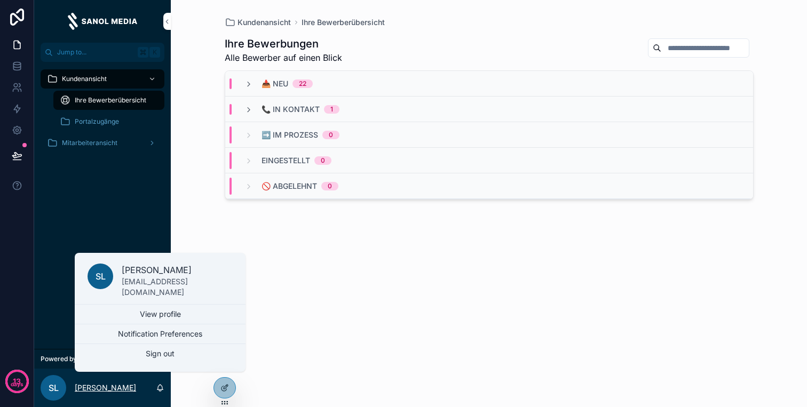
click at [111, 392] on p "[PERSON_NAME]" at bounding box center [105, 388] width 61 height 11
click at [114, 390] on p "[PERSON_NAME]" at bounding box center [105, 388] width 61 height 11
click at [226, 386] on icon at bounding box center [226, 386] width 1 height 1
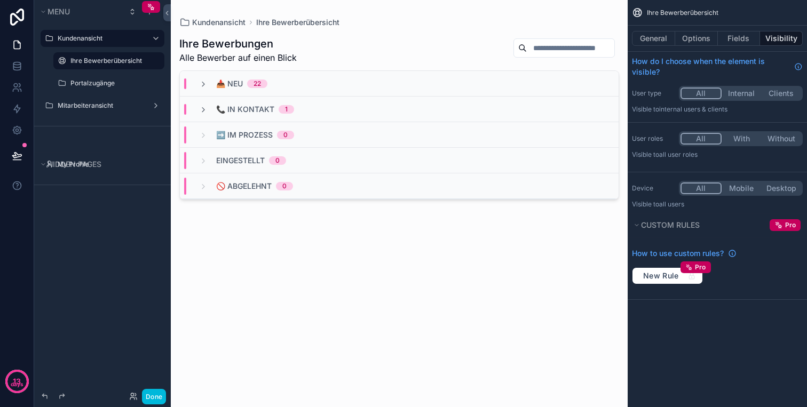
click at [225, 387] on div "scrollable content" at bounding box center [399, 197] width 457 height 395
click at [139, 396] on div "Done" at bounding box center [145, 396] width 42 height 15
click at [151, 397] on button "Done" at bounding box center [154, 396] width 24 height 15
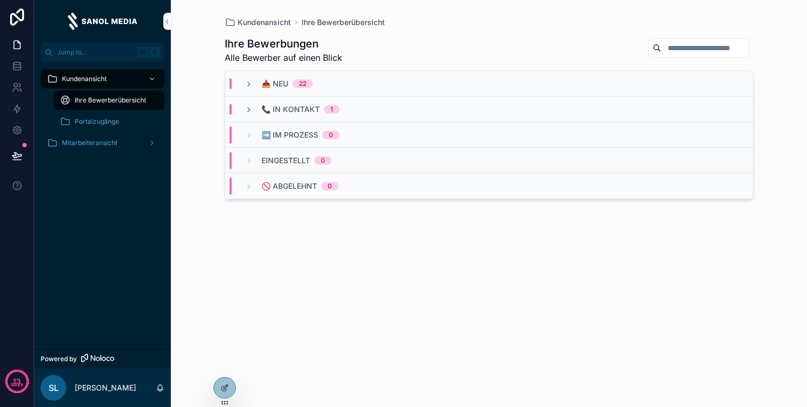
click at [0, 0] on icon at bounding box center [0, 0] width 0 height 0
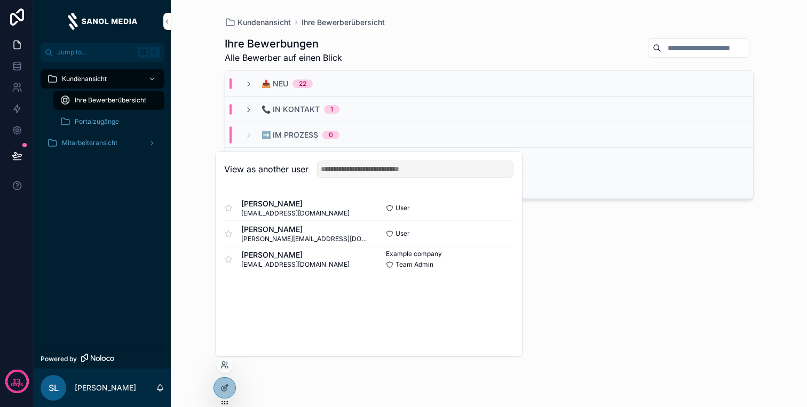
click at [0, 0] on button "Select" at bounding box center [0, 0] width 0 height 0
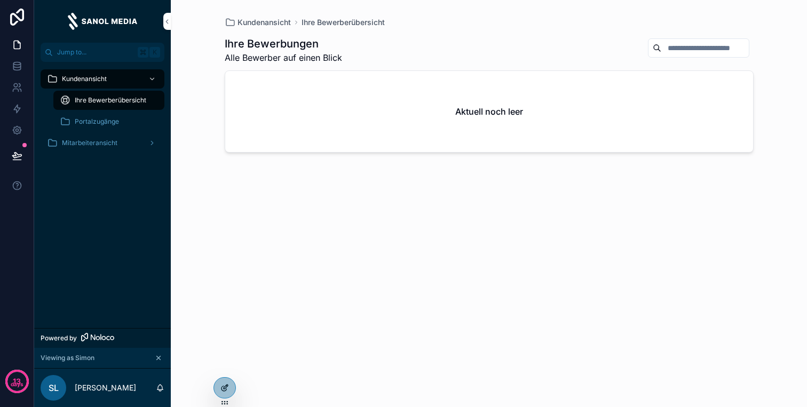
click at [230, 390] on div at bounding box center [224, 388] width 21 height 20
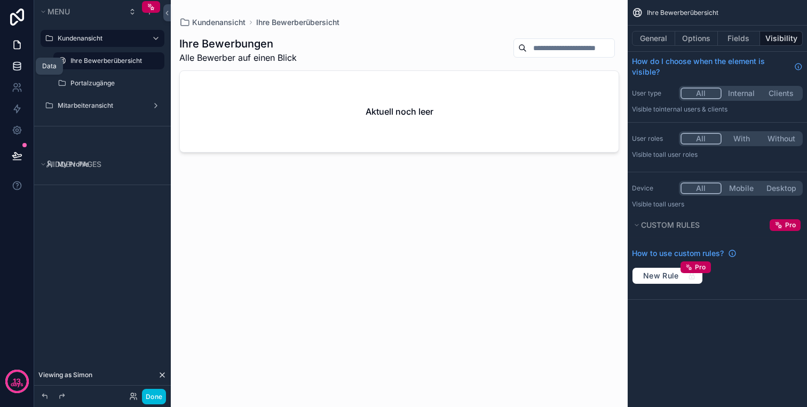
click at [12, 71] on icon at bounding box center [17, 66] width 11 height 11
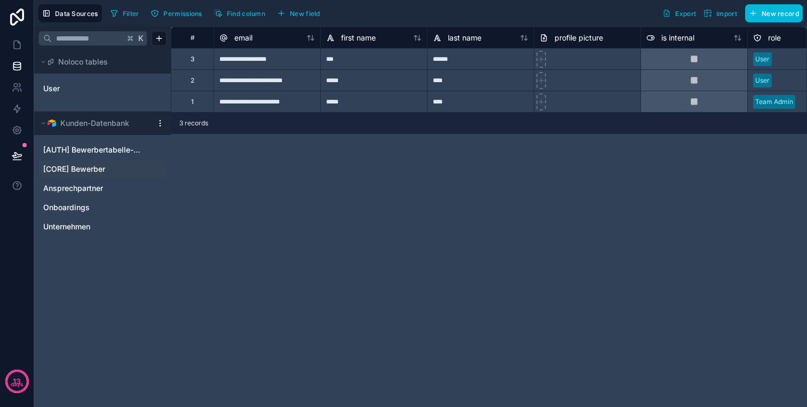
click at [91, 174] on span "[CORE] Bewerber" at bounding box center [74, 169] width 62 height 11
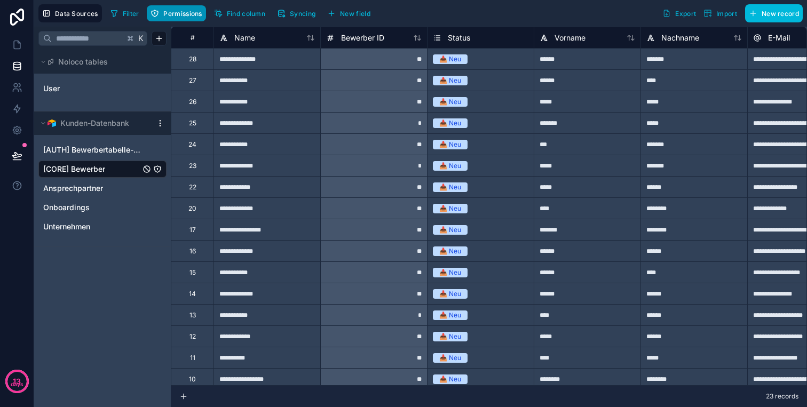
click at [162, 13] on button "Permissions" at bounding box center [176, 13] width 59 height 16
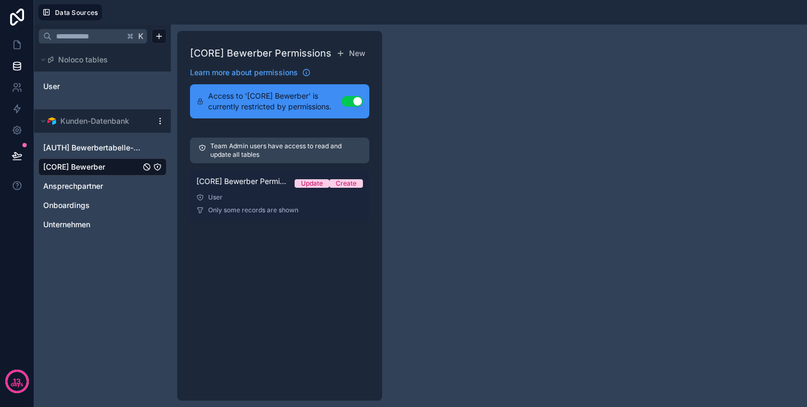
click at [269, 193] on div "User" at bounding box center [280, 197] width 167 height 9
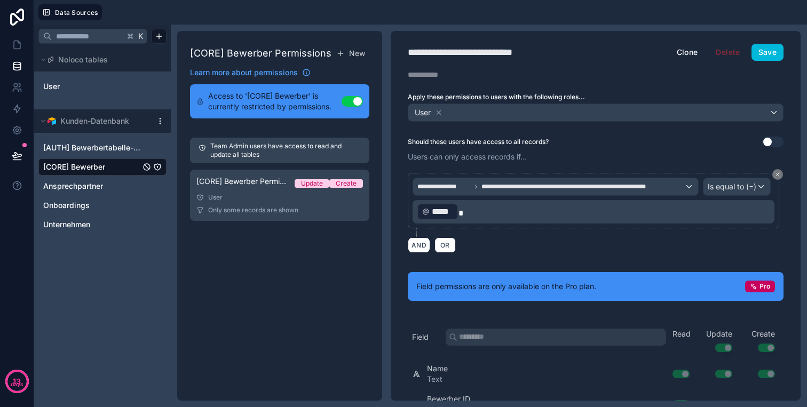
scroll to position [25, 0]
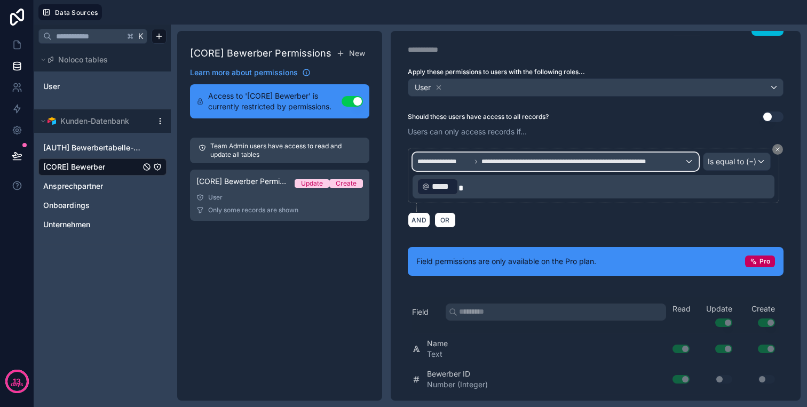
click at [457, 168] on div "**********" at bounding box center [555, 161] width 285 height 17
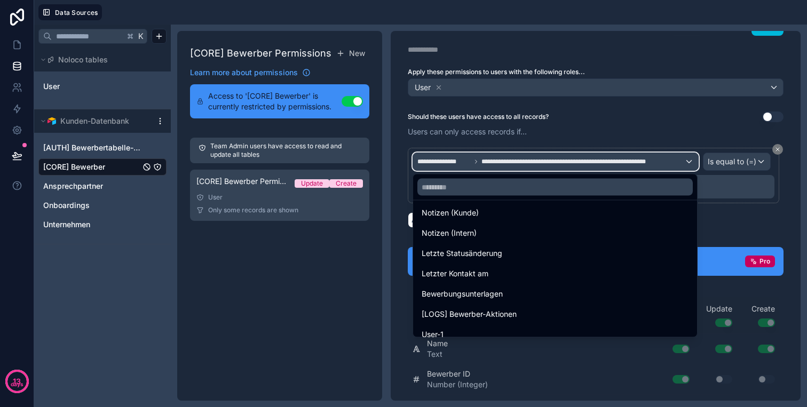
scroll to position [319, 0]
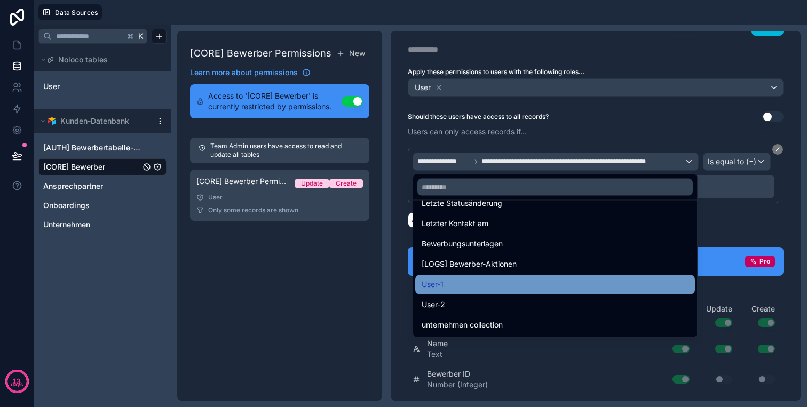
click at [471, 283] on div "User-1" at bounding box center [555, 285] width 267 height 13
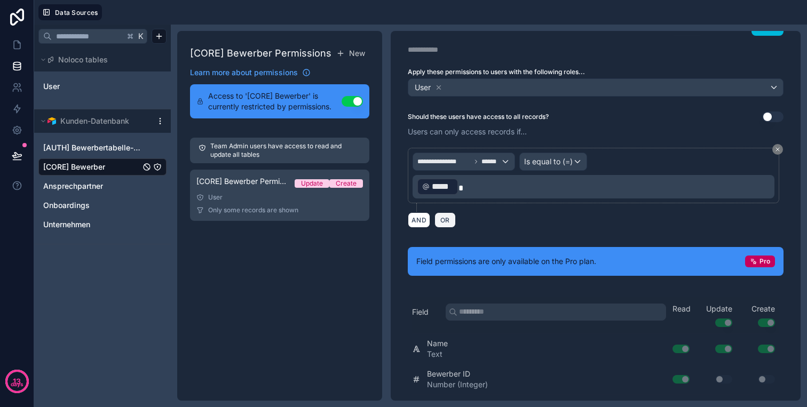
click at [445, 221] on span "OR" at bounding box center [445, 220] width 14 height 8
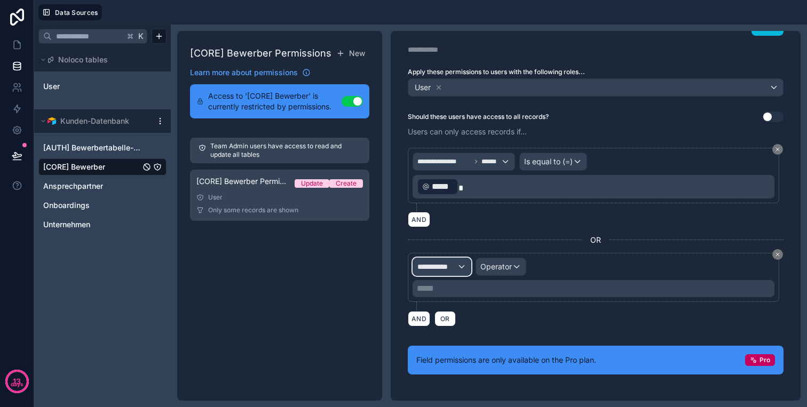
click at [429, 259] on div "**********" at bounding box center [442, 266] width 58 height 17
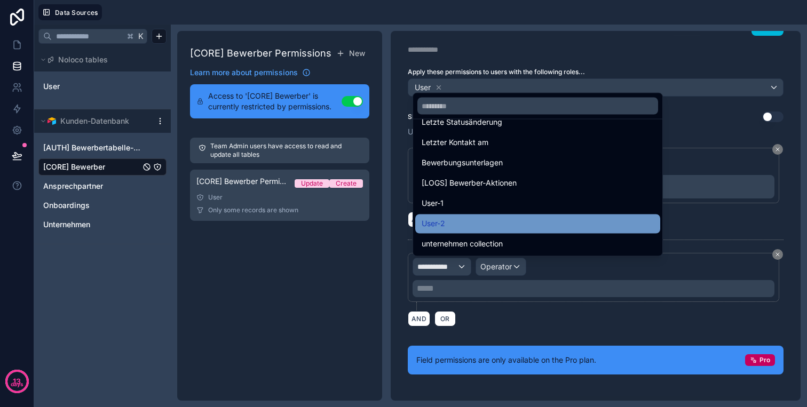
click at [451, 229] on div "User-2" at bounding box center [538, 224] width 232 height 13
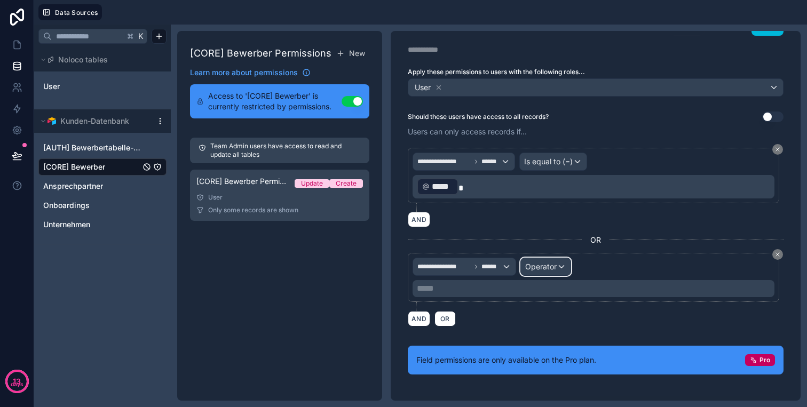
click at [531, 264] on span "Operator" at bounding box center [541, 266] width 32 height 9
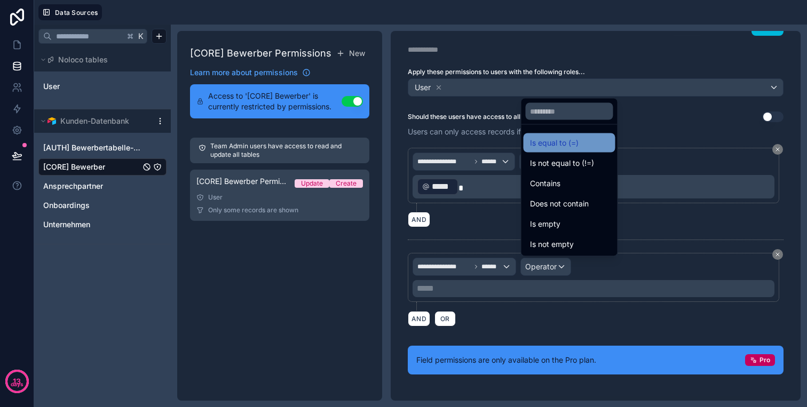
click at [580, 144] on div "Is equal to (=)" at bounding box center [569, 143] width 79 height 13
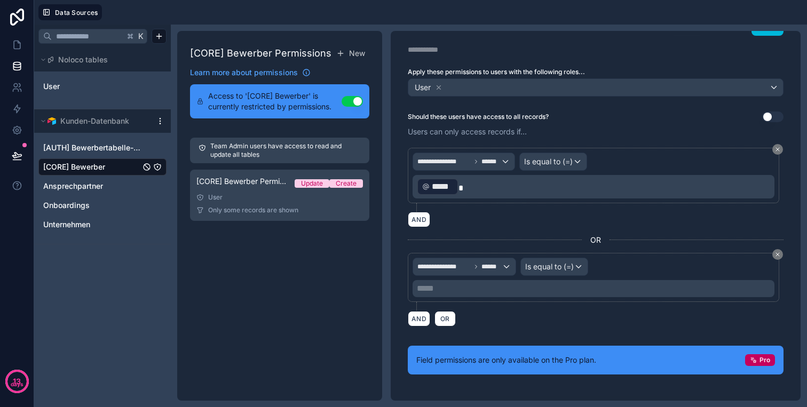
click at [492, 284] on p "***** ﻿" at bounding box center [595, 288] width 356 height 13
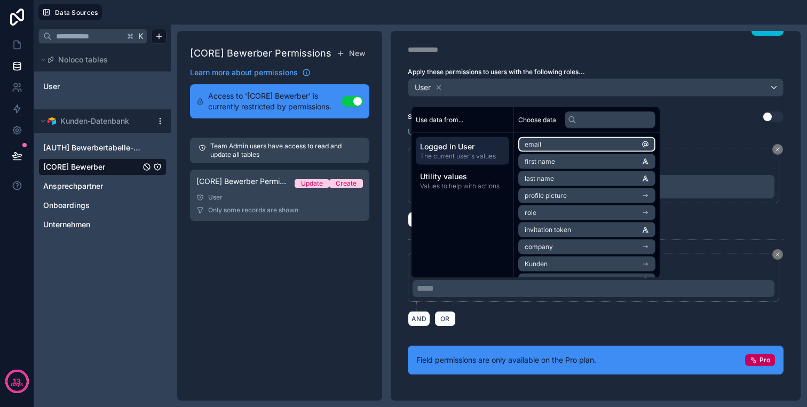
click at [568, 148] on li "email" at bounding box center [587, 144] width 137 height 15
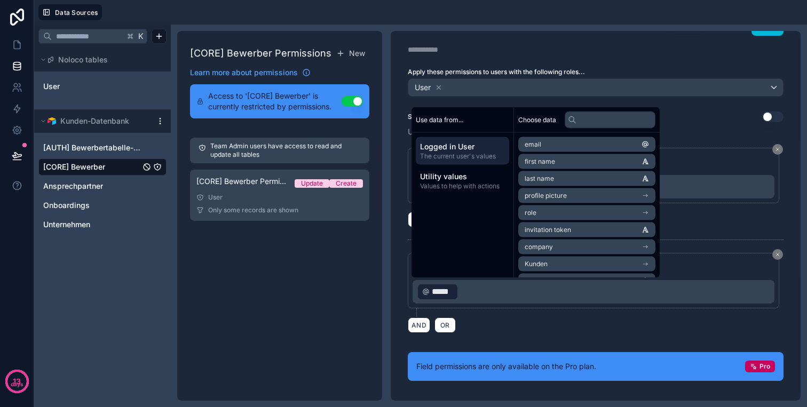
click at [525, 329] on div "AND OR" at bounding box center [596, 325] width 376 height 16
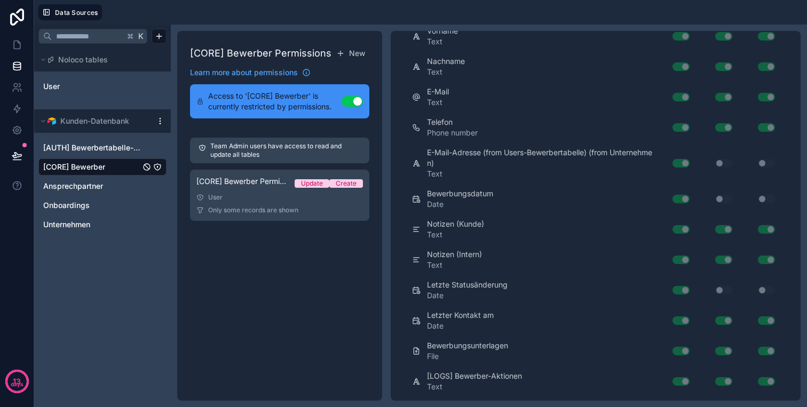
scroll to position [0, 0]
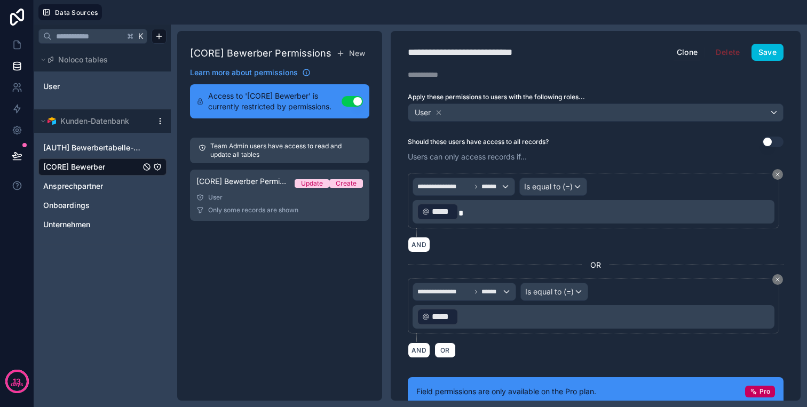
click at [509, 52] on div "**********" at bounding box center [482, 52] width 148 height 15
type div "**********"
click at [774, 45] on button "Save" at bounding box center [768, 52] width 32 height 17
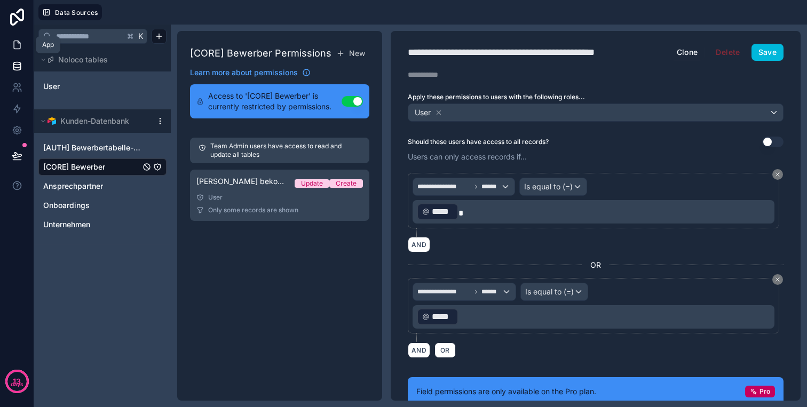
click at [17, 44] on icon at bounding box center [17, 45] width 11 height 11
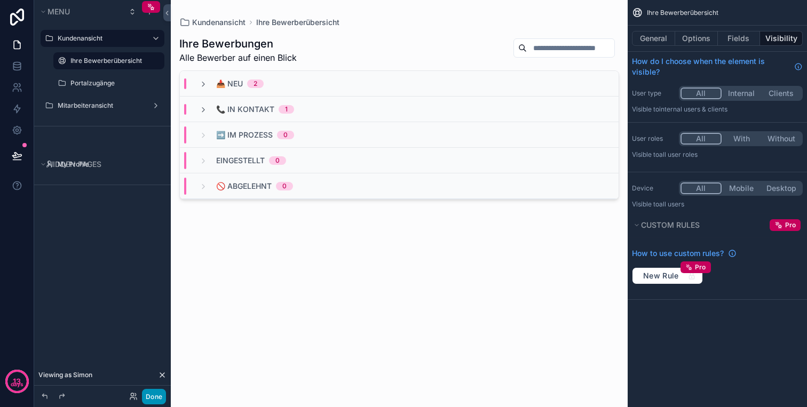
click at [164, 394] on button "Done" at bounding box center [154, 396] width 24 height 15
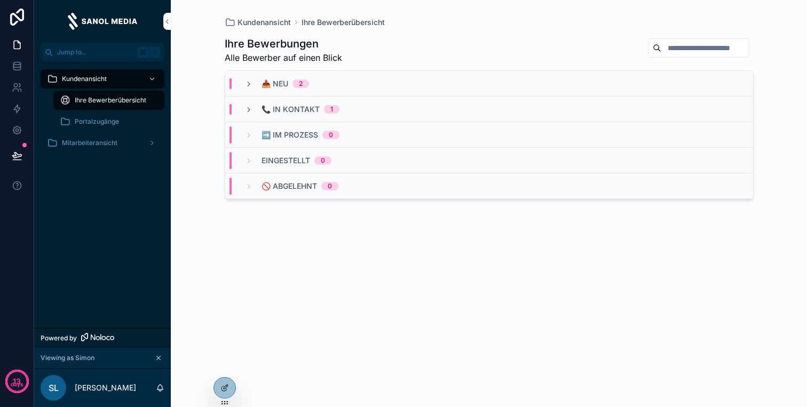
click at [0, 0] on icon at bounding box center [0, 0] width 0 height 0
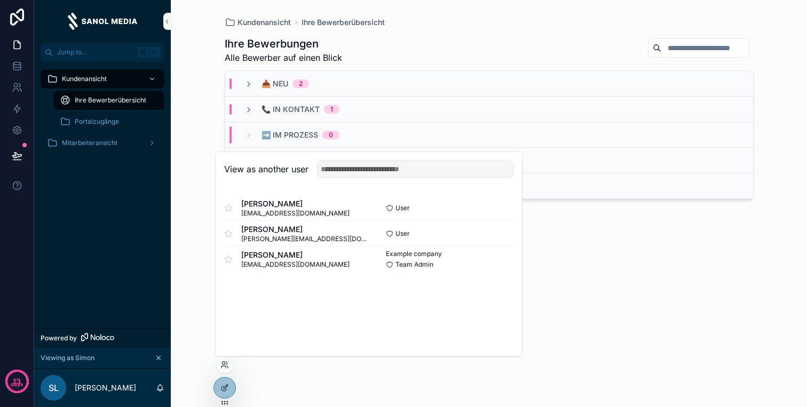
click at [0, 0] on button "Select" at bounding box center [0, 0] width 0 height 0
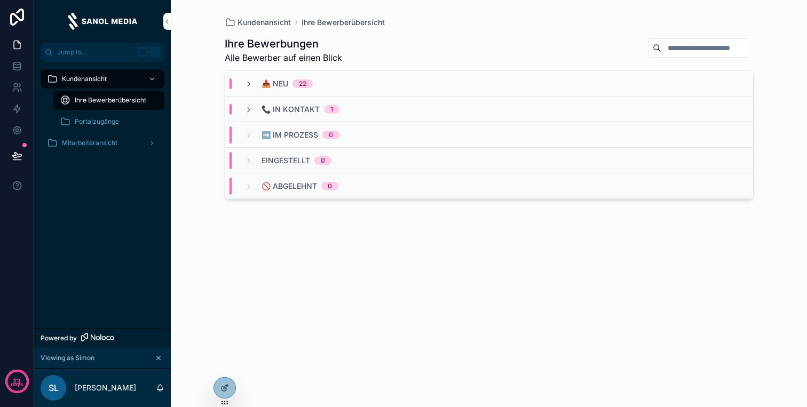
click at [0, 0] on icon at bounding box center [0, 0] width 0 height 0
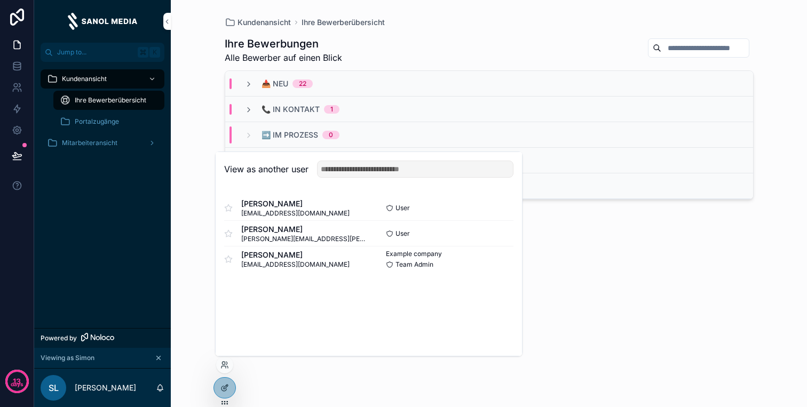
click at [0, 0] on button "Select" at bounding box center [0, 0] width 0 height 0
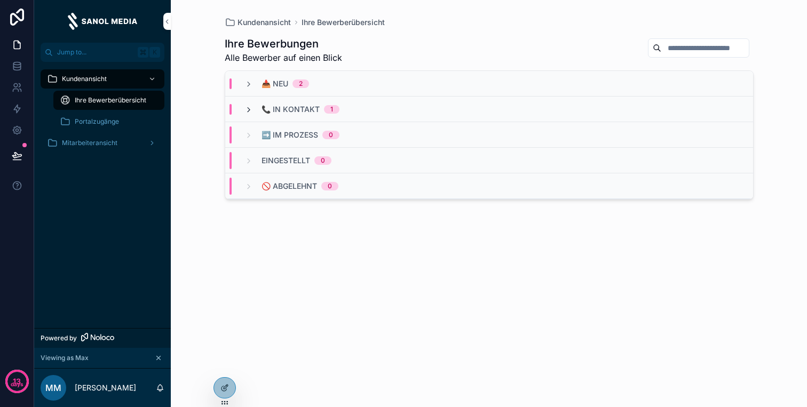
click at [249, 109] on icon "scrollable content" at bounding box center [249, 110] width 9 height 9
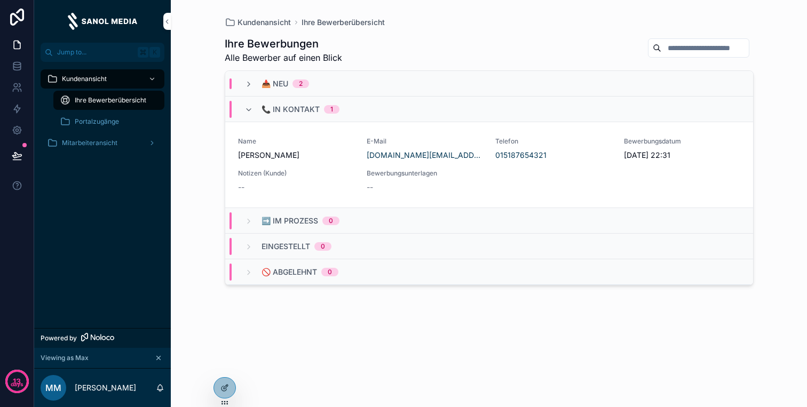
click at [249, 75] on div "📥 Neu 2" at bounding box center [489, 84] width 528 height 26
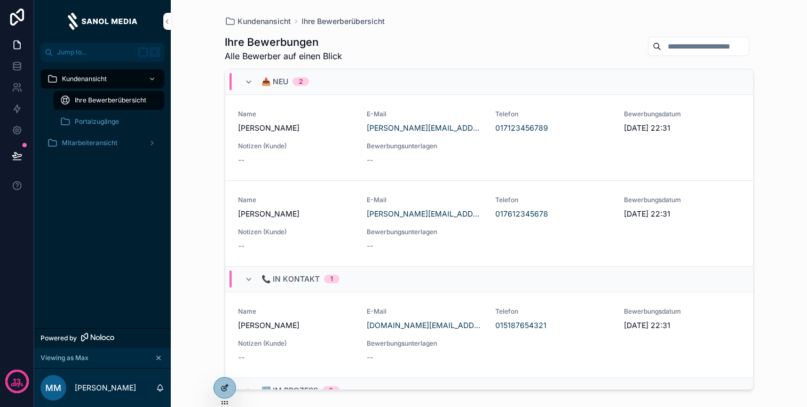
click at [218, 384] on div at bounding box center [224, 388] width 21 height 20
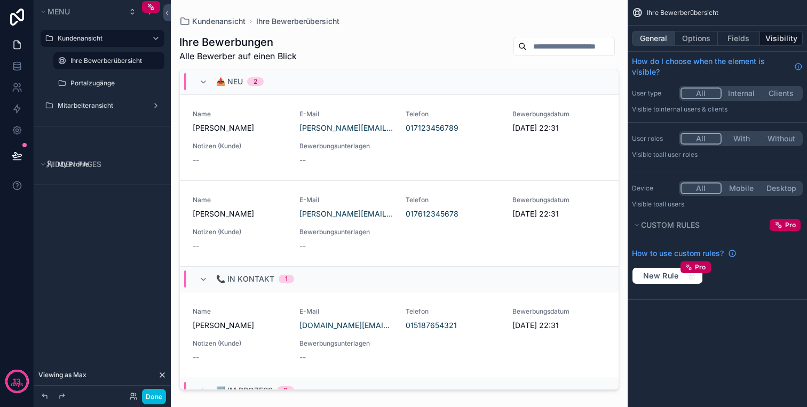
click at [666, 38] on button "General" at bounding box center [653, 38] width 43 height 15
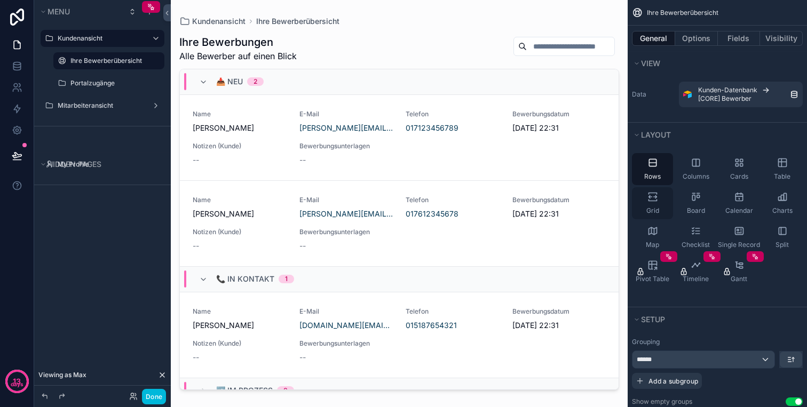
click at [661, 195] on div "Grid" at bounding box center [652, 203] width 41 height 32
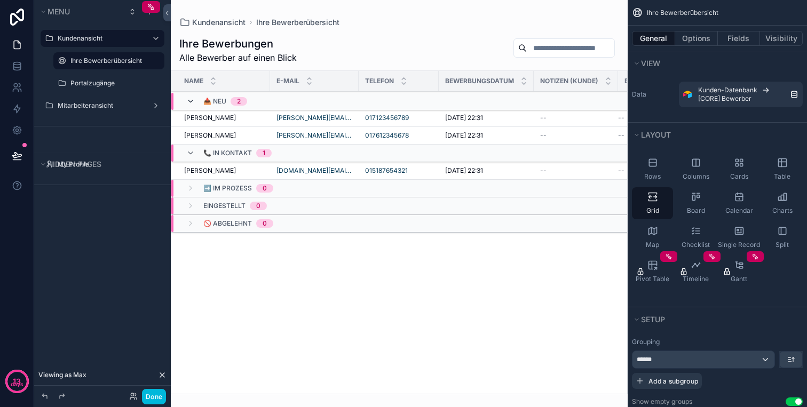
click at [191, 103] on icon "scrollable content" at bounding box center [190, 101] width 9 height 9
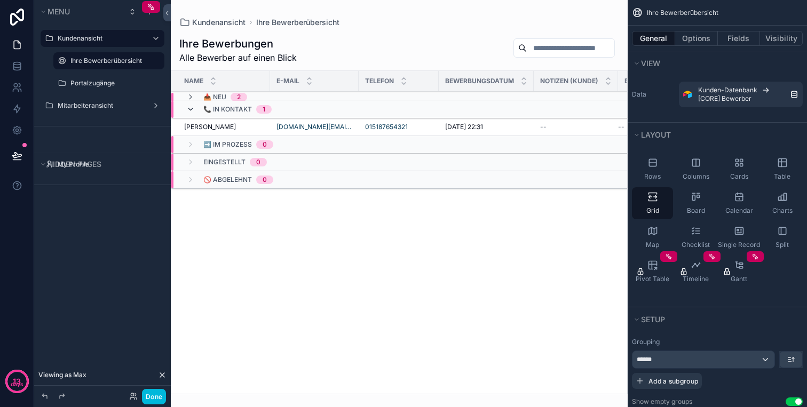
click at [191, 108] on icon "scrollable content" at bounding box center [190, 109] width 9 height 9
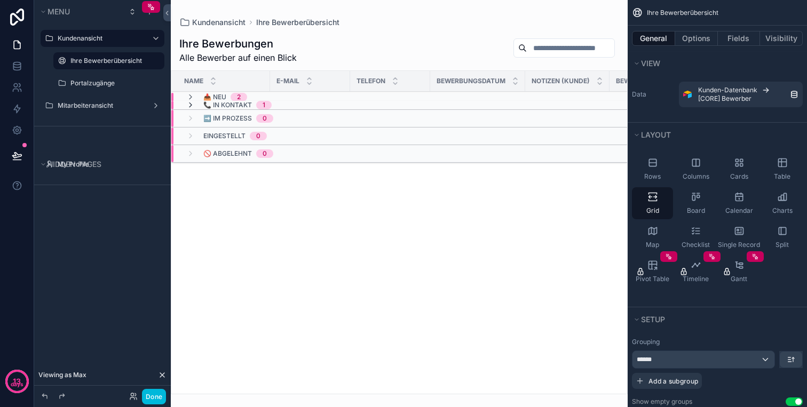
click at [191, 106] on icon "scrollable content" at bounding box center [190, 105] width 9 height 9
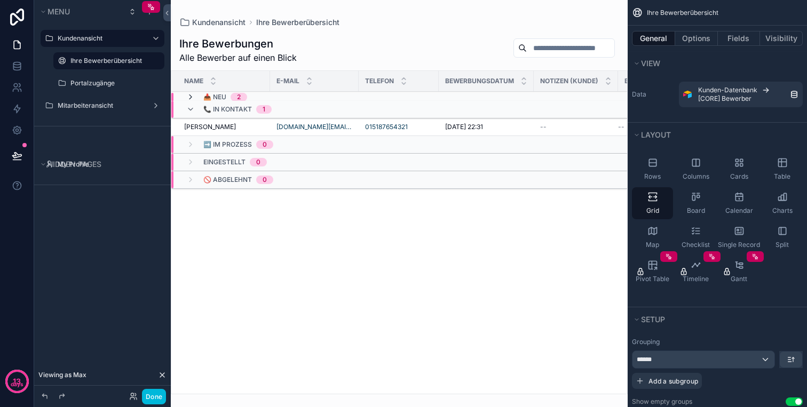
click at [191, 98] on icon "scrollable content" at bounding box center [190, 97] width 9 height 9
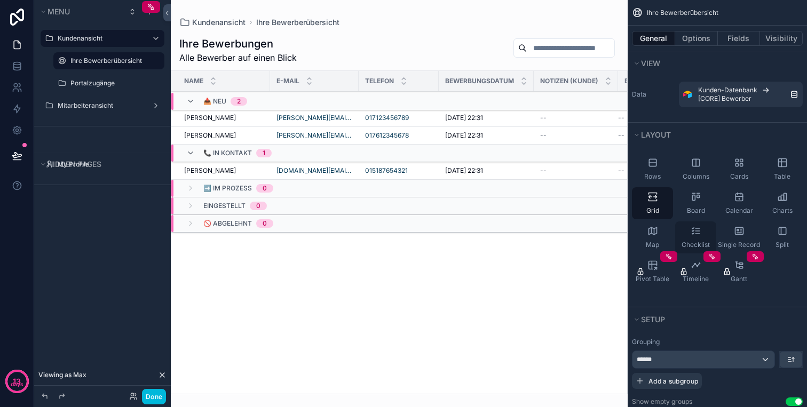
click at [697, 247] on span "Checklist" at bounding box center [696, 245] width 28 height 9
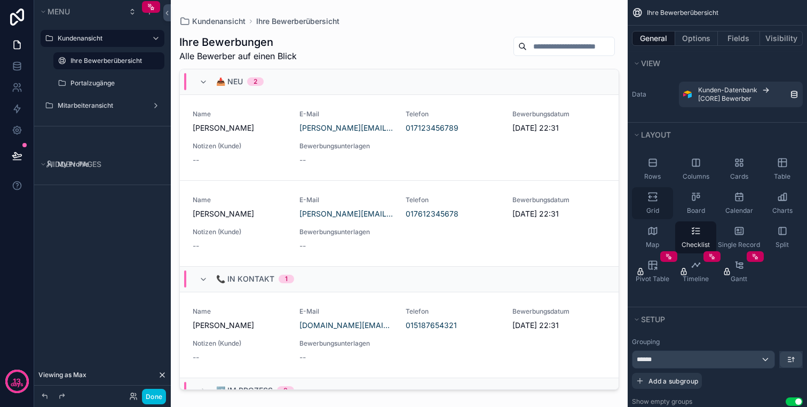
click at [654, 197] on icon "scrollable content" at bounding box center [655, 197] width 3 height 3
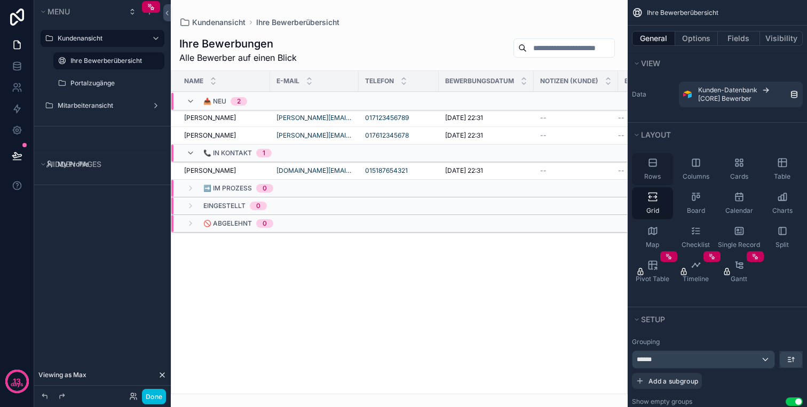
click at [655, 175] on span "Rows" at bounding box center [653, 176] width 17 height 9
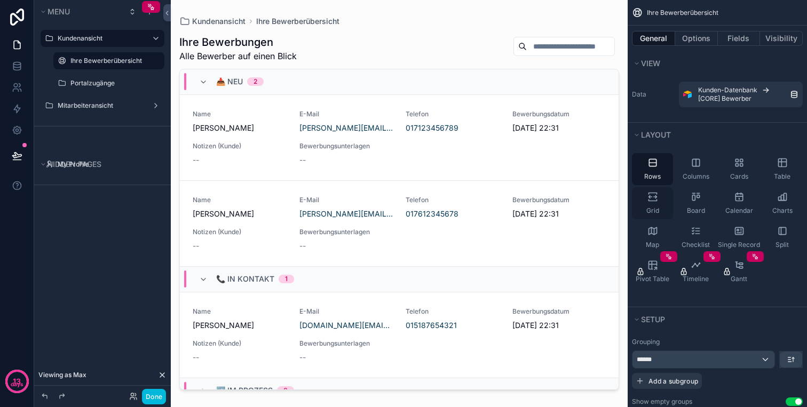
click at [658, 213] on span "Grid" at bounding box center [653, 211] width 13 height 9
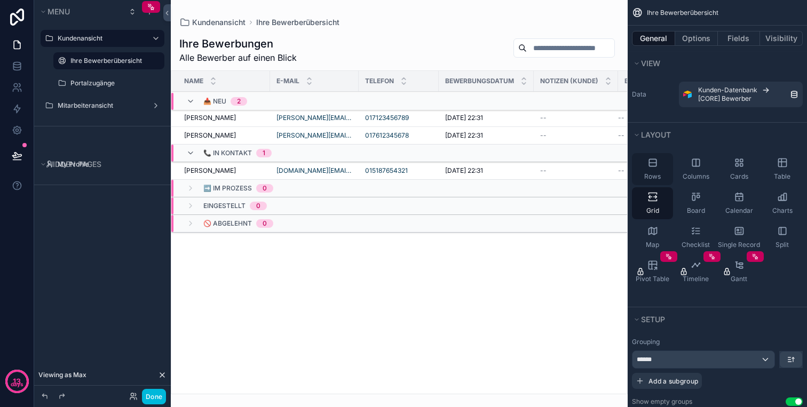
click at [658, 175] on span "Rows" at bounding box center [653, 176] width 17 height 9
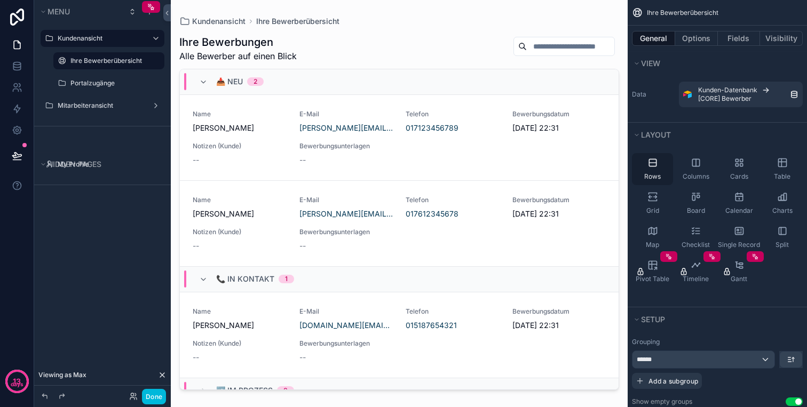
click at [657, 172] on div "Rows" at bounding box center [652, 169] width 41 height 32
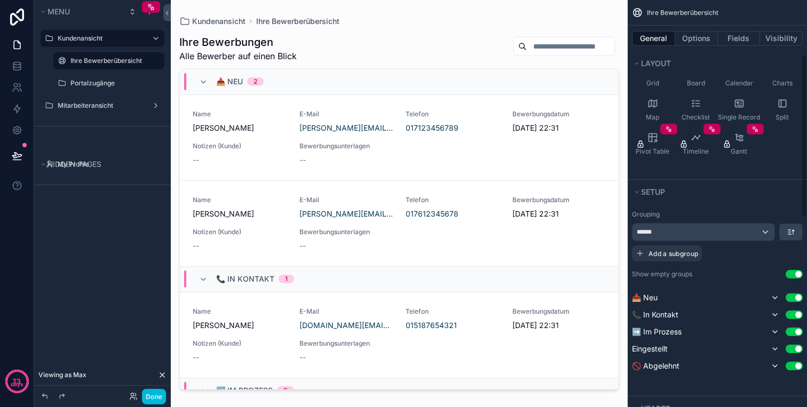
scroll to position [147, 0]
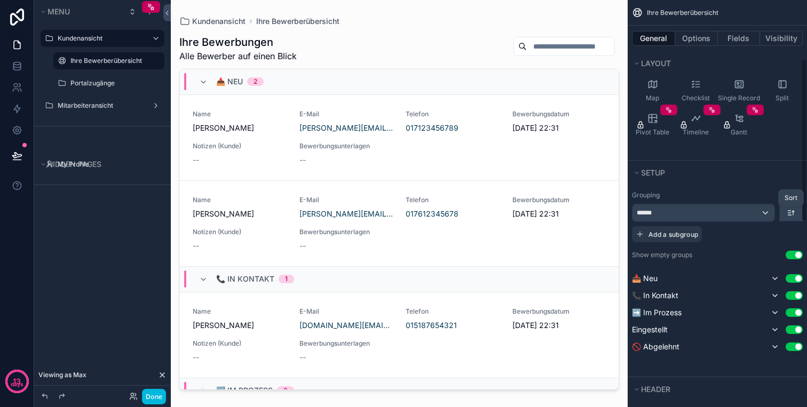
click at [787, 210] on icon "scrollable content" at bounding box center [791, 213] width 9 height 9
click at [790, 214] on div "scrollable content" at bounding box center [403, 203] width 807 height 407
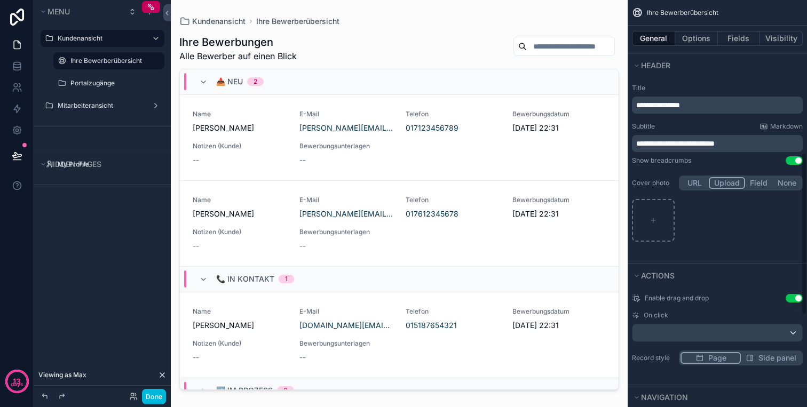
scroll to position [42, 0]
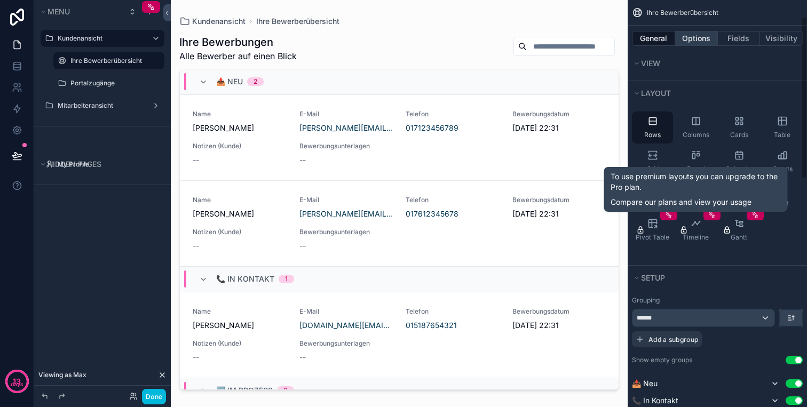
click at [709, 35] on button "Options" at bounding box center [696, 38] width 43 height 15
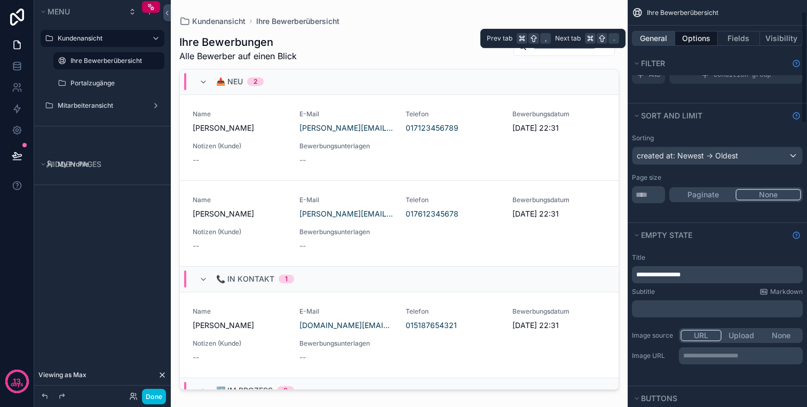
click at [653, 33] on button "General" at bounding box center [653, 38] width 43 height 15
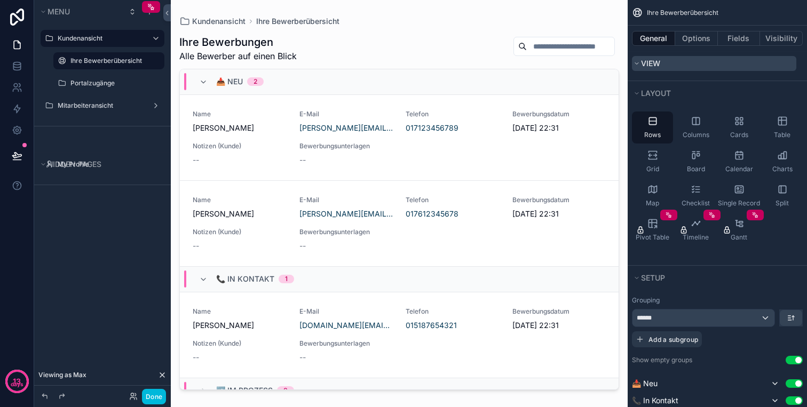
click at [664, 56] on button "View" at bounding box center [714, 63] width 164 height 15
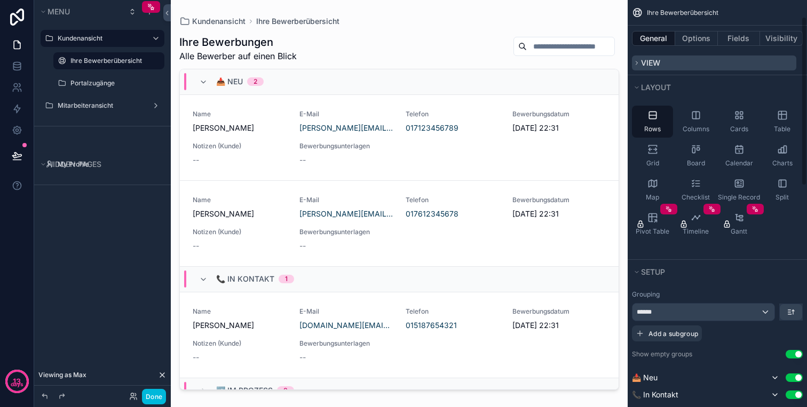
scroll to position [0, 0]
click at [661, 67] on button "View" at bounding box center [714, 63] width 164 height 15
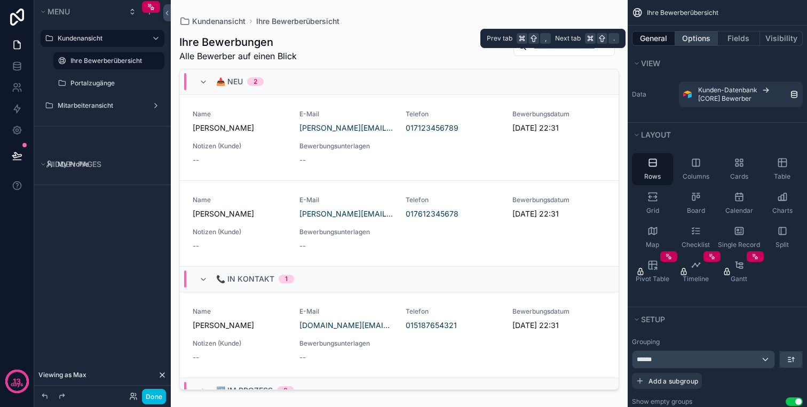
click at [705, 41] on button "Options" at bounding box center [696, 38] width 43 height 15
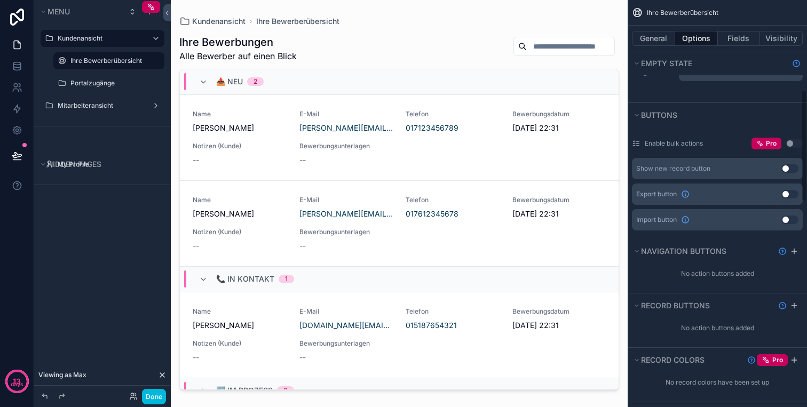
scroll to position [328, 0]
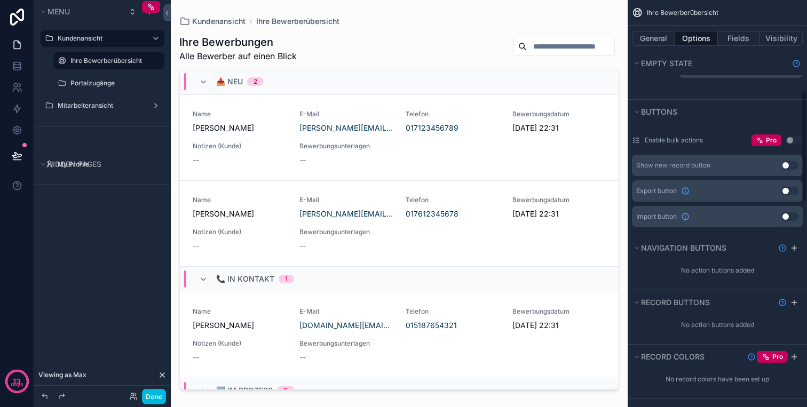
click at [795, 187] on button "Use setting" at bounding box center [790, 191] width 17 height 9
click at [794, 188] on button "Use setting" at bounding box center [790, 191] width 17 height 9
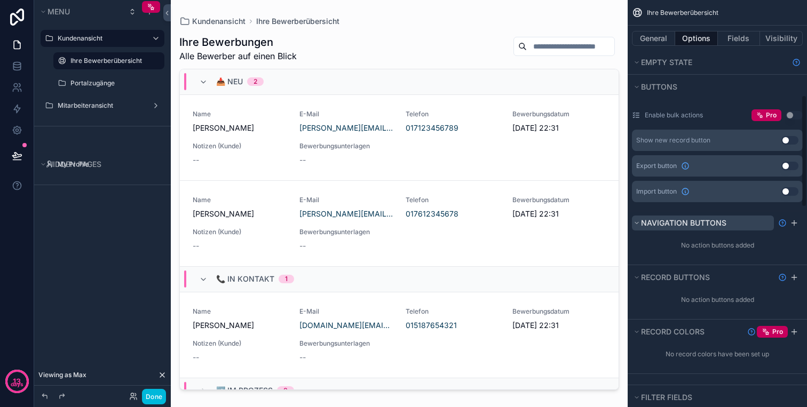
scroll to position [356, 0]
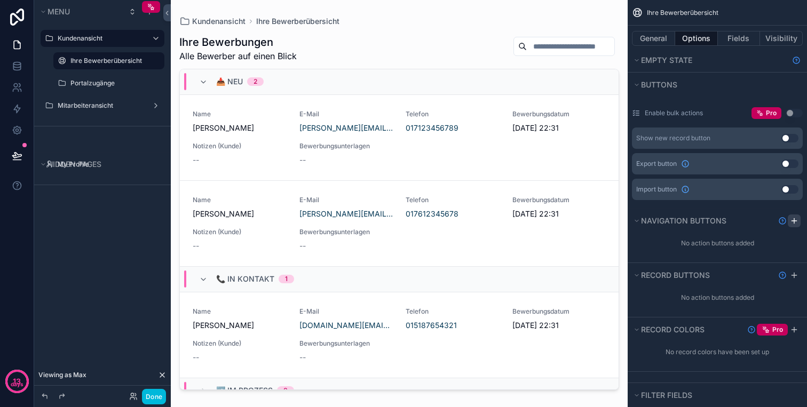
click at [794, 221] on icon "scrollable content" at bounding box center [794, 221] width 5 height 0
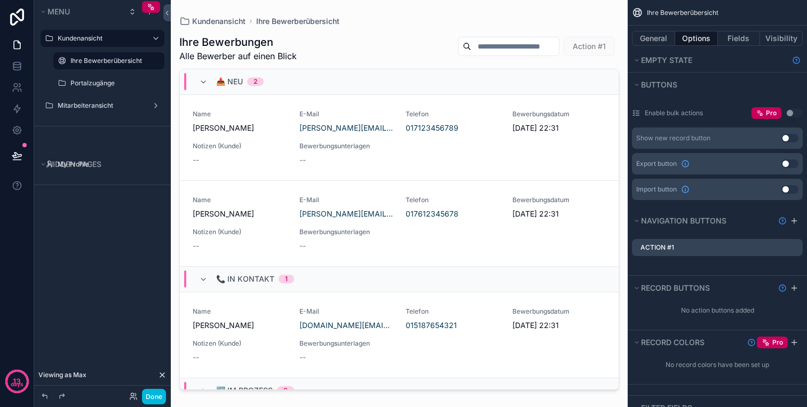
click at [722, 240] on div "Action #1" at bounding box center [717, 247] width 171 height 17
click at [0, 0] on icon "scrollable content" at bounding box center [0, 0] width 0 height 0
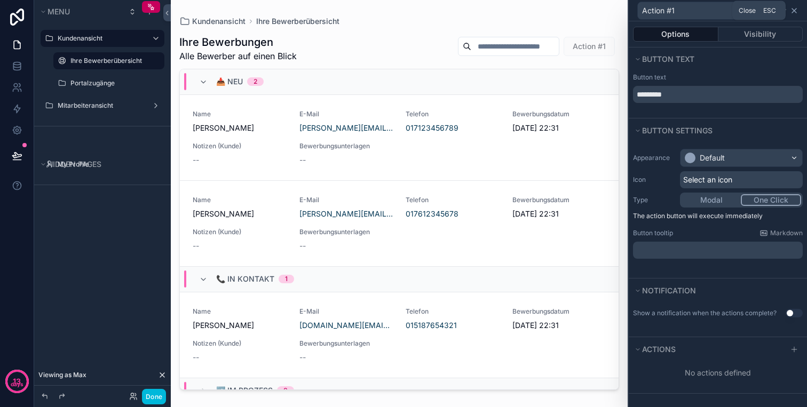
click at [796, 11] on icon at bounding box center [794, 10] width 9 height 9
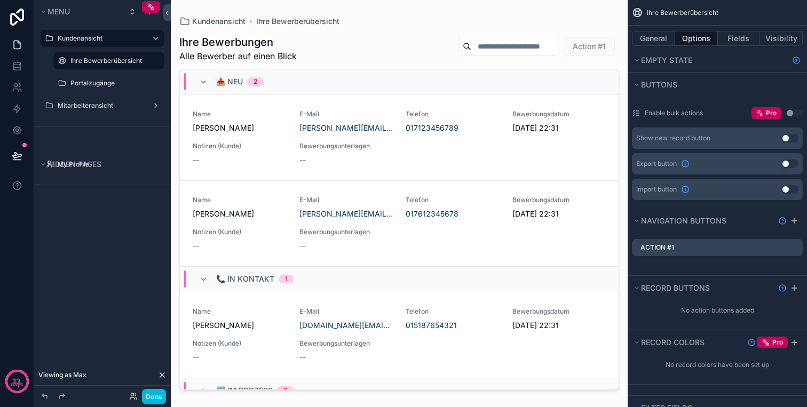
click at [0, 0] on icon "scrollable content" at bounding box center [0, 0] width 0 height 0
click at [776, 229] on icon at bounding box center [777, 230] width 9 height 9
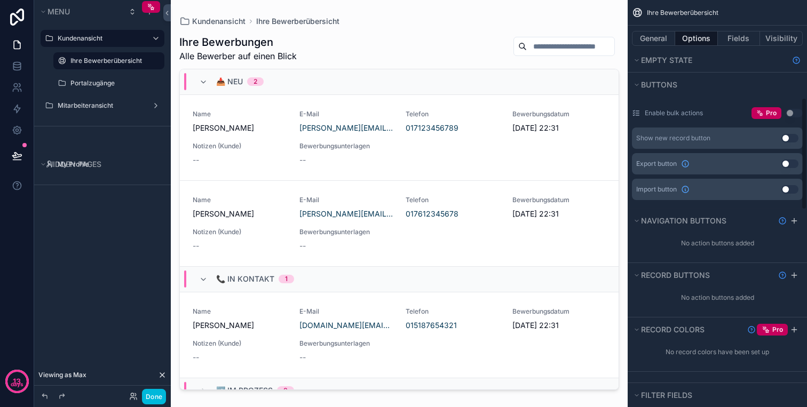
scroll to position [389, 0]
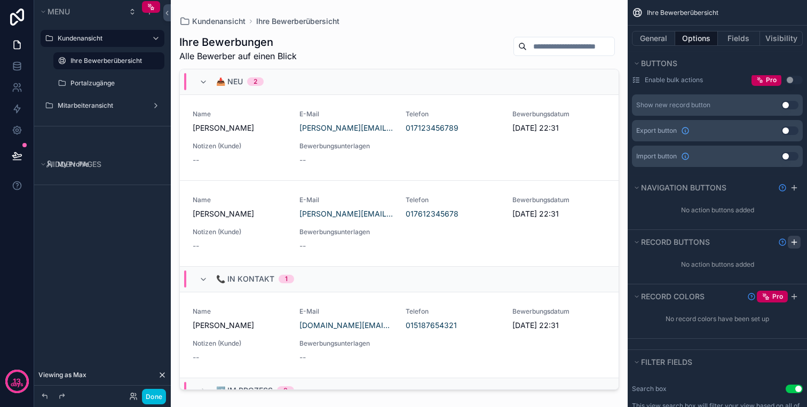
click at [795, 243] on icon "scrollable content" at bounding box center [794, 242] width 9 height 9
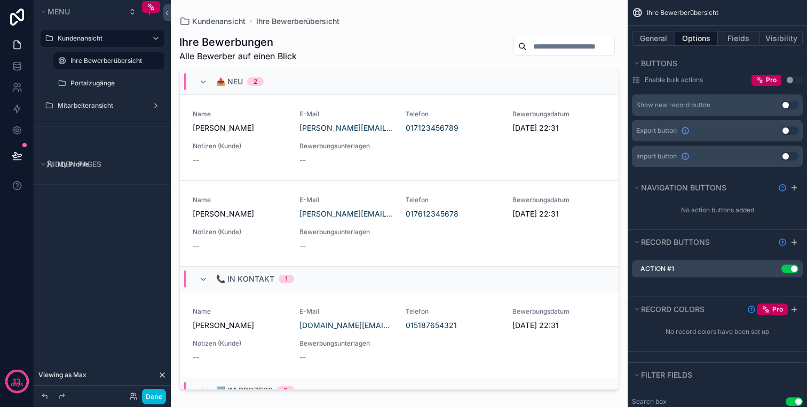
click at [0, 0] on icon "scrollable content" at bounding box center [0, 0] width 0 height 0
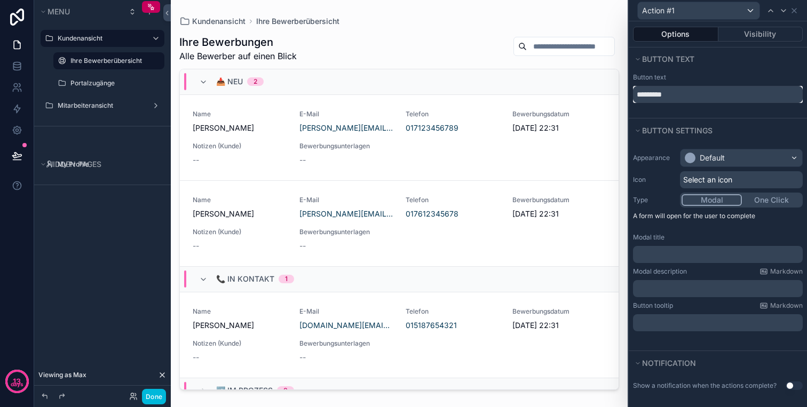
click at [700, 93] on input "*********" at bounding box center [718, 94] width 170 height 17
paste input "********"
click at [678, 94] on input "**********" at bounding box center [718, 94] width 170 height 17
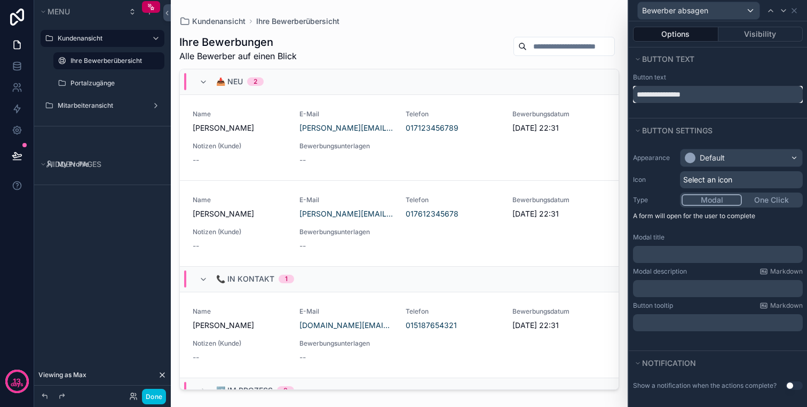
type input "**********"
click at [632, 97] on div "**********" at bounding box center [718, 88] width 178 height 30
click at [638, 95] on input "**********" at bounding box center [718, 94] width 170 height 17
click at [752, 158] on div "Default" at bounding box center [742, 158] width 122 height 17
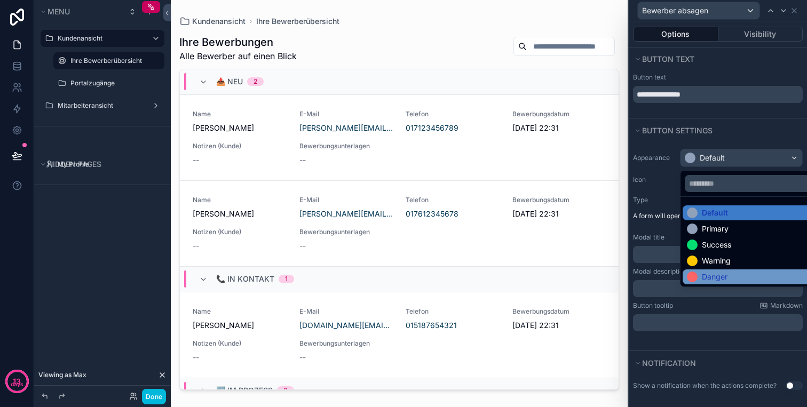
click at [712, 274] on div "Danger" at bounding box center [715, 277] width 26 height 11
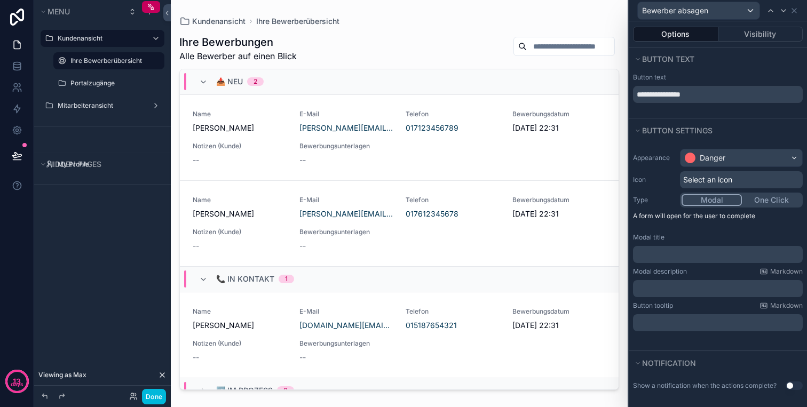
click at [713, 169] on div "Appearance Danger Icon Select an icon Type Modal One Click A form will open for…" at bounding box center [718, 240] width 178 height 191
click at [713, 179] on span "Select an icon" at bounding box center [708, 180] width 49 height 11
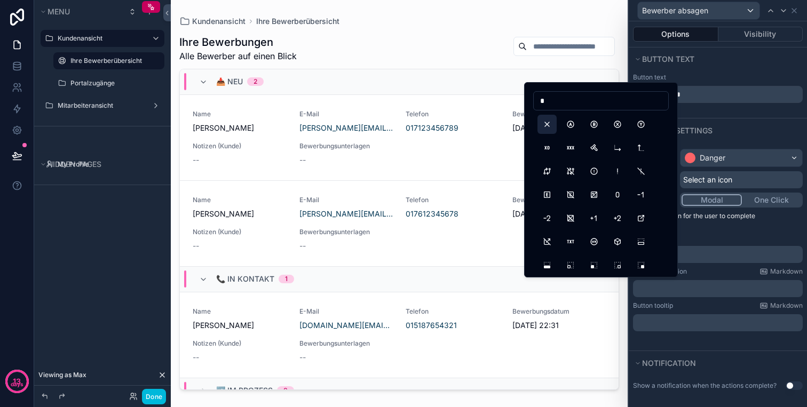
type input "*"
click at [547, 125] on button "X" at bounding box center [547, 124] width 19 height 19
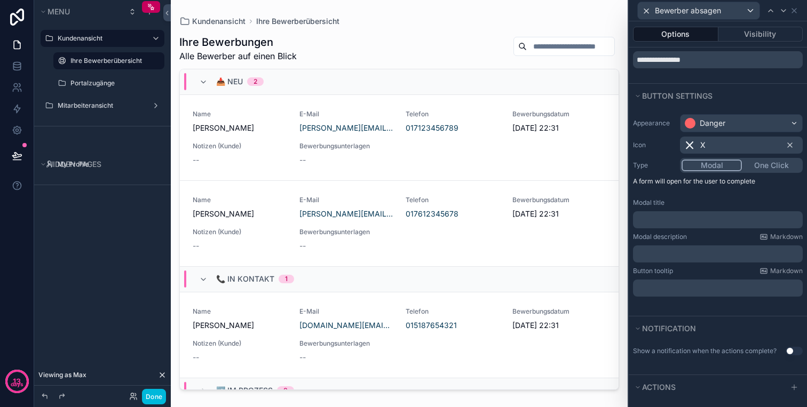
scroll to position [35, 0]
click at [689, 254] on p "﻿" at bounding box center [719, 253] width 163 height 11
click at [664, 278] on div "Button tooltip Markdown ﻿" at bounding box center [718, 281] width 170 height 30
click at [669, 288] on p "﻿" at bounding box center [719, 287] width 163 height 11
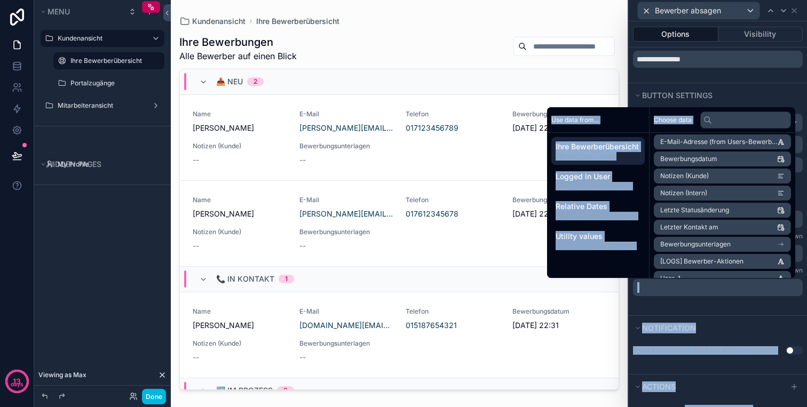
scroll to position [237, 0]
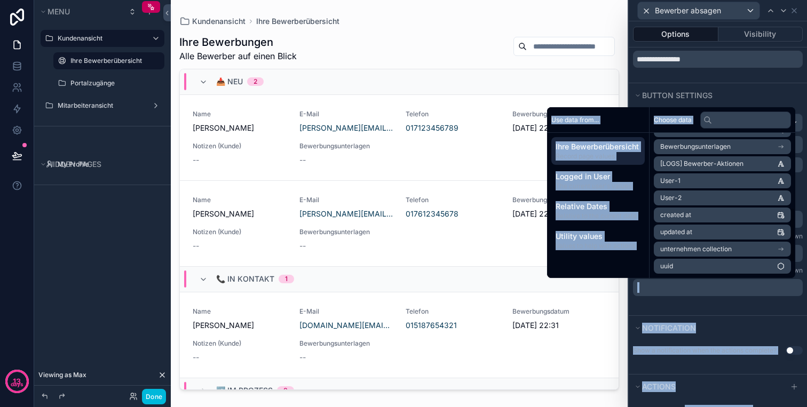
drag, startPoint x: 692, startPoint y: 259, endPoint x: 682, endPoint y: 292, distance: 34.0
click at [682, 292] on div "**********" at bounding box center [403, 203] width 807 height 407
click at [682, 292] on p "﻿" at bounding box center [719, 287] width 163 height 11
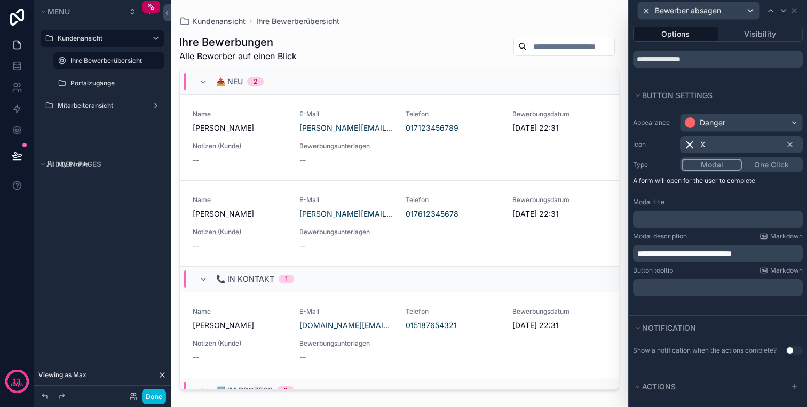
click at [683, 308] on div "**********" at bounding box center [718, 211] width 178 height 208
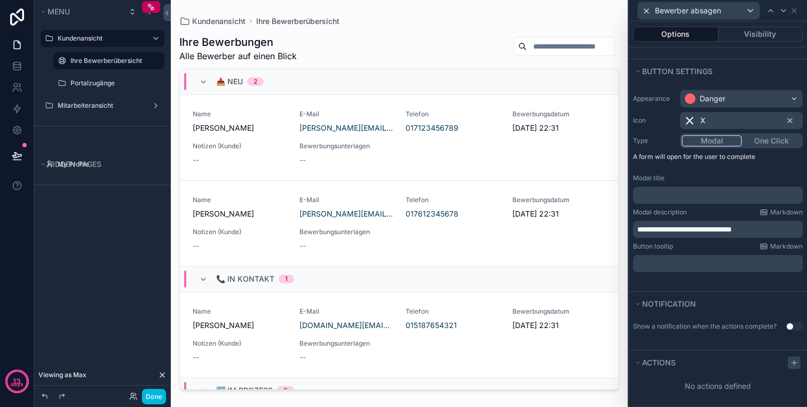
click at [796, 363] on icon at bounding box center [794, 363] width 5 height 0
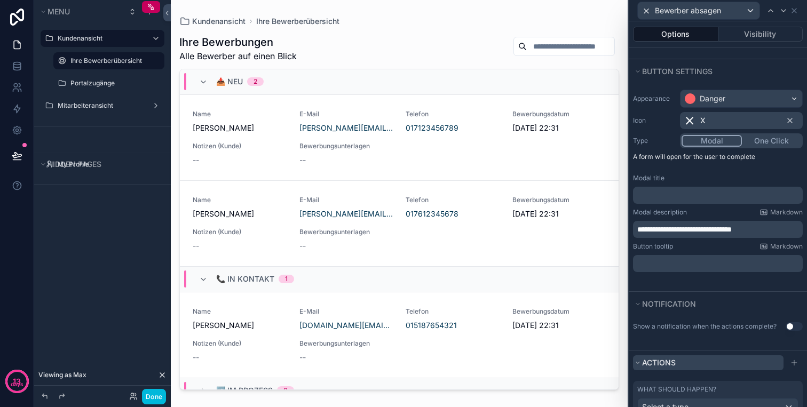
scroll to position [115, 0]
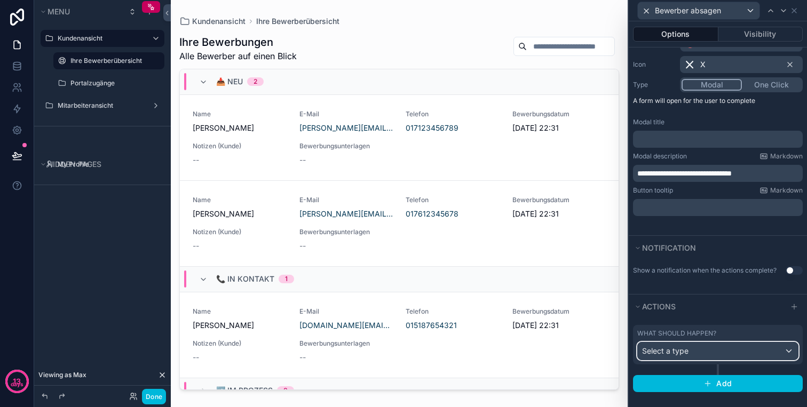
click at [721, 350] on div "Select a type" at bounding box center [718, 351] width 160 height 17
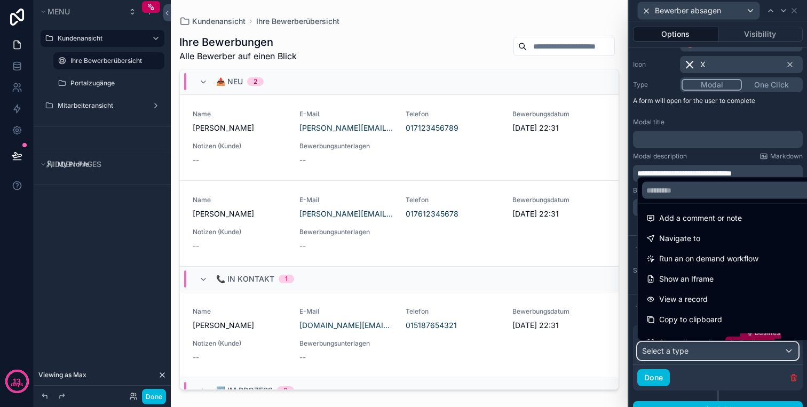
scroll to position [122, 0]
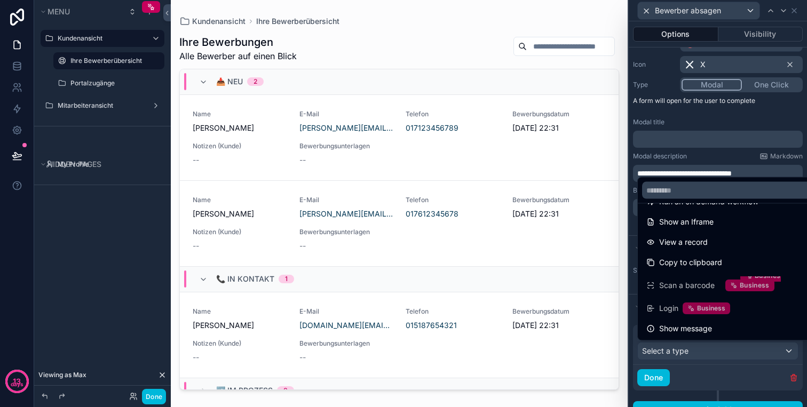
click at [698, 346] on div at bounding box center [718, 203] width 178 height 407
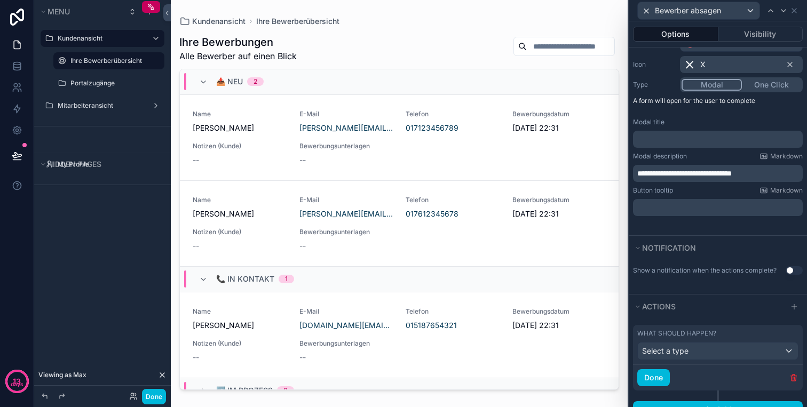
click at [794, 374] on icon "button" at bounding box center [794, 378] width 9 height 9
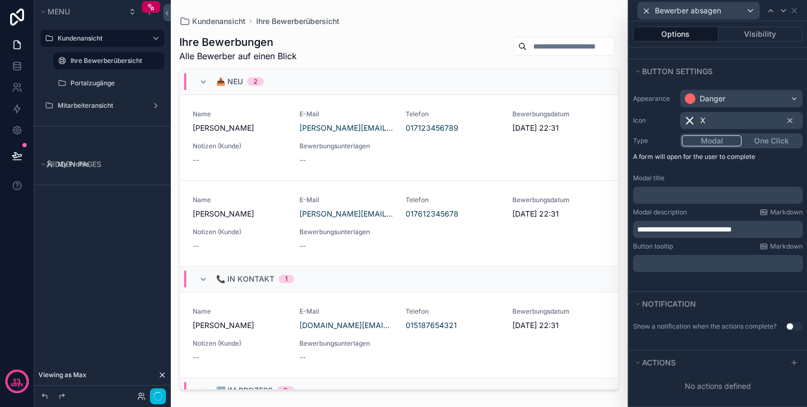
scroll to position [59, 0]
click at [768, 143] on button "One Click" at bounding box center [771, 141] width 59 height 12
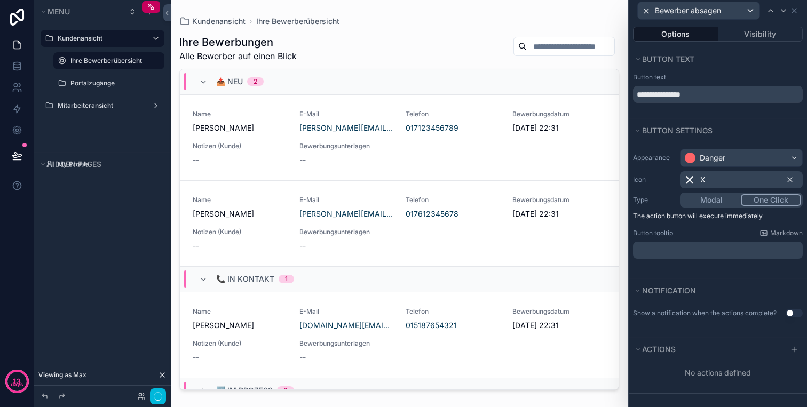
scroll to position [0, 0]
click at [725, 199] on button "Modal" at bounding box center [711, 200] width 59 height 12
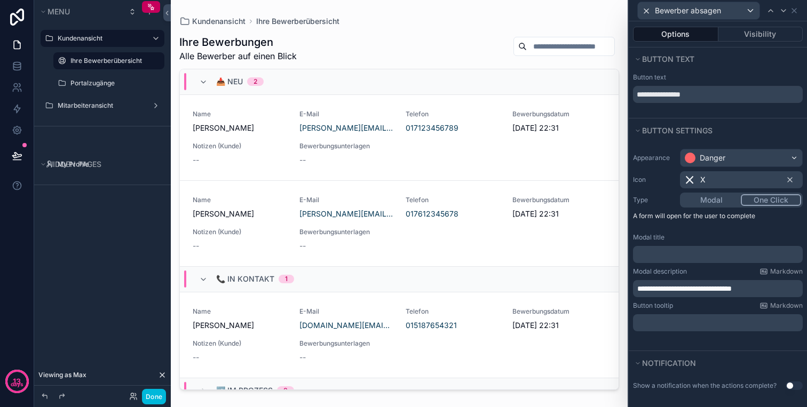
click at [765, 204] on button "One Click" at bounding box center [771, 200] width 60 height 12
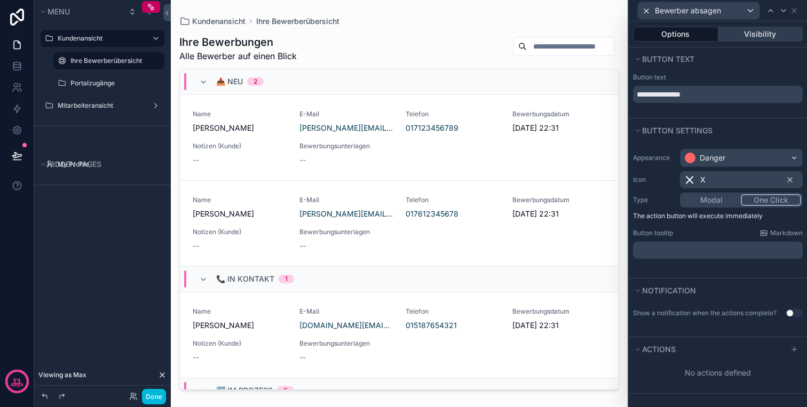
click at [751, 28] on button "Visibility" at bounding box center [761, 34] width 85 height 15
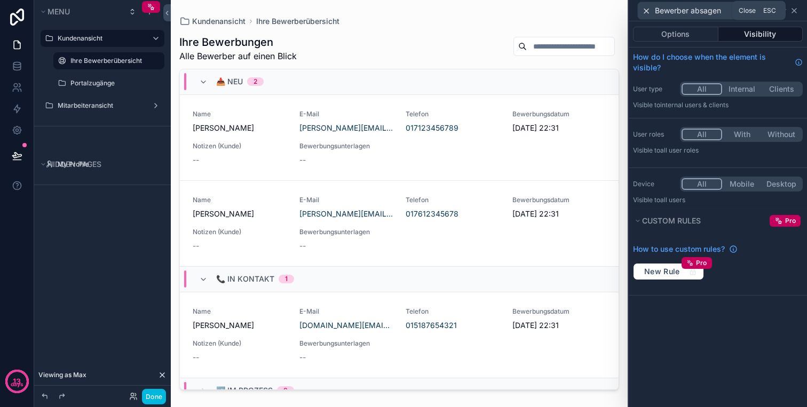
click at [795, 13] on icon at bounding box center [794, 10] width 9 height 9
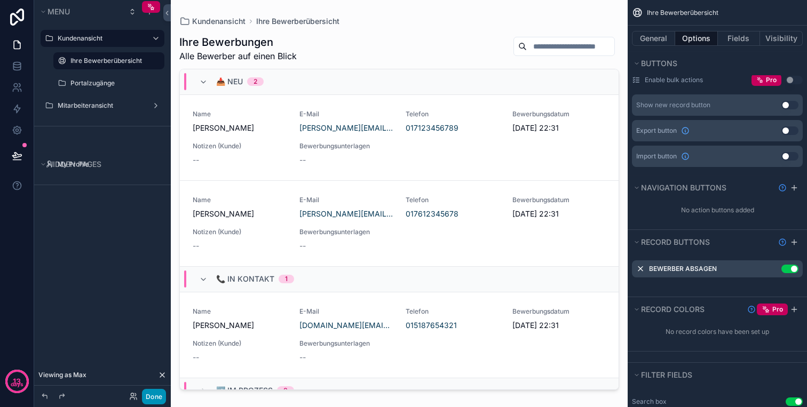
click at [150, 396] on button "Done" at bounding box center [154, 396] width 24 height 15
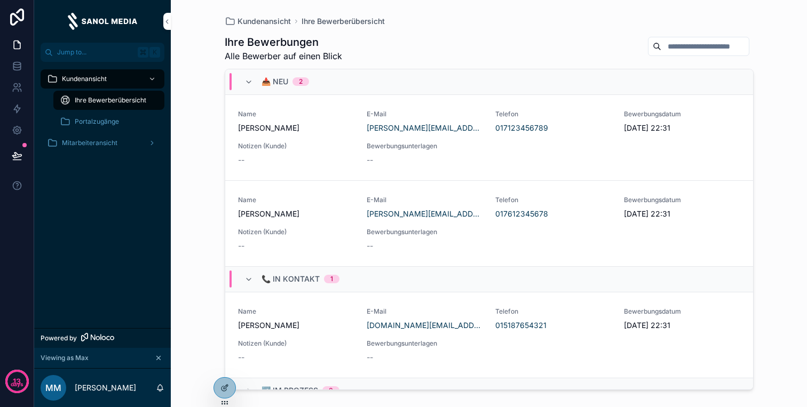
click at [0, 0] on span "Bewerber absagen" at bounding box center [0, 0] width 0 height 0
click at [538, 153] on div "Name [PERSON_NAME] E-Mail [PERSON_NAME][EMAIL_ADDRESS][DOMAIN_NAME] Telefon 017…" at bounding box center [489, 138] width 502 height 56
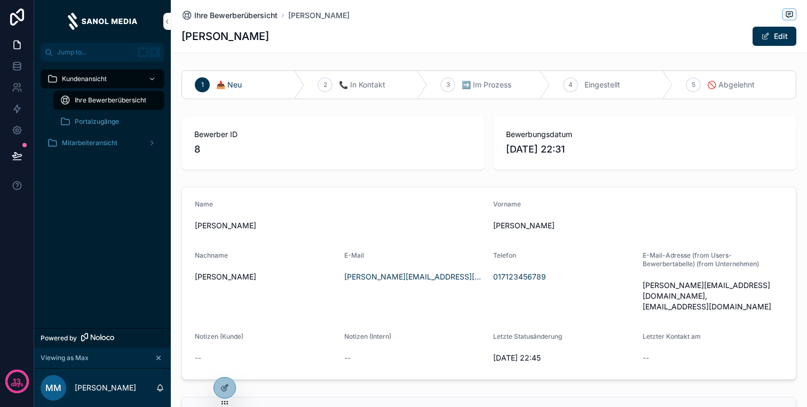
click at [268, 11] on span "Ihre Bewerberübersicht" at bounding box center [235, 15] width 83 height 11
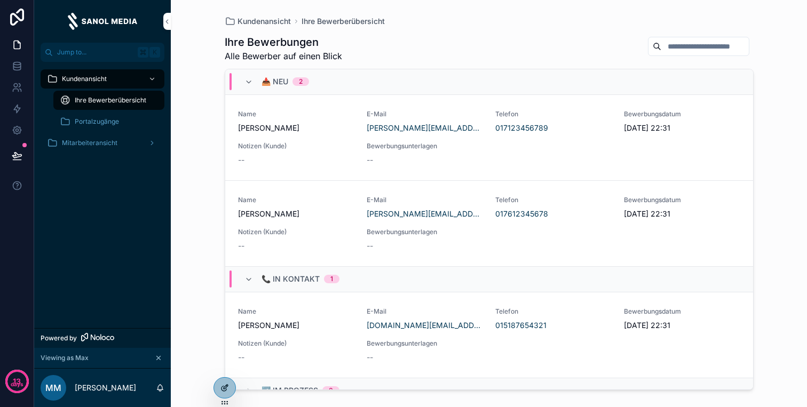
click at [225, 385] on icon at bounding box center [225, 388] width 9 height 9
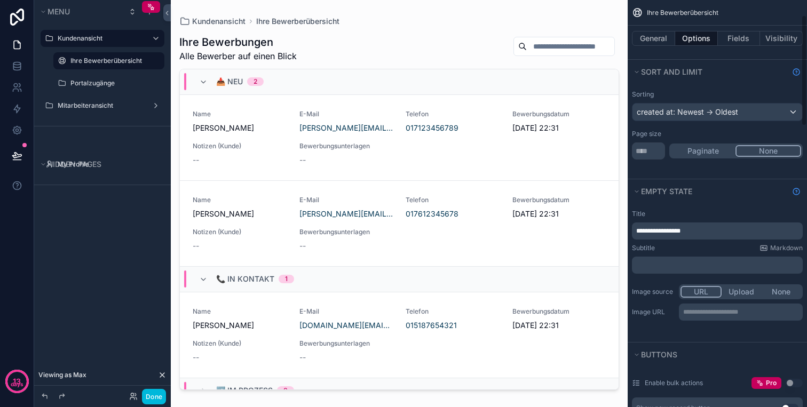
scroll to position [93, 0]
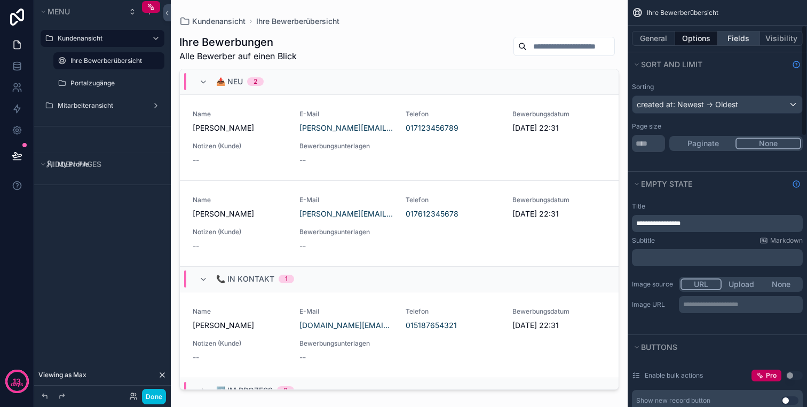
click at [750, 36] on button "Fields" at bounding box center [739, 38] width 43 height 15
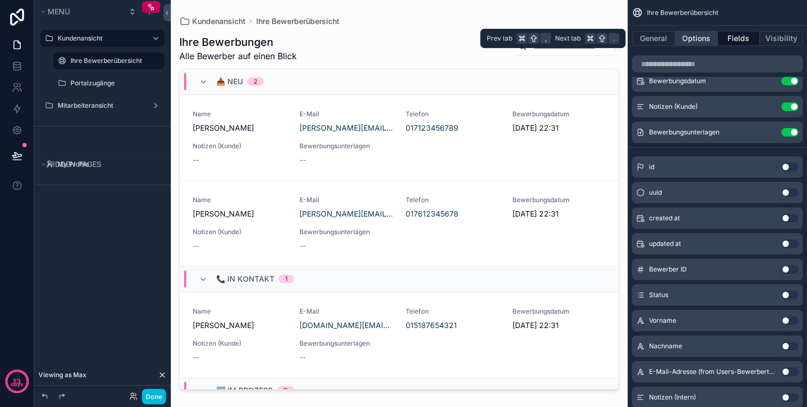
click at [690, 38] on button "Options" at bounding box center [696, 38] width 43 height 15
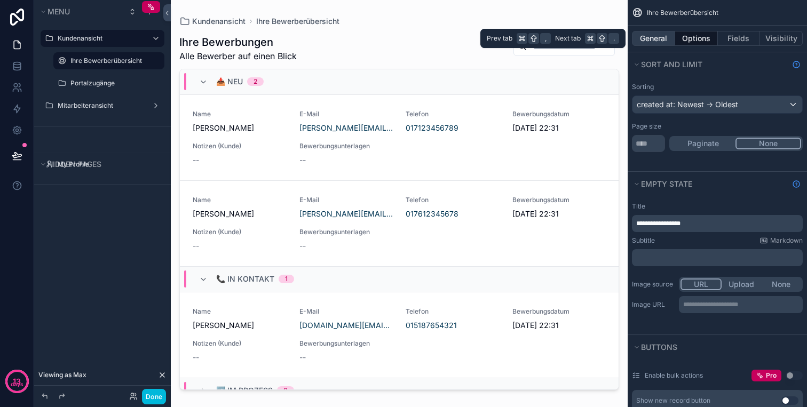
click at [646, 41] on button "General" at bounding box center [653, 38] width 43 height 15
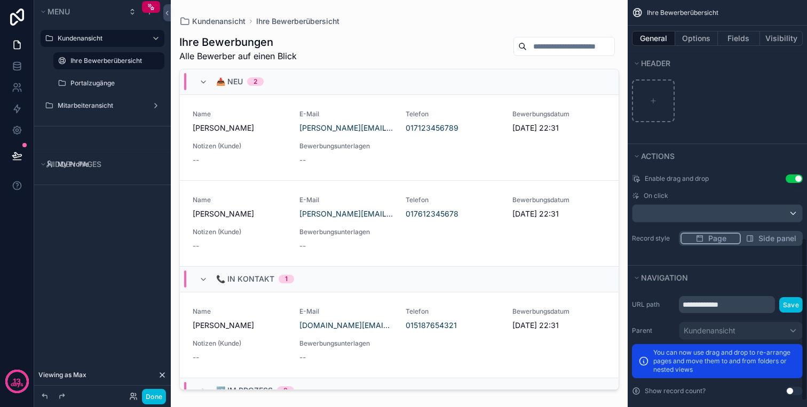
scroll to position [589, 0]
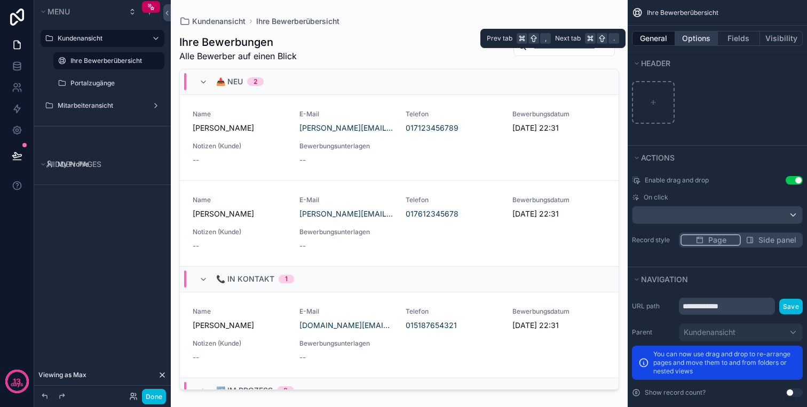
click at [696, 39] on button "Options" at bounding box center [696, 38] width 43 height 15
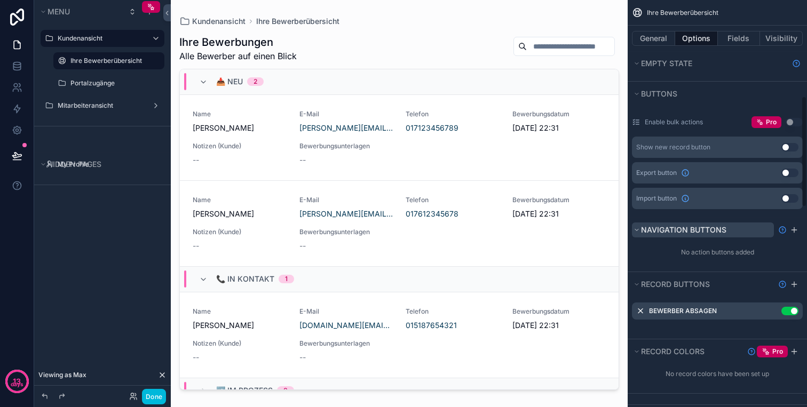
scroll to position [363, 0]
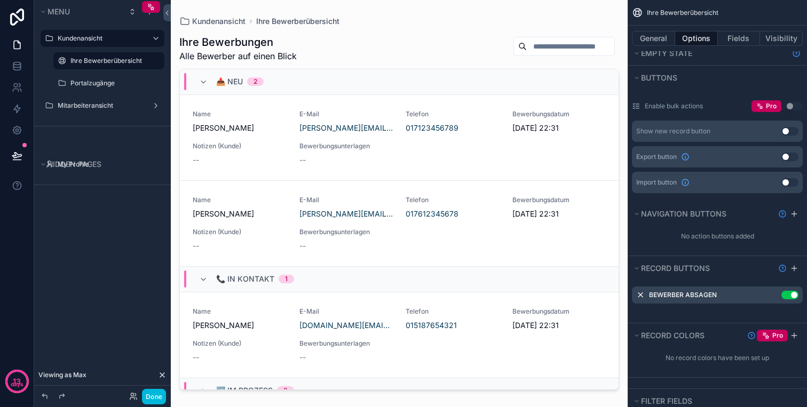
click at [0, 0] on icon "scrollable content" at bounding box center [0, 0] width 0 height 0
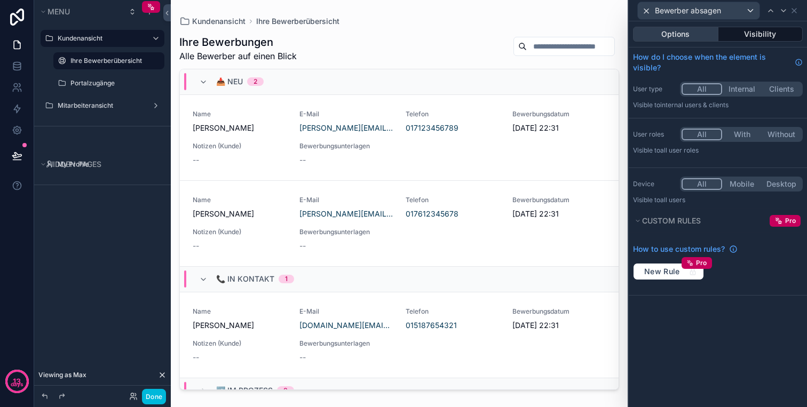
click at [702, 32] on button "Options" at bounding box center [675, 34] width 85 height 15
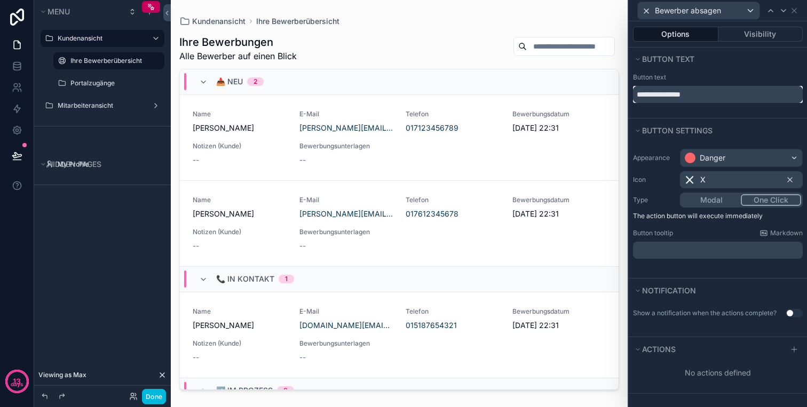
click at [661, 92] on input "**********" at bounding box center [718, 94] width 170 height 17
click at [669, 96] on input "**********" at bounding box center [718, 94] width 170 height 17
click at [643, 92] on input "******" at bounding box center [718, 94] width 170 height 17
click at [638, 92] on input "******" at bounding box center [718, 94] width 170 height 17
type input "*******"
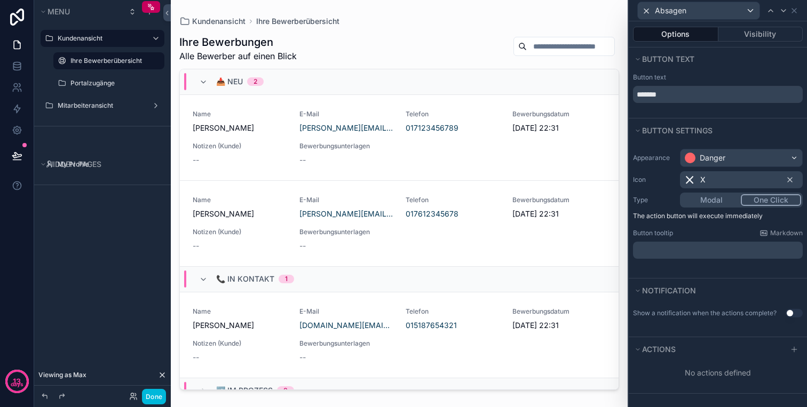
click at [724, 178] on div "X" at bounding box center [741, 179] width 123 height 17
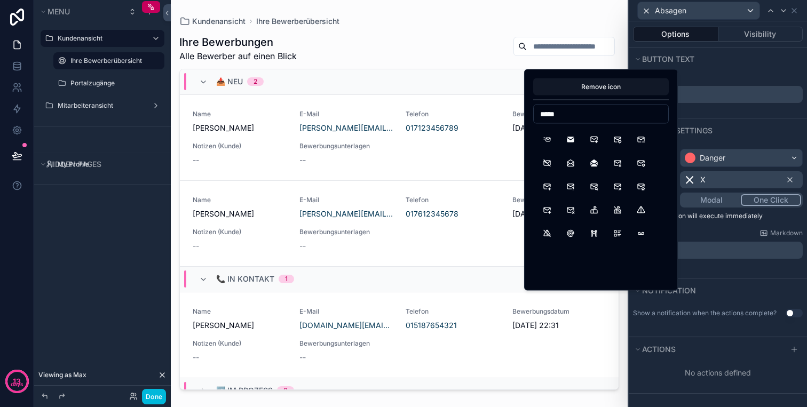
scroll to position [0, 0]
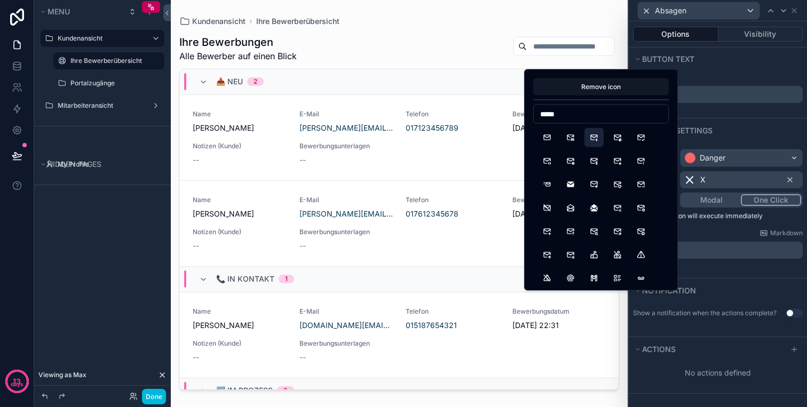
type input "*****"
click at [593, 138] on button "MailBolt" at bounding box center [594, 137] width 19 height 19
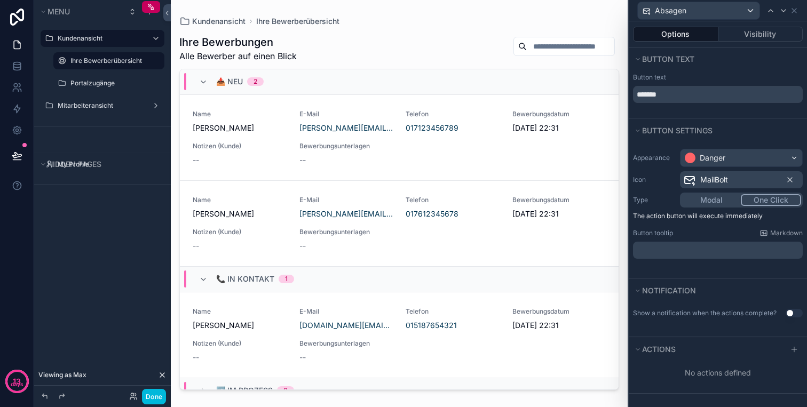
click at [688, 183] on icon at bounding box center [690, 180] width 13 height 13
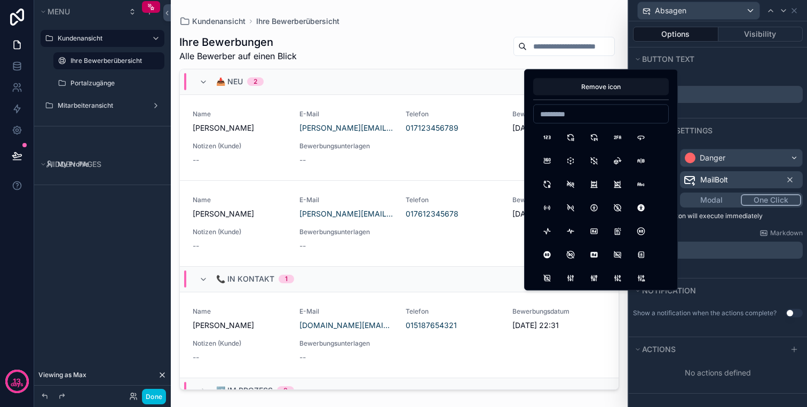
click at [688, 182] on icon at bounding box center [690, 180] width 13 height 13
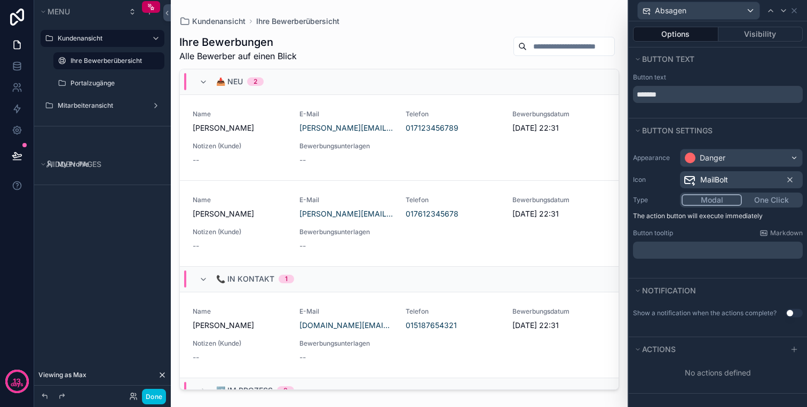
click at [714, 203] on button "Modal" at bounding box center [712, 200] width 60 height 12
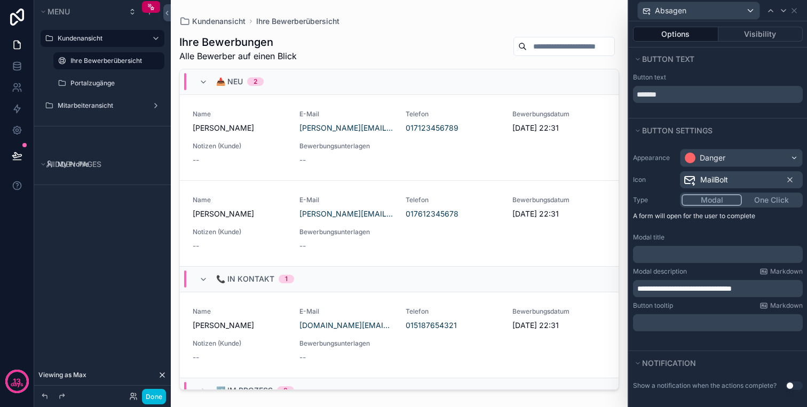
click at [762, 198] on button "One Click" at bounding box center [771, 200] width 59 height 12
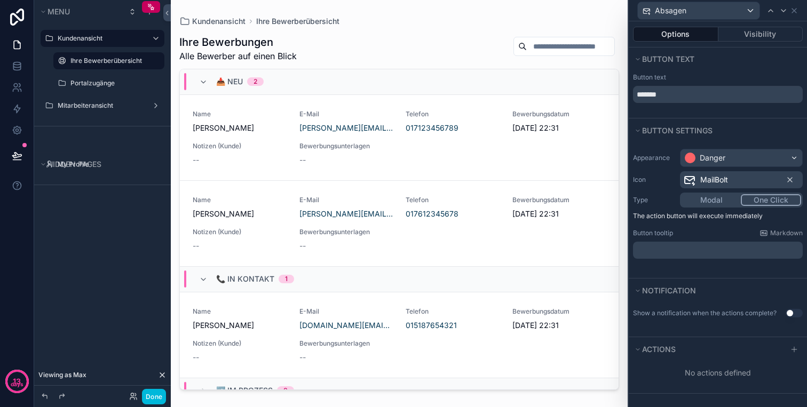
click at [725, 246] on p "﻿" at bounding box center [719, 250] width 163 height 11
click at [755, 269] on div "**********" at bounding box center [718, 211] width 178 height 136
click at [794, 11] on icon at bounding box center [794, 11] width 4 height 4
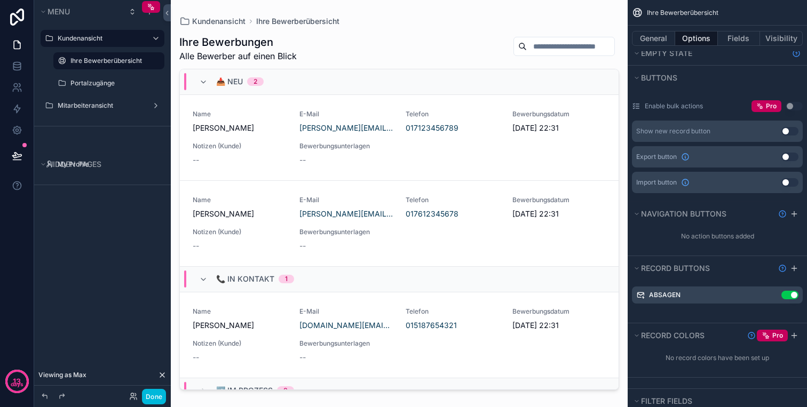
click at [788, 159] on button "Use setting" at bounding box center [790, 157] width 17 height 9
click at [775, 159] on icon "scrollable content" at bounding box center [773, 157] width 6 height 6
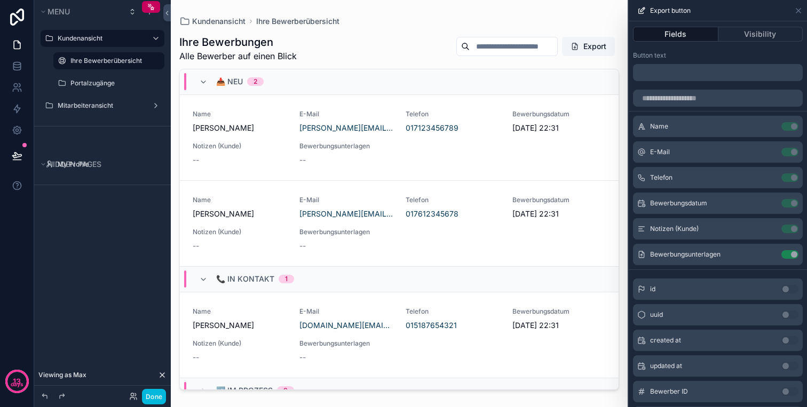
click at [690, 68] on p "﻿" at bounding box center [719, 72] width 163 height 13
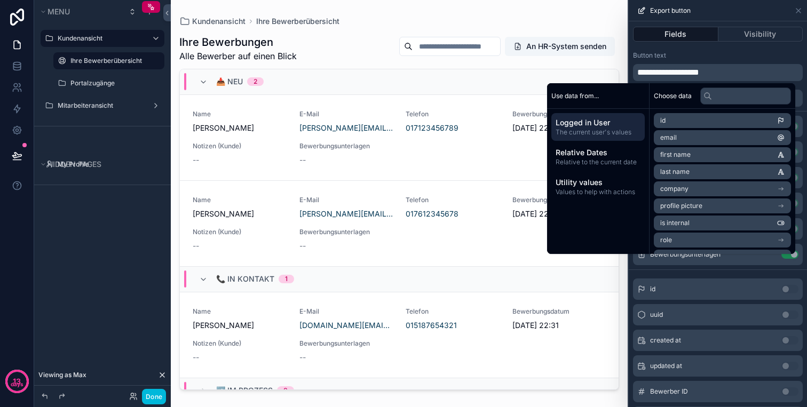
click at [744, 70] on p "**********" at bounding box center [719, 72] width 163 height 13
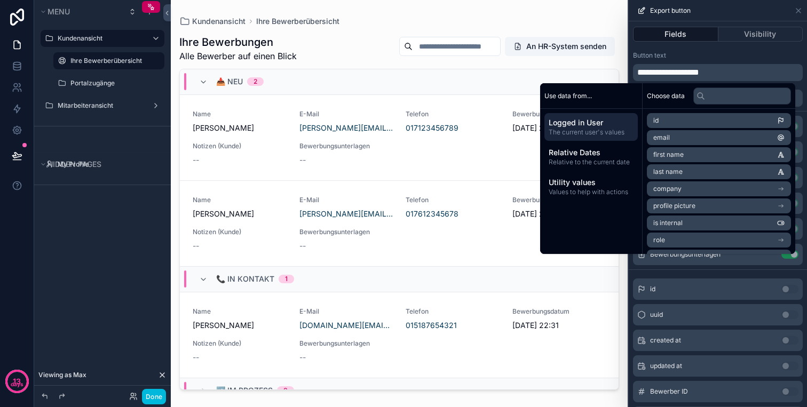
click at [744, 70] on p "**********" at bounding box center [719, 72] width 163 height 13
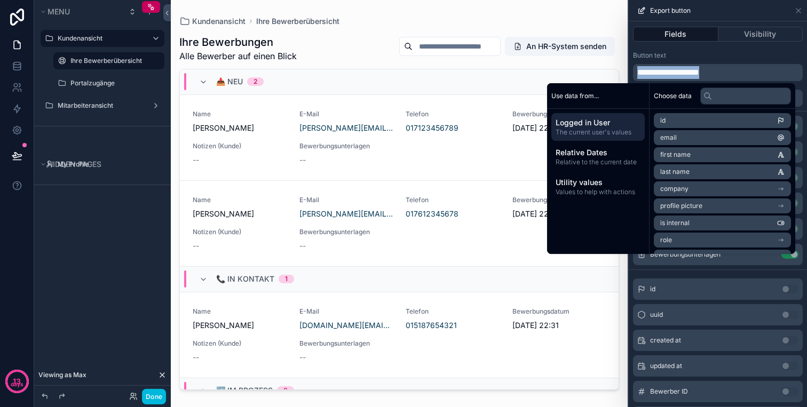
click at [697, 70] on span "**********" at bounding box center [669, 72] width 62 height 8
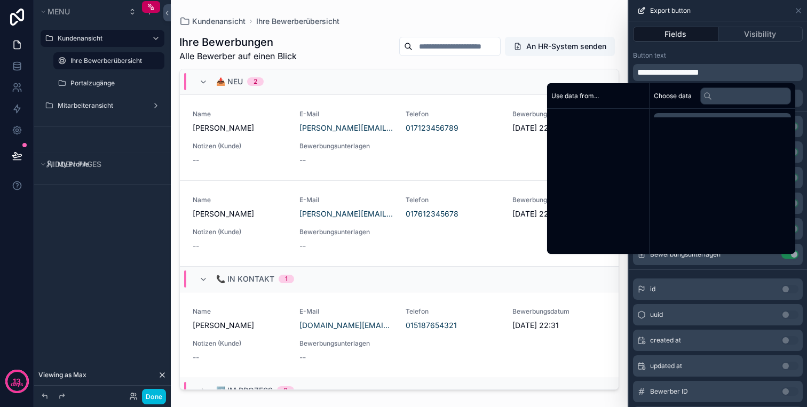
click at [697, 70] on span "**********" at bounding box center [669, 72] width 62 height 8
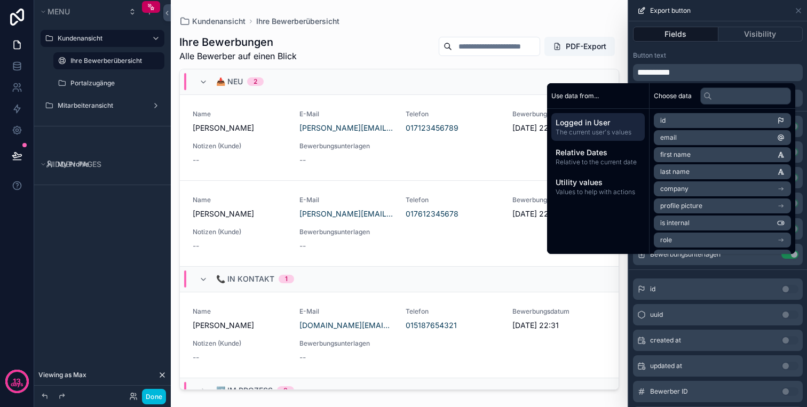
click at [747, 58] on div "Button text" at bounding box center [718, 55] width 170 height 9
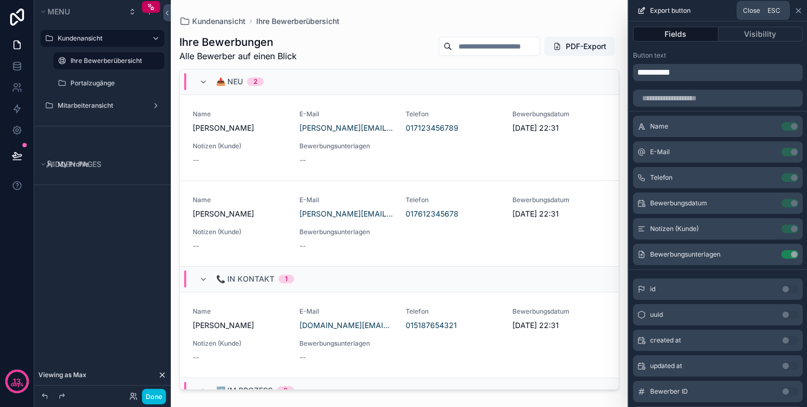
click at [802, 12] on icon at bounding box center [799, 10] width 9 height 9
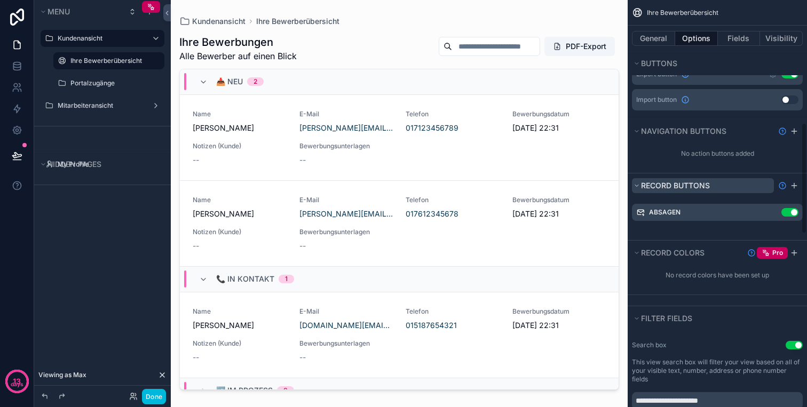
scroll to position [482, 0]
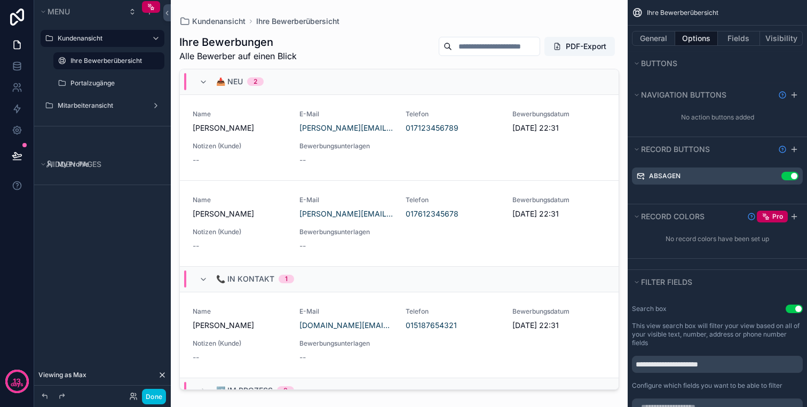
click at [0, 0] on icon "scrollable content" at bounding box center [0, 0] width 0 height 0
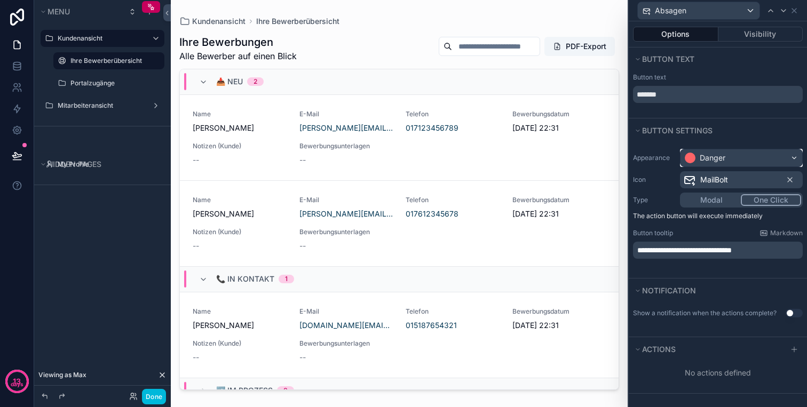
click at [724, 154] on div "Danger" at bounding box center [713, 158] width 26 height 11
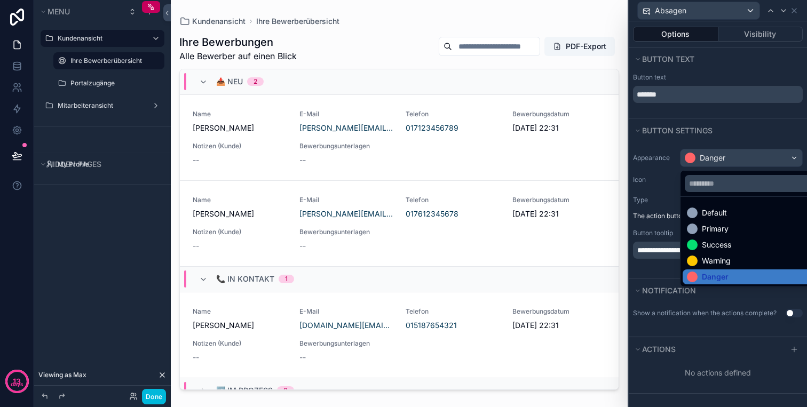
click at [732, 156] on div at bounding box center [718, 203] width 178 height 407
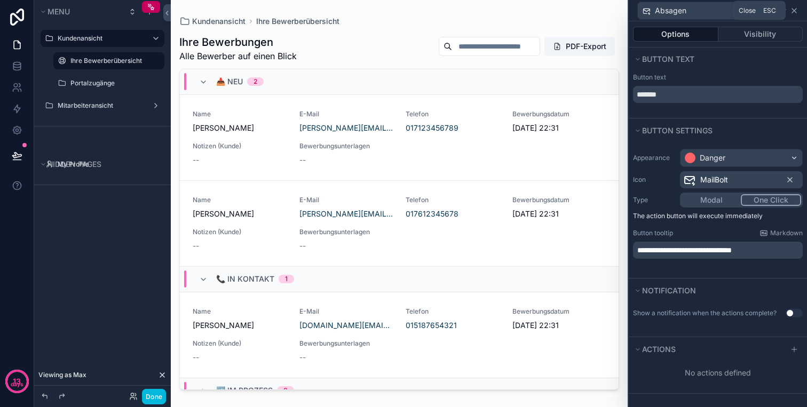
click at [793, 11] on icon at bounding box center [794, 10] width 9 height 9
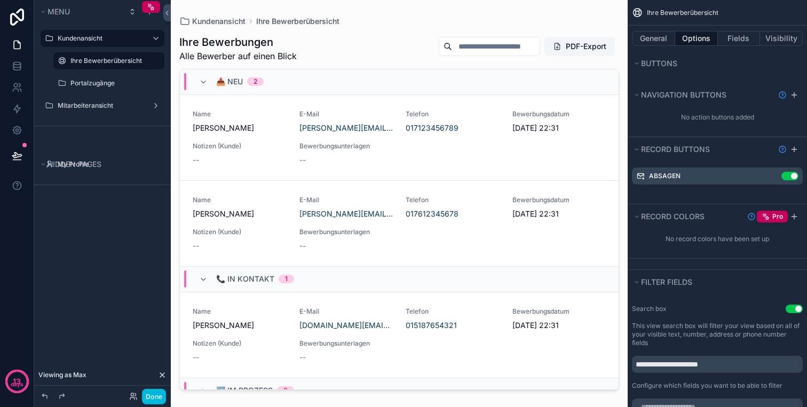
click at [727, 174] on div "Absagen Use setting" at bounding box center [717, 176] width 171 height 17
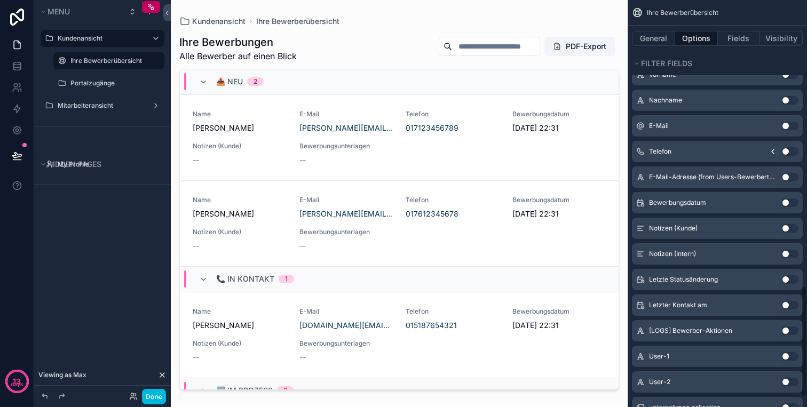
scroll to position [1083, 0]
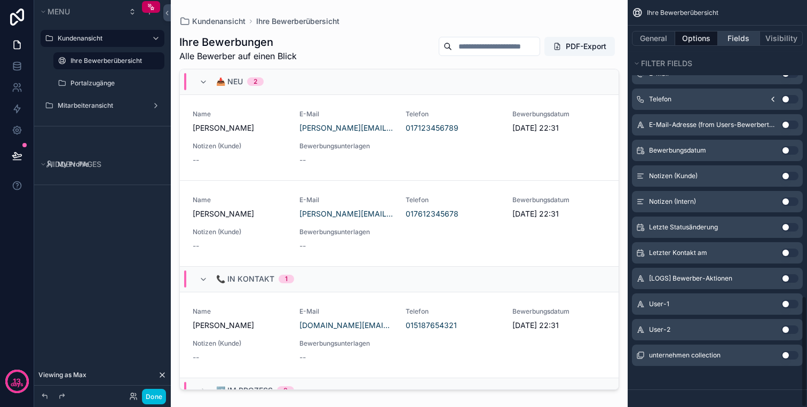
click at [736, 36] on button "Fields" at bounding box center [739, 38] width 43 height 15
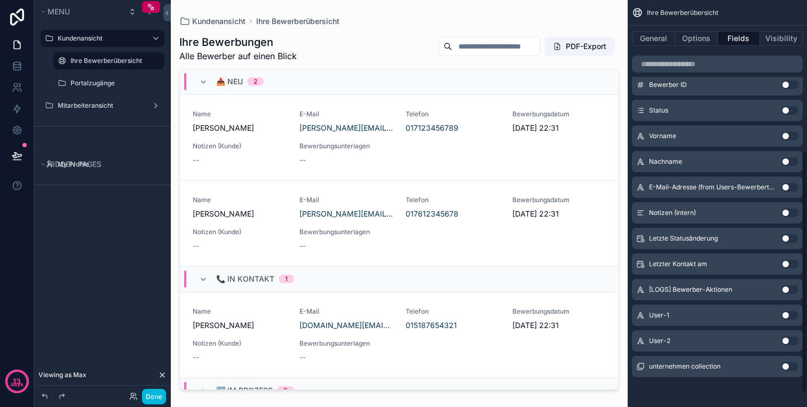
scroll to position [0, 0]
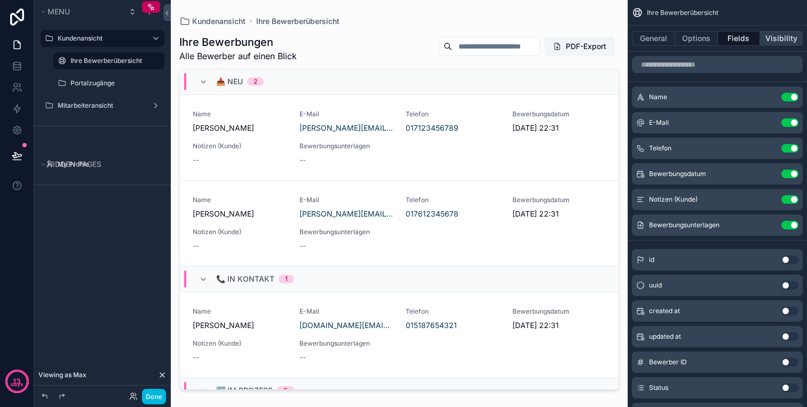
click at [771, 42] on button "Visibility" at bounding box center [781, 38] width 43 height 15
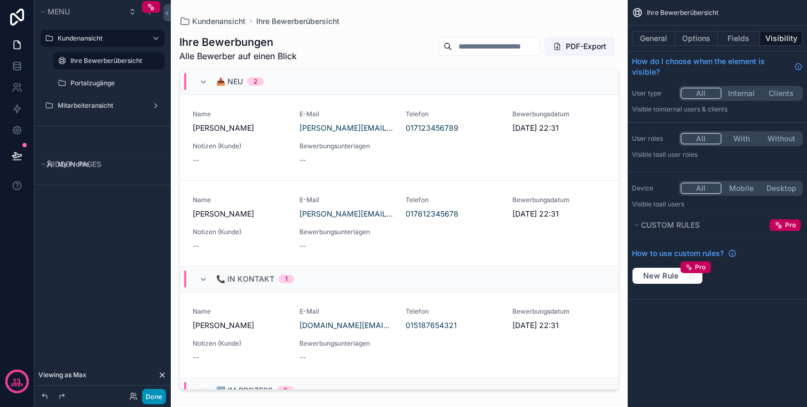
click at [148, 396] on button "Done" at bounding box center [154, 396] width 24 height 15
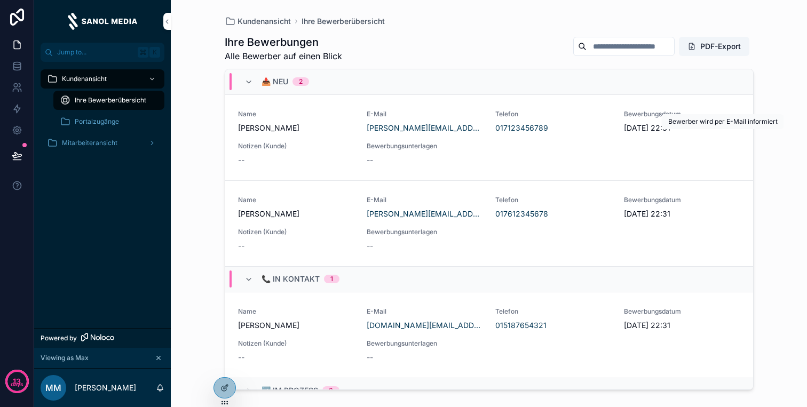
click at [0, 0] on span "Absagen" at bounding box center [0, 0] width 0 height 0
click at [225, 386] on icon at bounding box center [225, 388] width 9 height 9
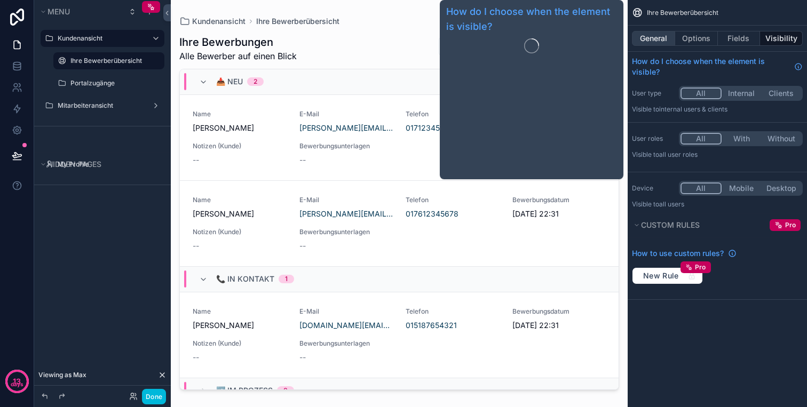
click at [649, 31] on button "General" at bounding box center [653, 38] width 43 height 15
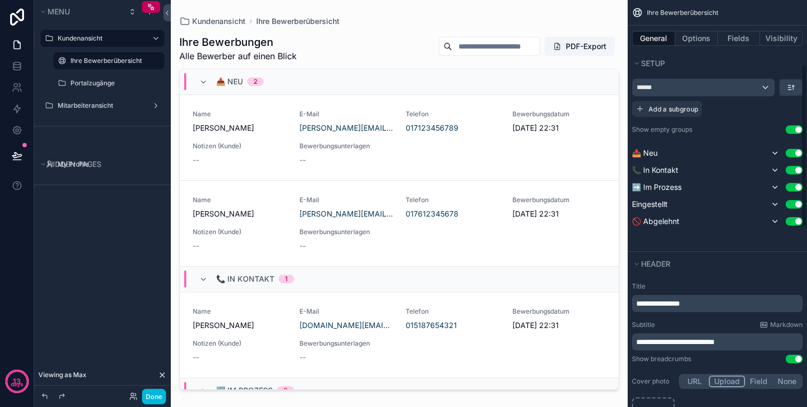
scroll to position [161, 0]
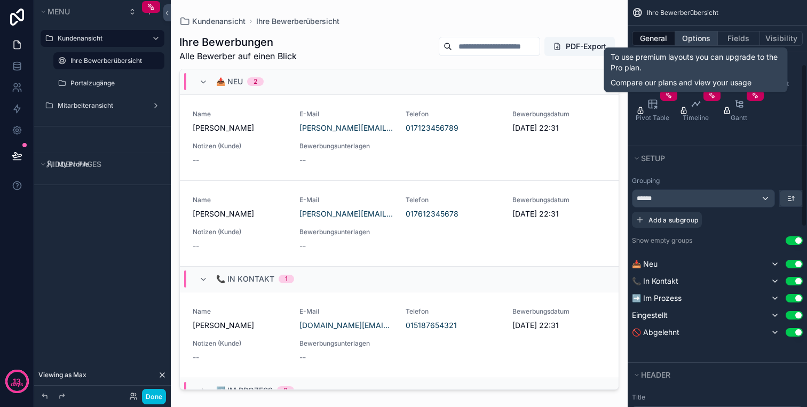
click at [701, 40] on button "Options" at bounding box center [696, 38] width 43 height 15
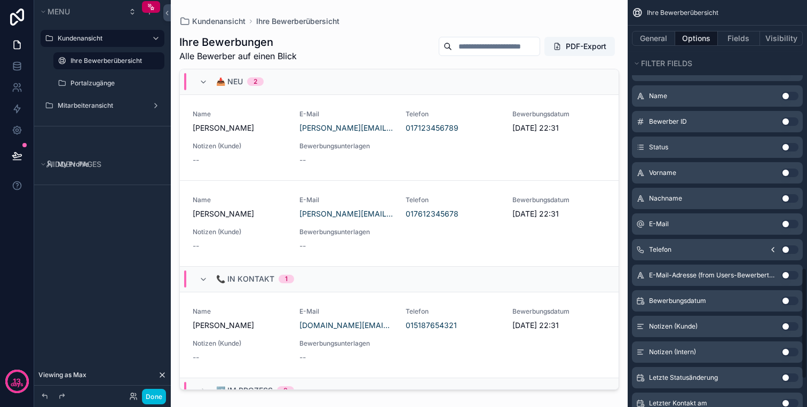
scroll to position [1083, 0]
